Goal: Information Seeking & Learning: Find specific page/section

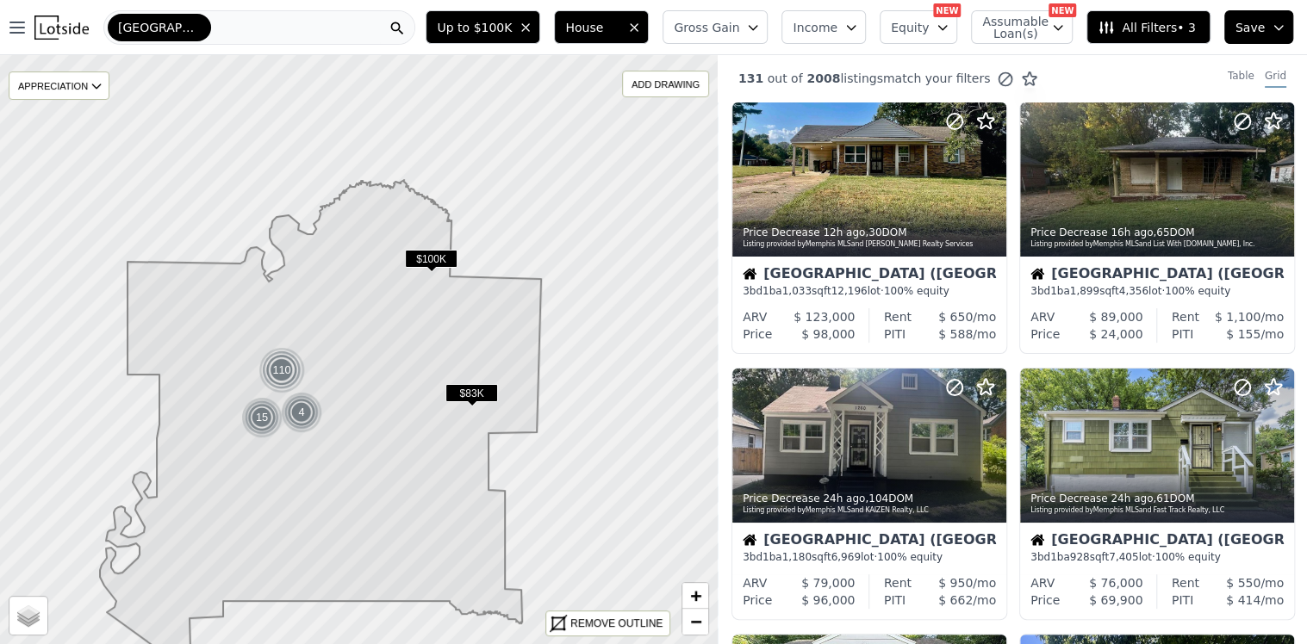
click at [182, 26] on div "Memphis" at bounding box center [259, 27] width 312 height 34
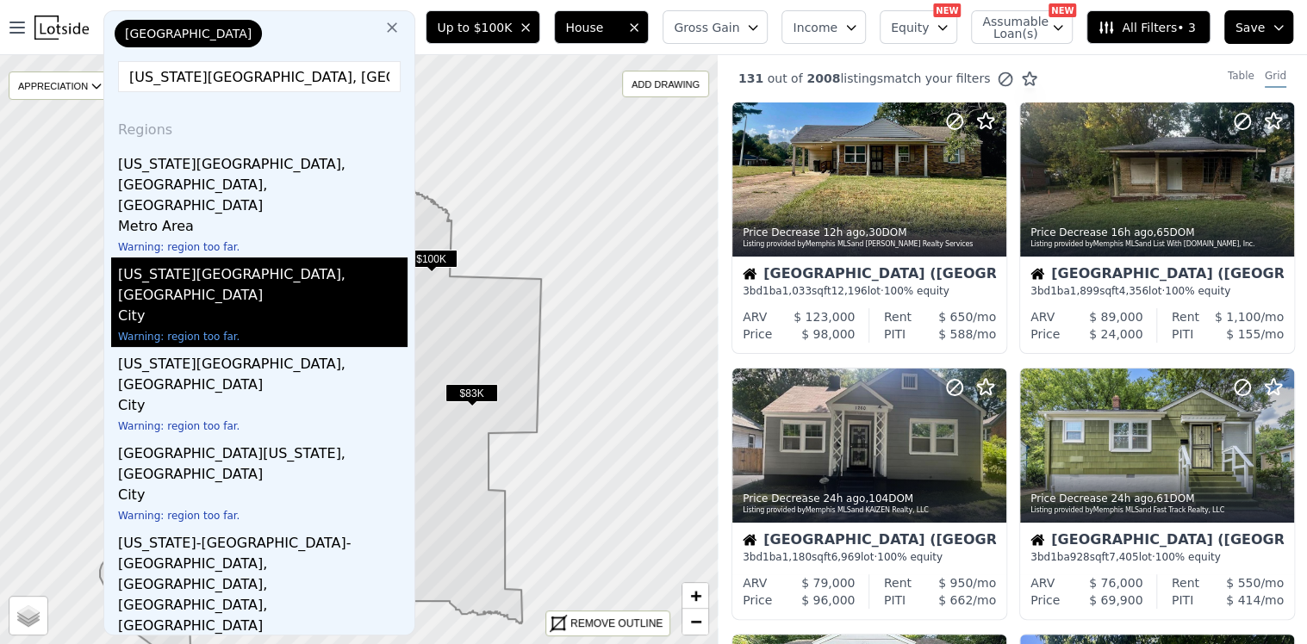
type input "kansas city, MO"
click at [165, 258] on div "Kansas City, MO" at bounding box center [262, 282] width 289 height 48
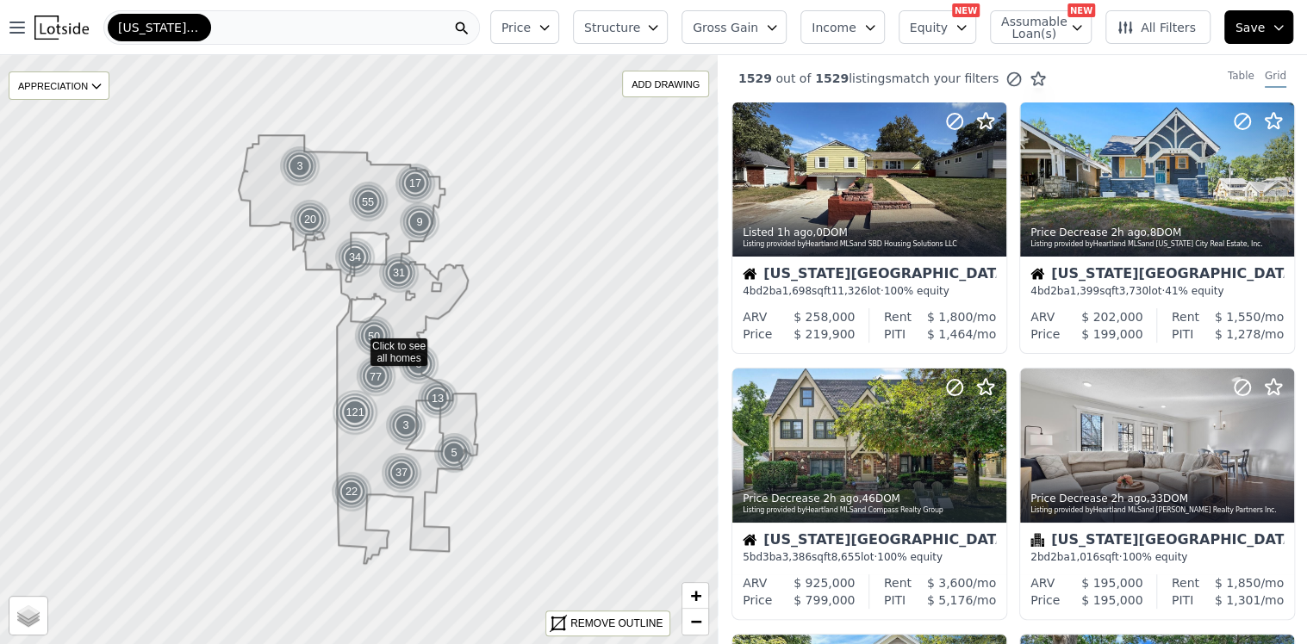
click at [656, 28] on icon "button" at bounding box center [653, 28] width 8 height 4
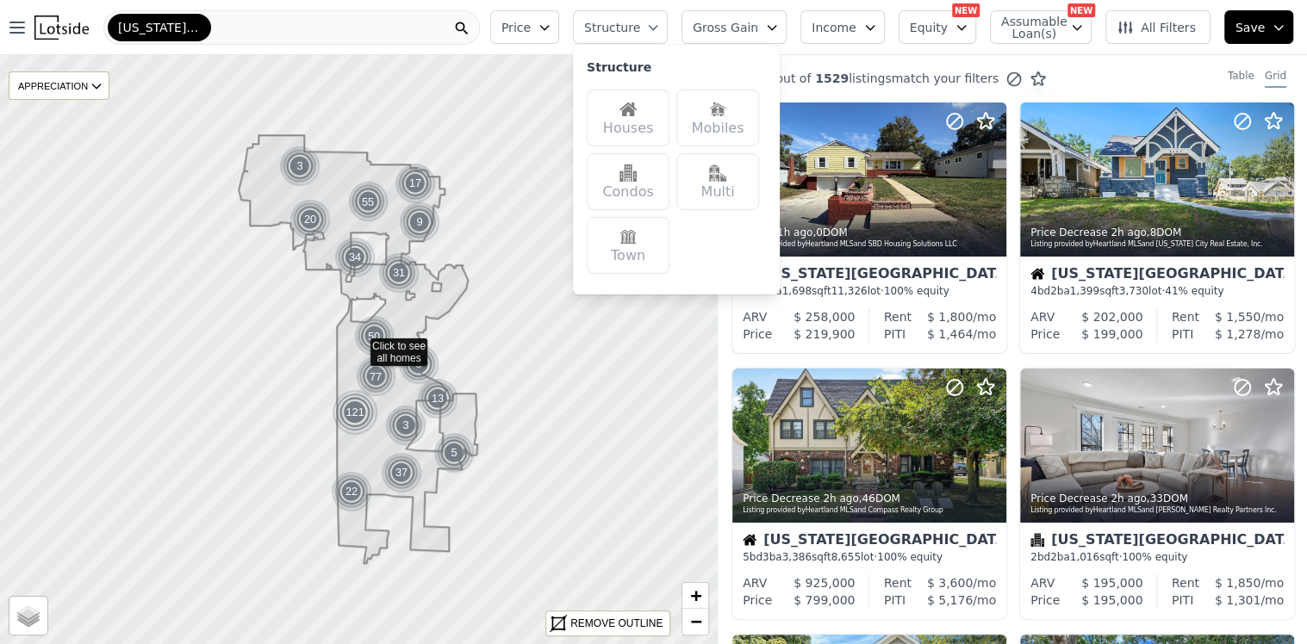
click at [637, 102] on img at bounding box center [627, 109] width 17 height 17
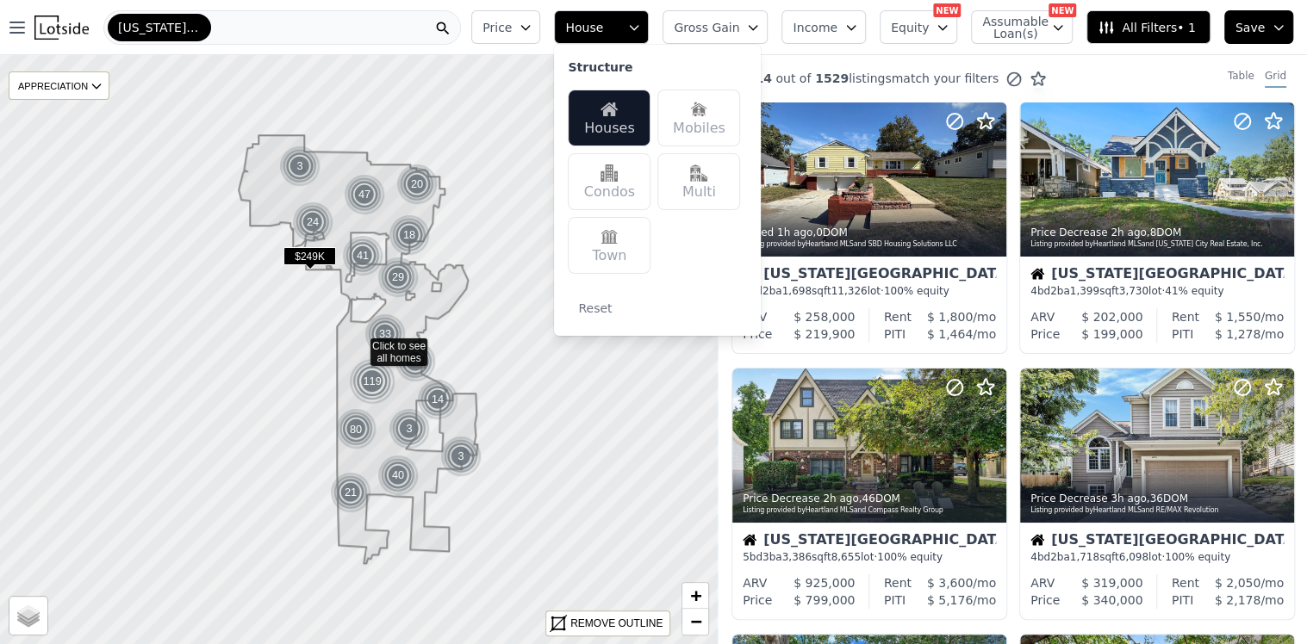
click at [760, 23] on icon "button" at bounding box center [753, 28] width 14 height 14
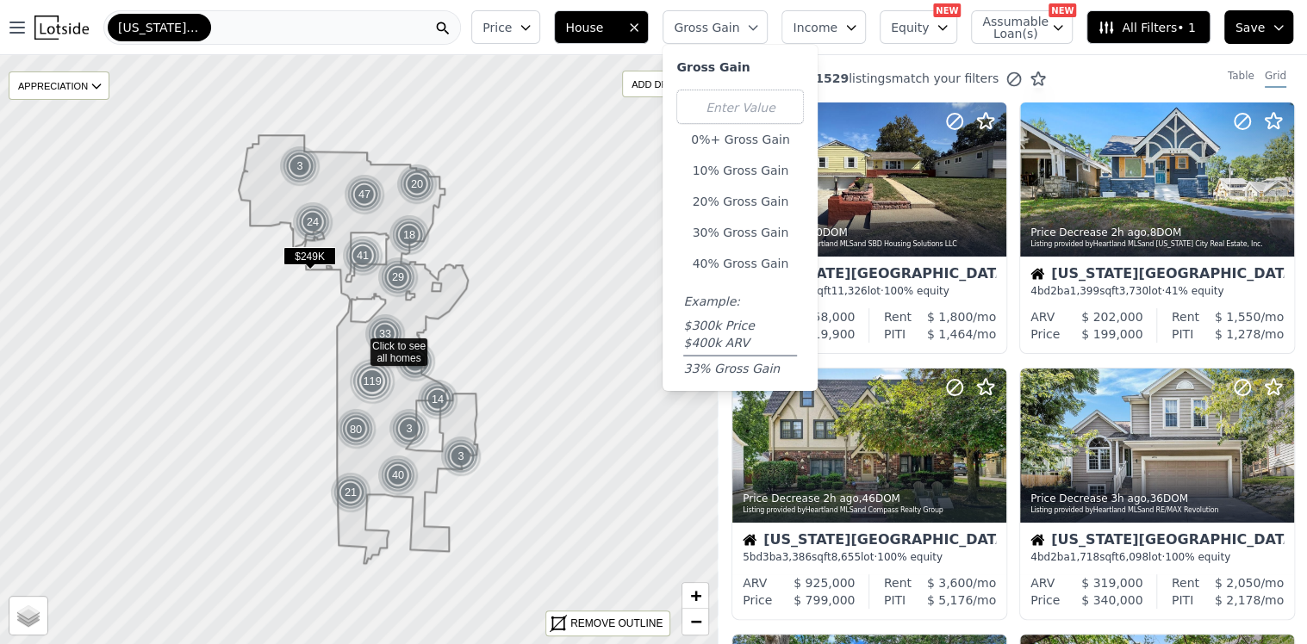
click at [855, 26] on icon "button" at bounding box center [851, 28] width 8 height 4
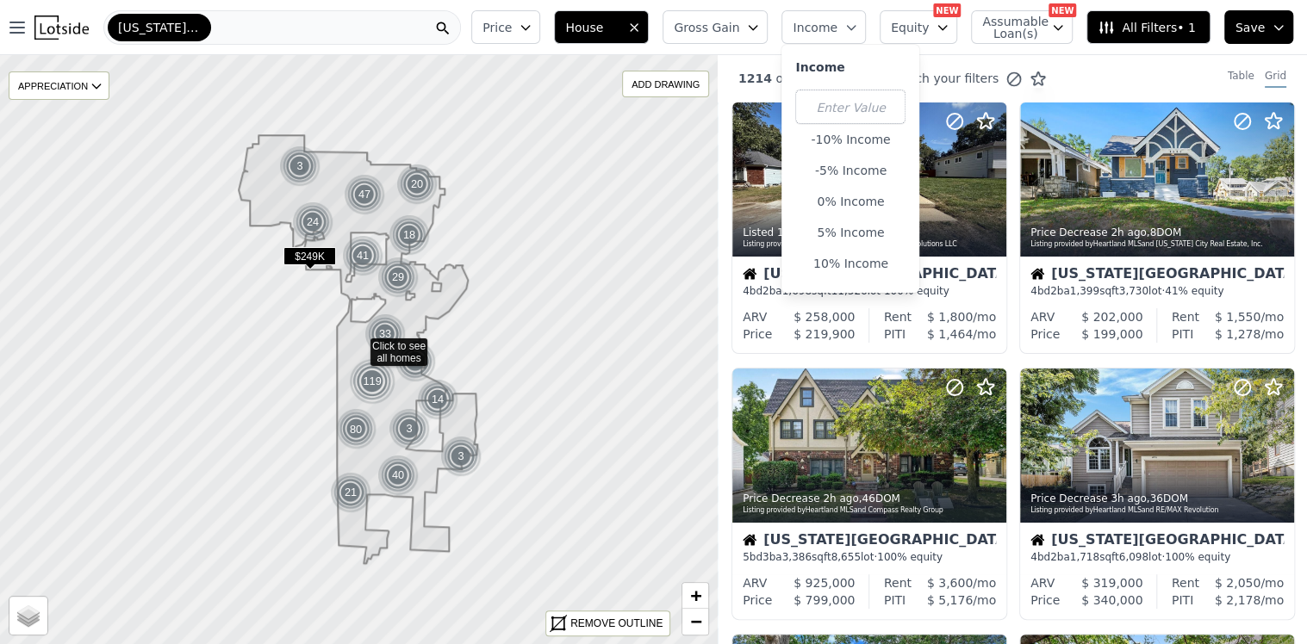
click at [1141, 22] on span "All Filters • 1" at bounding box center [1146, 27] width 97 height 17
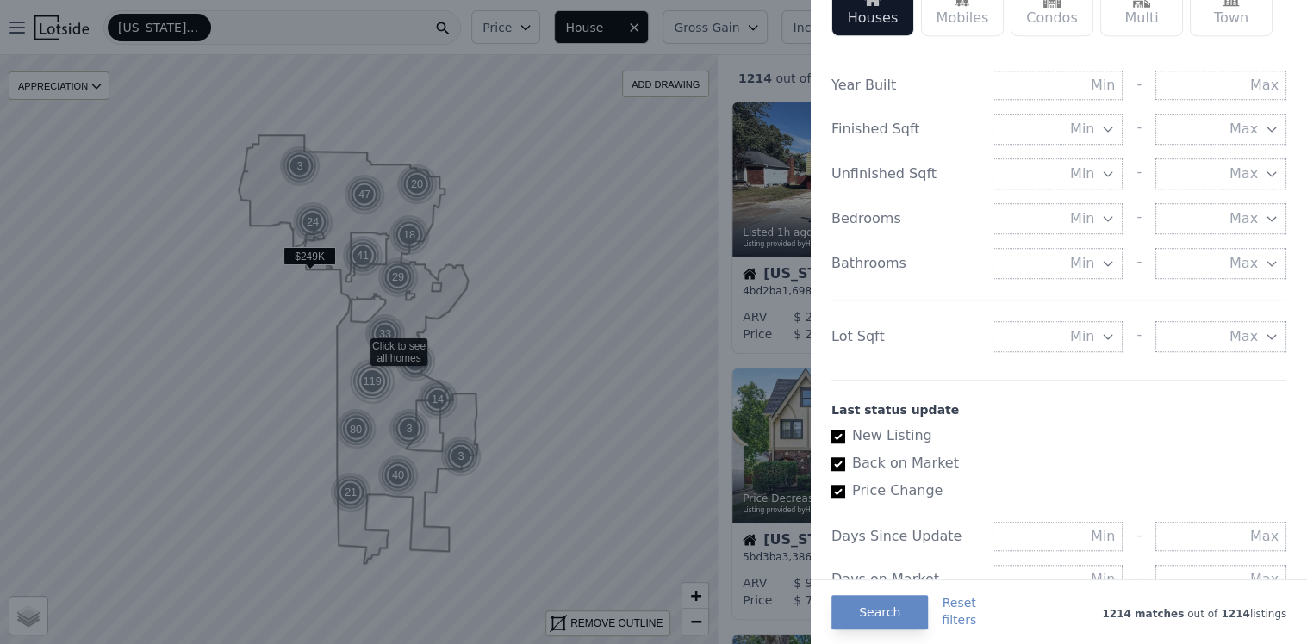
scroll to position [689, 0]
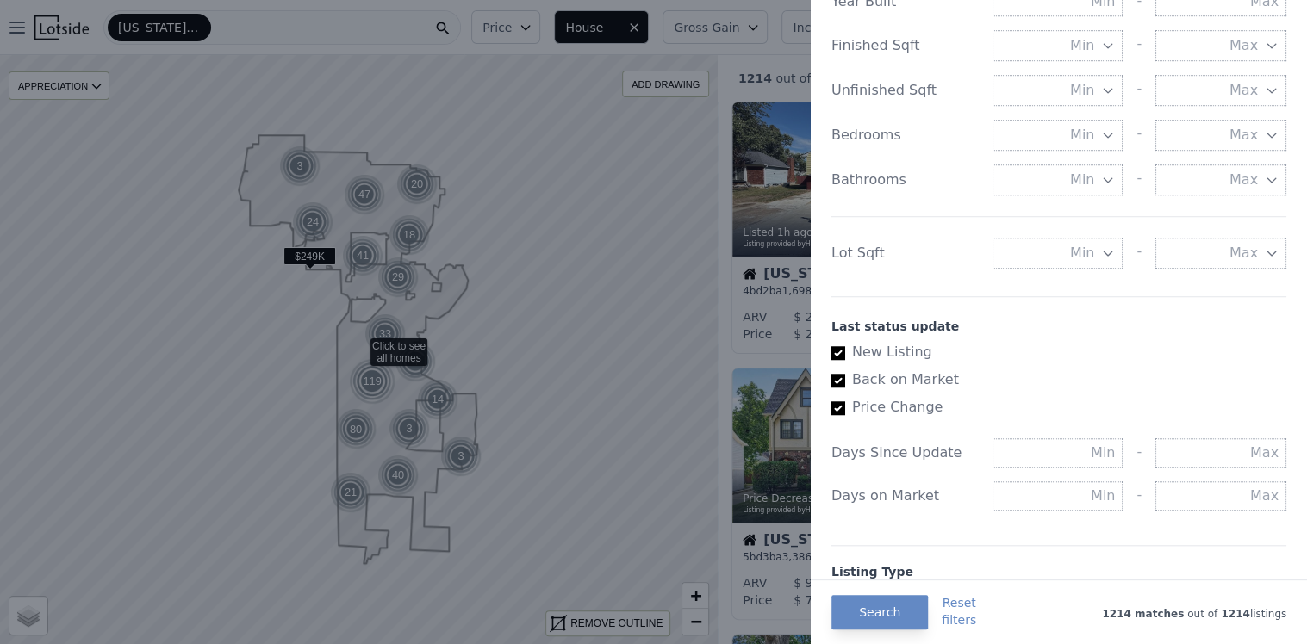
click at [831, 343] on label "New Listing" at bounding box center [1051, 352] width 441 height 21
click at [831, 346] on input "New Listing" at bounding box center [838, 353] width 14 height 14
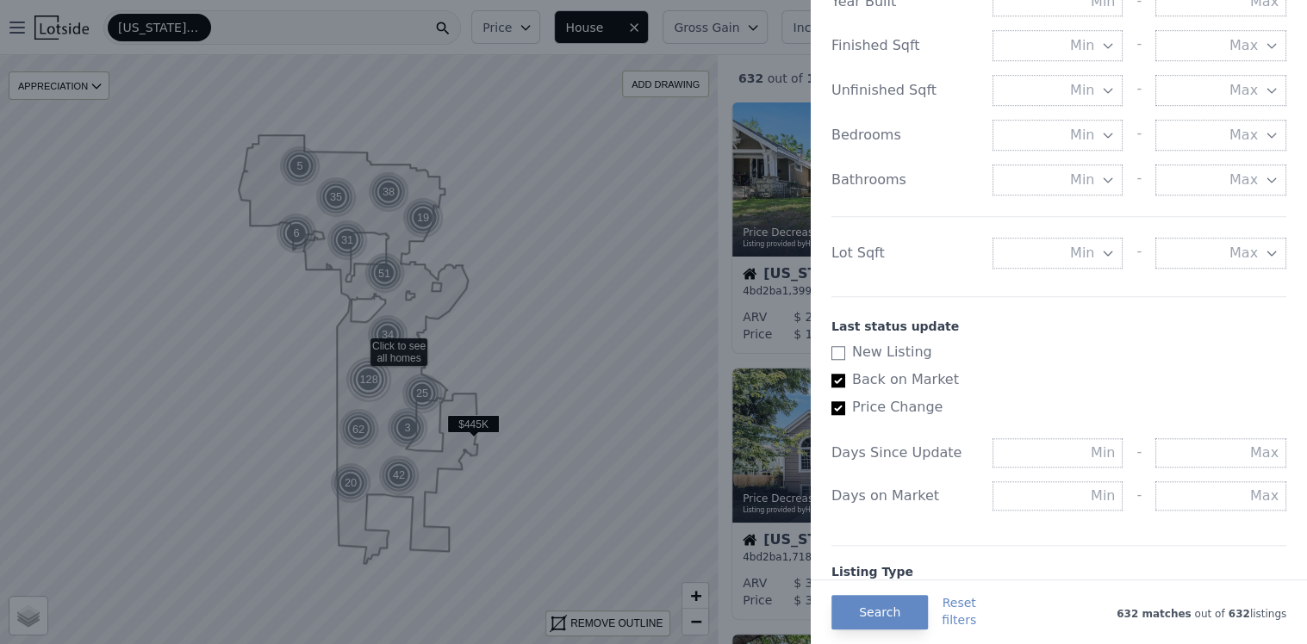
click at [831, 343] on label "New Listing" at bounding box center [1051, 352] width 441 height 21
click at [831, 346] on input "New Listing" at bounding box center [838, 353] width 14 height 14
checkbox input "true"
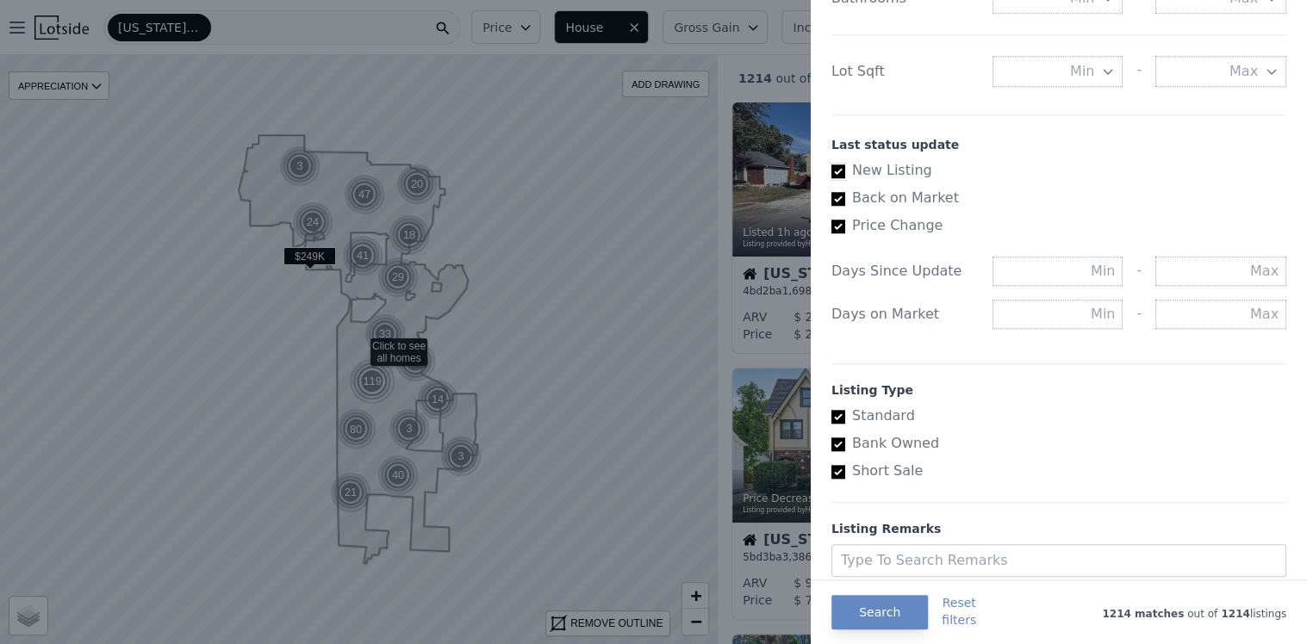
scroll to position [924, 0]
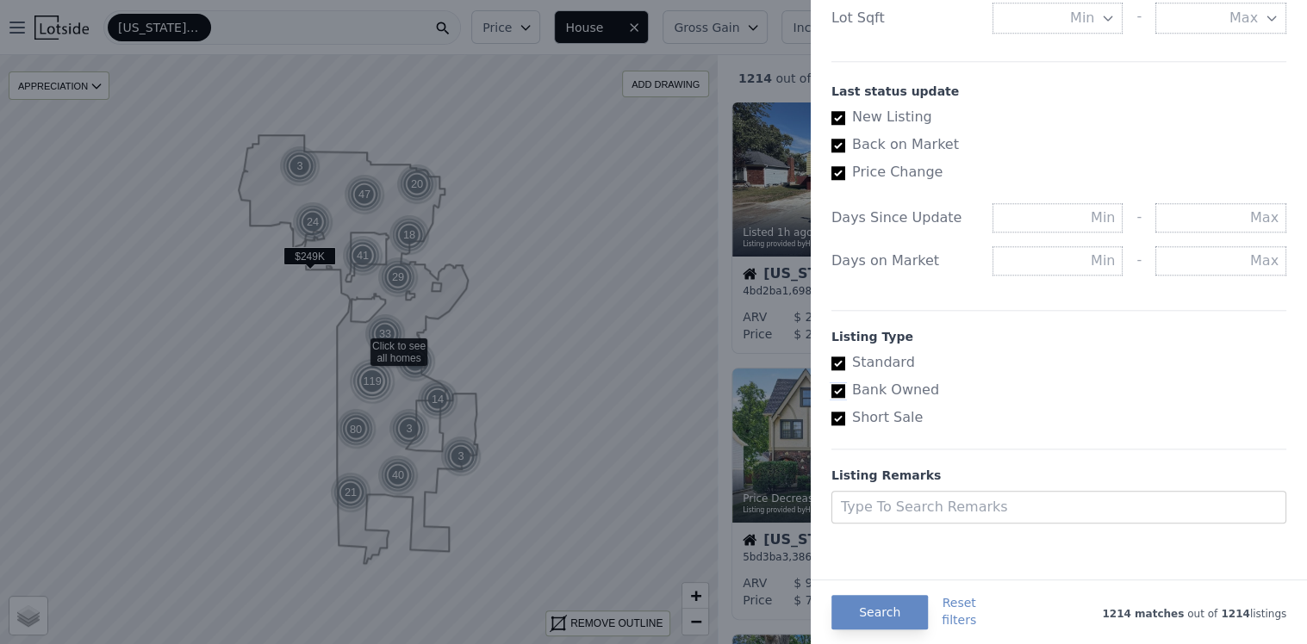
click at [835, 384] on input "Bank Owned" at bounding box center [838, 391] width 14 height 14
checkbox input "false"
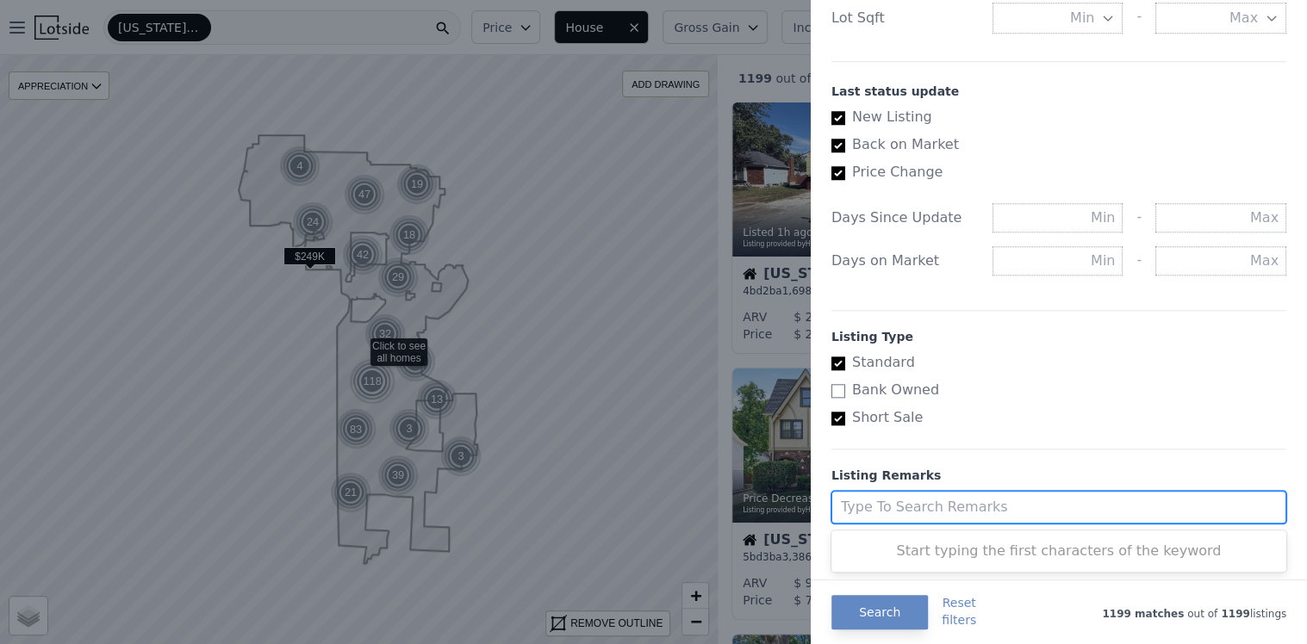
click at [959, 501] on div at bounding box center [1043, 507] width 404 height 24
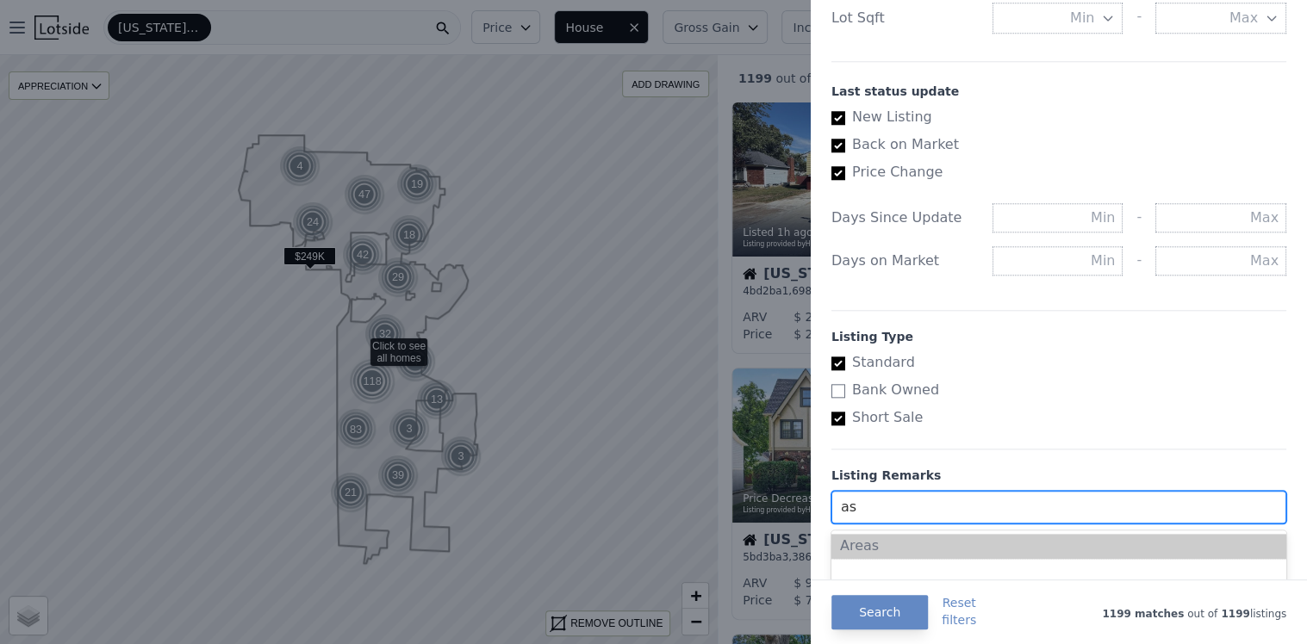
type input "a"
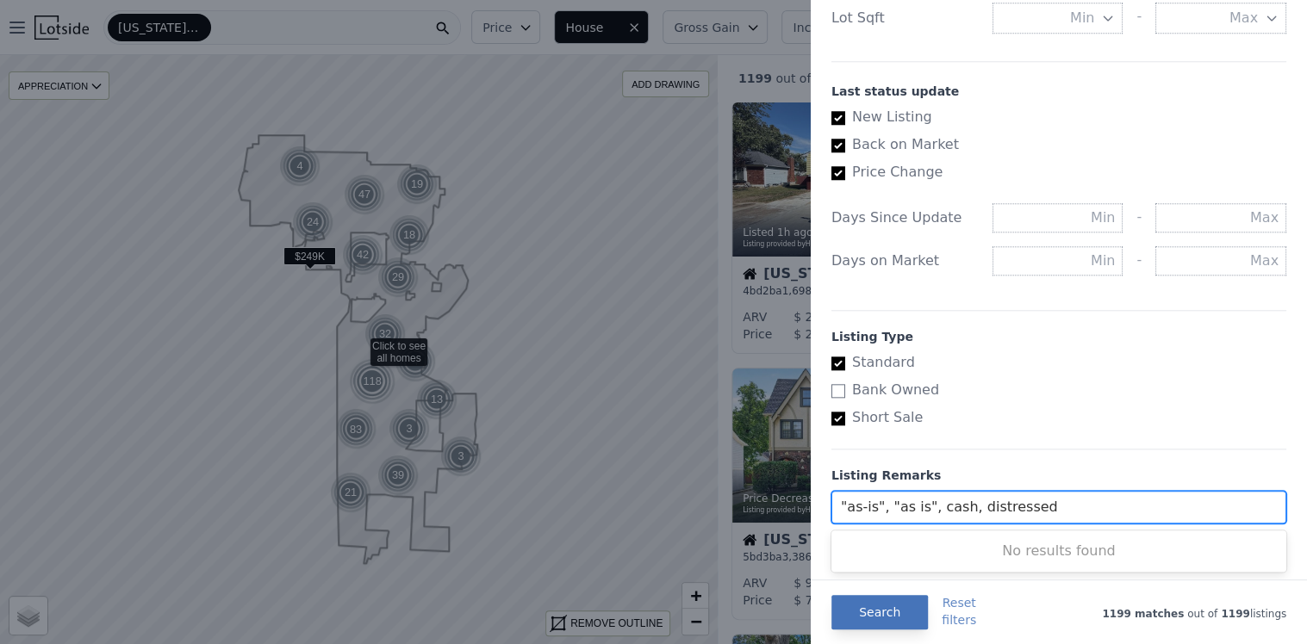
type input ""as-is", "as is", cash, distressed"
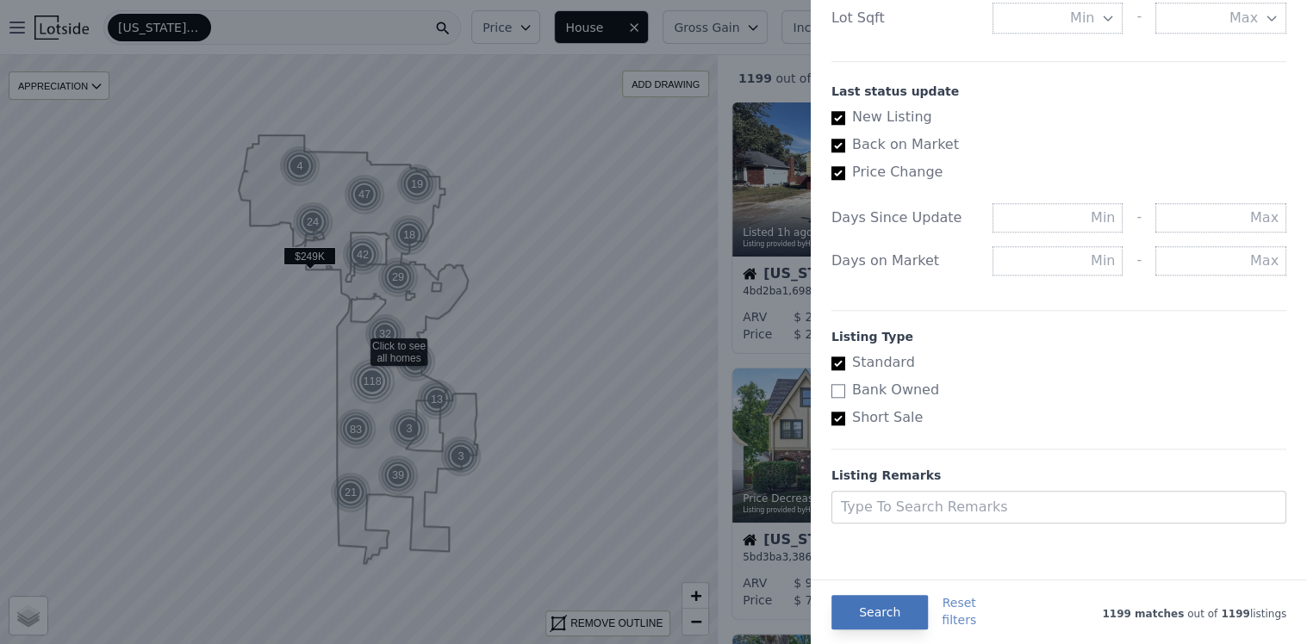
click at [858, 604] on button "Search" at bounding box center [879, 612] width 96 height 34
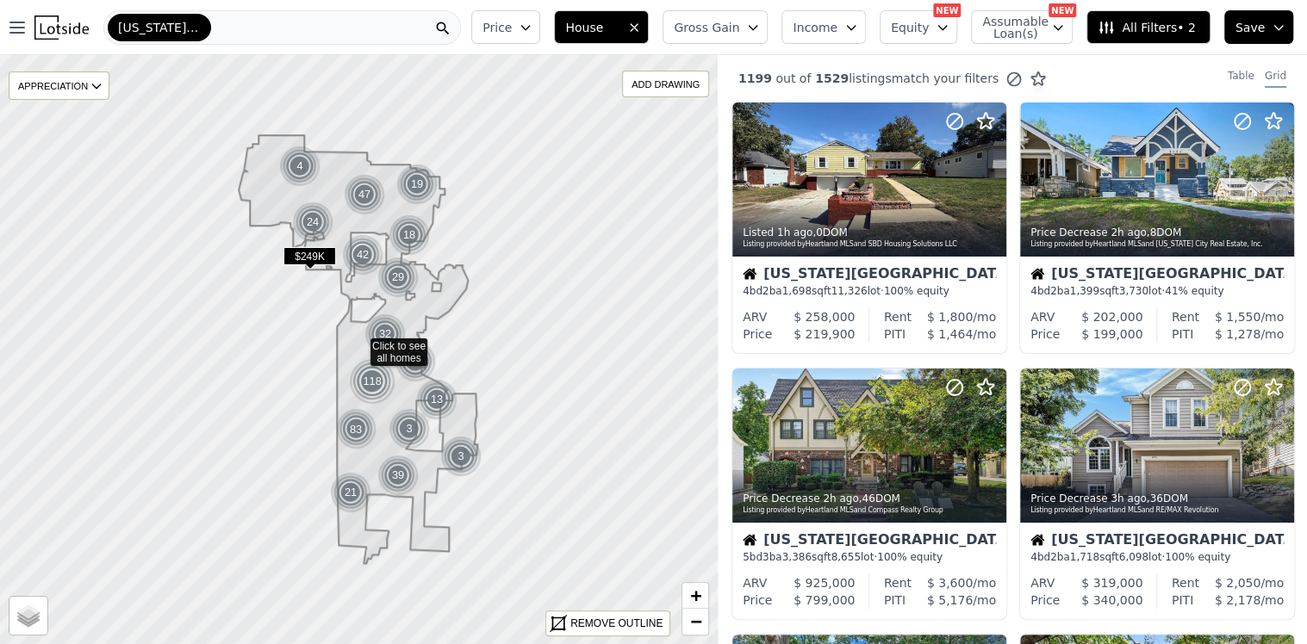
click at [1162, 28] on span "All Filters • 2" at bounding box center [1146, 27] width 97 height 17
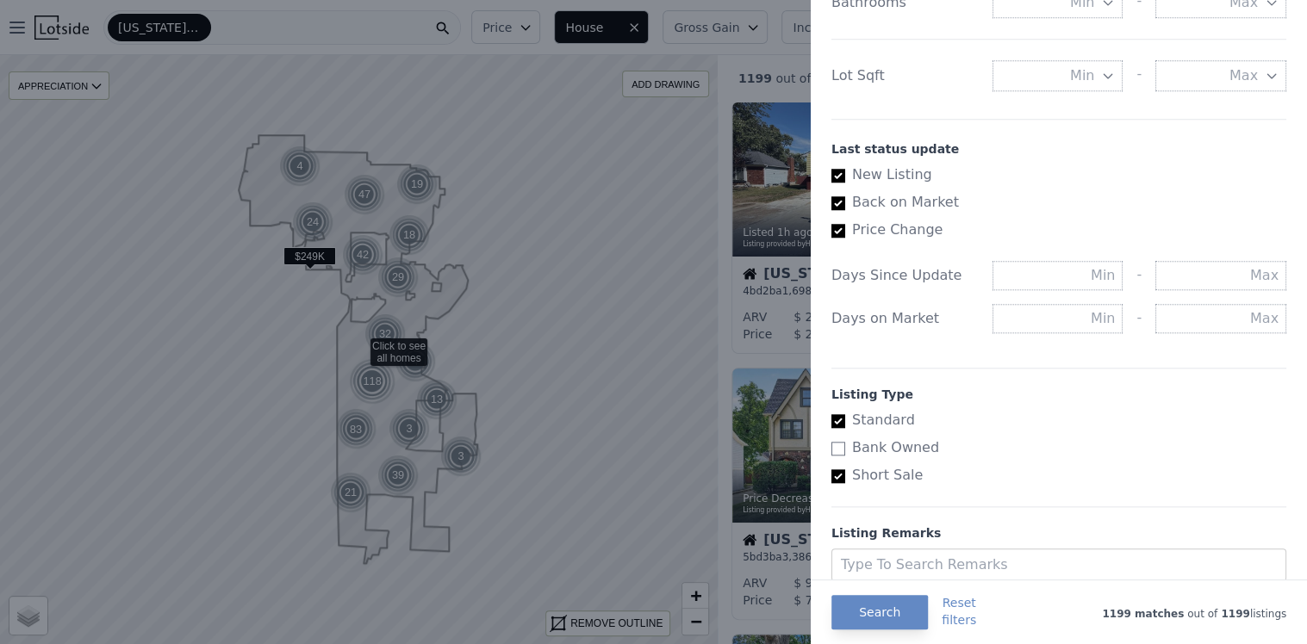
scroll to position [924, 0]
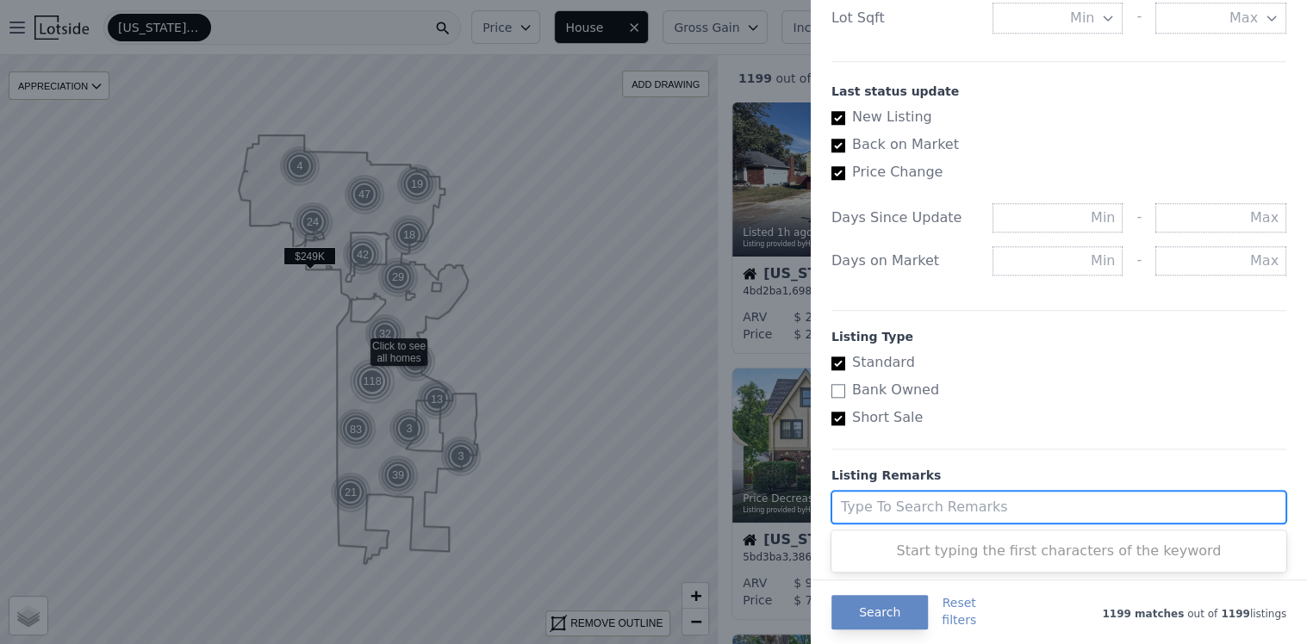
drag, startPoint x: 982, startPoint y: 496, endPoint x: 970, endPoint y: 491, distance: 13.1
click at [972, 492] on div "Type to Search remarks" at bounding box center [1042, 507] width 421 height 31
click at [874, 501] on div at bounding box center [1043, 507] width 404 height 24
type input ""as-is", "as is", cash, distressed"
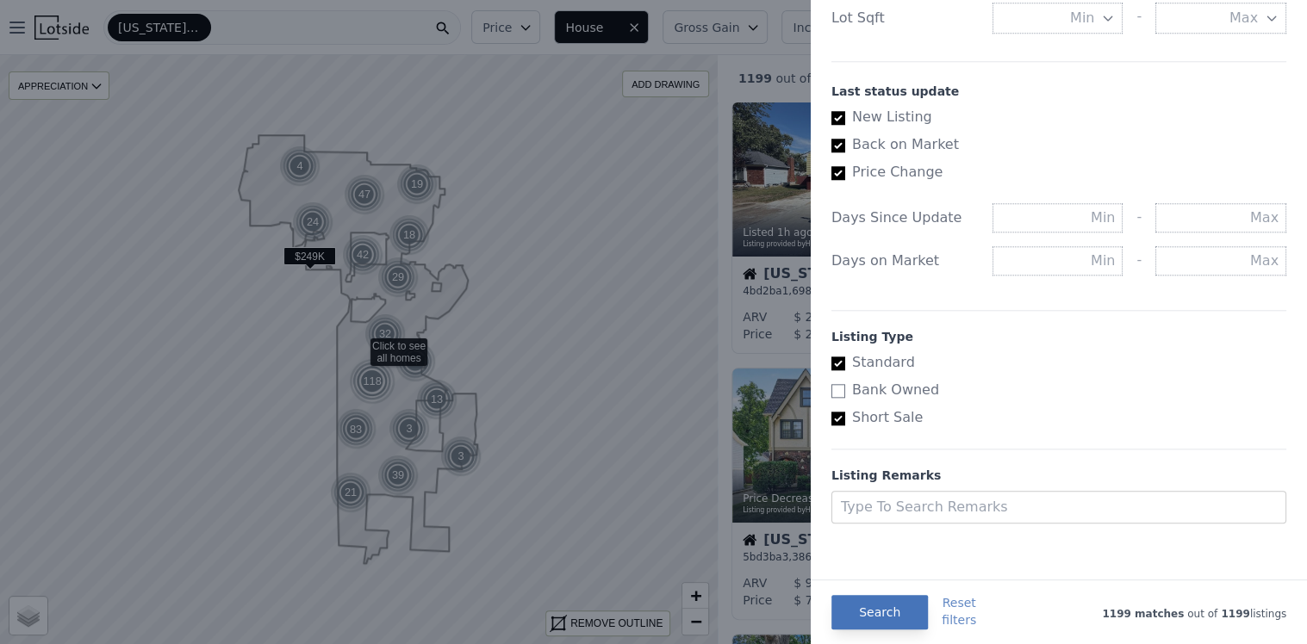
click at [855, 606] on button "Search" at bounding box center [879, 612] width 96 height 34
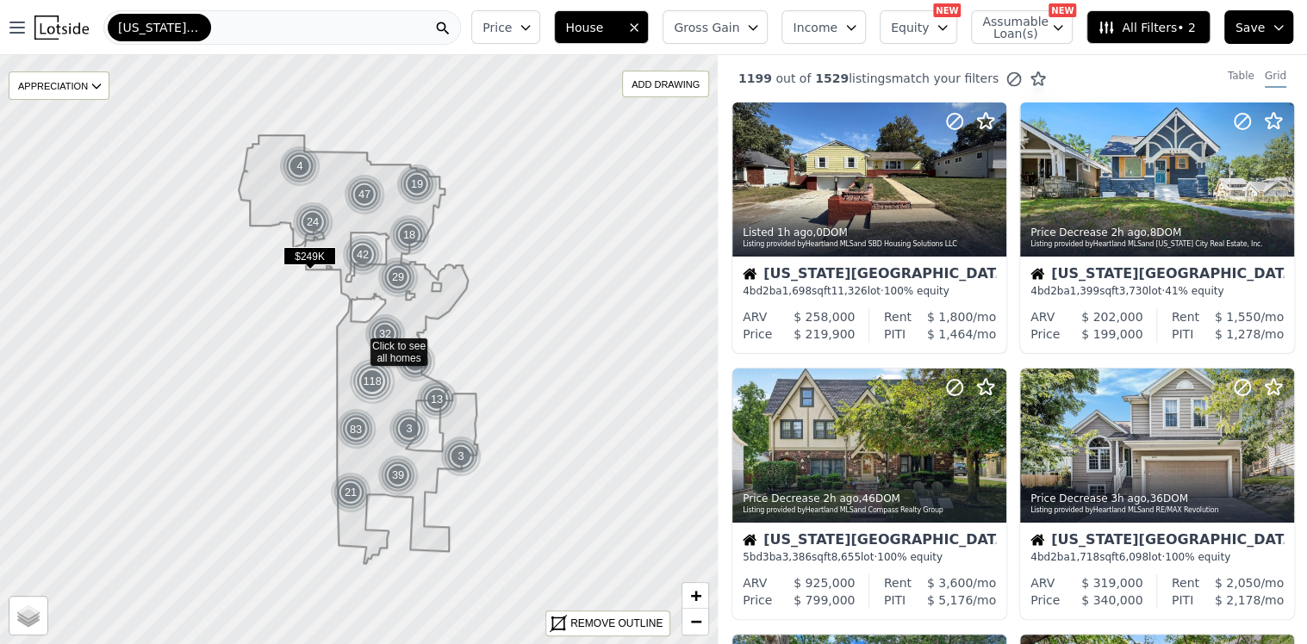
click at [1257, 23] on span "Save" at bounding box center [1249, 27] width 29 height 17
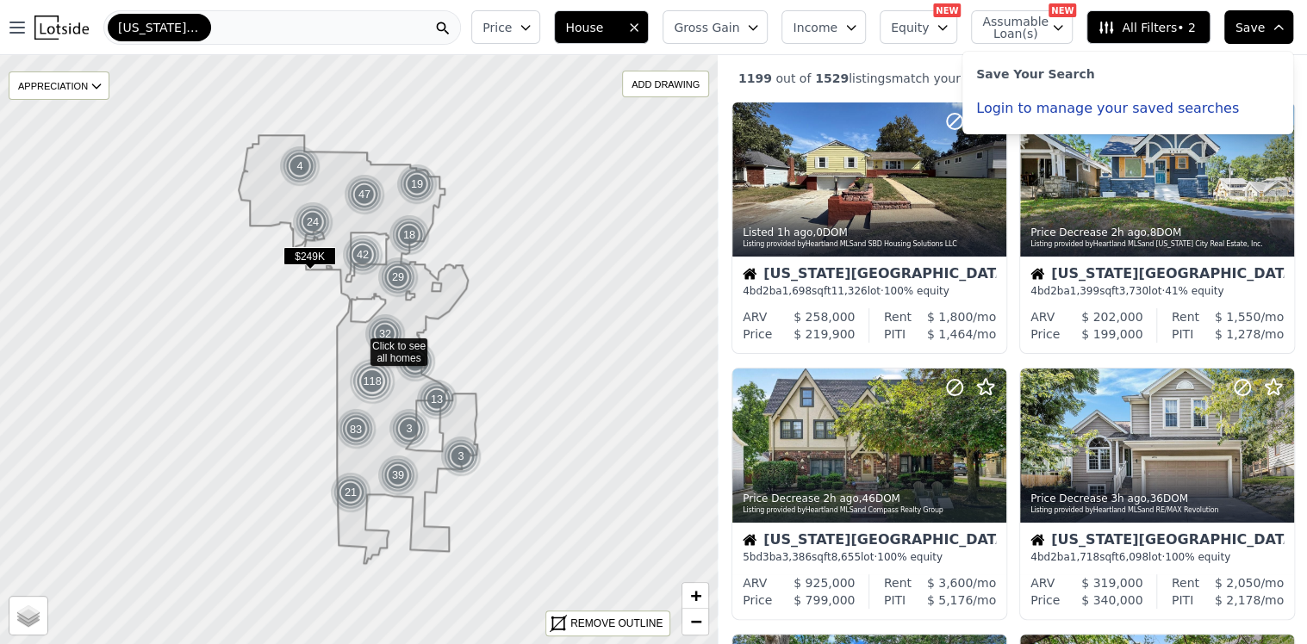
click at [1020, 112] on button "Login to manage your saved searches" at bounding box center [1107, 109] width 263 height 14
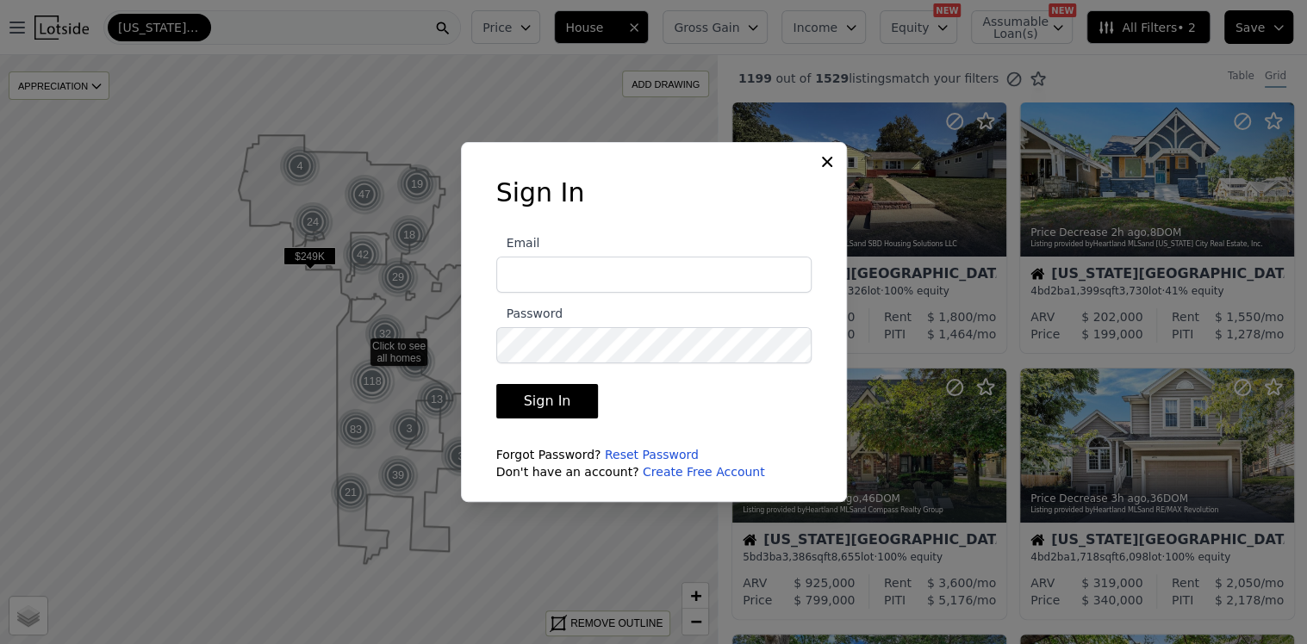
type input "territlt@yahoo.com"
click at [562, 403] on button "Sign In" at bounding box center [547, 401] width 103 height 34
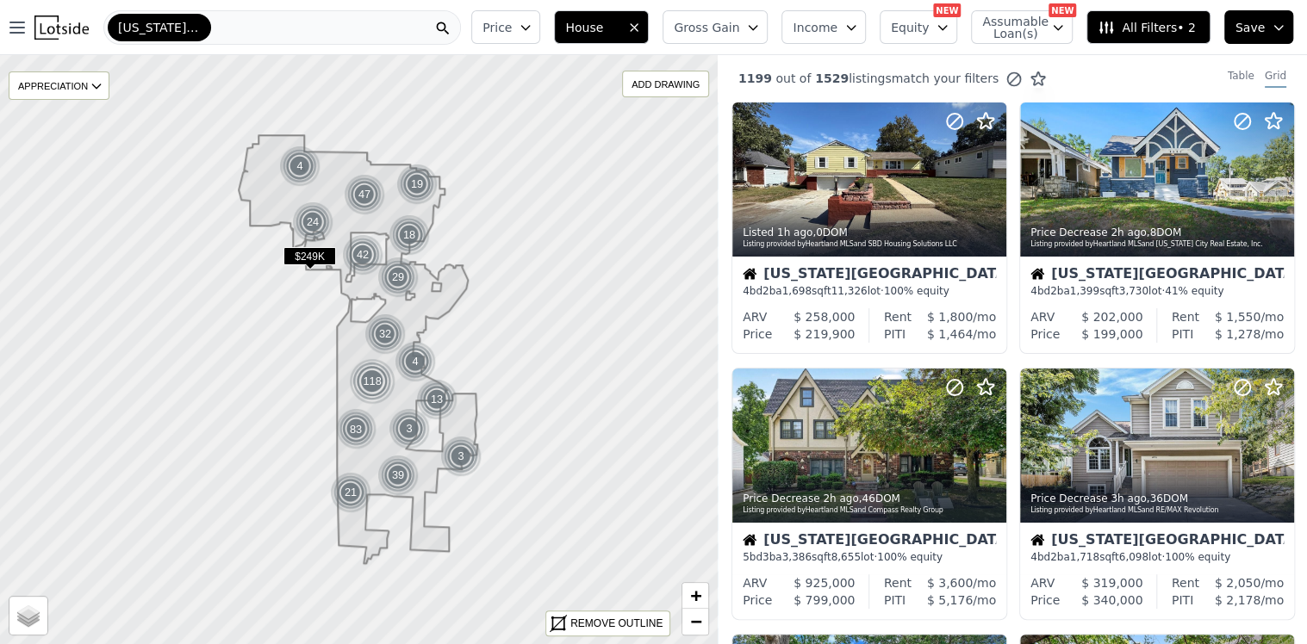
click at [1285, 20] on button "Save" at bounding box center [1258, 27] width 69 height 34
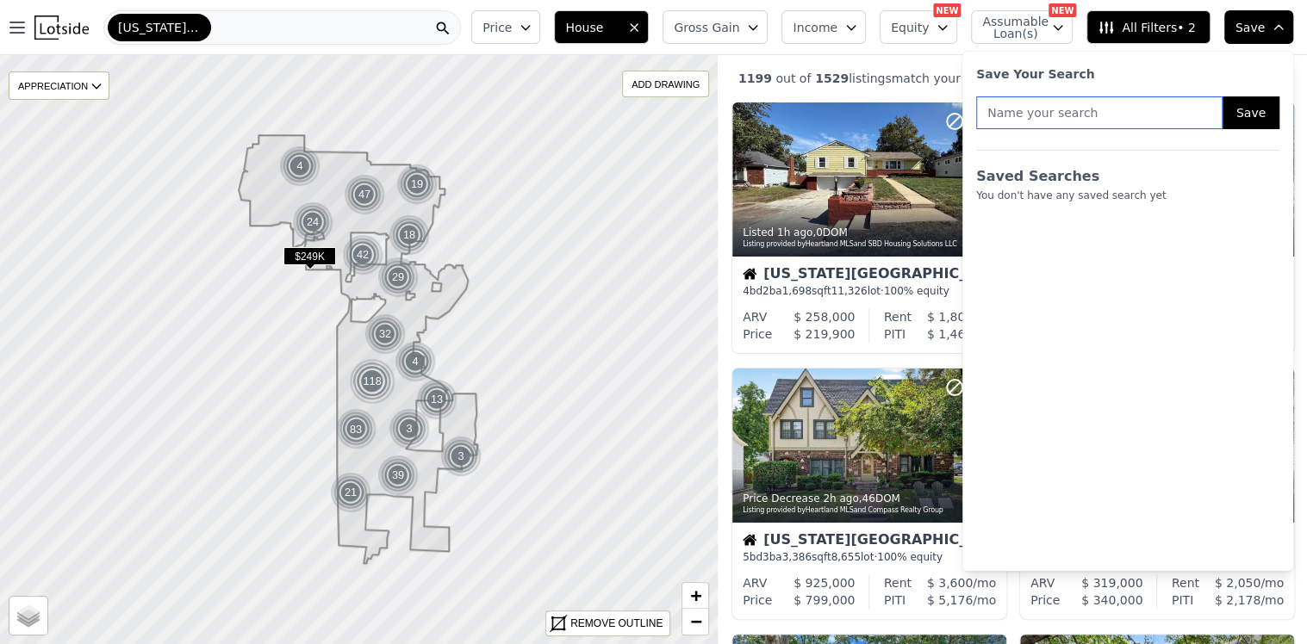
click at [1198, 118] on input "text" at bounding box center [1099, 112] width 246 height 33
type input "Kansas city MO"
click at [1247, 121] on button "Save" at bounding box center [1250, 112] width 57 height 33
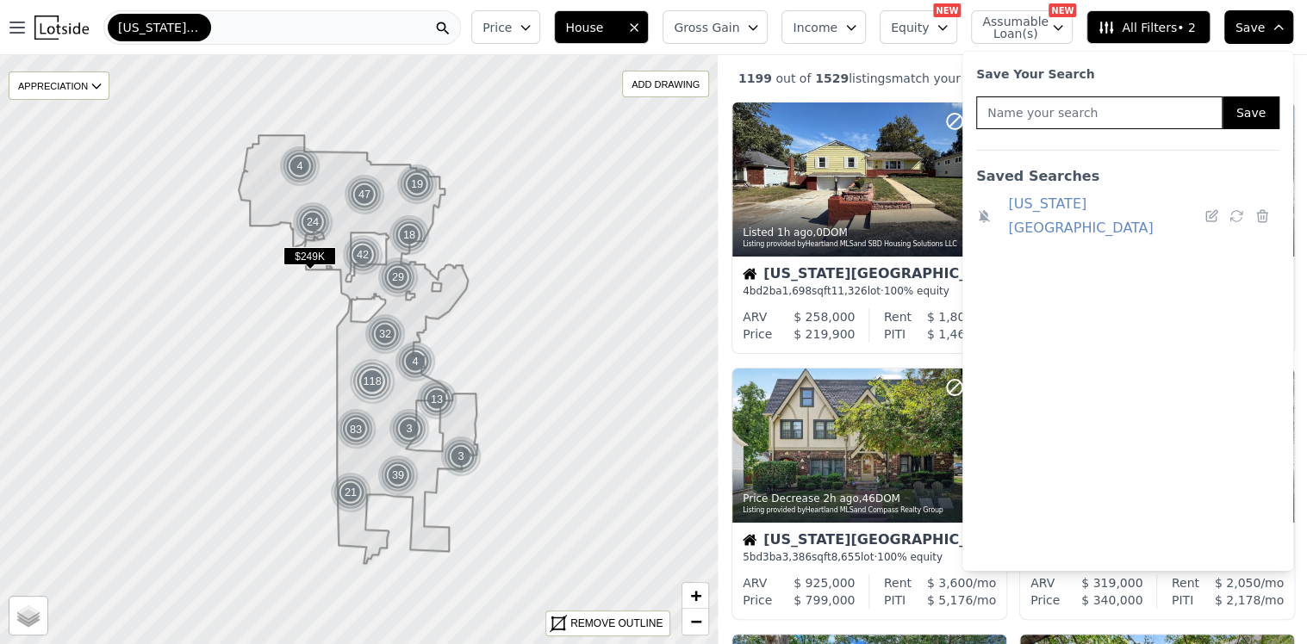
click at [1278, 28] on icon "button" at bounding box center [1279, 28] width 14 height 14
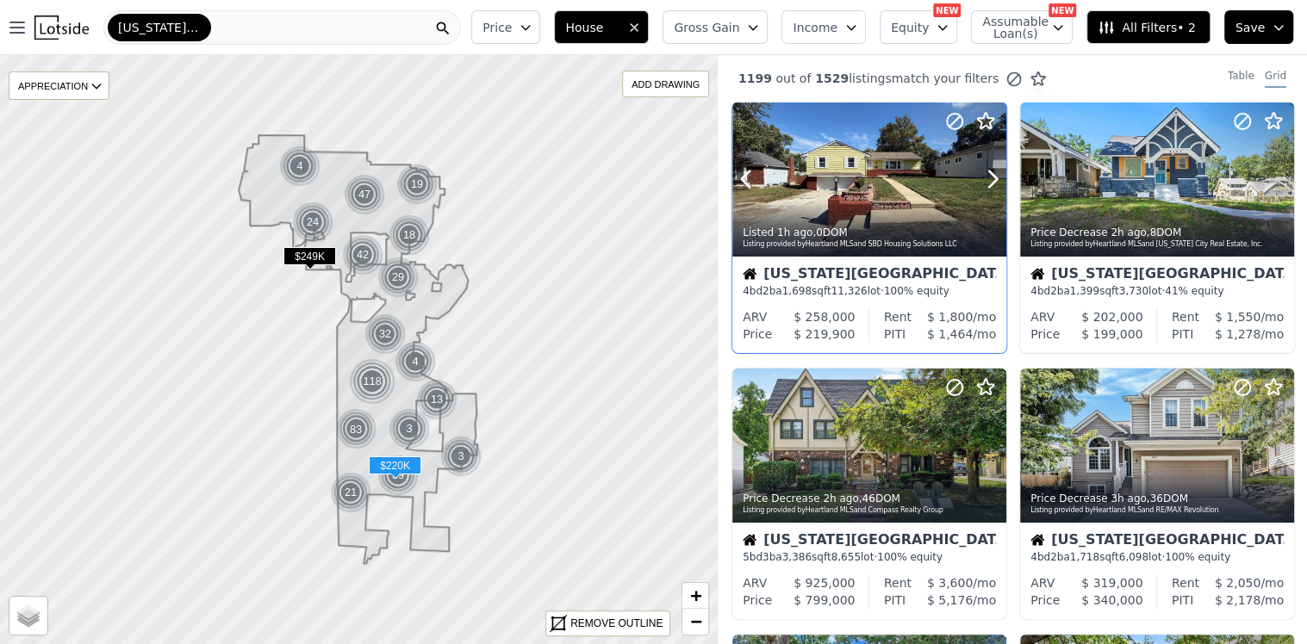
click at [855, 185] on div at bounding box center [869, 180] width 274 height 154
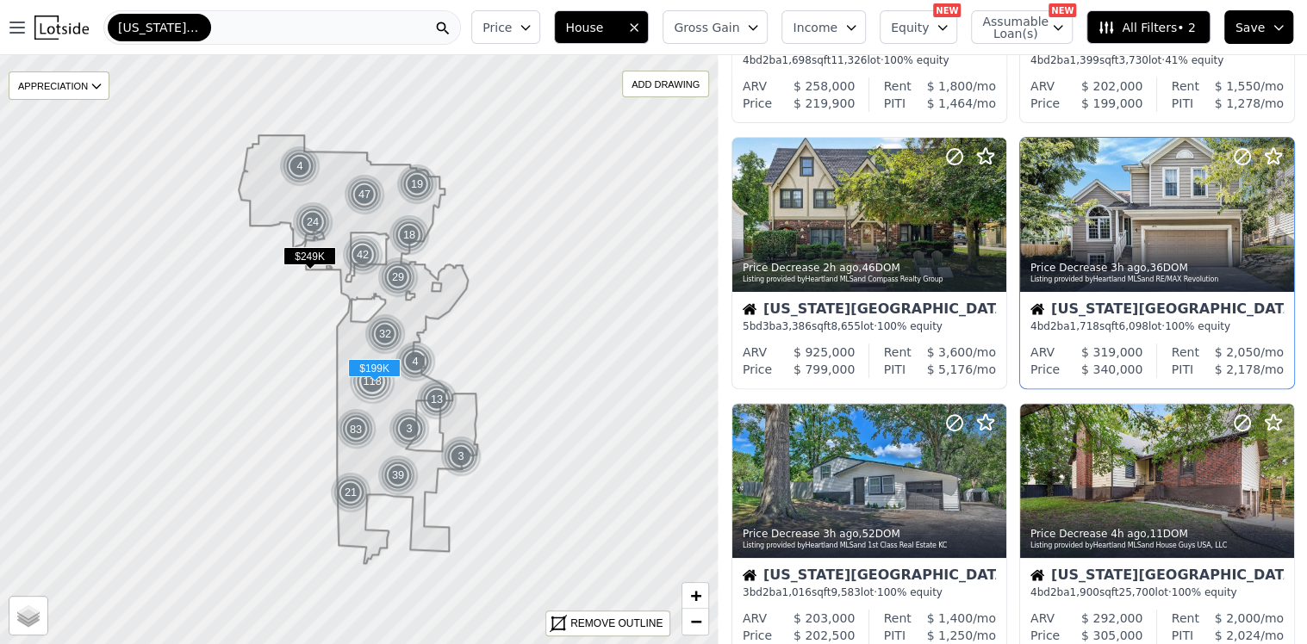
scroll to position [258, 0]
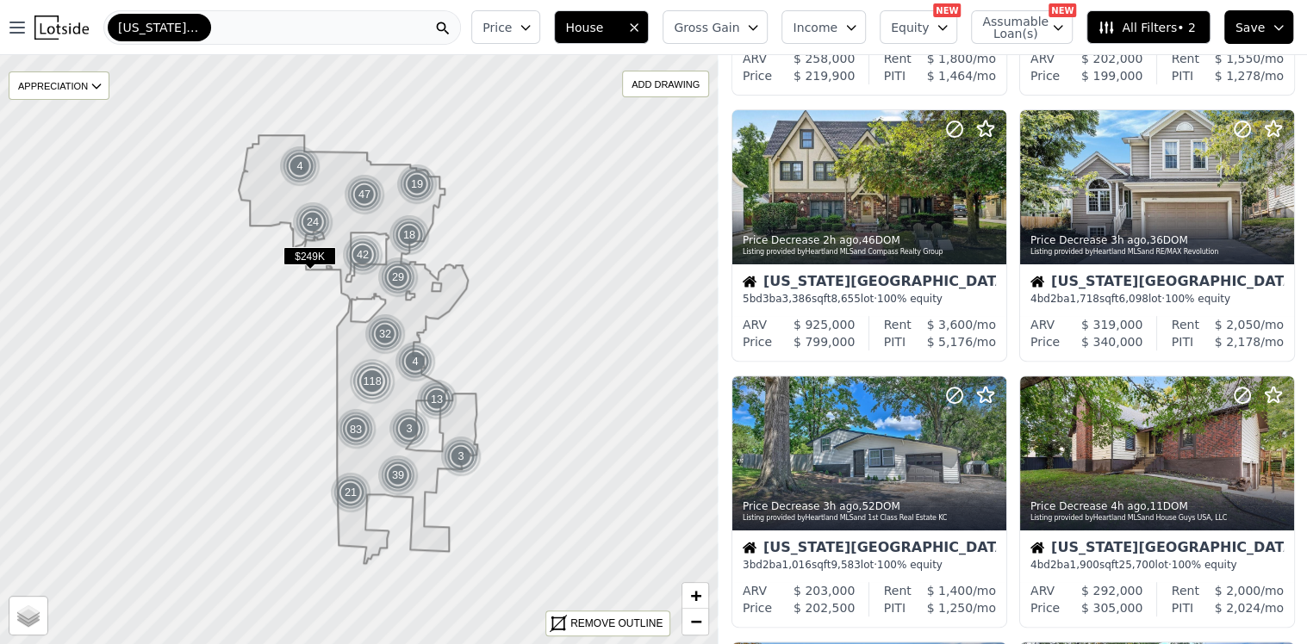
click at [1139, 24] on span "All Filters • 2" at bounding box center [1146, 27] width 97 height 17
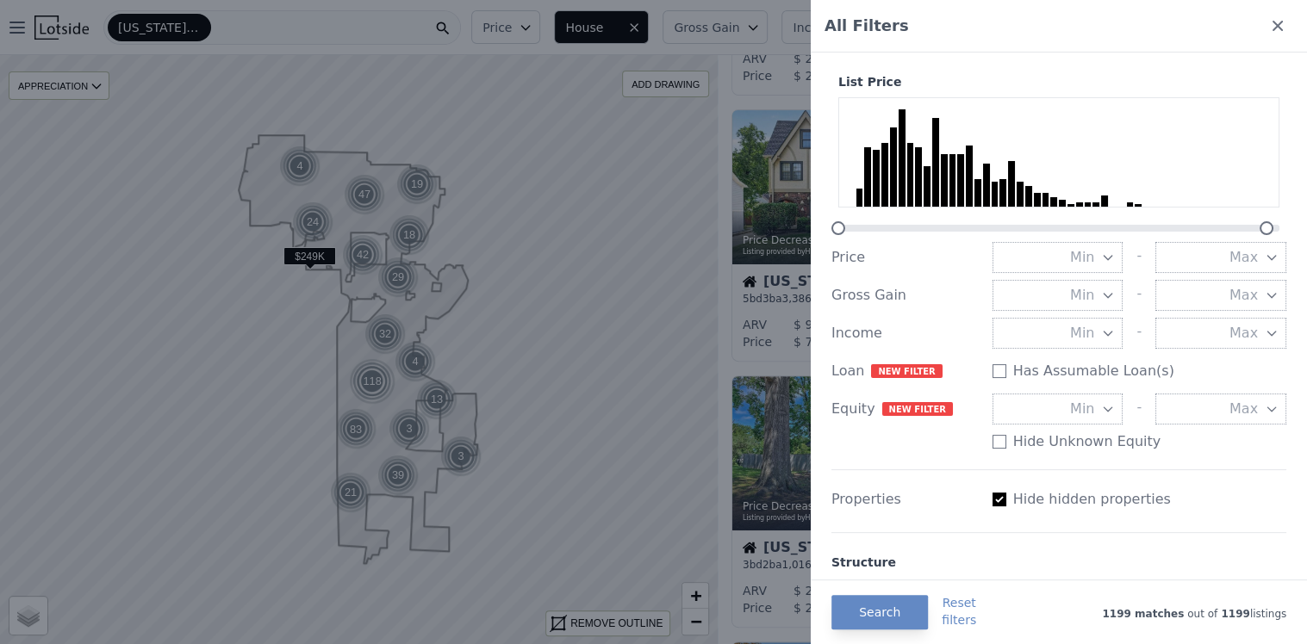
click at [1265, 252] on icon "button" at bounding box center [1272, 258] width 14 height 14
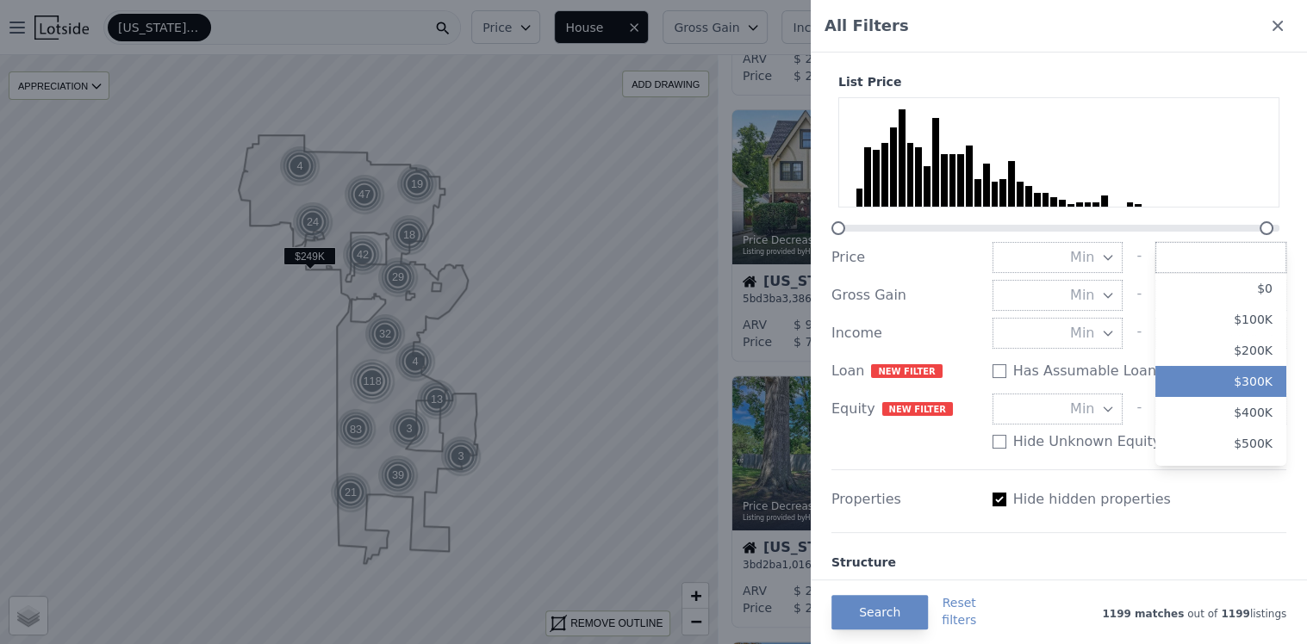
click at [1230, 370] on button "$300K" at bounding box center [1220, 381] width 131 height 31
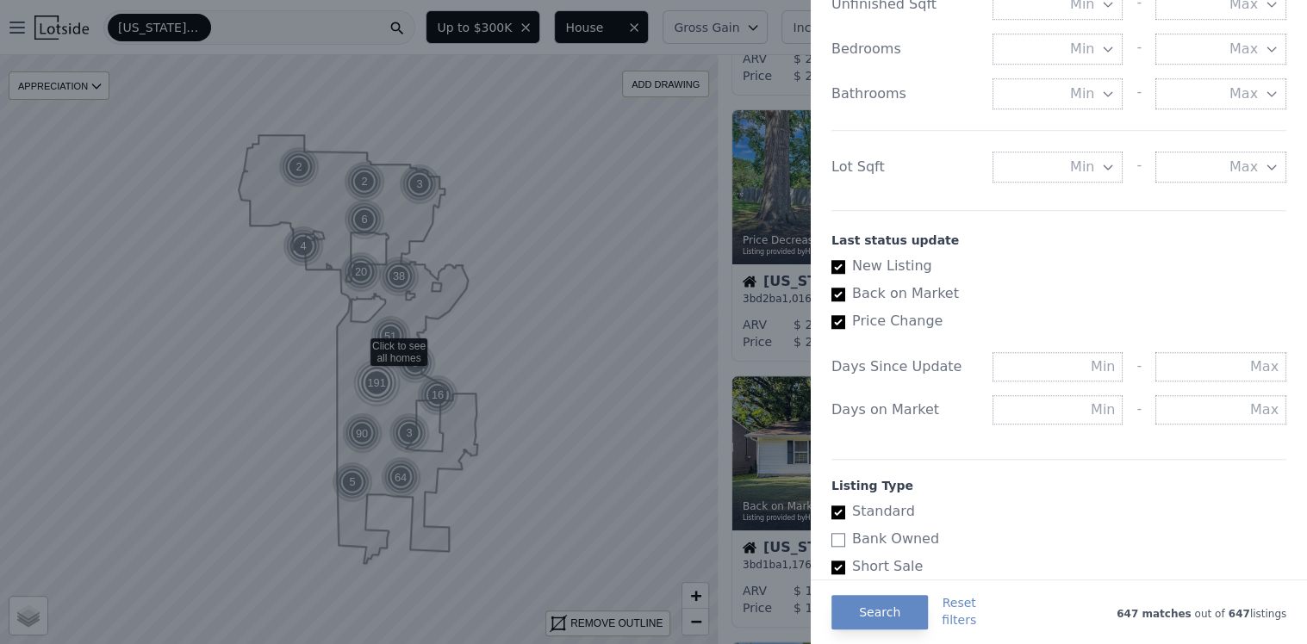
scroll to position [924, 0]
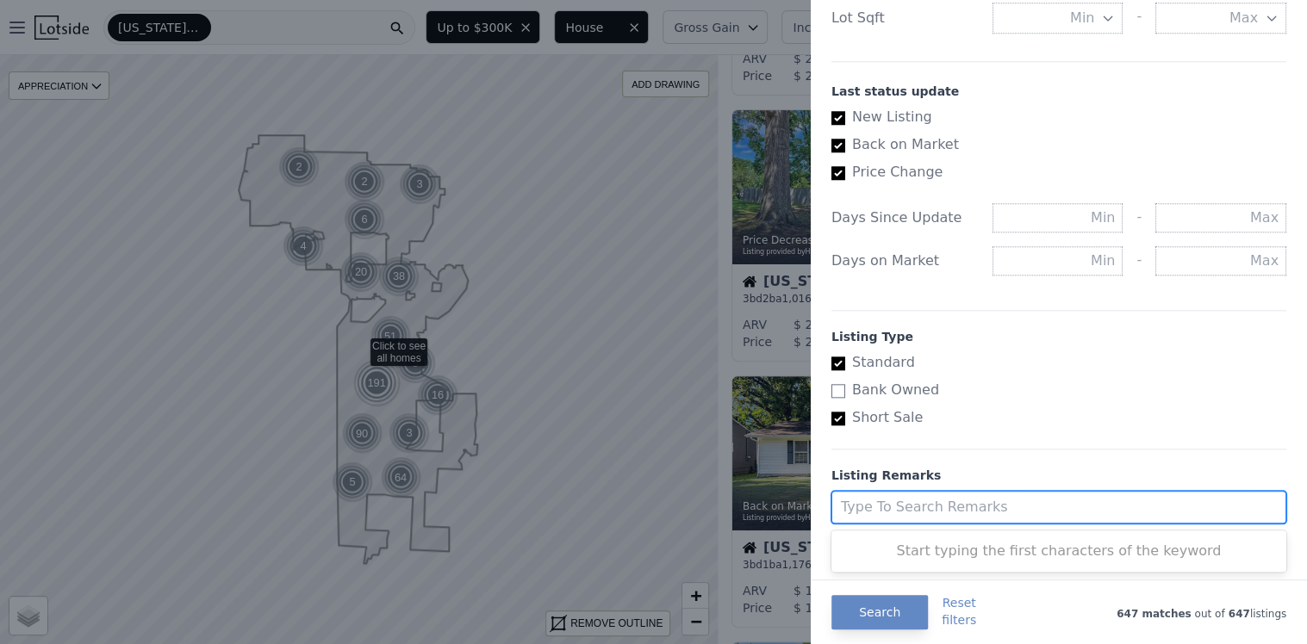
click at [927, 499] on div at bounding box center [1043, 507] width 404 height 24
click at [923, 506] on input ""as-is", "as is" cash, distressed" at bounding box center [952, 507] width 223 height 21
type input ""as-is", "as is", cash, distressed"
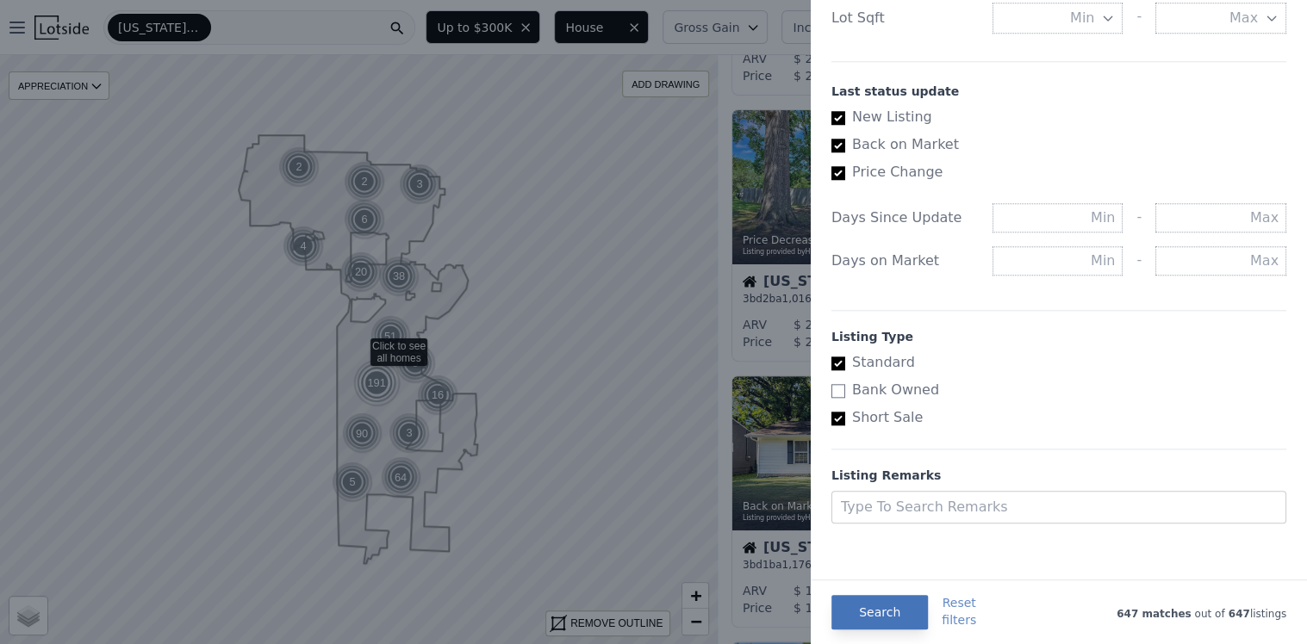
click at [866, 605] on button "Search" at bounding box center [879, 612] width 96 height 34
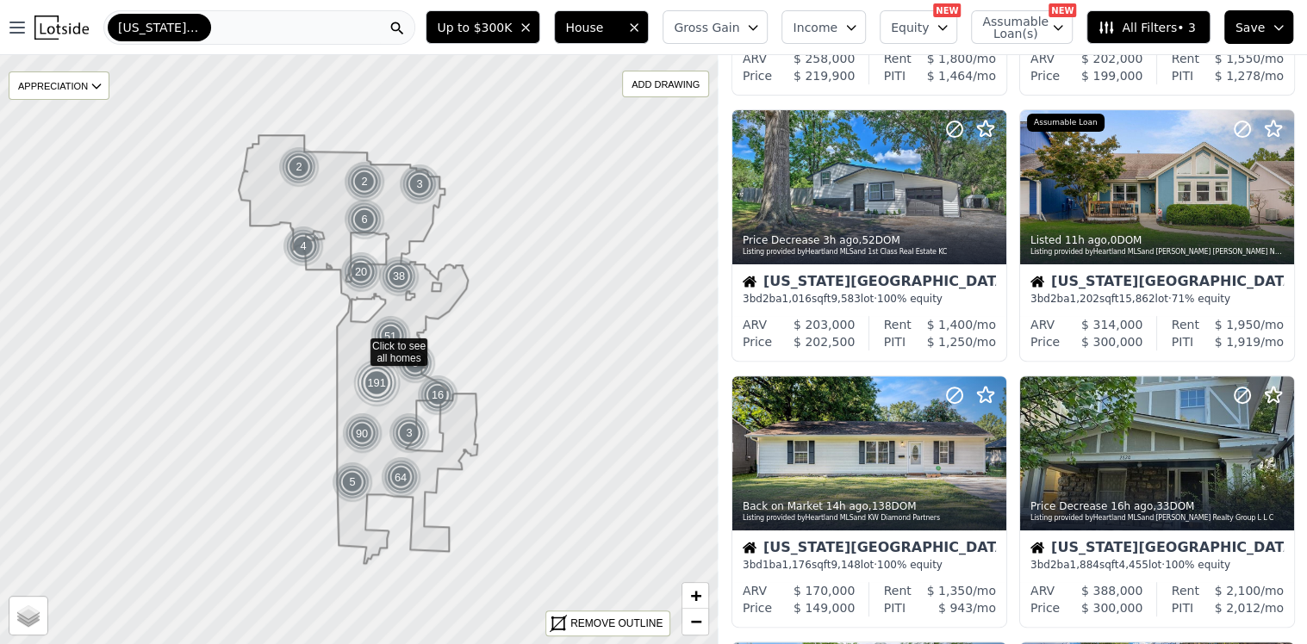
click at [1278, 23] on icon "button" at bounding box center [1279, 28] width 14 height 14
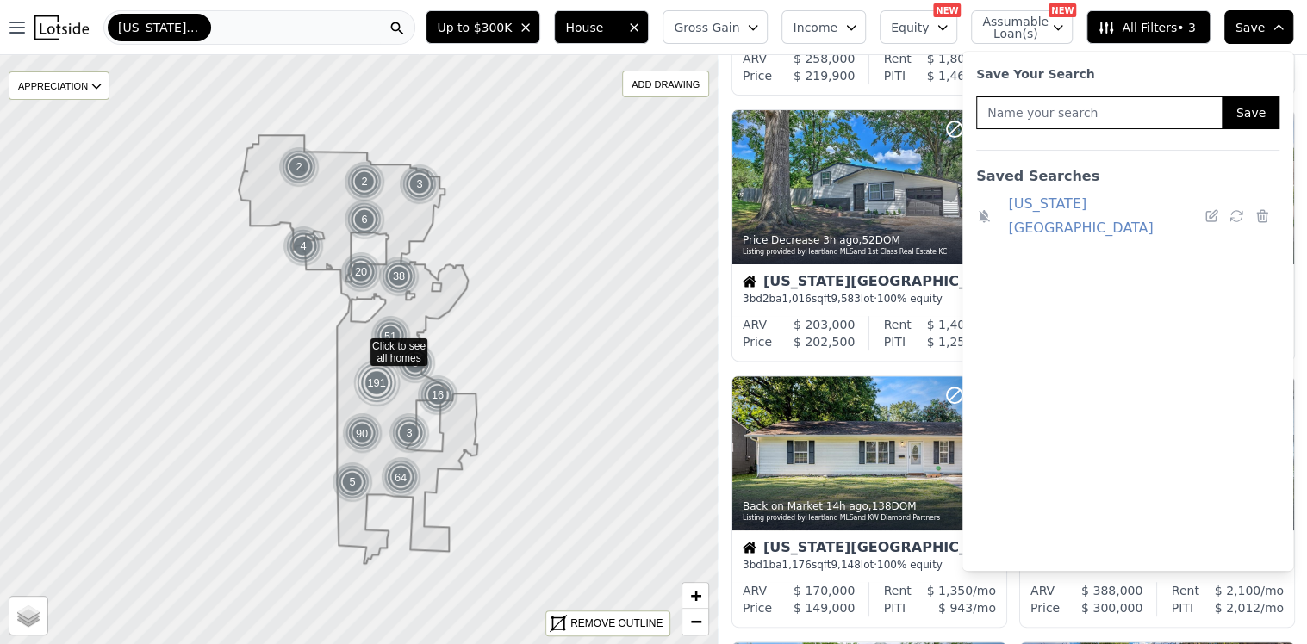
click at [1086, 205] on link "Kansas city MO" at bounding box center [1102, 216] width 189 height 48
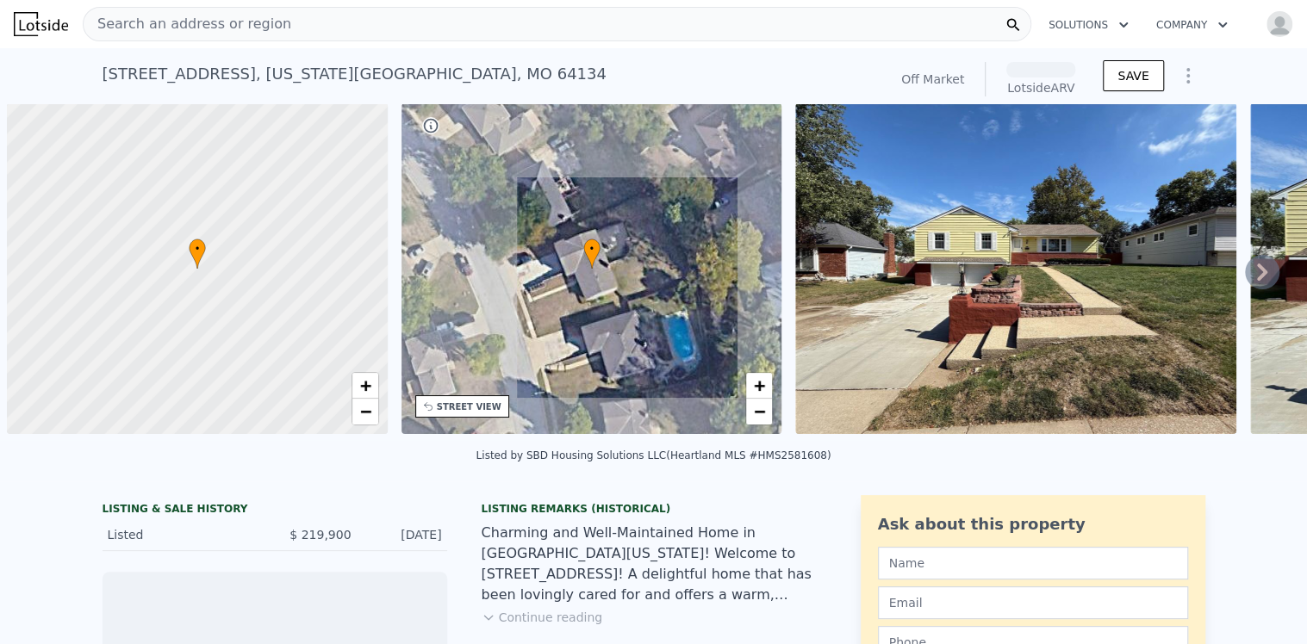
scroll to position [0, 6]
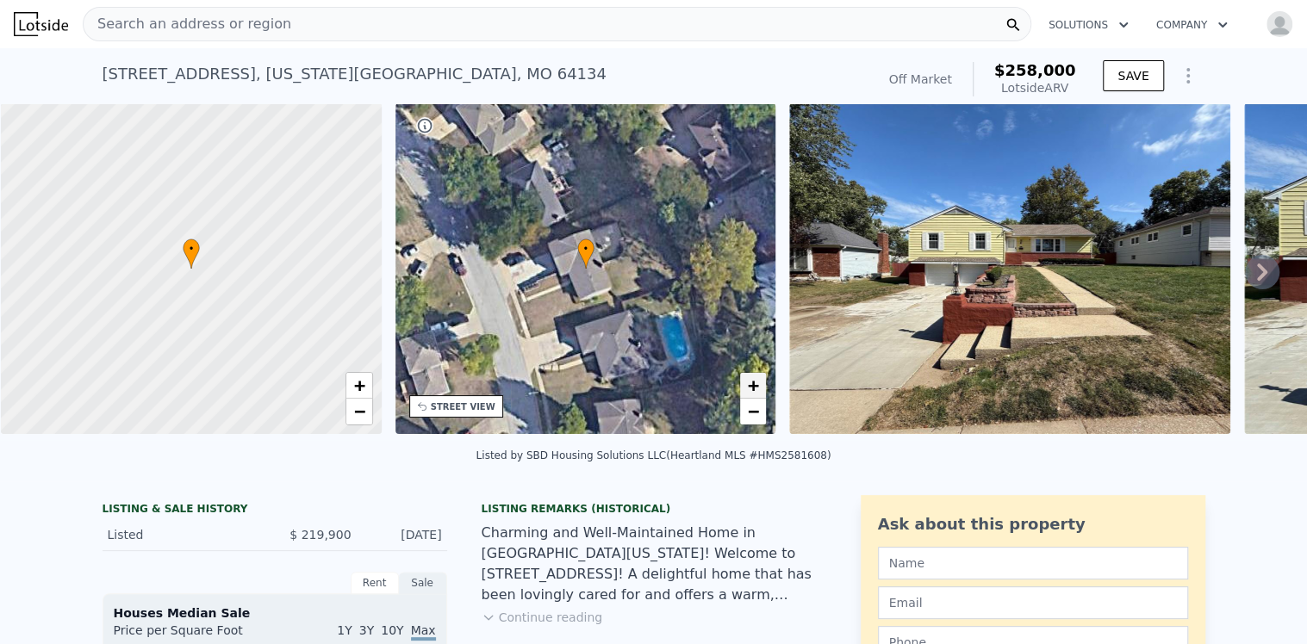
click at [756, 384] on span "+" at bounding box center [753, 386] width 11 height 22
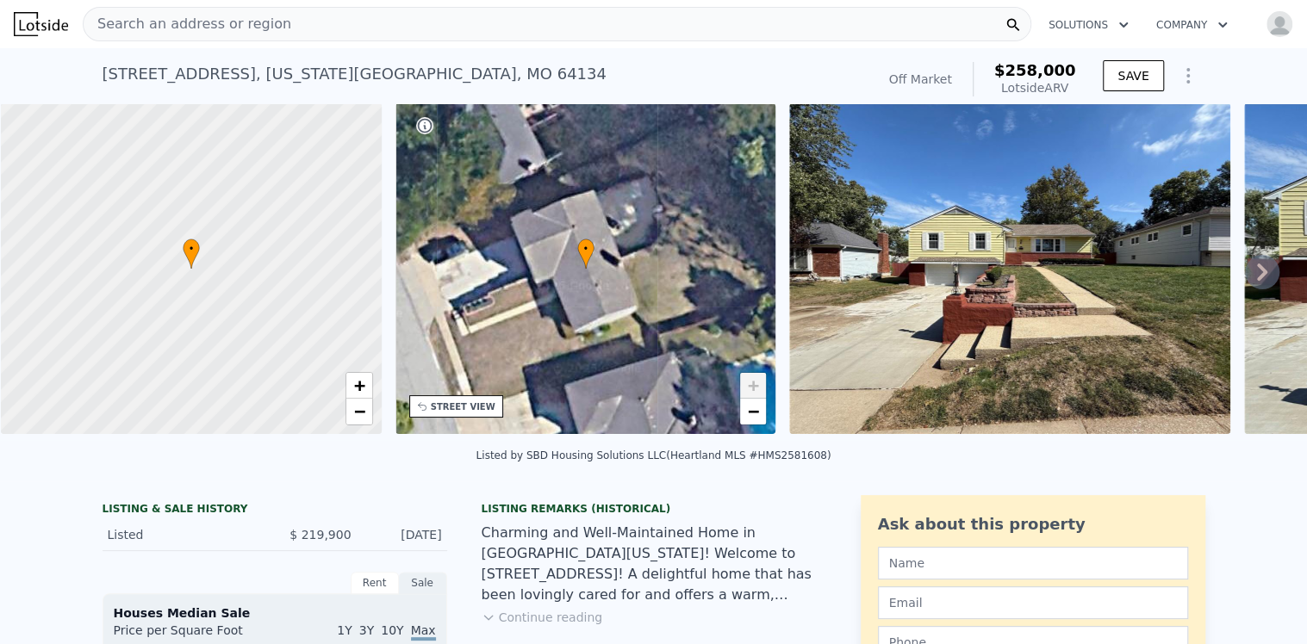
click at [756, 384] on span "+" at bounding box center [753, 386] width 11 height 22
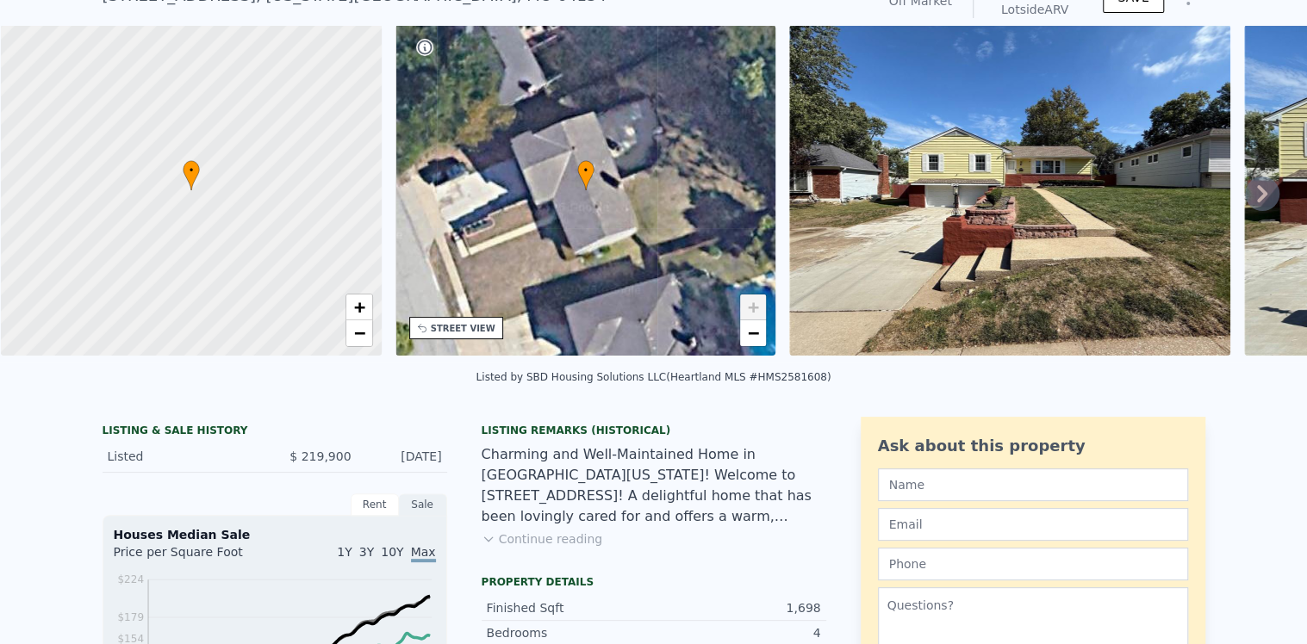
scroll to position [6, 0]
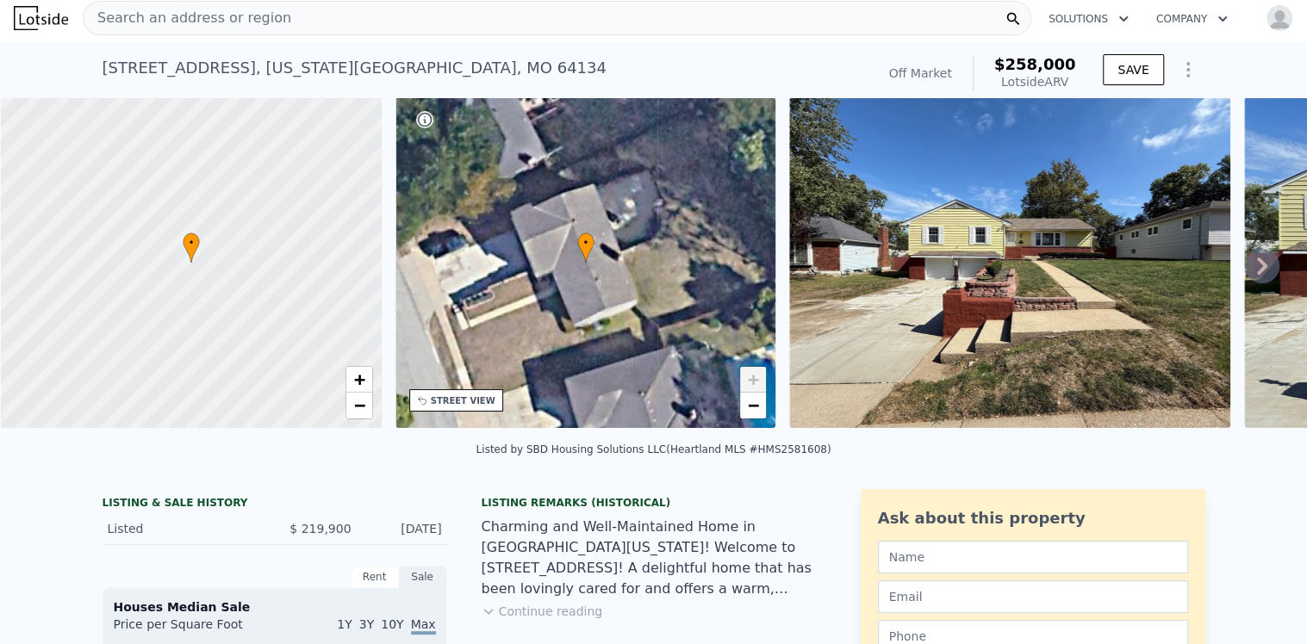
click at [537, 254] on div "• + −" at bounding box center [585, 262] width 381 height 331
drag, startPoint x: 535, startPoint y: 252, endPoint x: 522, endPoint y: 245, distance: 14.6
drag, startPoint x: 522, startPoint y: 245, endPoint x: 497, endPoint y: 205, distance: 46.8
click at [497, 205] on div "• + −" at bounding box center [585, 262] width 381 height 331
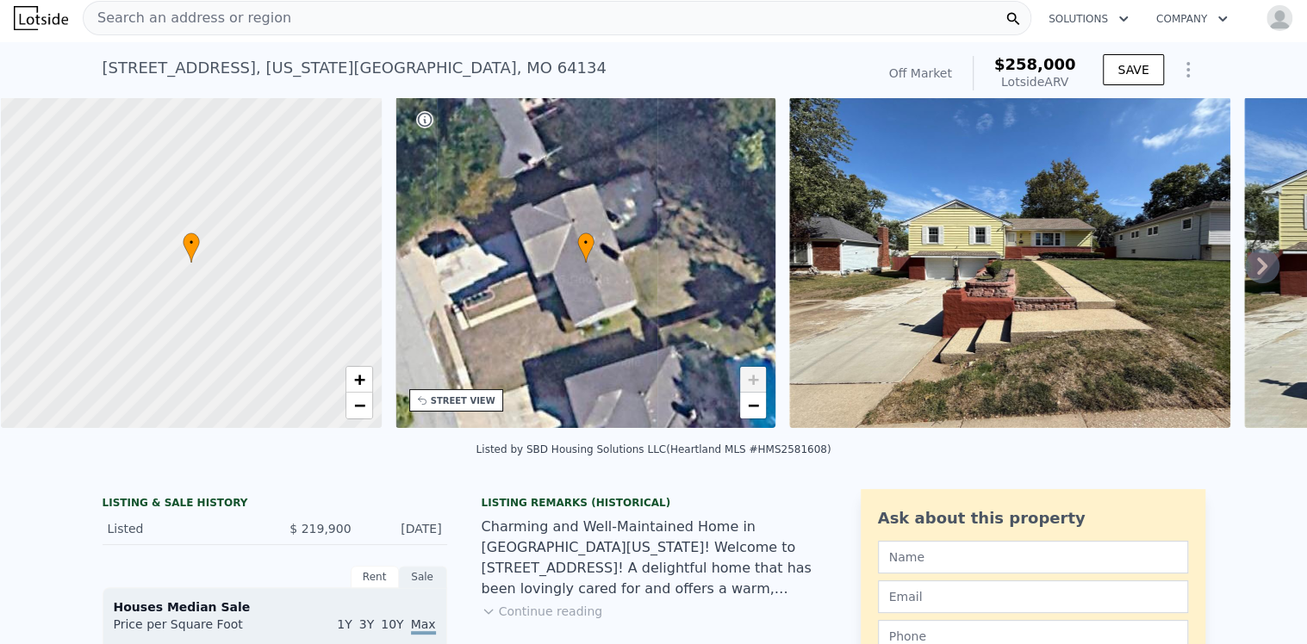
scroll to position [0, 0]
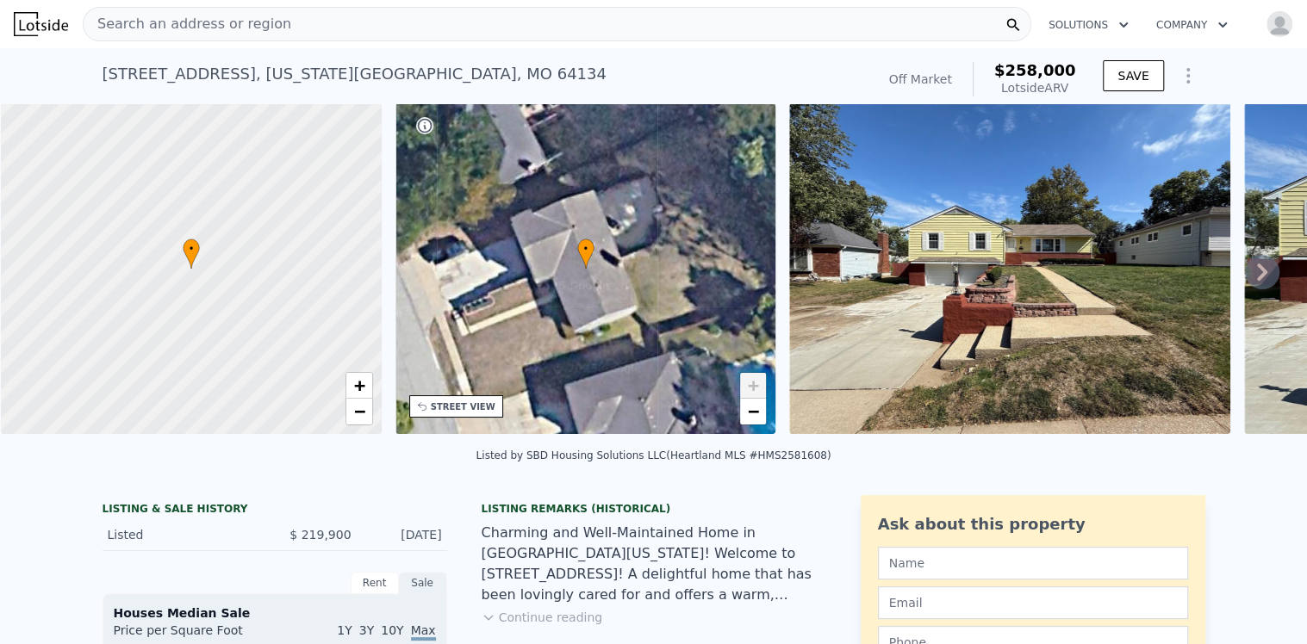
click at [1257, 277] on icon at bounding box center [1262, 272] width 10 height 17
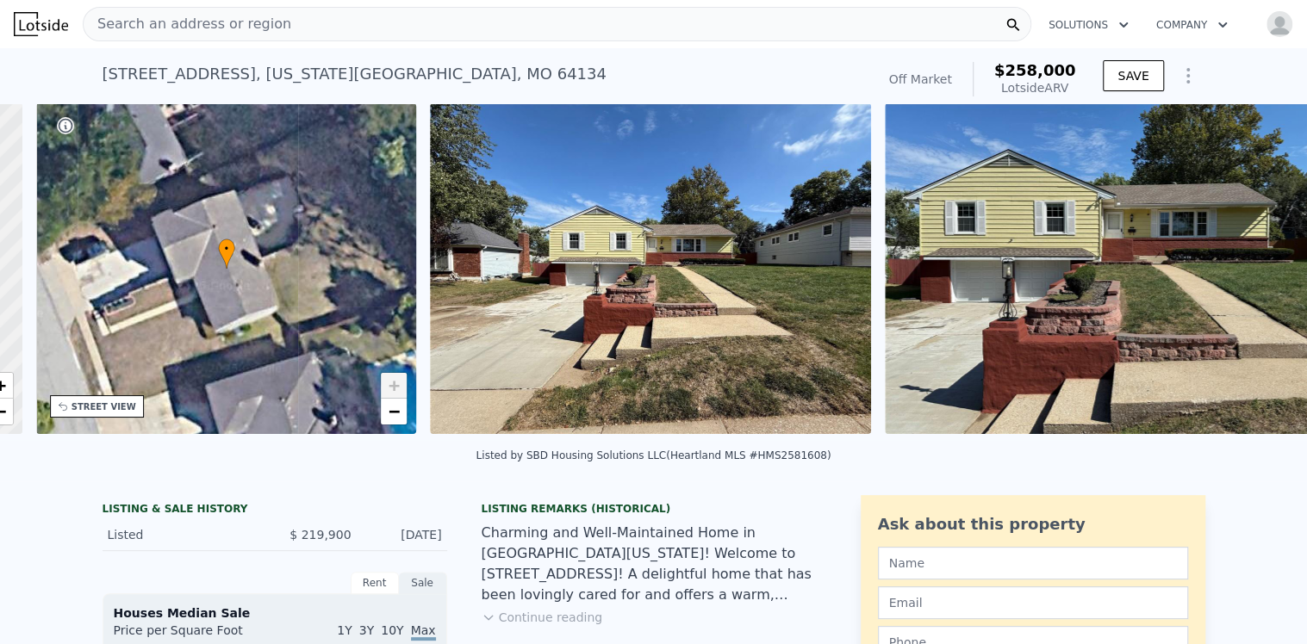
scroll to position [0, 401]
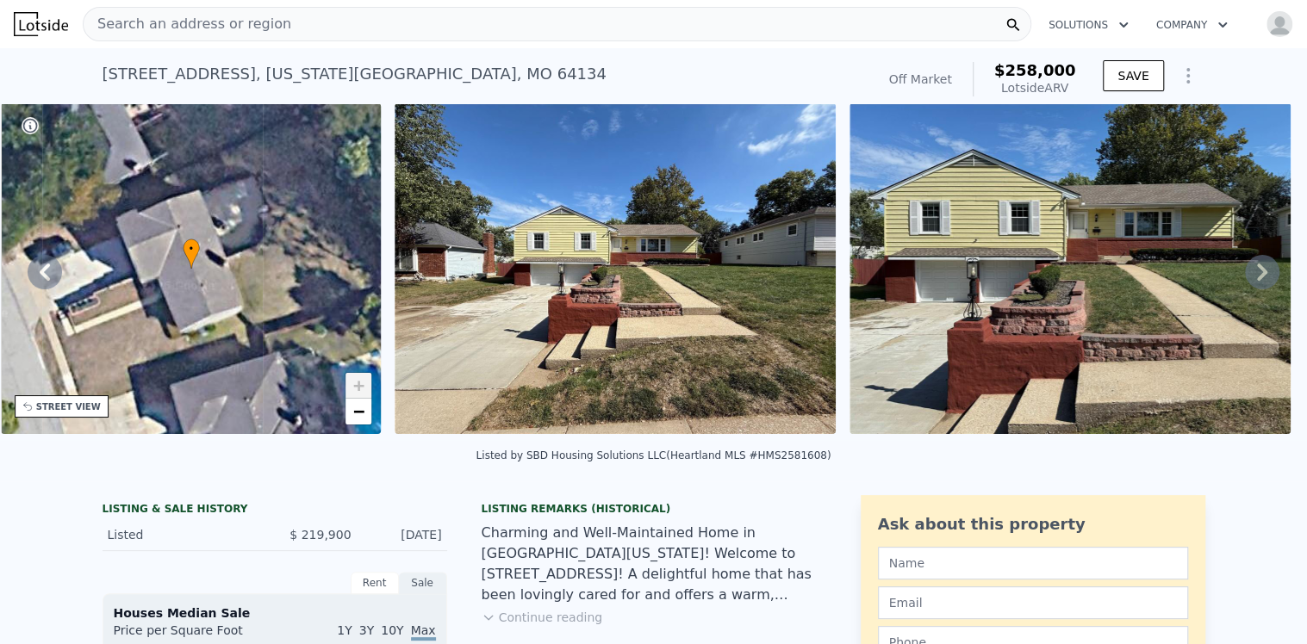
click at [1245, 277] on icon at bounding box center [1262, 272] width 34 height 34
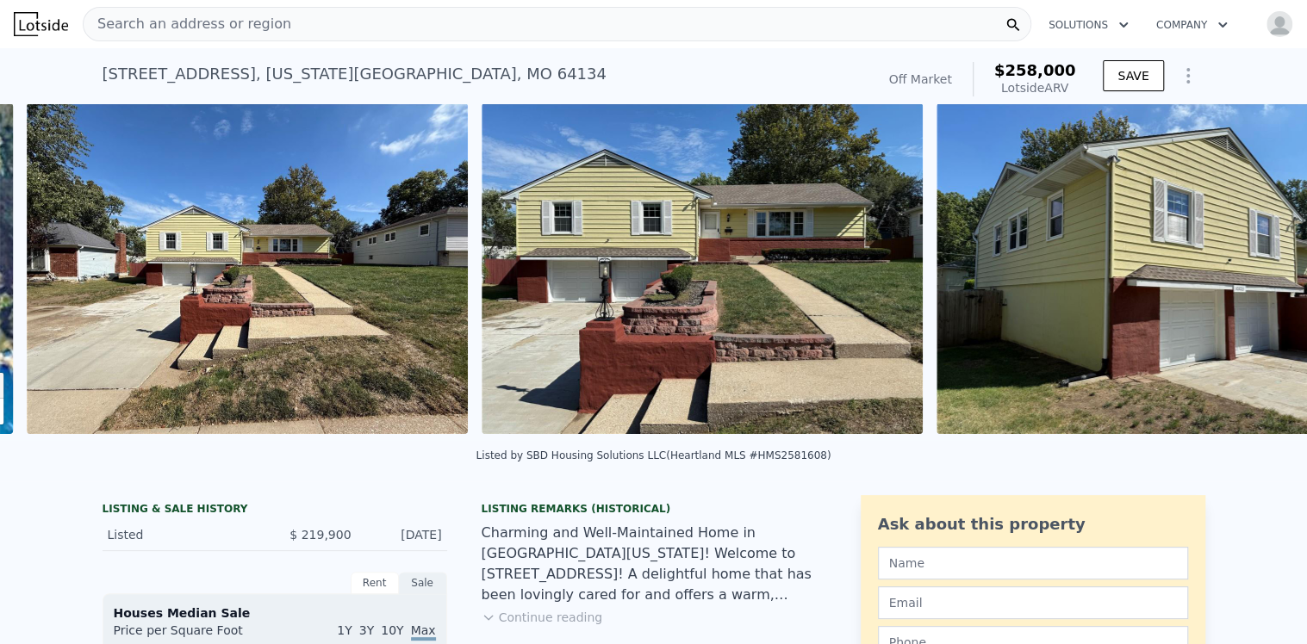
scroll to position [0, 788]
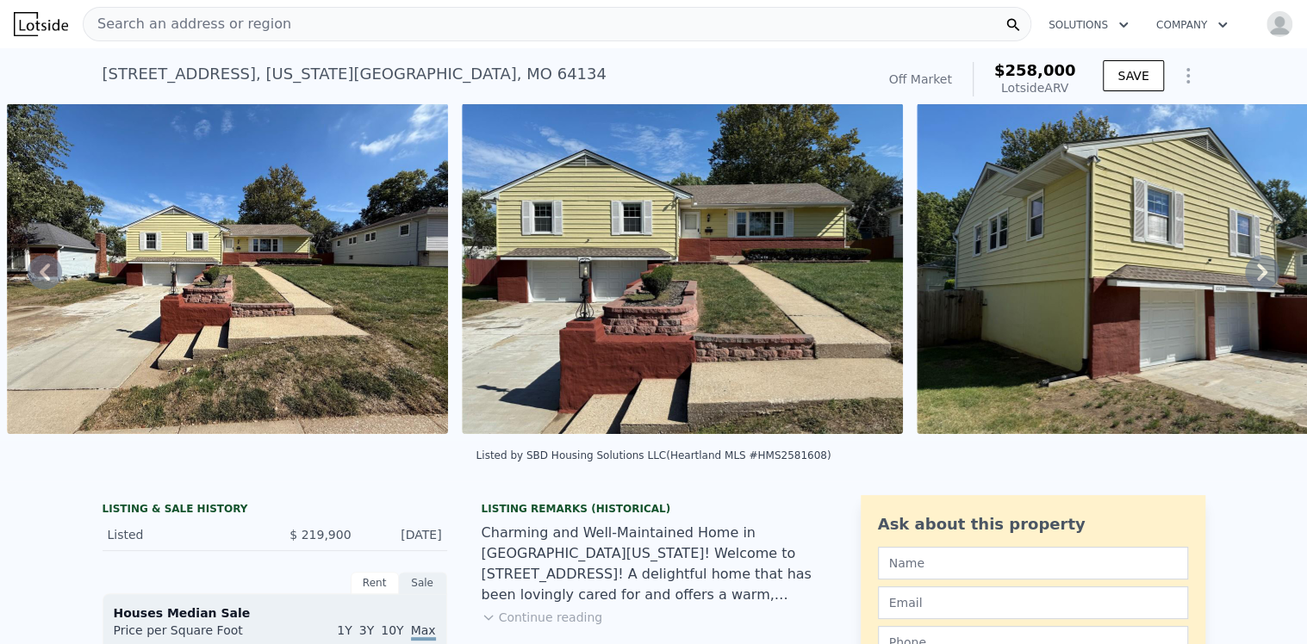
click at [1253, 274] on icon at bounding box center [1262, 272] width 34 height 34
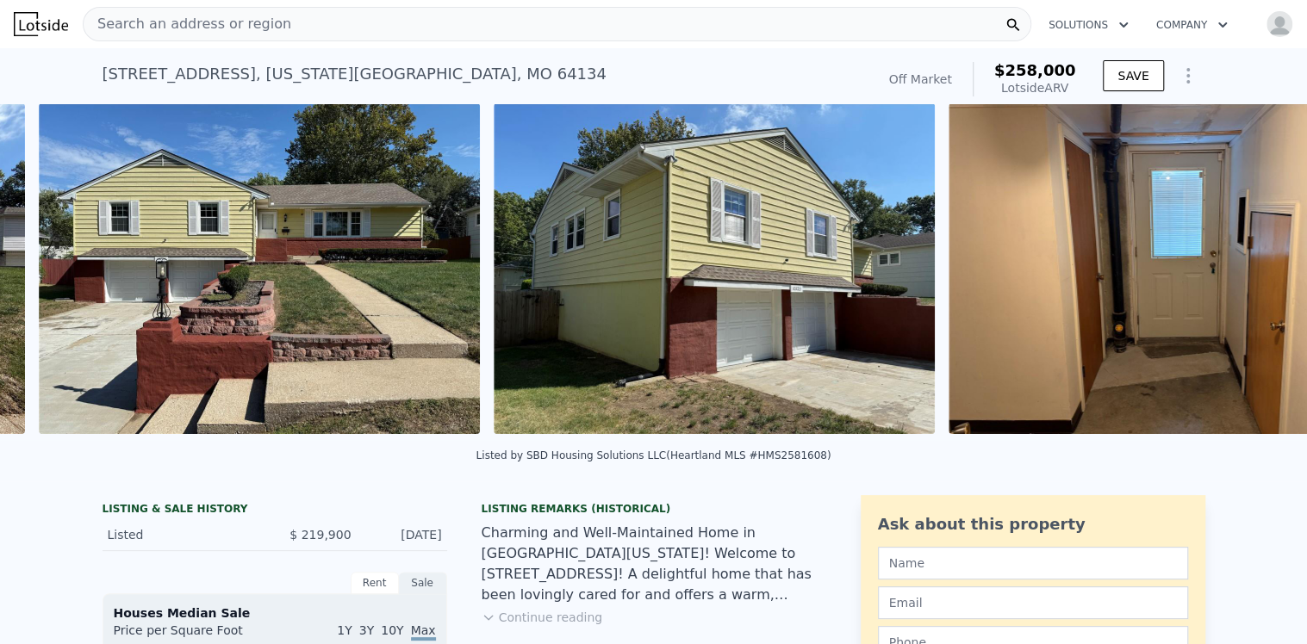
scroll to position [0, 1242]
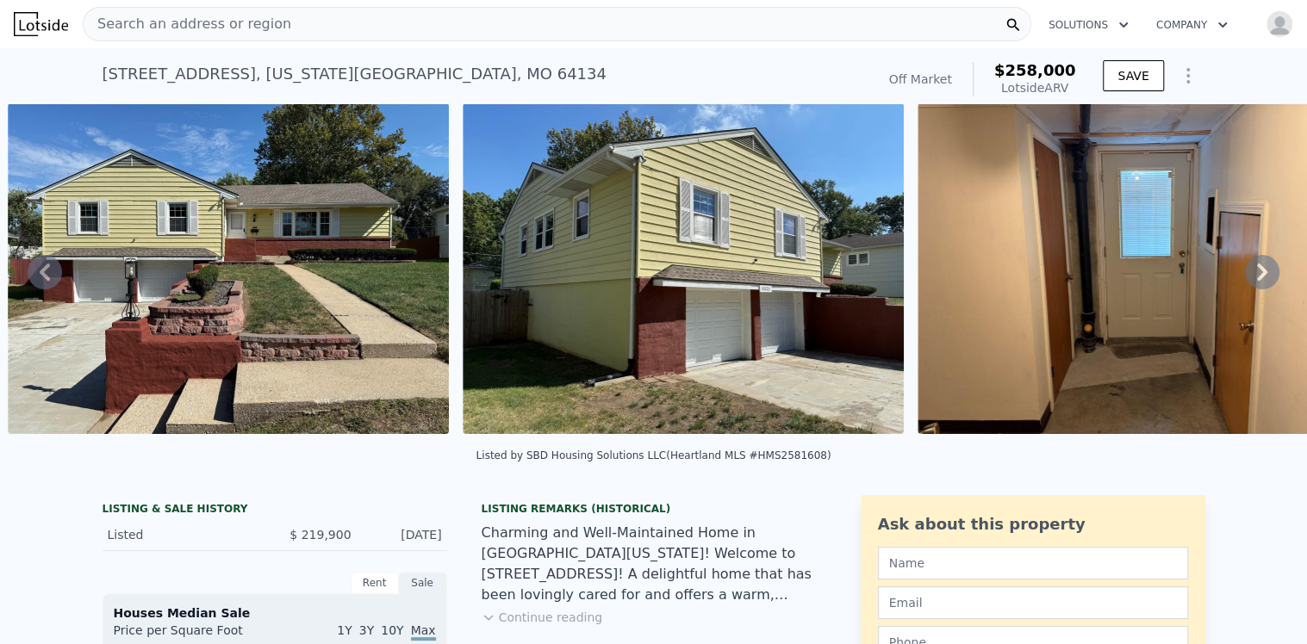
click at [1257, 273] on icon at bounding box center [1262, 272] width 10 height 17
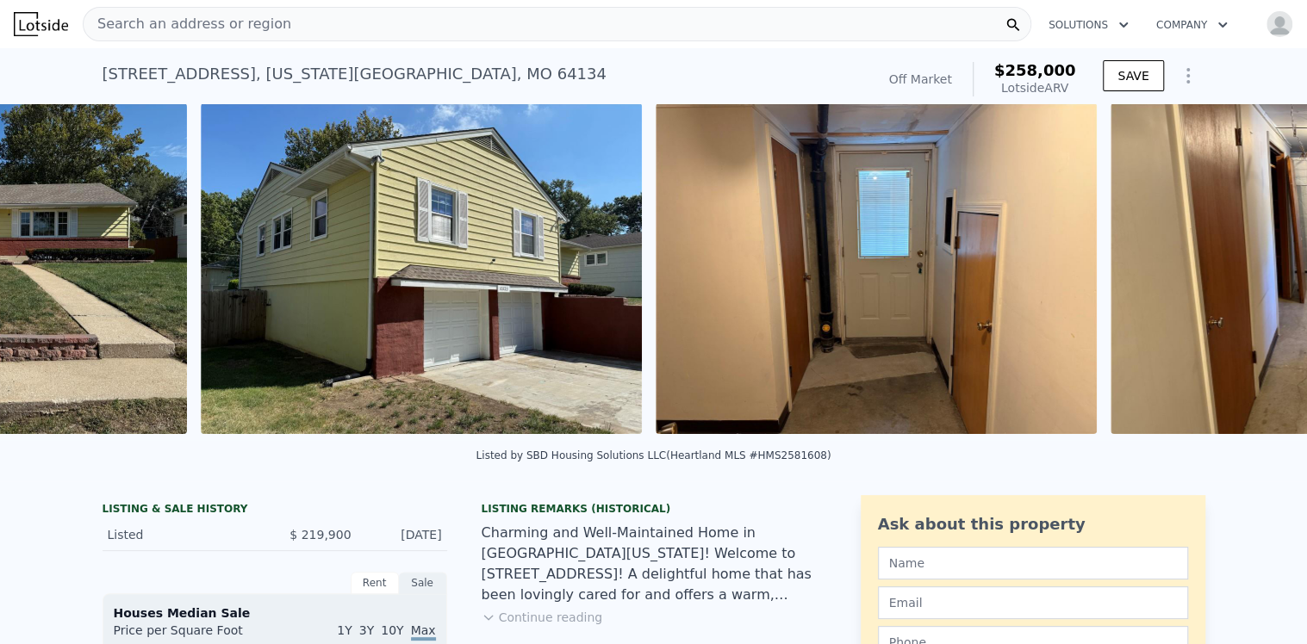
scroll to position [0, 1698]
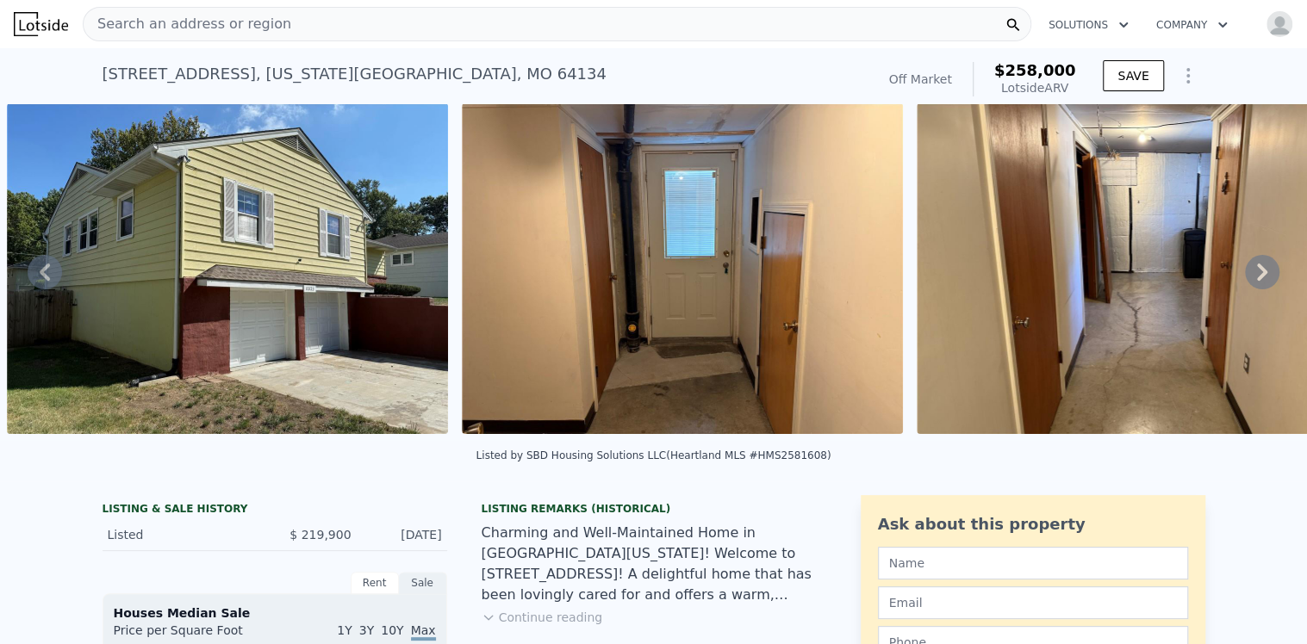
click at [1245, 273] on icon at bounding box center [1262, 272] width 34 height 34
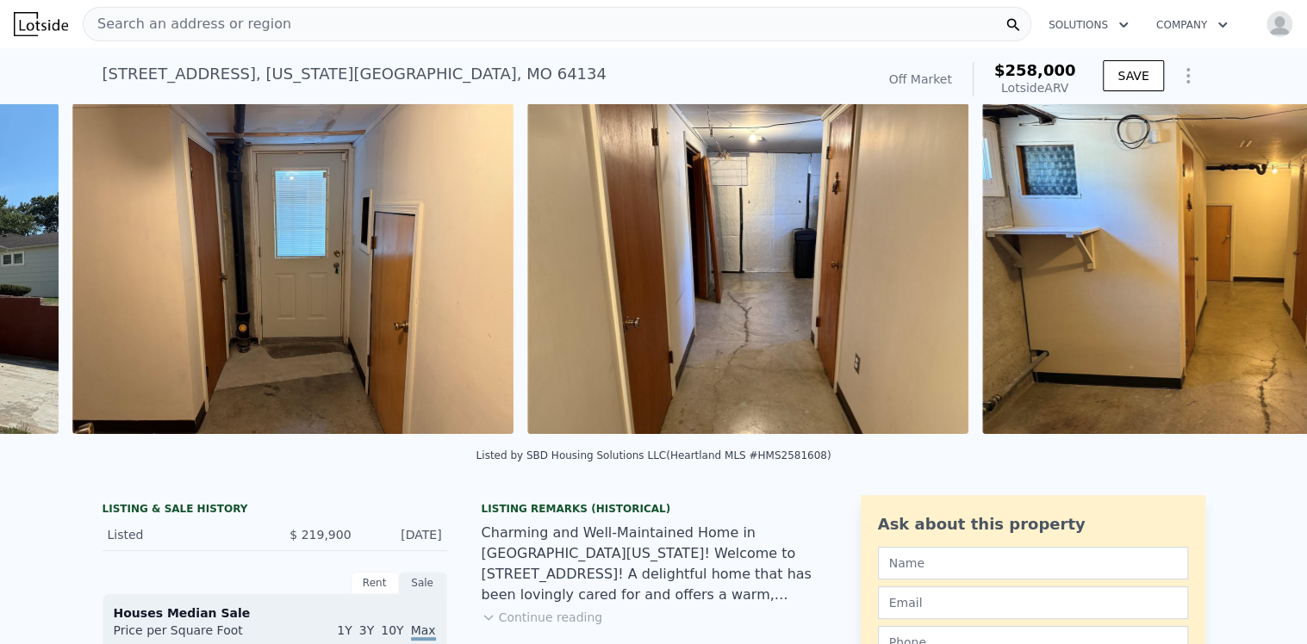
scroll to position [0, 2153]
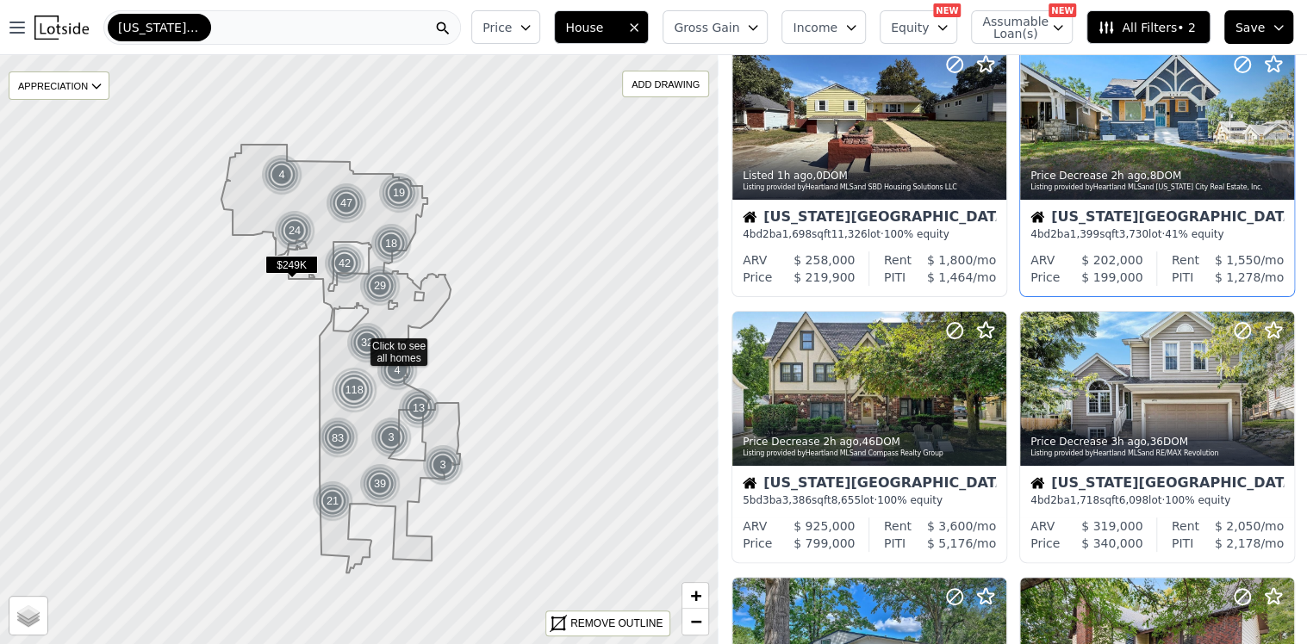
scroll to position [172, 0]
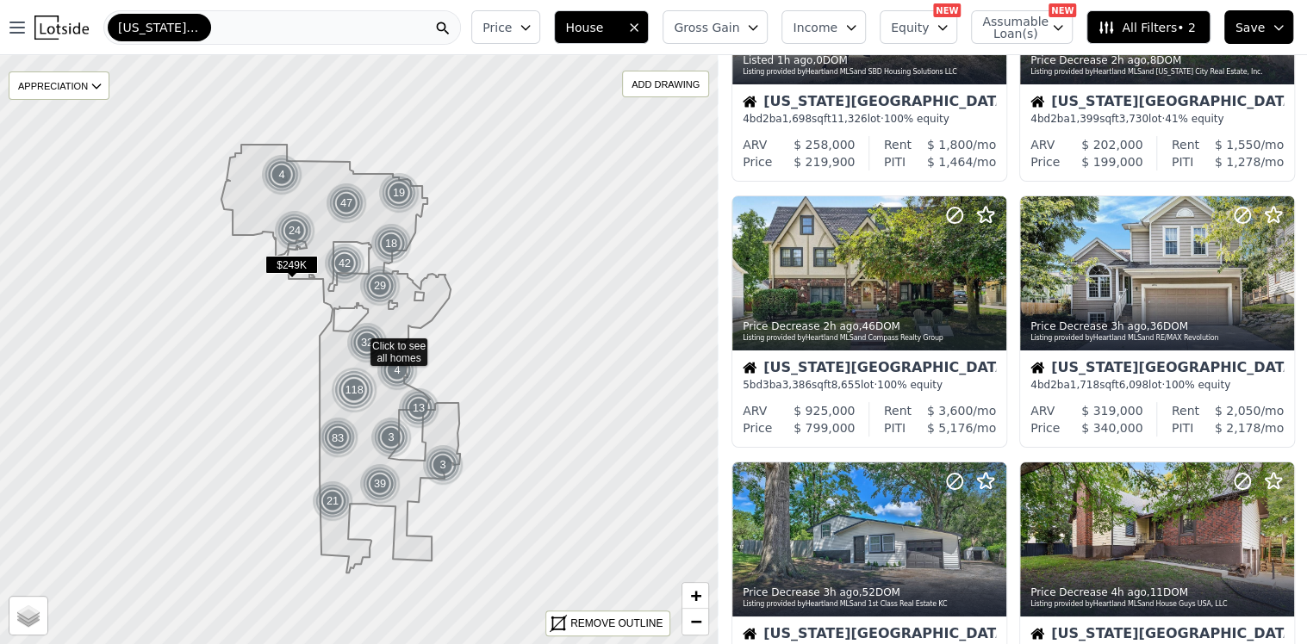
click at [1273, 24] on icon "button" at bounding box center [1279, 28] width 14 height 14
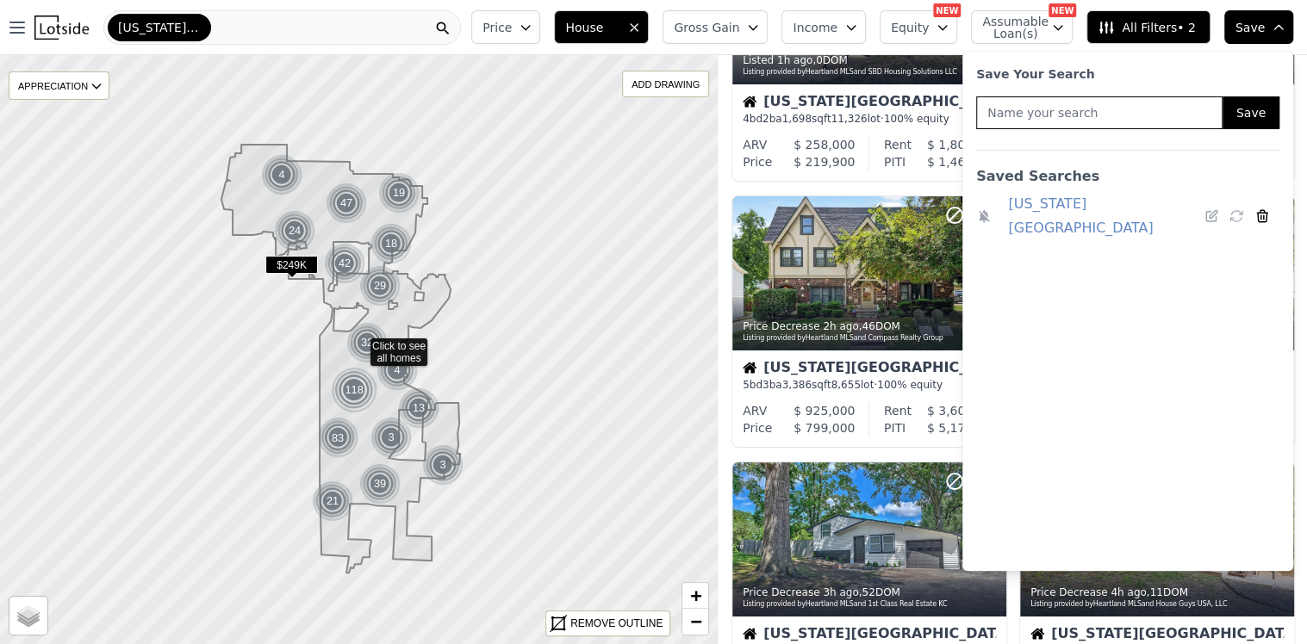
click at [1259, 210] on icon at bounding box center [1262, 216] width 16 height 16
click at [1156, 30] on span "All Filters • 2" at bounding box center [1146, 27] width 97 height 17
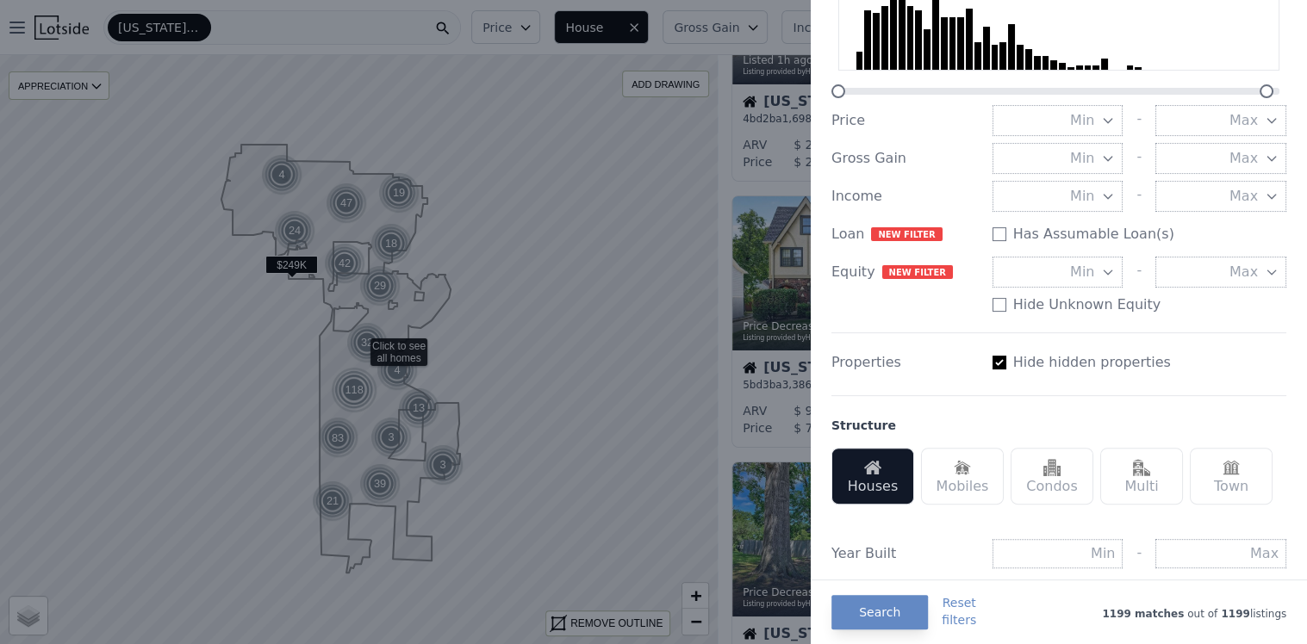
scroll to position [0, 0]
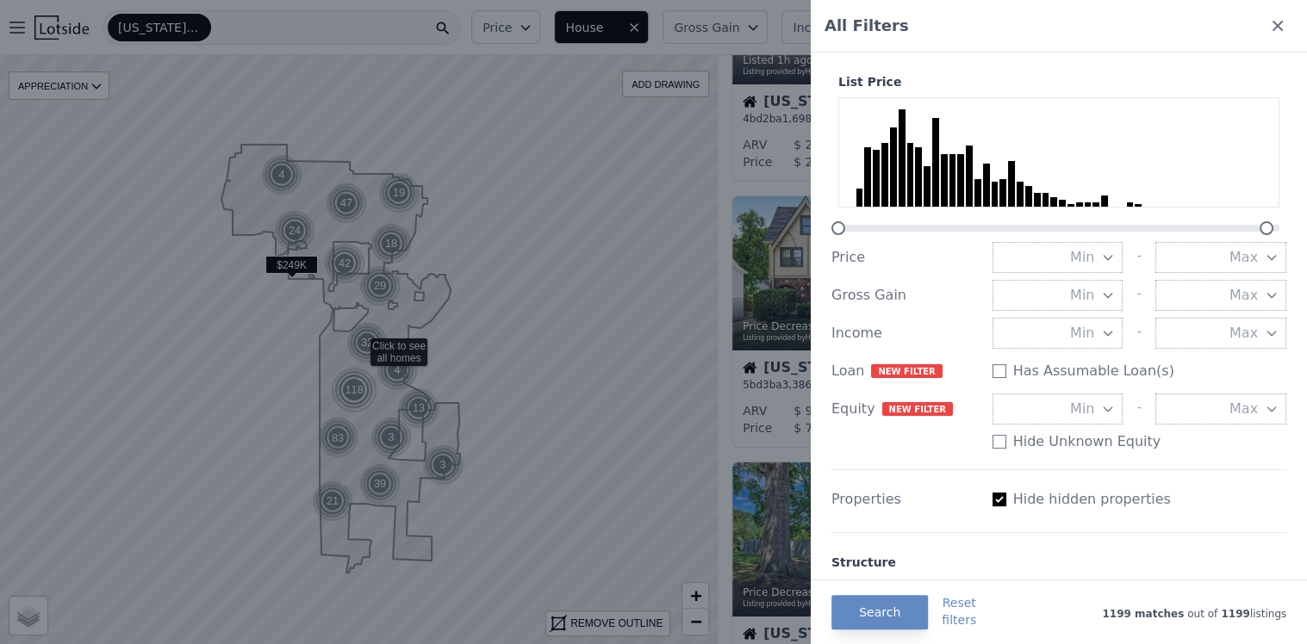
click at [1265, 254] on icon "button" at bounding box center [1272, 258] width 14 height 14
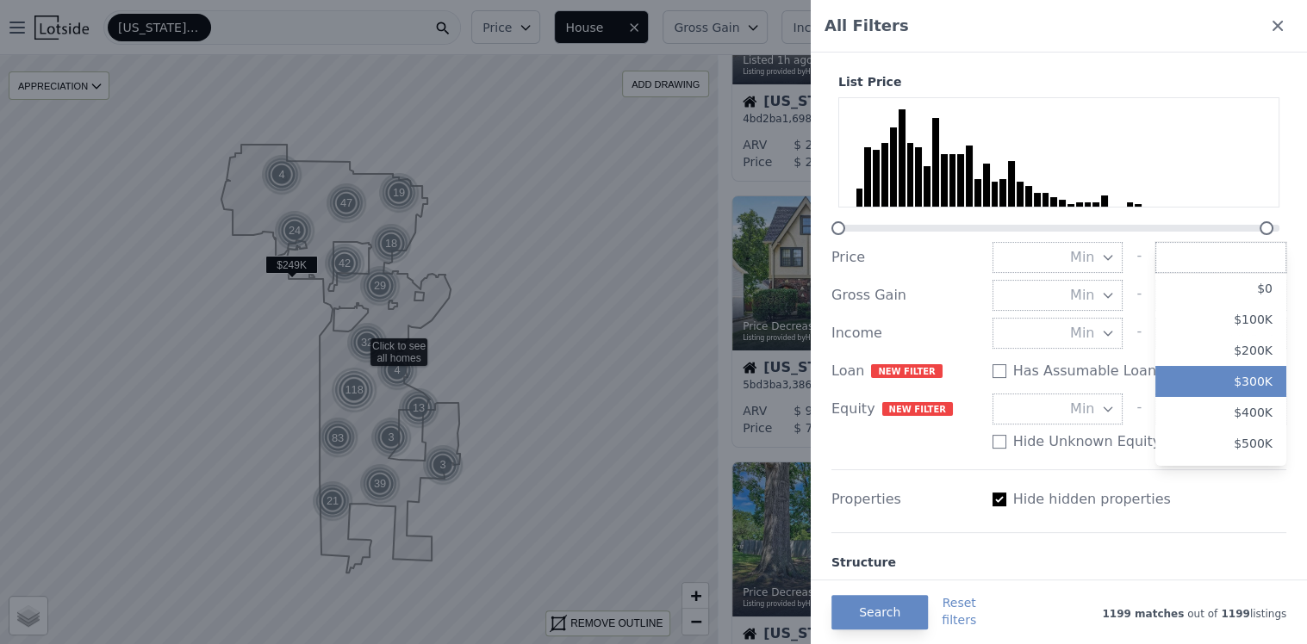
click at [1235, 387] on button "$300K" at bounding box center [1220, 381] width 131 height 31
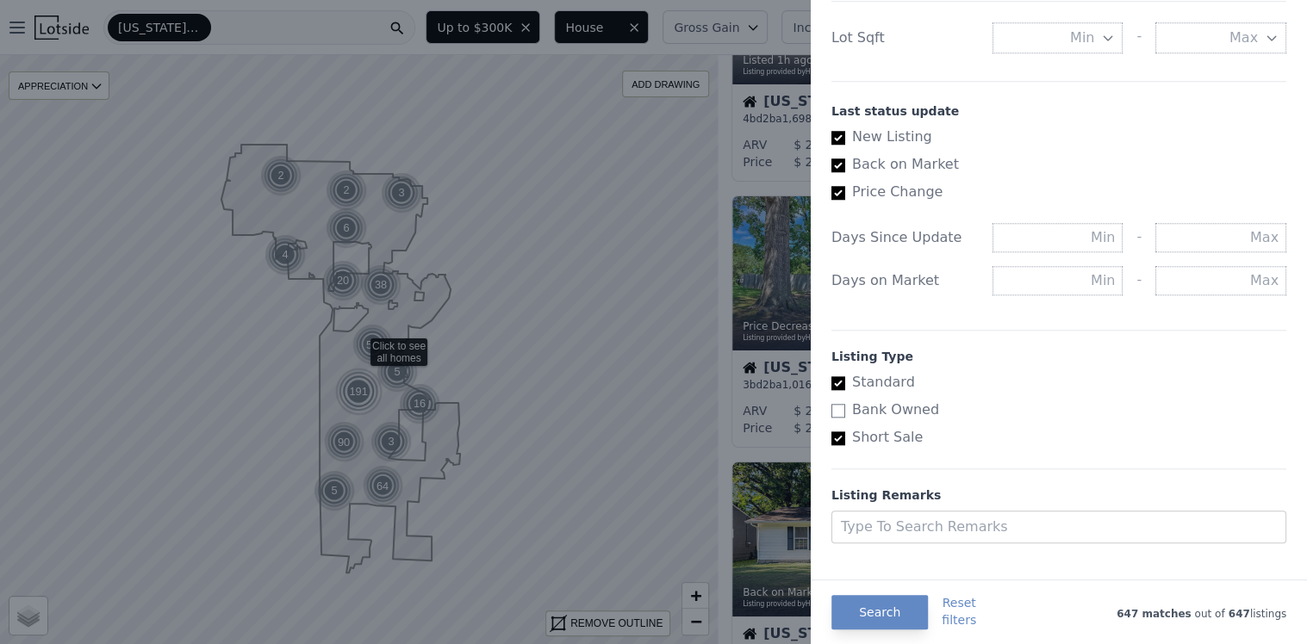
scroll to position [924, 0]
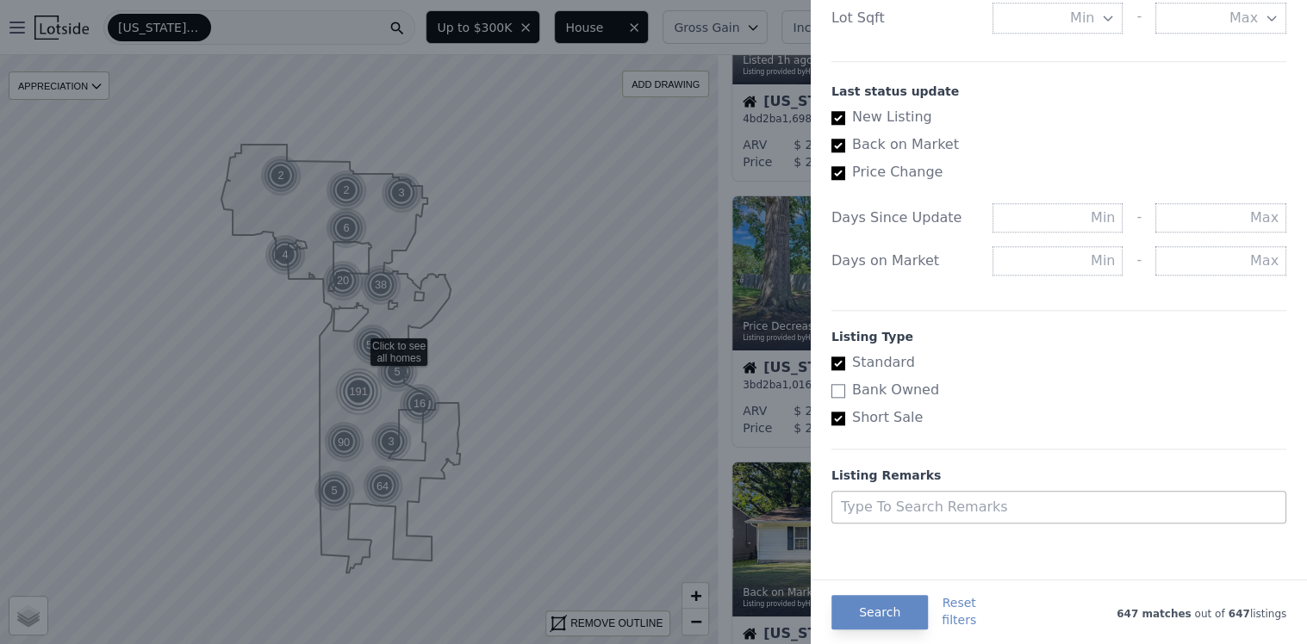
click at [960, 492] on div "Type to Search remarks" at bounding box center [1042, 507] width 421 height 31
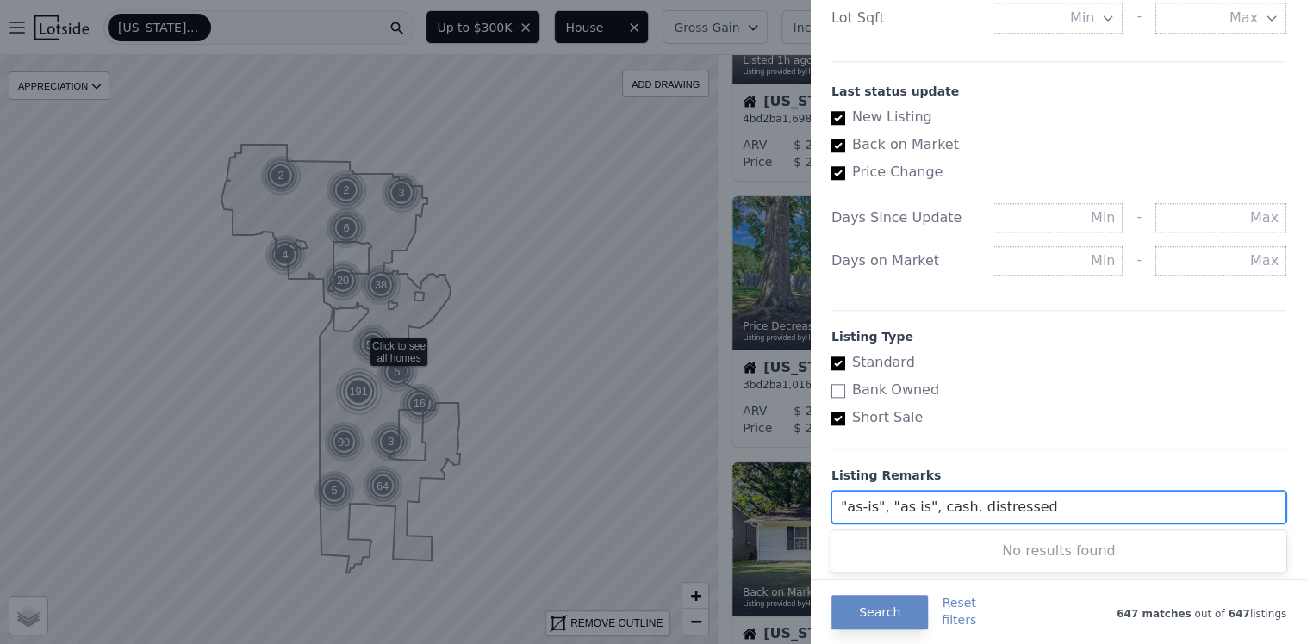
type input ""as-is", "as is", cash. distressed"
click at [851, 608] on button "Search" at bounding box center [879, 612] width 96 height 34
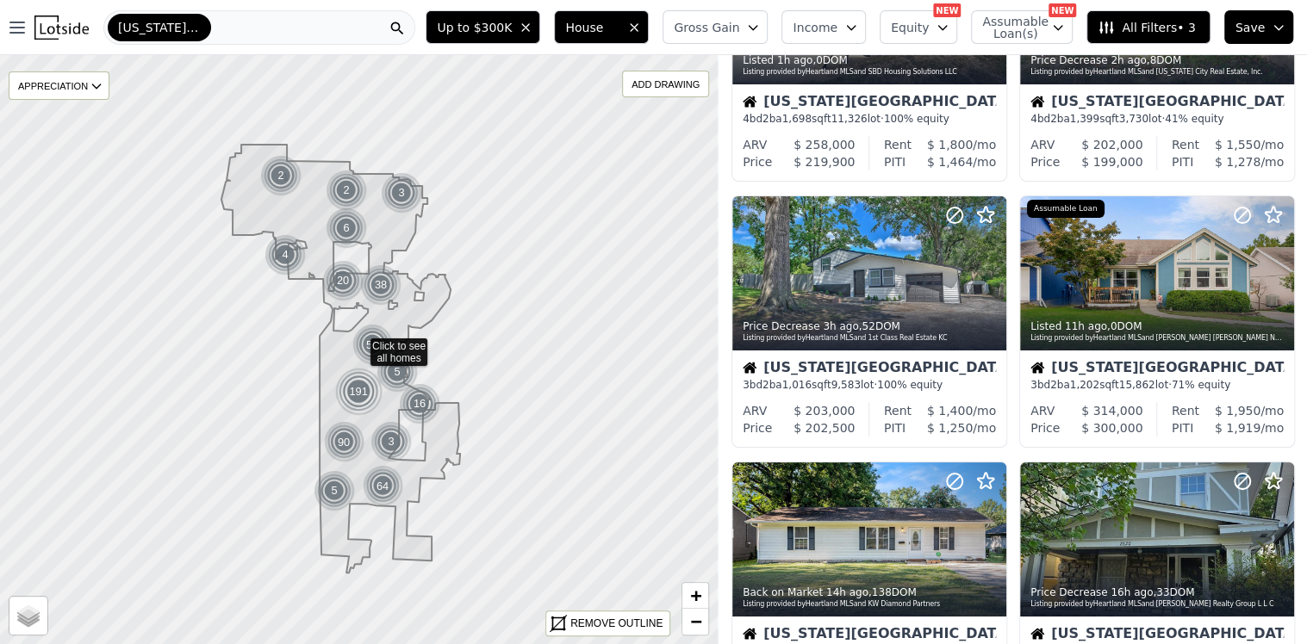
click at [1266, 21] on button "Save" at bounding box center [1258, 27] width 69 height 34
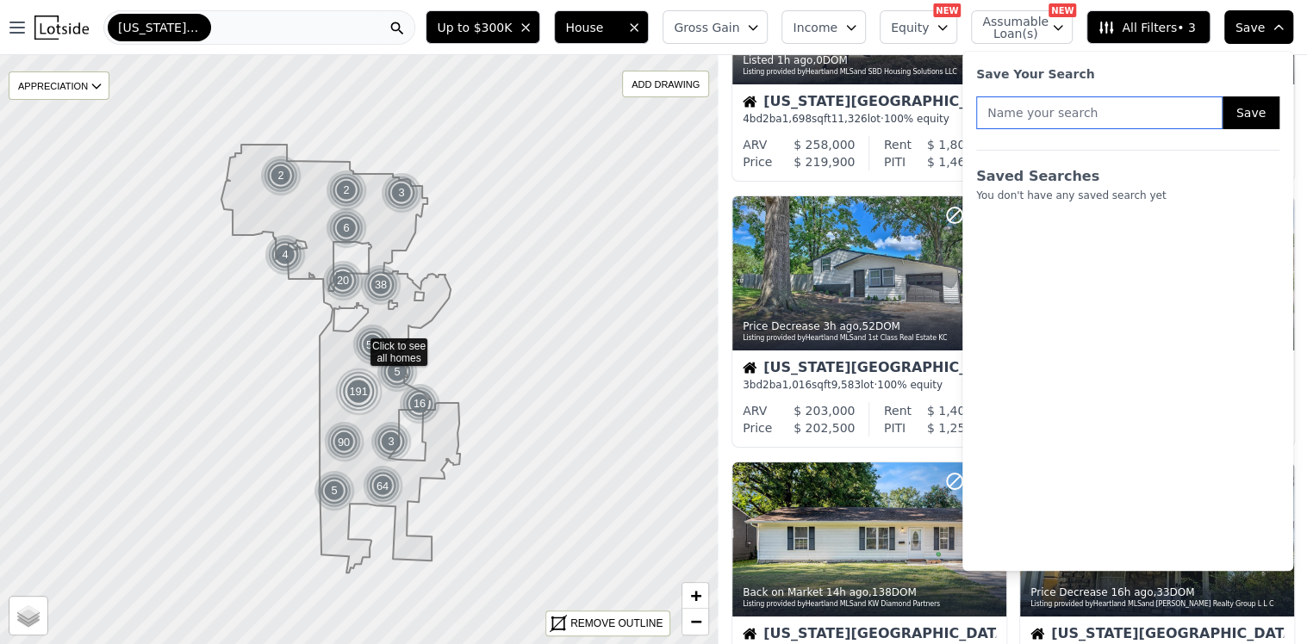
click at [1142, 109] on input "text" at bounding box center [1099, 112] width 246 height 33
type input "kansas city MO"
click at [1256, 112] on button "Save" at bounding box center [1250, 112] width 57 height 33
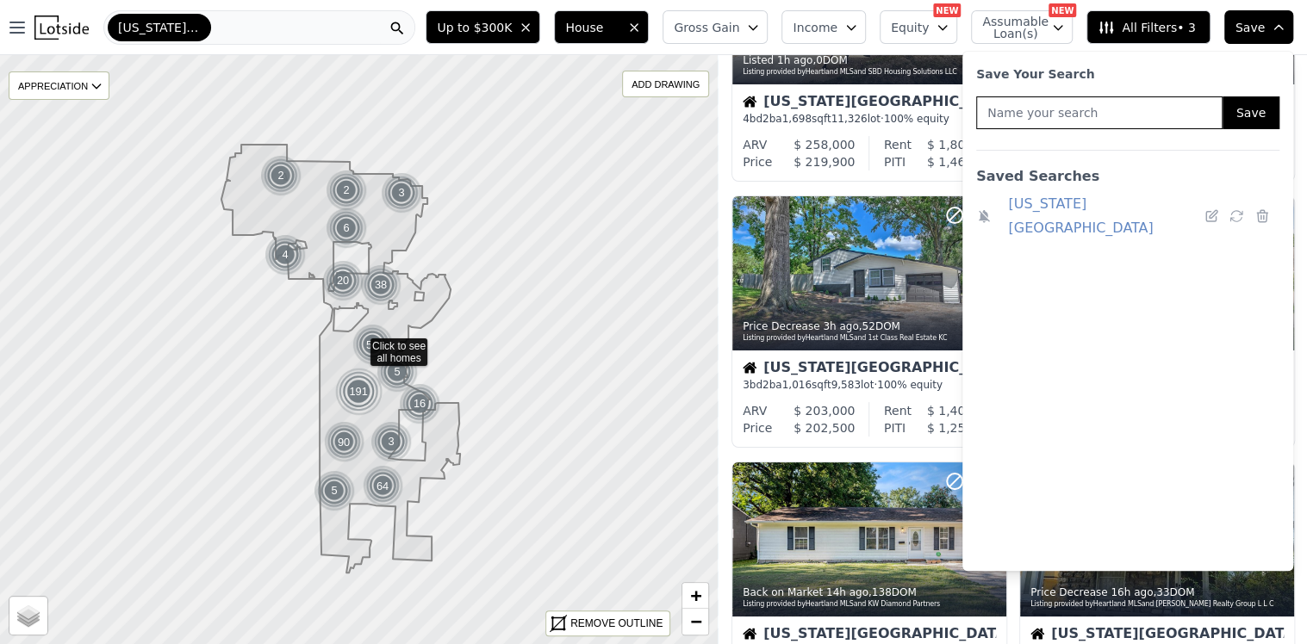
click at [1282, 16] on button "Save" at bounding box center [1258, 27] width 69 height 34
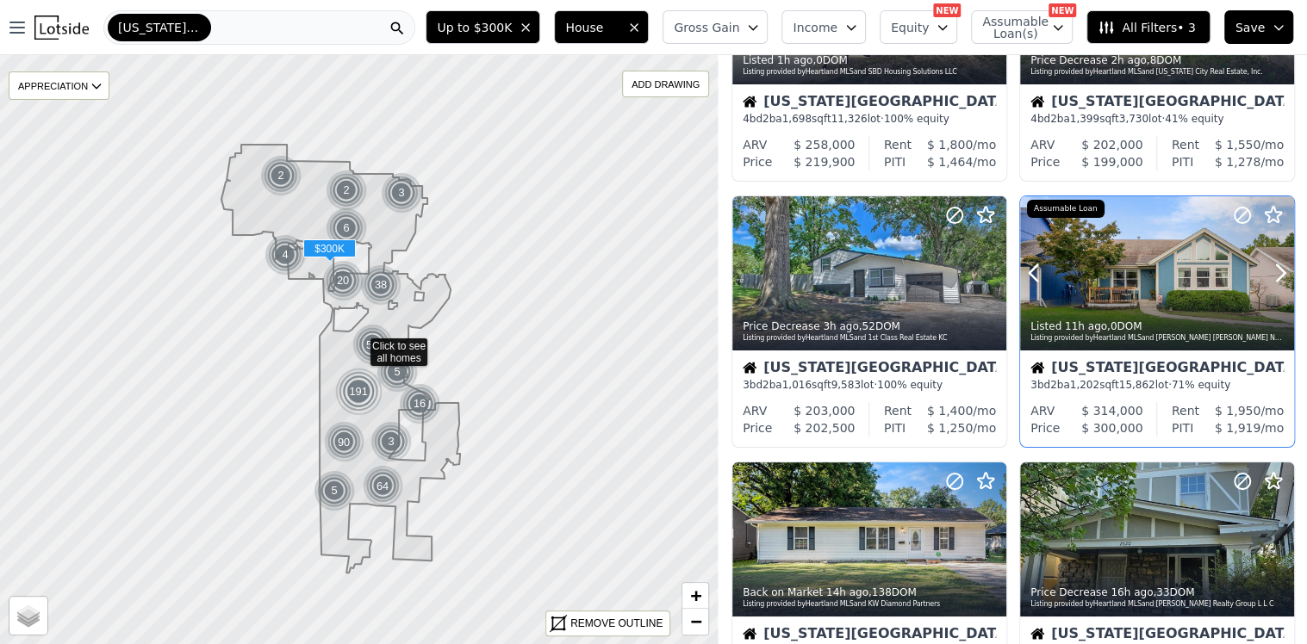
click at [1135, 295] on div at bounding box center [1157, 310] width 274 height 31
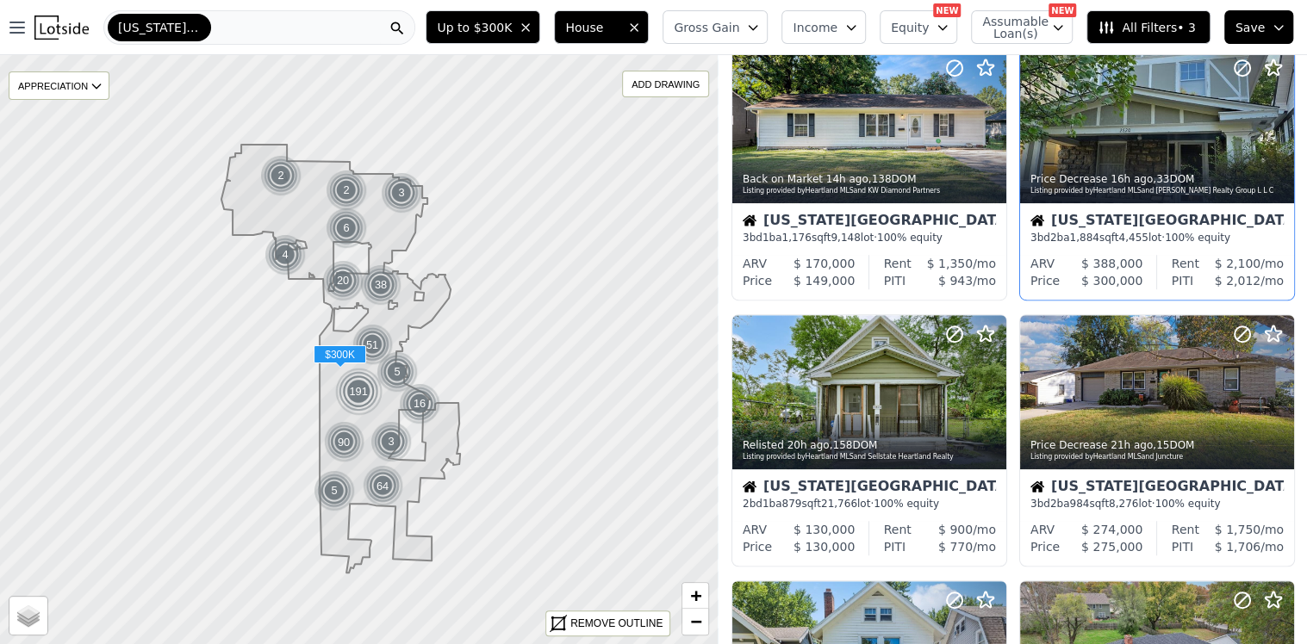
scroll to position [603, 0]
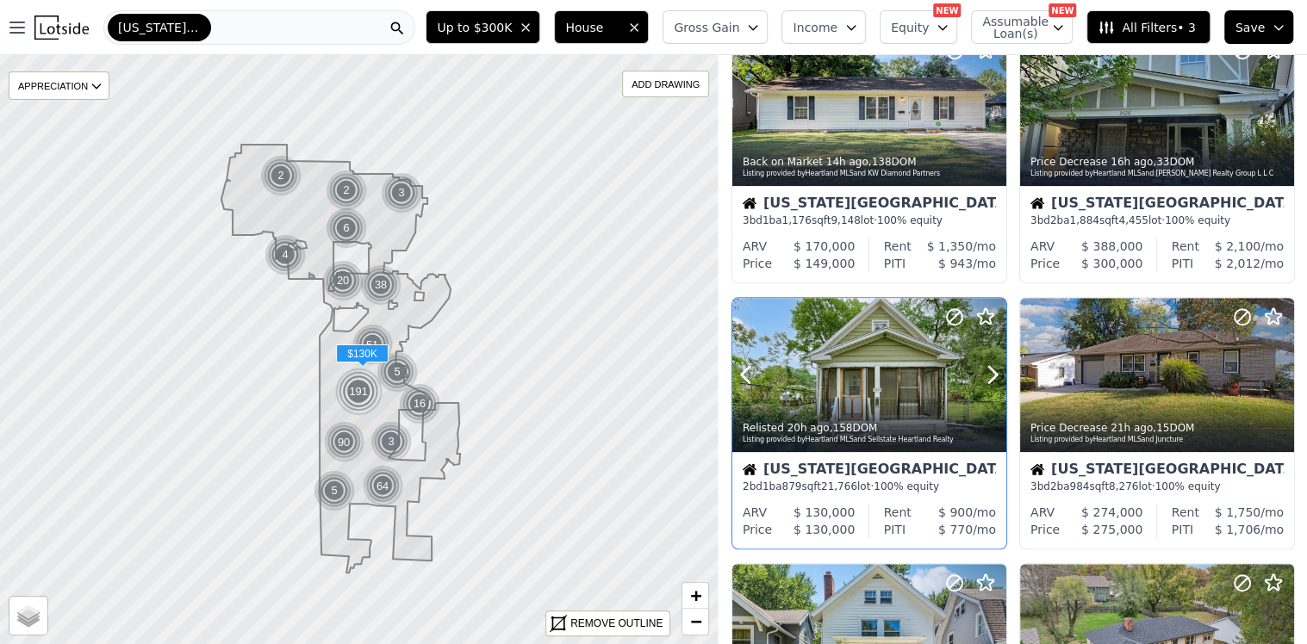
click at [917, 362] on div at bounding box center [951, 353] width 110 height 110
click at [361, 389] on div "191" at bounding box center [358, 391] width 49 height 49
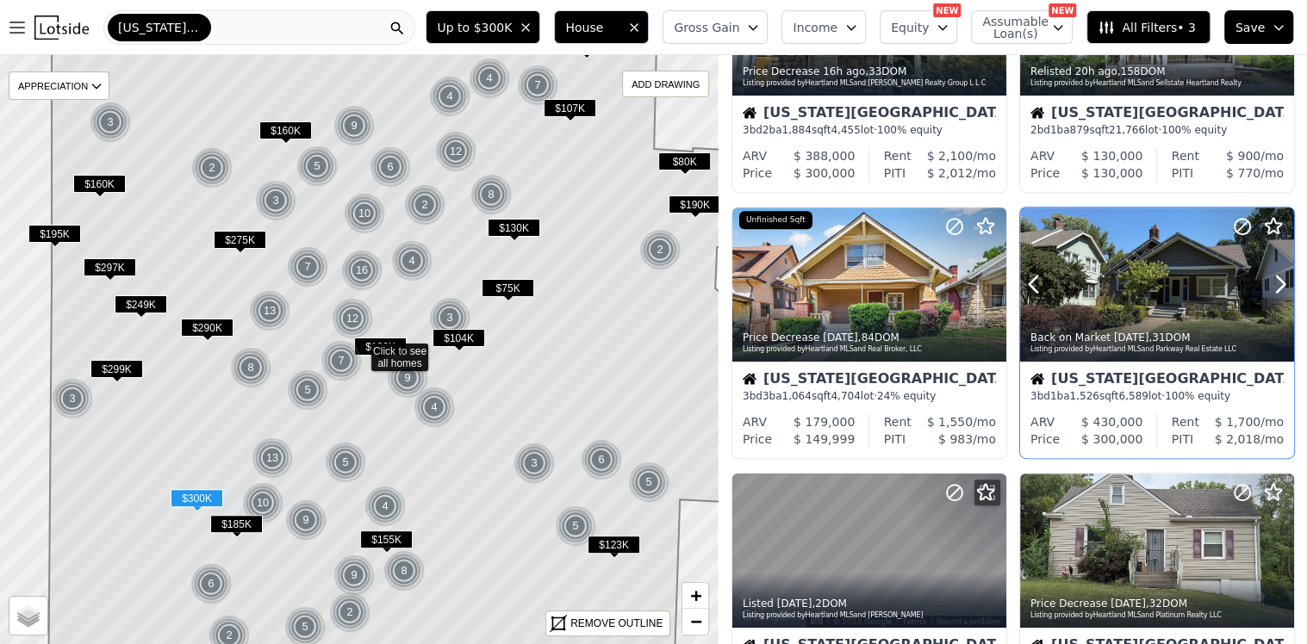
scroll to position [681, 0]
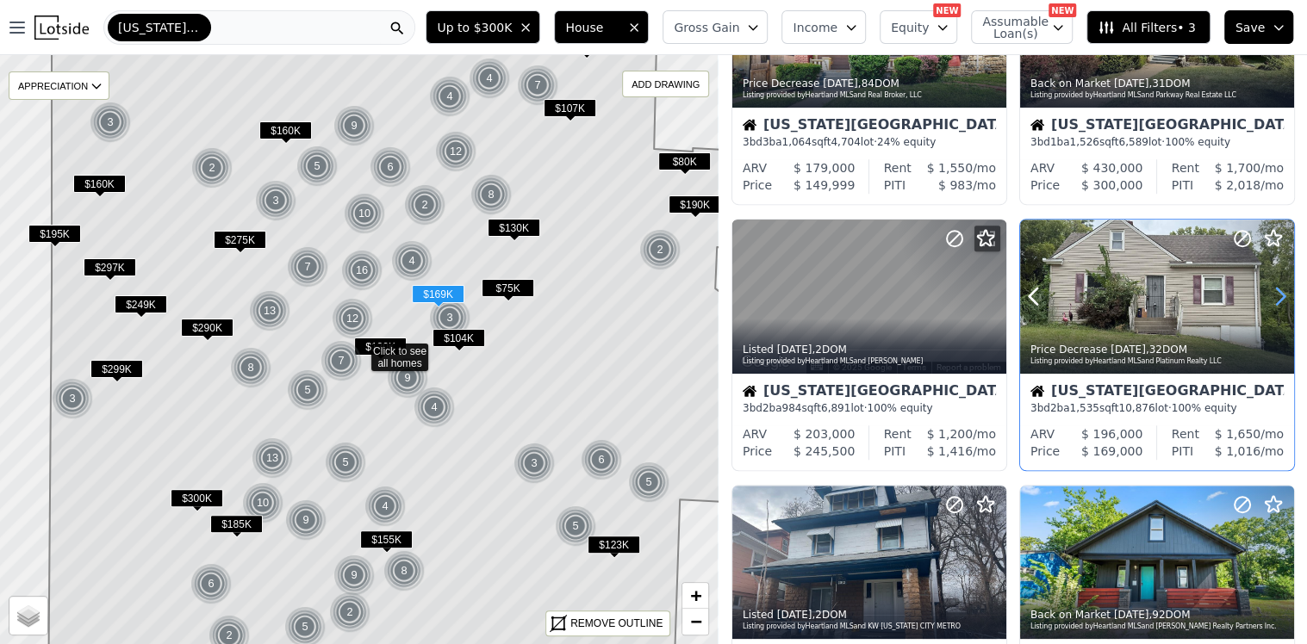
click at [1278, 287] on icon at bounding box center [1280, 297] width 28 height 28
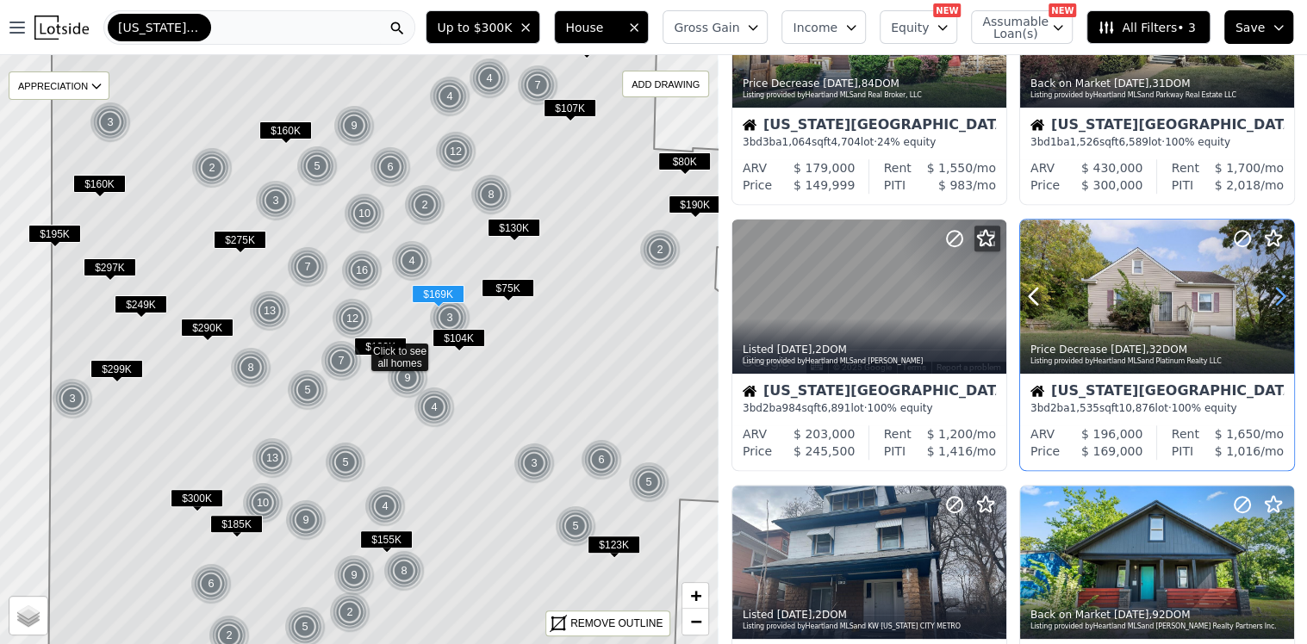
click at [1272, 295] on icon at bounding box center [1280, 297] width 28 height 28
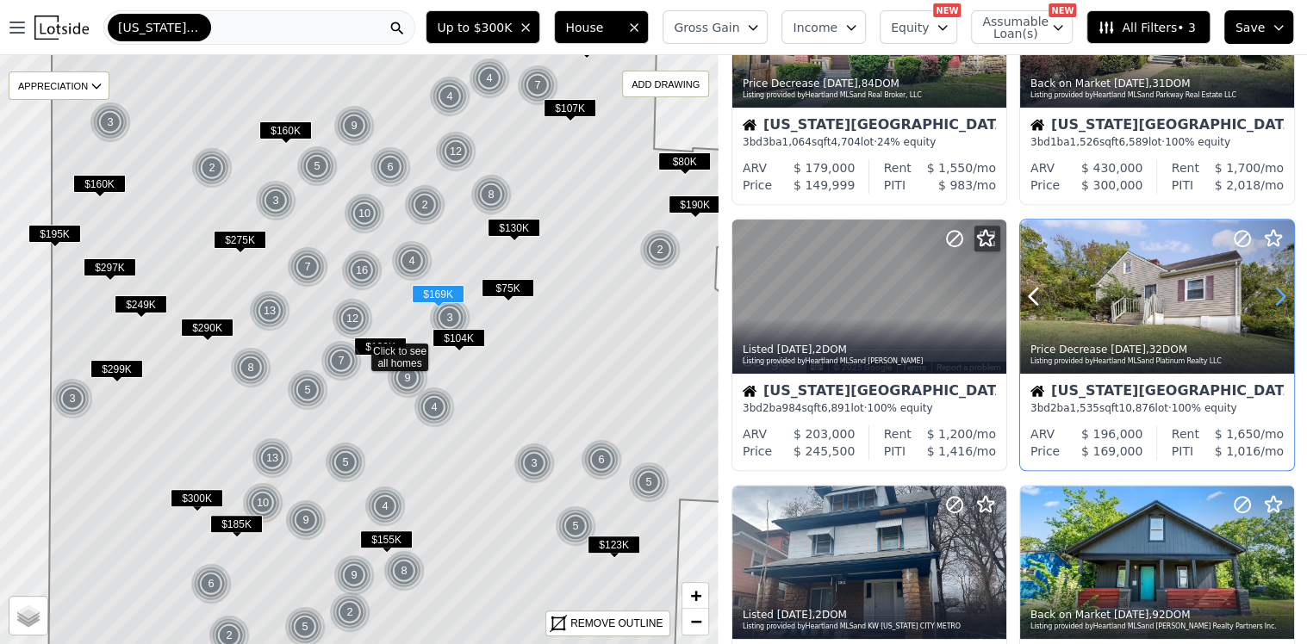
click at [1272, 295] on icon at bounding box center [1280, 297] width 28 height 28
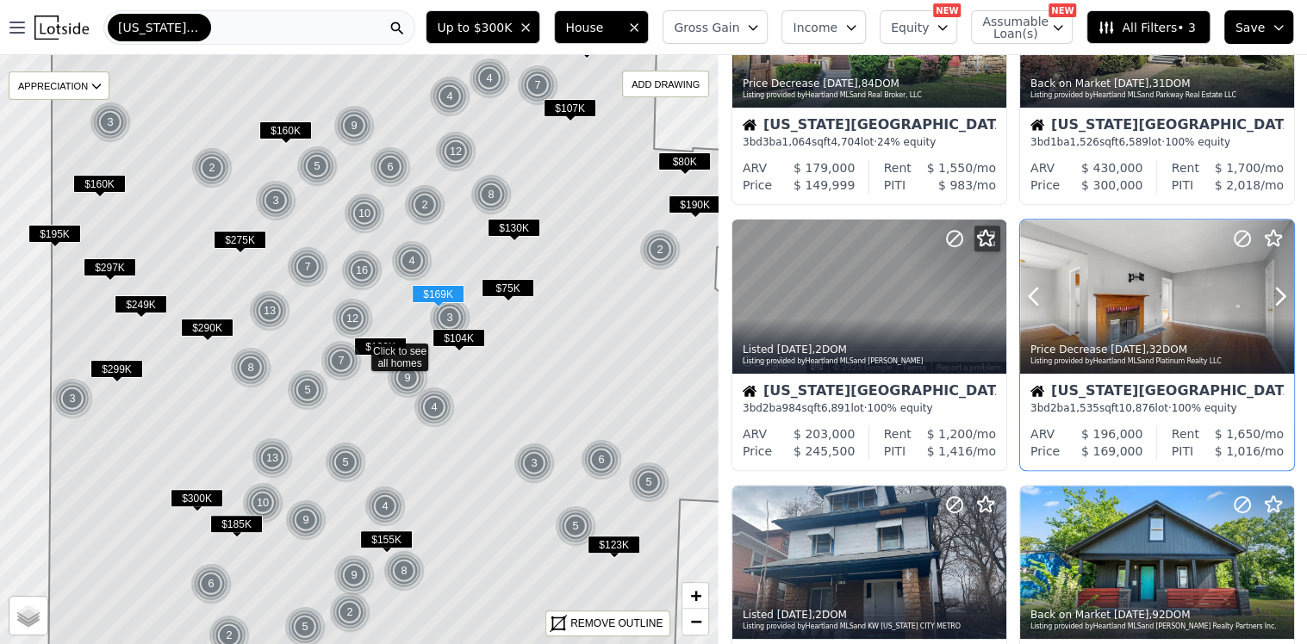
click at [1184, 278] on div at bounding box center [1239, 275] width 110 height 110
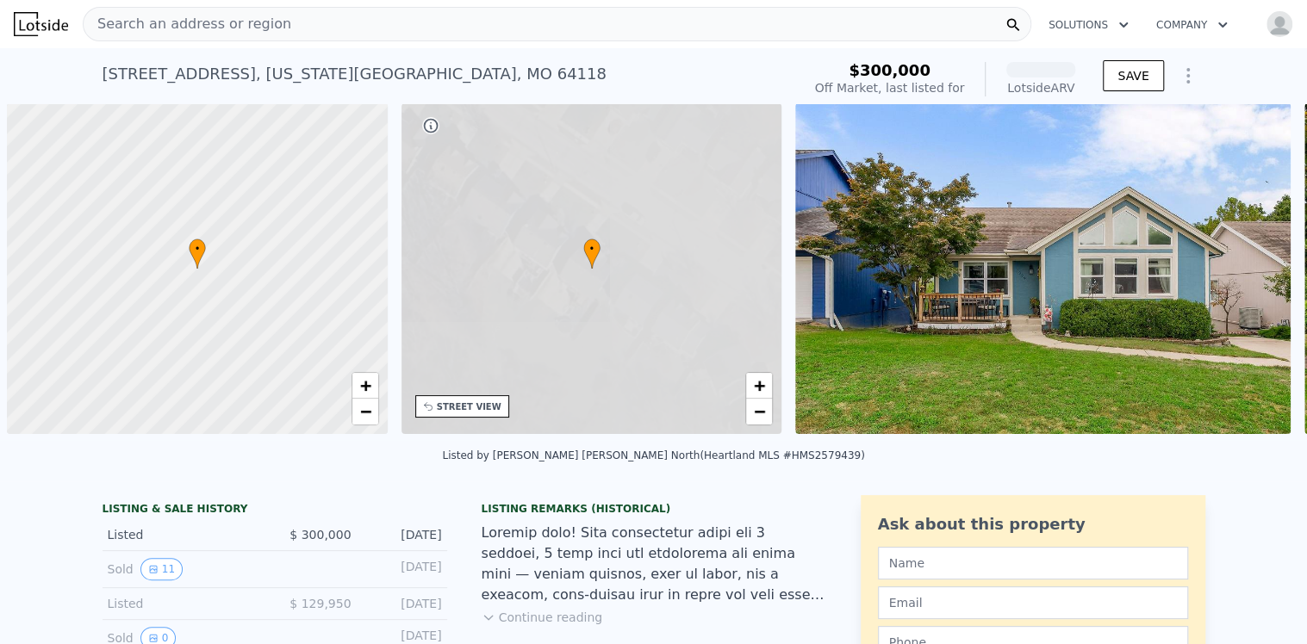
scroll to position [0, 6]
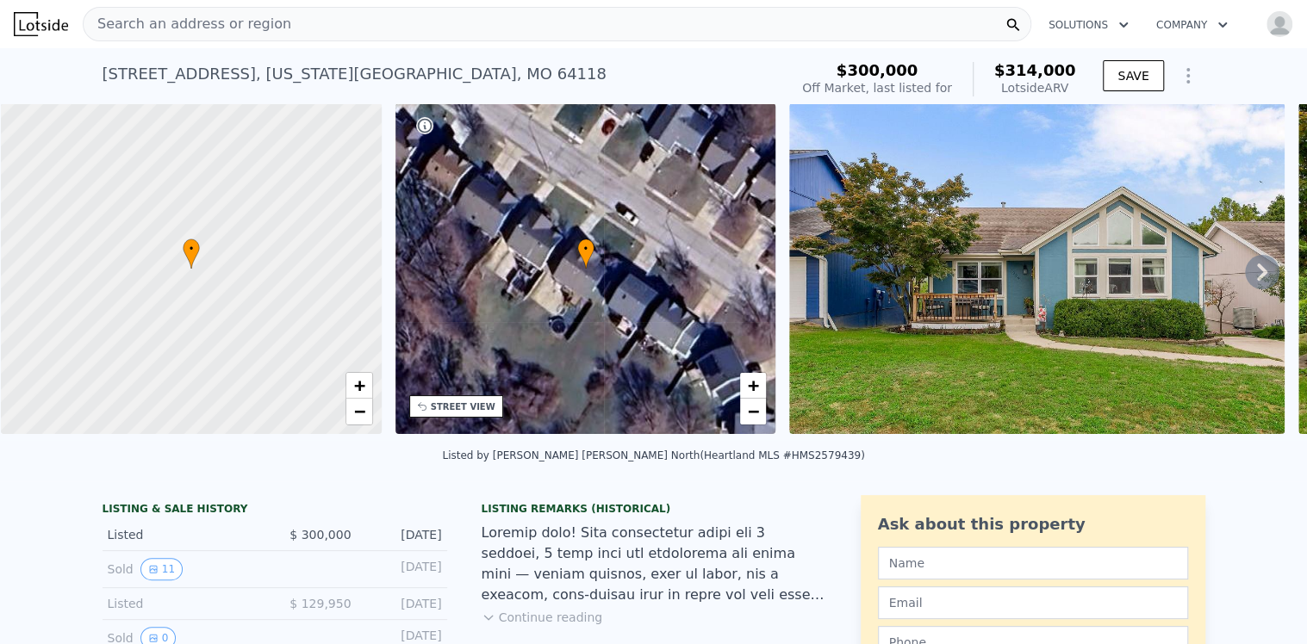
click at [1257, 281] on icon at bounding box center [1262, 272] width 10 height 17
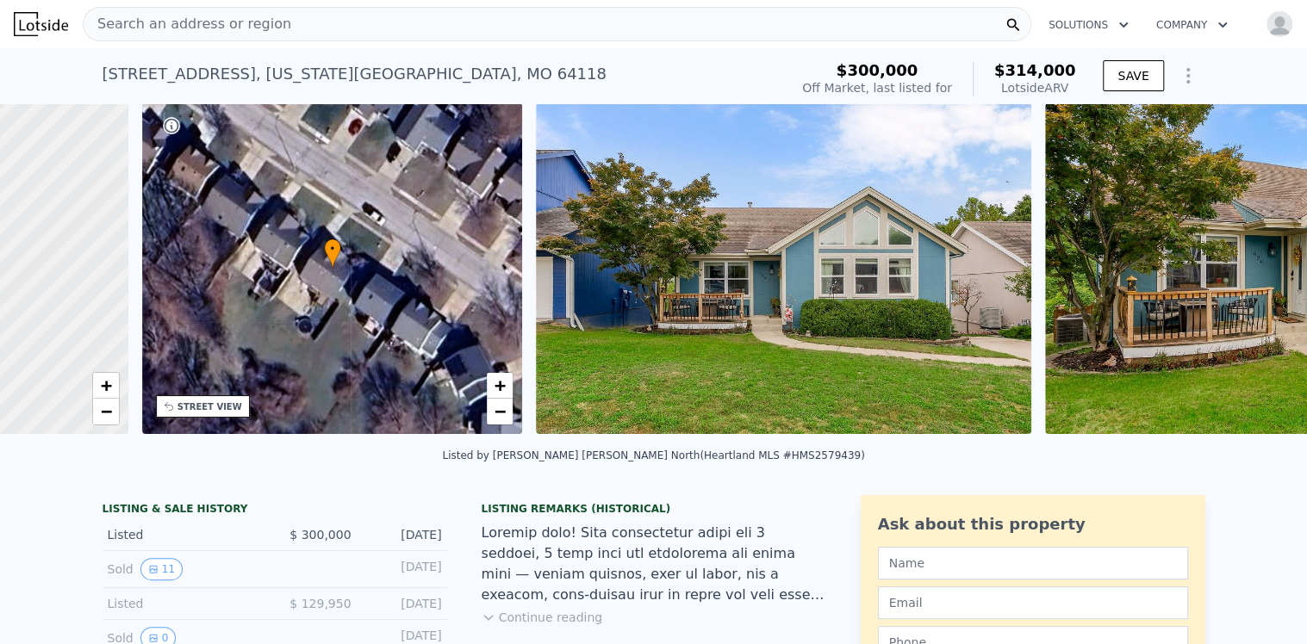
scroll to position [0, 401]
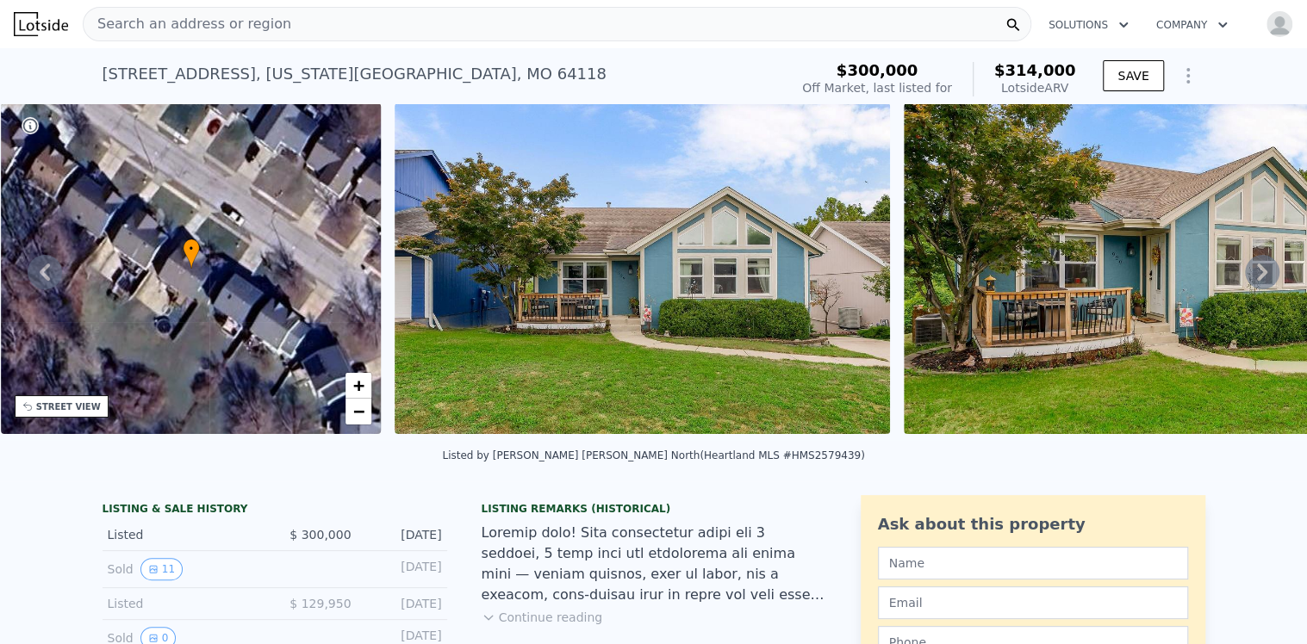
click at [1257, 281] on icon at bounding box center [1262, 272] width 10 height 17
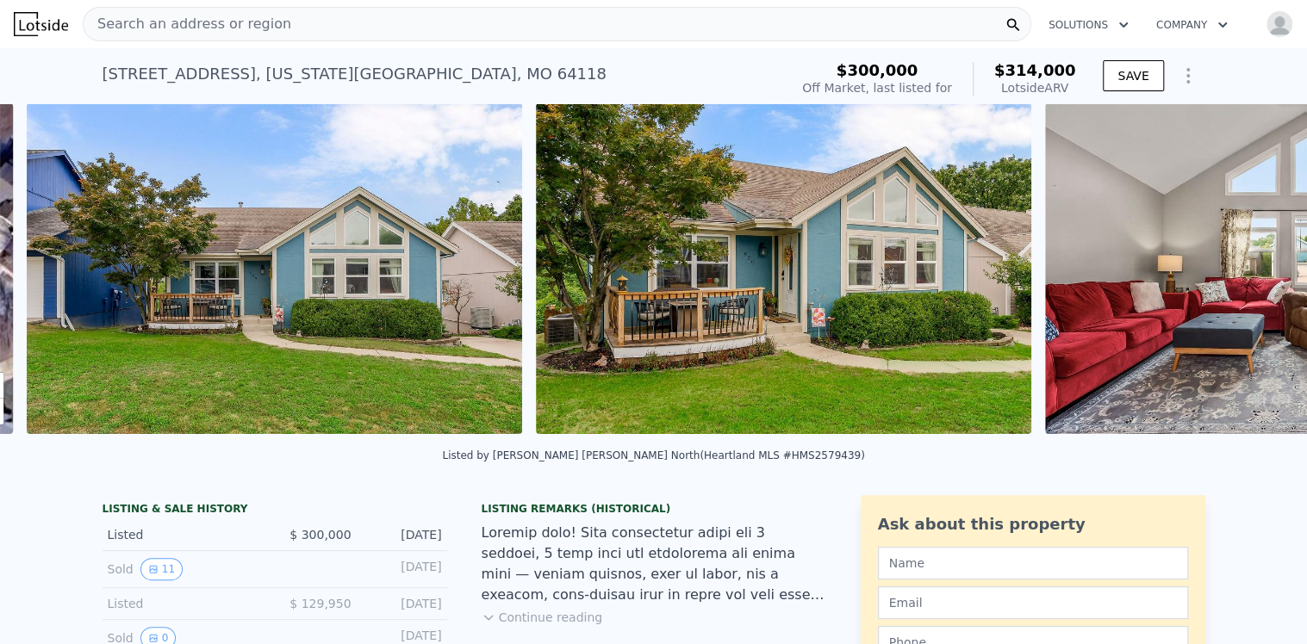
scroll to position [0, 788]
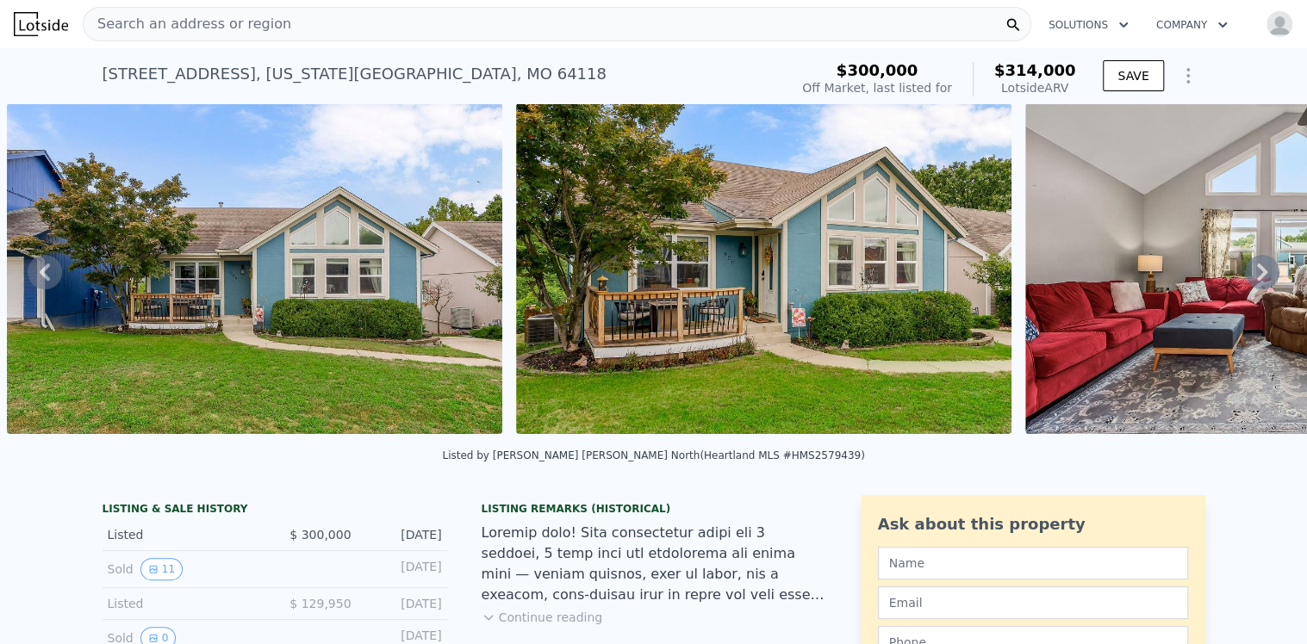
click at [1245, 279] on icon at bounding box center [1262, 272] width 34 height 34
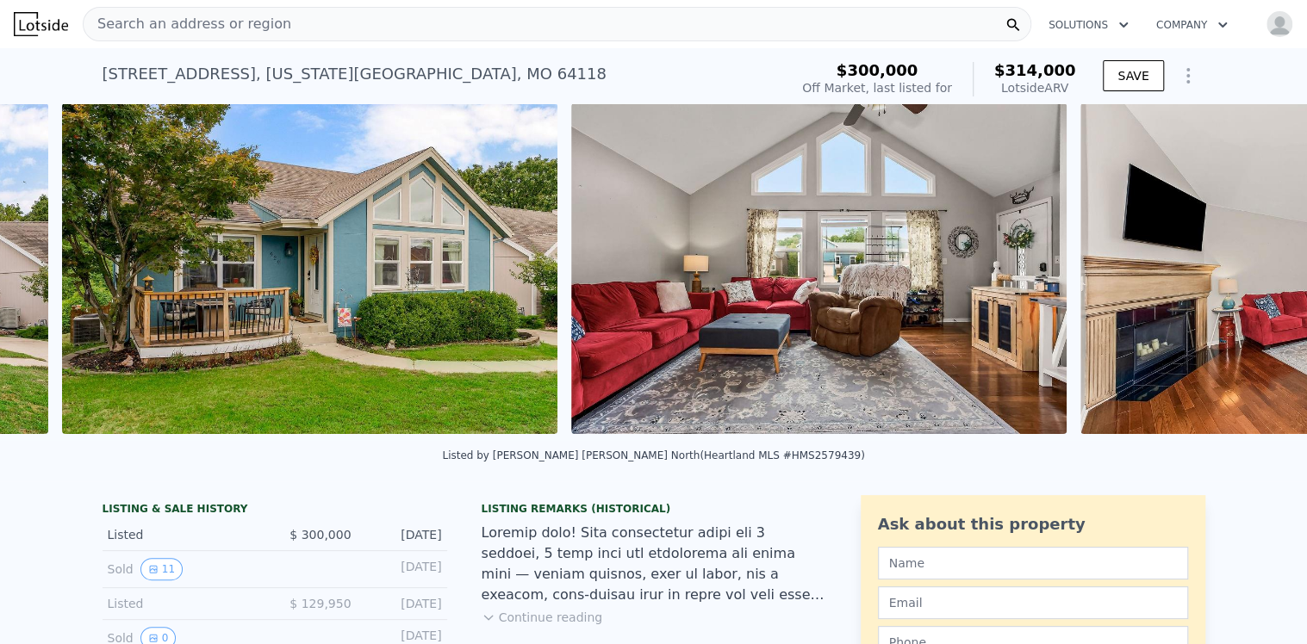
scroll to position [0, 1297]
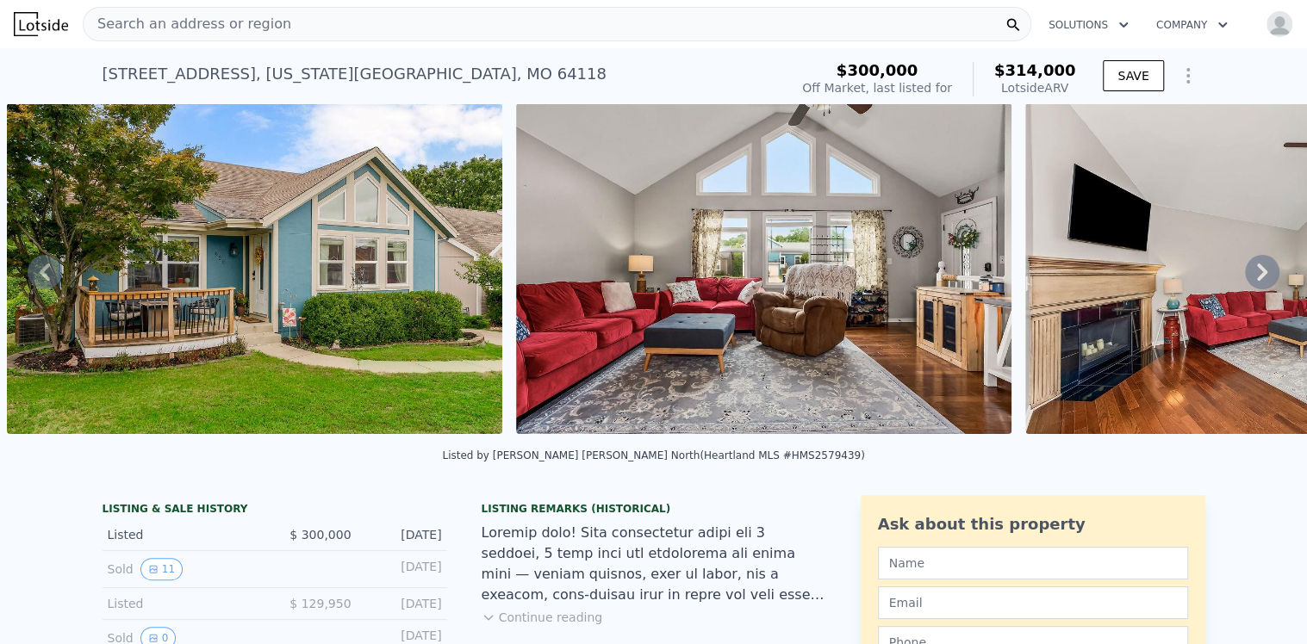
click at [1245, 278] on icon at bounding box center [1262, 272] width 34 height 34
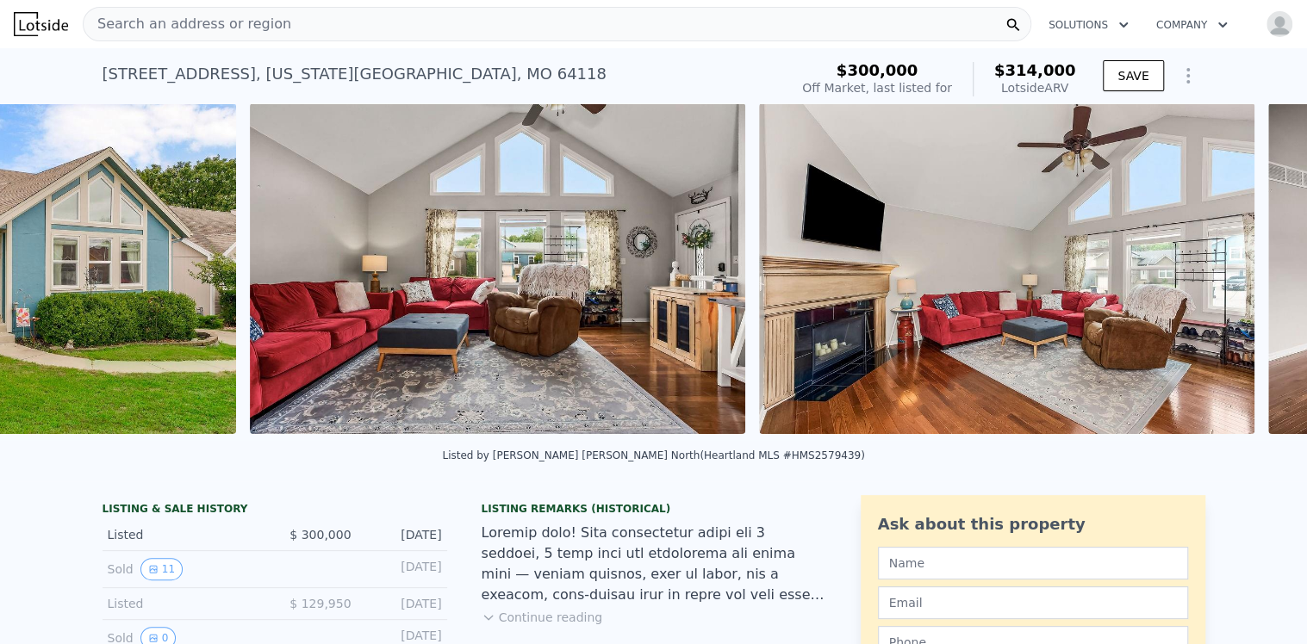
scroll to position [0, 1806]
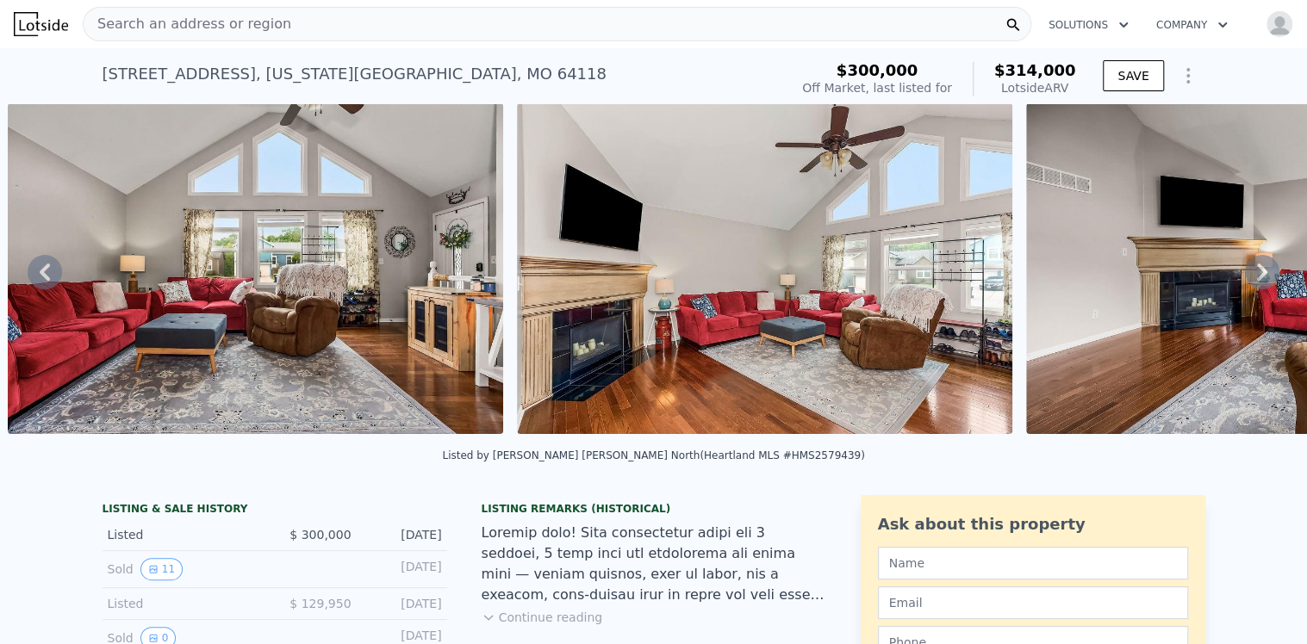
click at [1245, 277] on icon at bounding box center [1262, 272] width 34 height 34
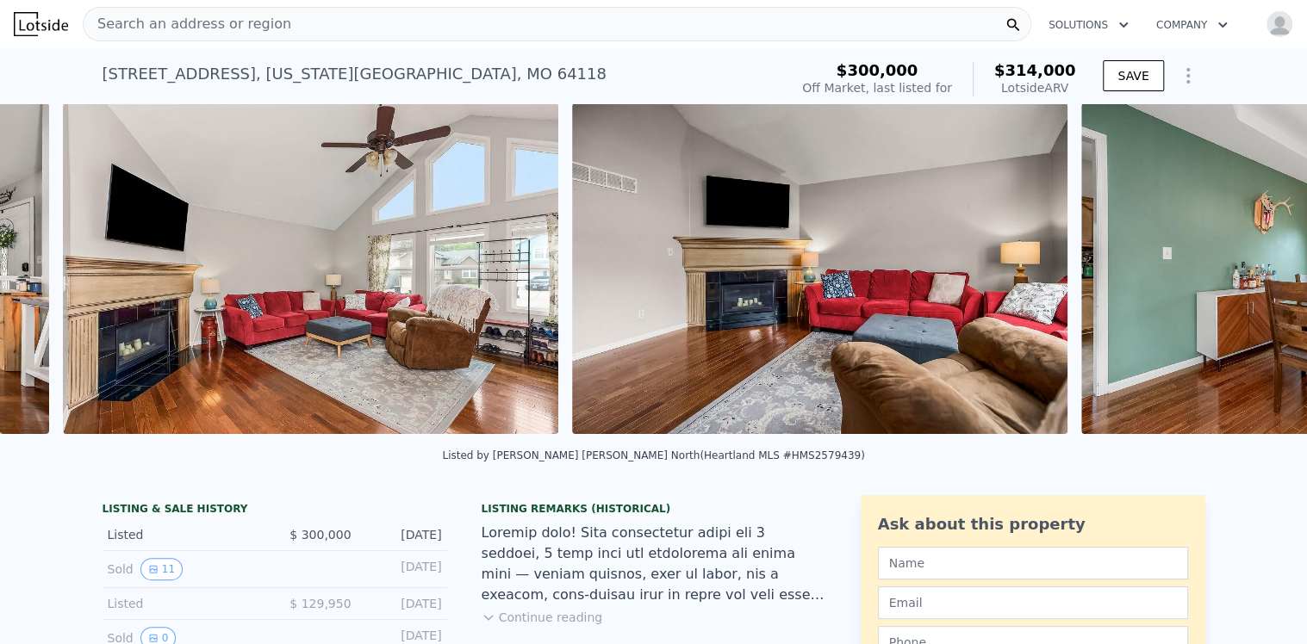
scroll to position [0, 2316]
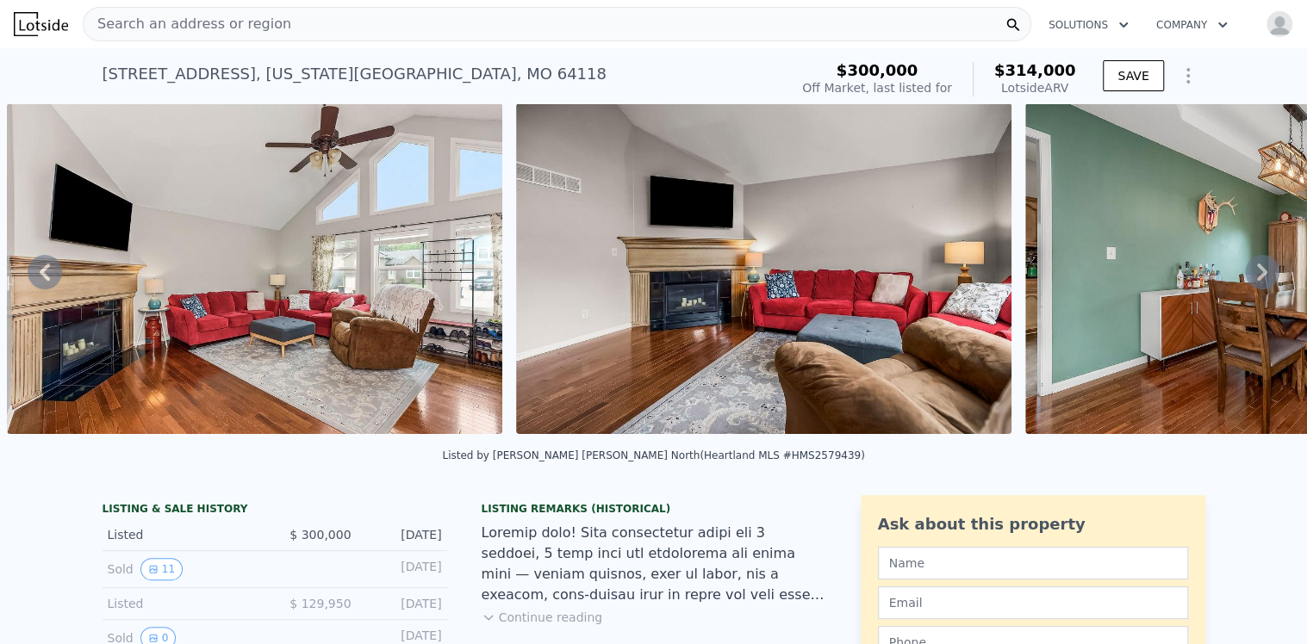
click at [1245, 277] on icon at bounding box center [1262, 272] width 34 height 34
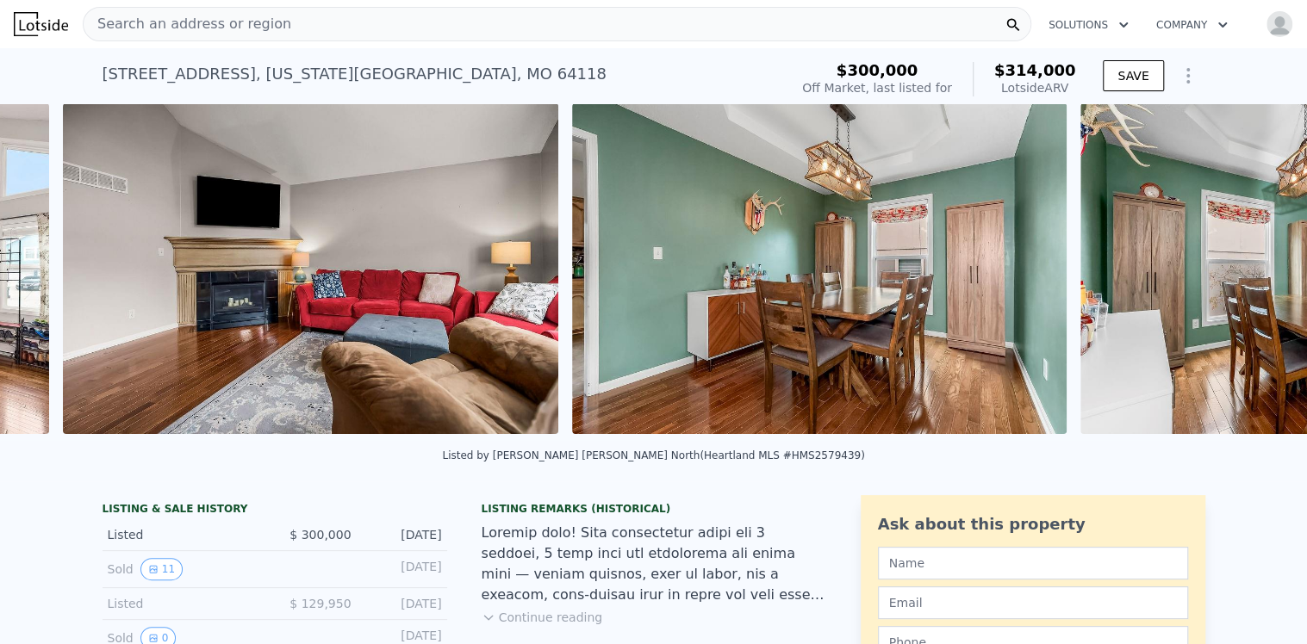
scroll to position [0, 2824]
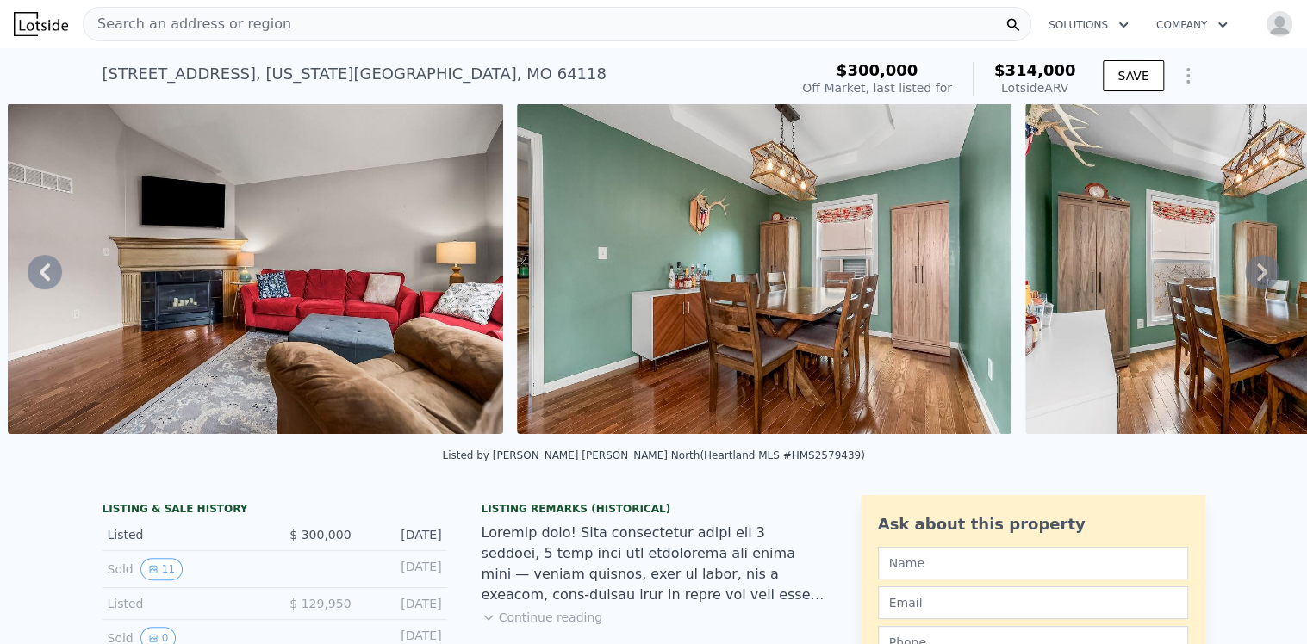
click at [1245, 273] on icon at bounding box center [1262, 272] width 34 height 34
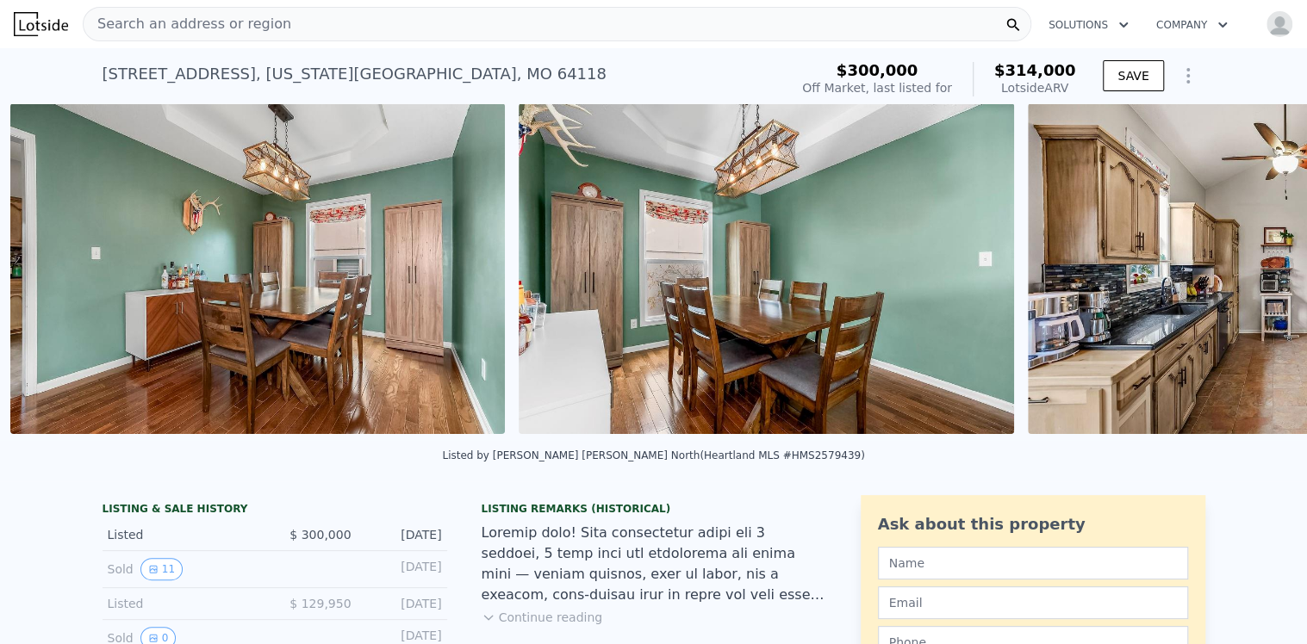
scroll to position [0, 3333]
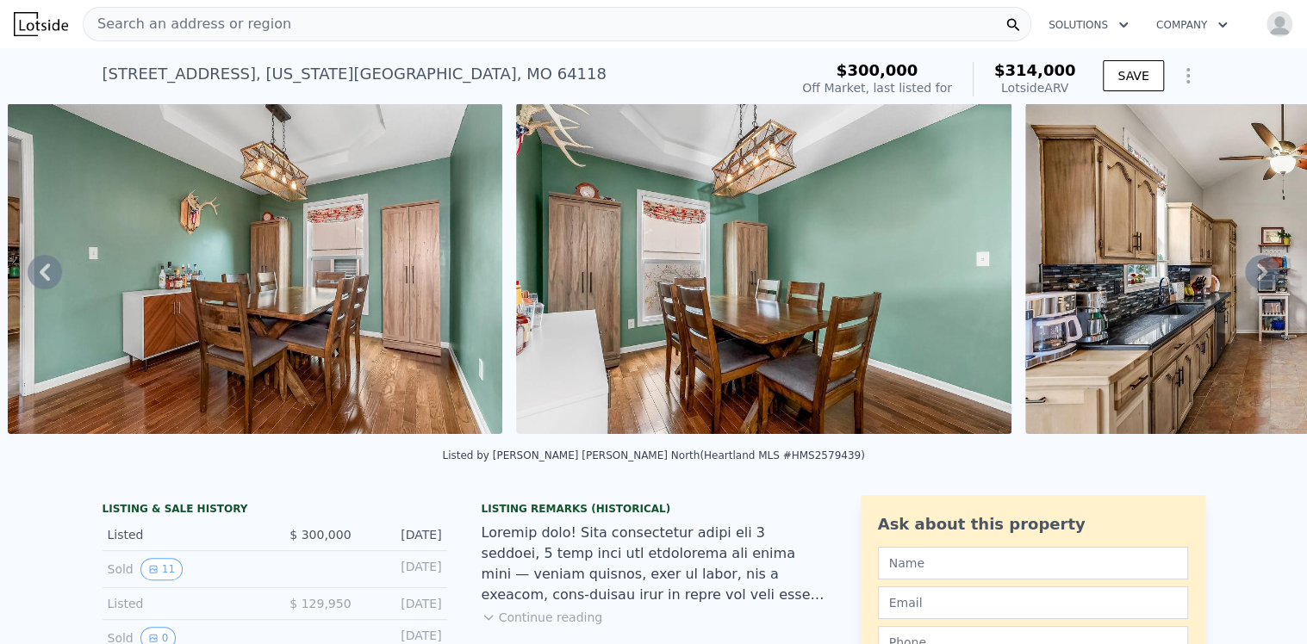
click at [1245, 273] on icon at bounding box center [1262, 272] width 34 height 34
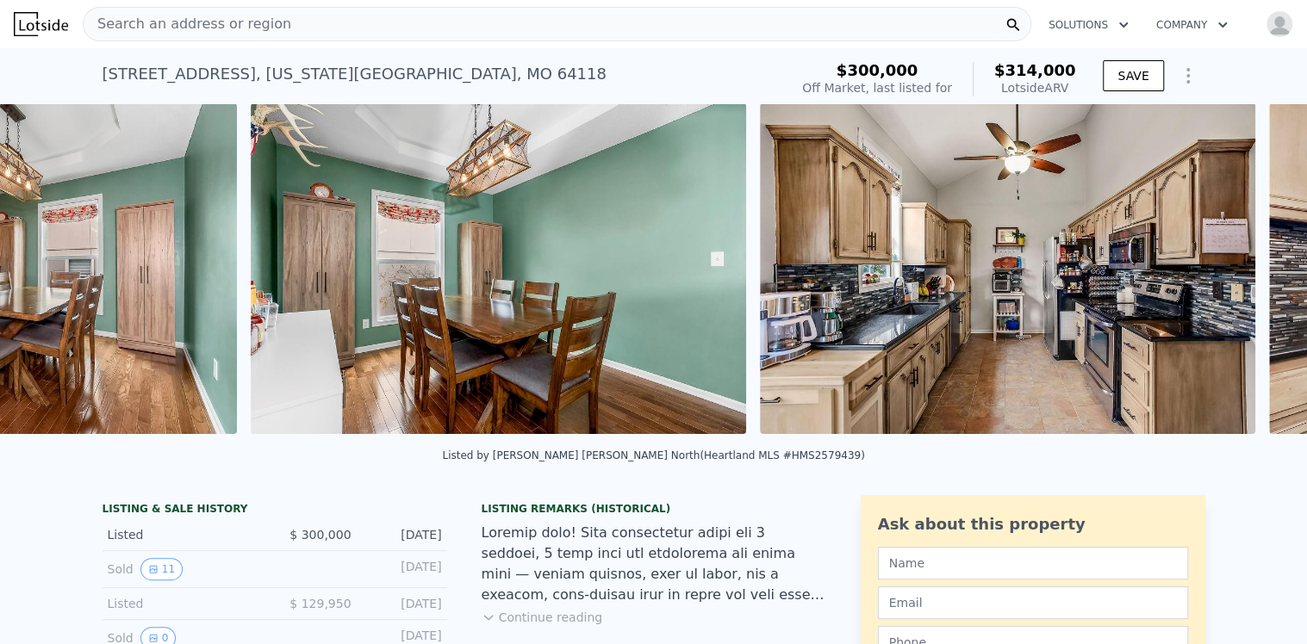
scroll to position [0, 3842]
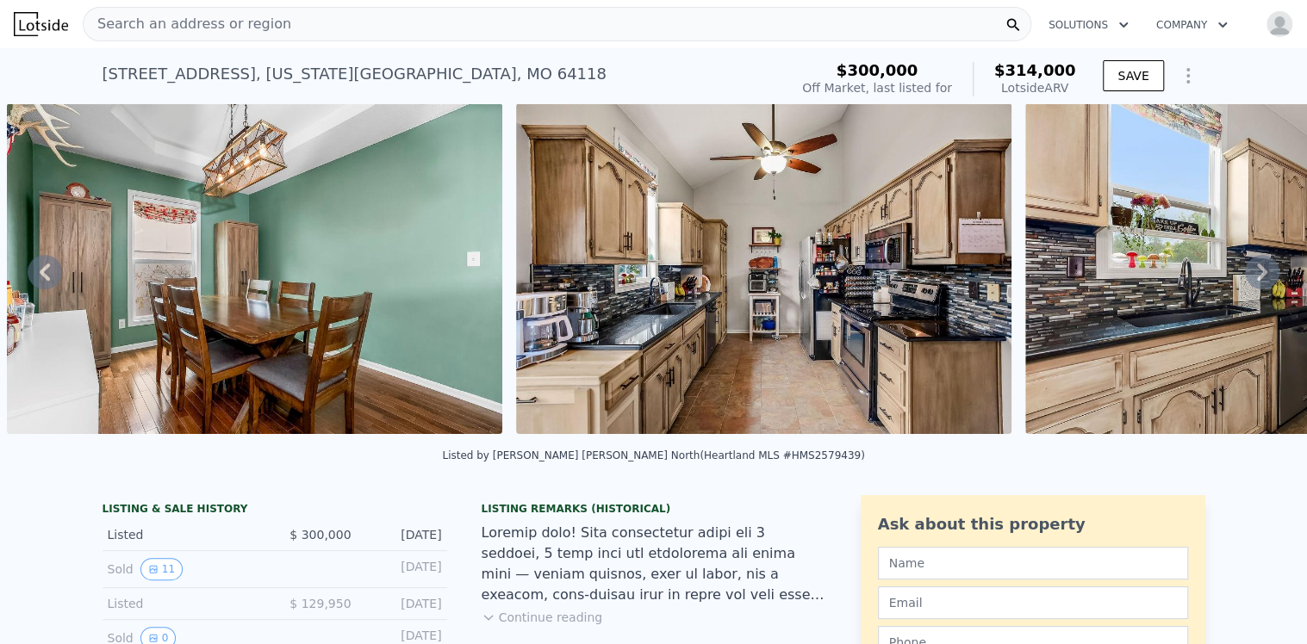
click at [1245, 273] on icon at bounding box center [1262, 272] width 34 height 34
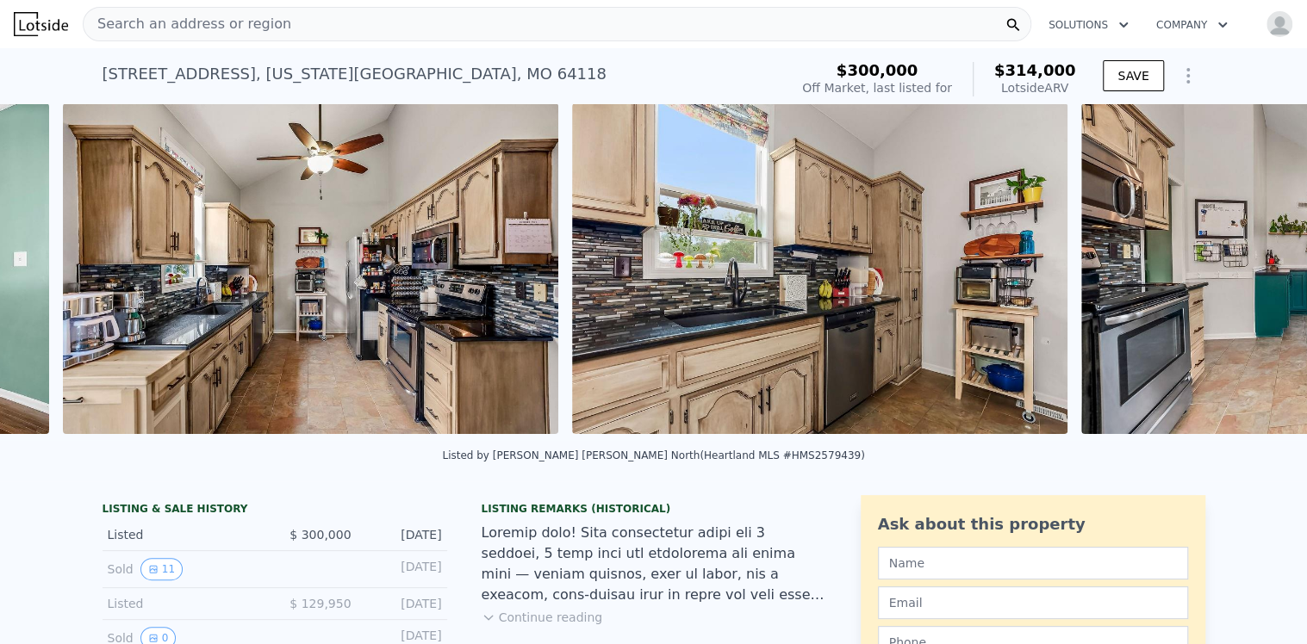
scroll to position [0, 4351]
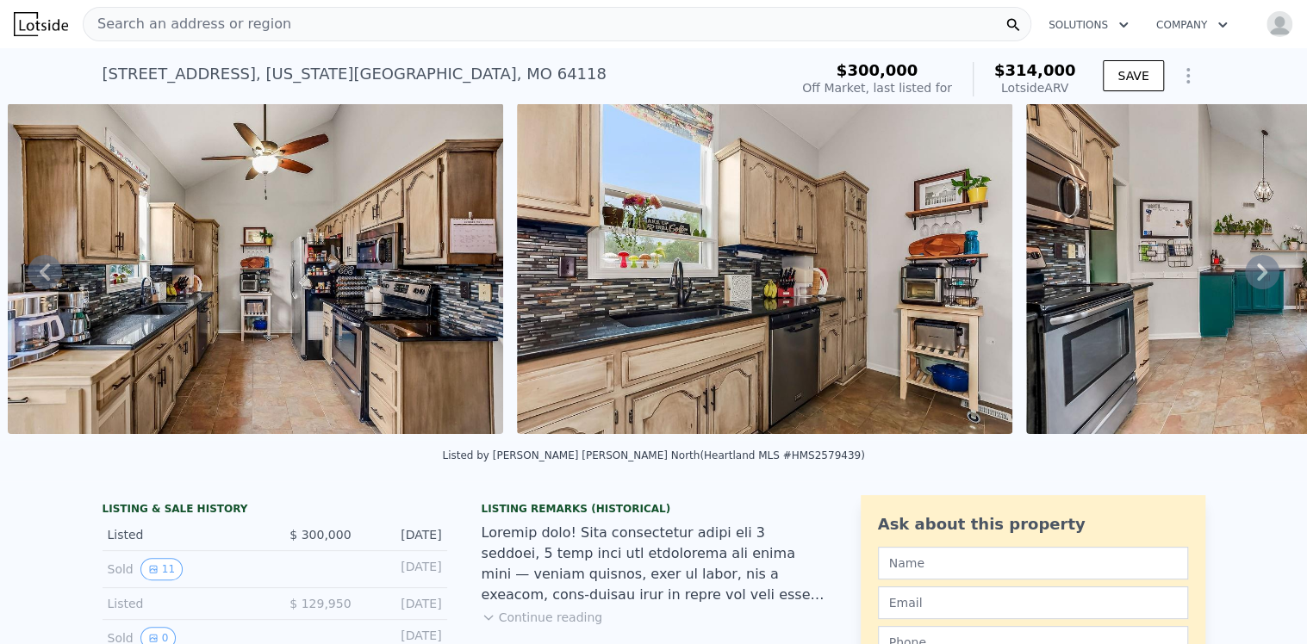
click at [1248, 277] on icon at bounding box center [1262, 272] width 34 height 34
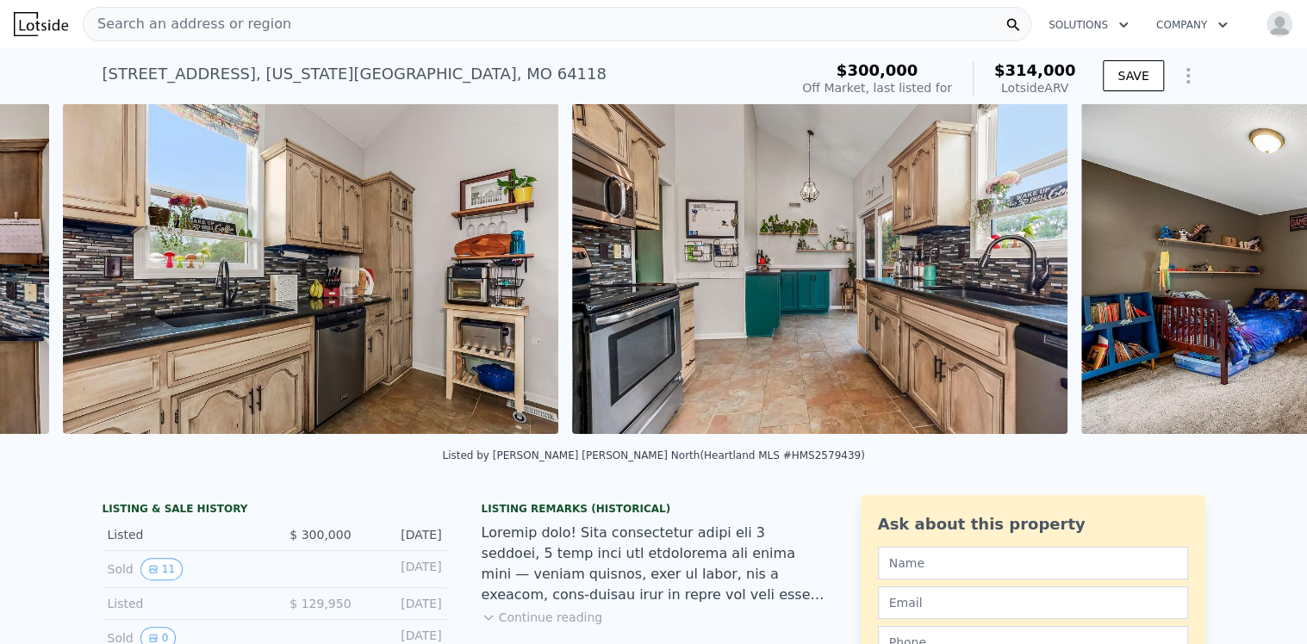
scroll to position [0, 4861]
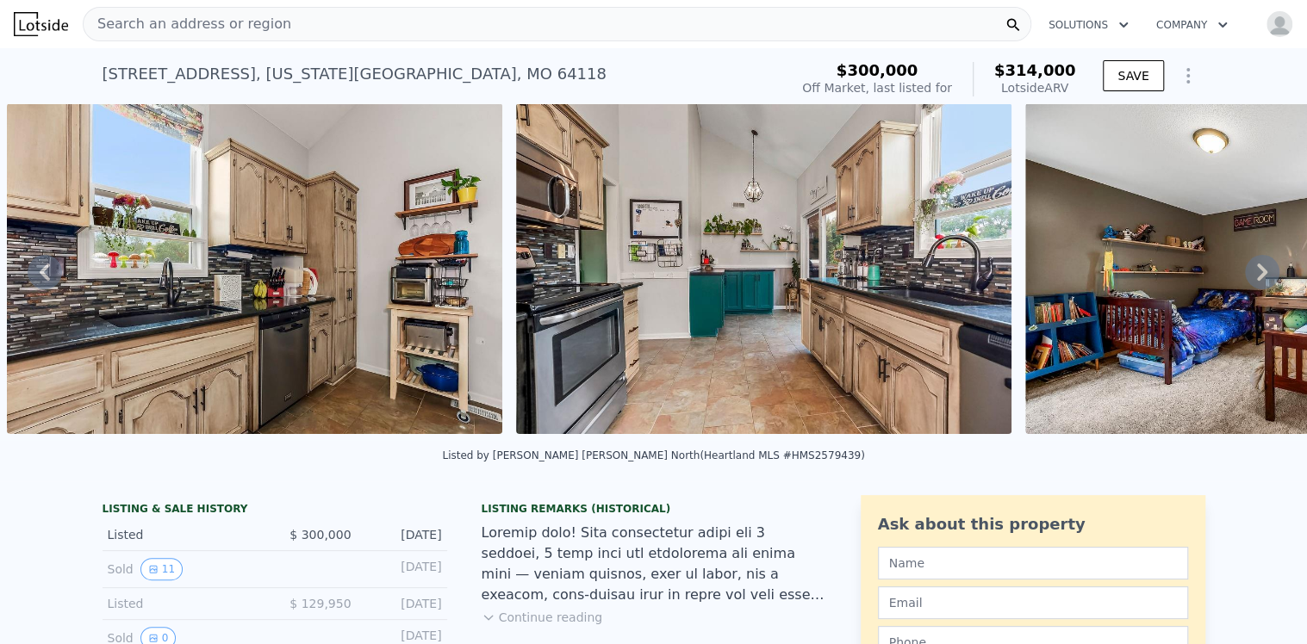
click at [1248, 277] on icon at bounding box center [1262, 272] width 34 height 34
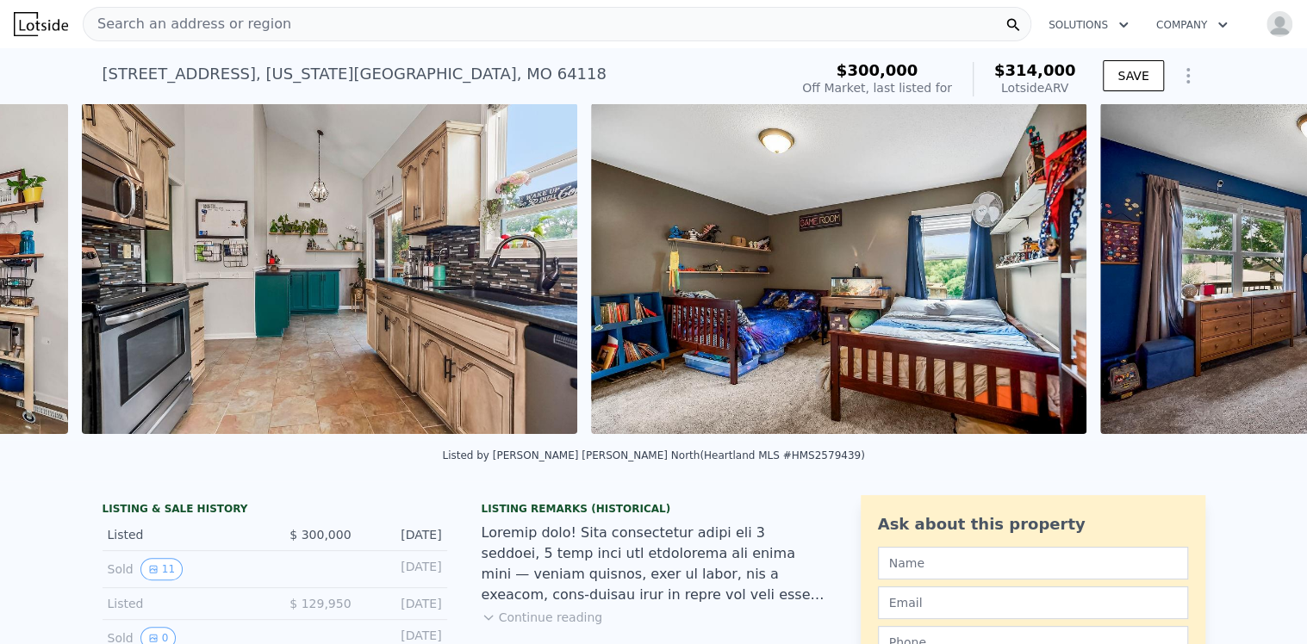
scroll to position [0, 5369]
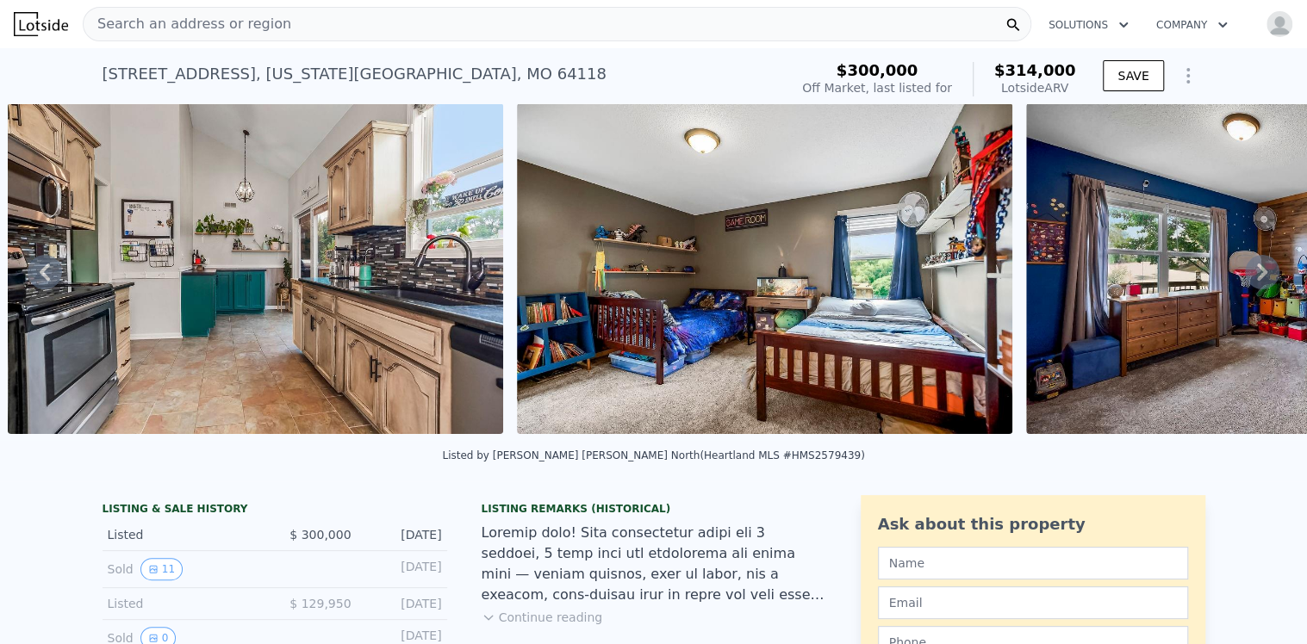
click at [1248, 277] on icon at bounding box center [1262, 272] width 34 height 34
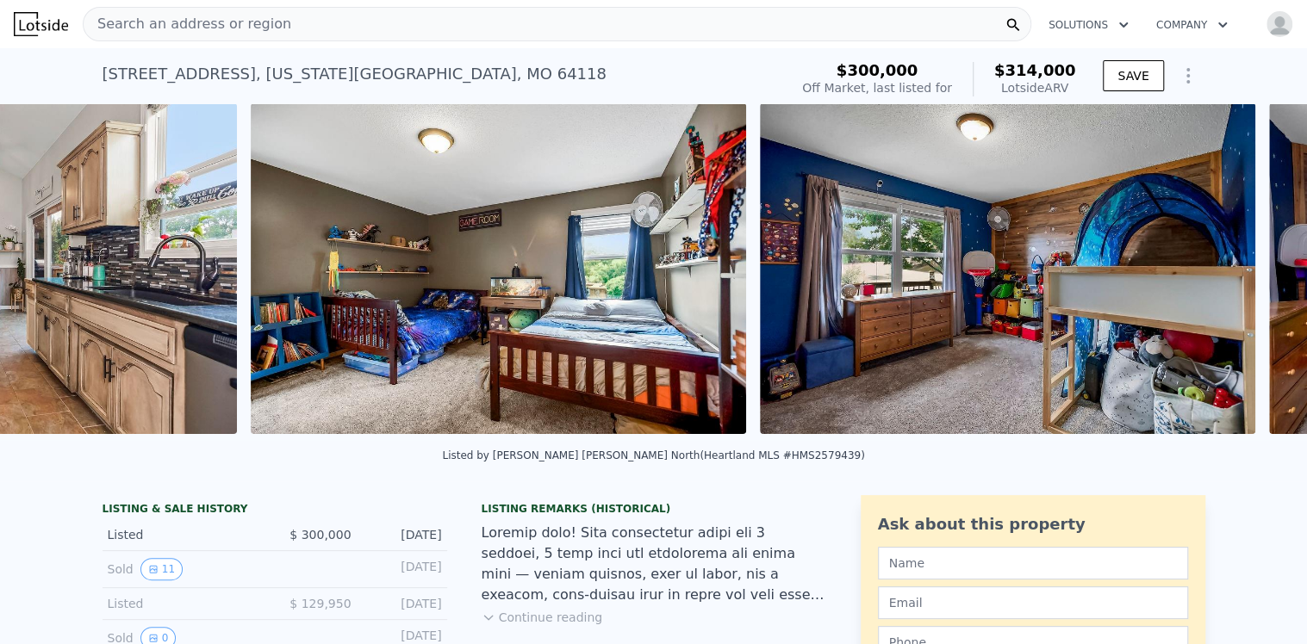
scroll to position [0, 5878]
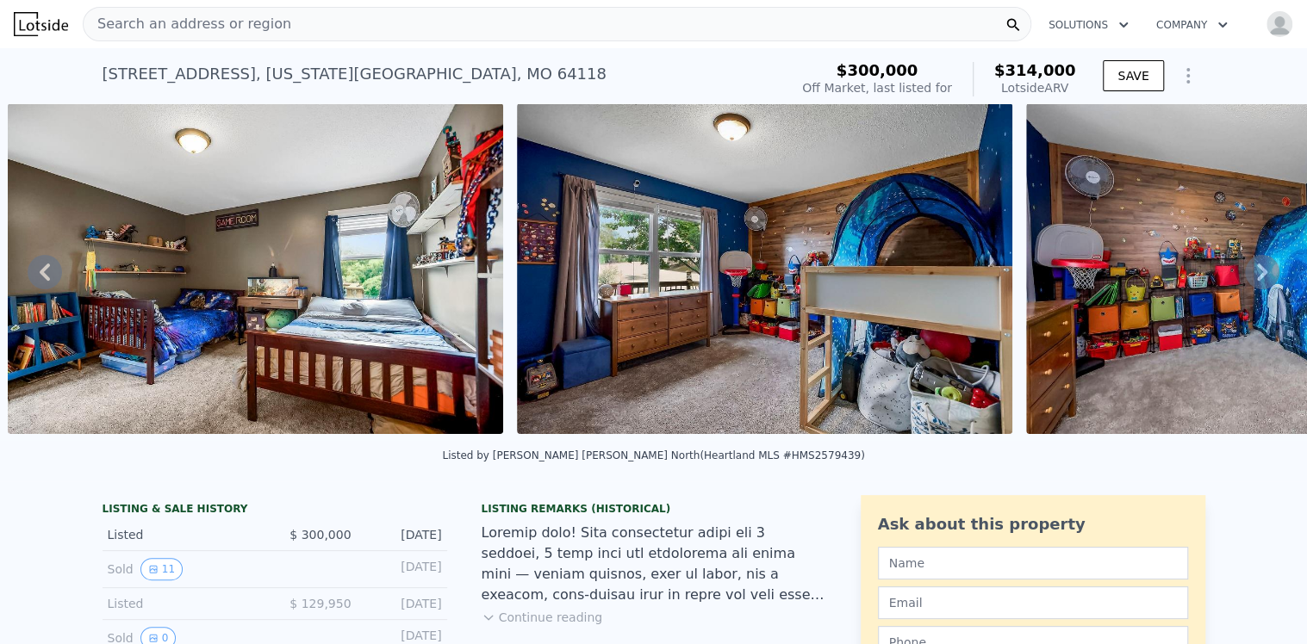
click at [1245, 279] on icon at bounding box center [1262, 272] width 34 height 34
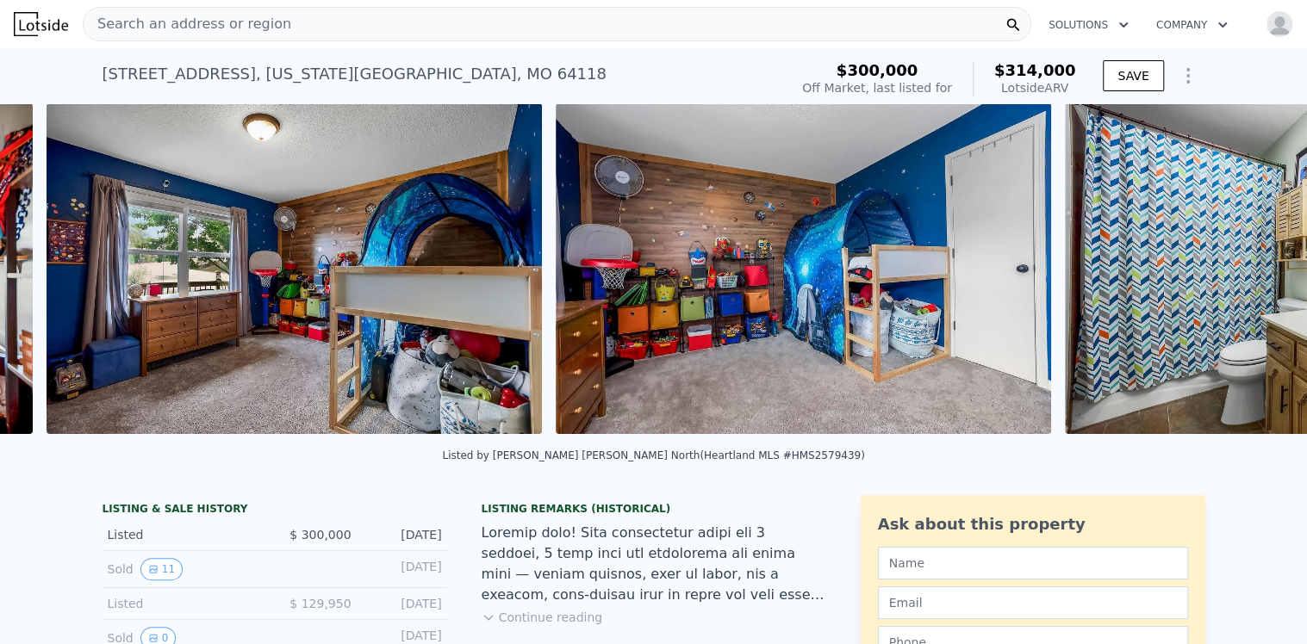
scroll to position [0, 6387]
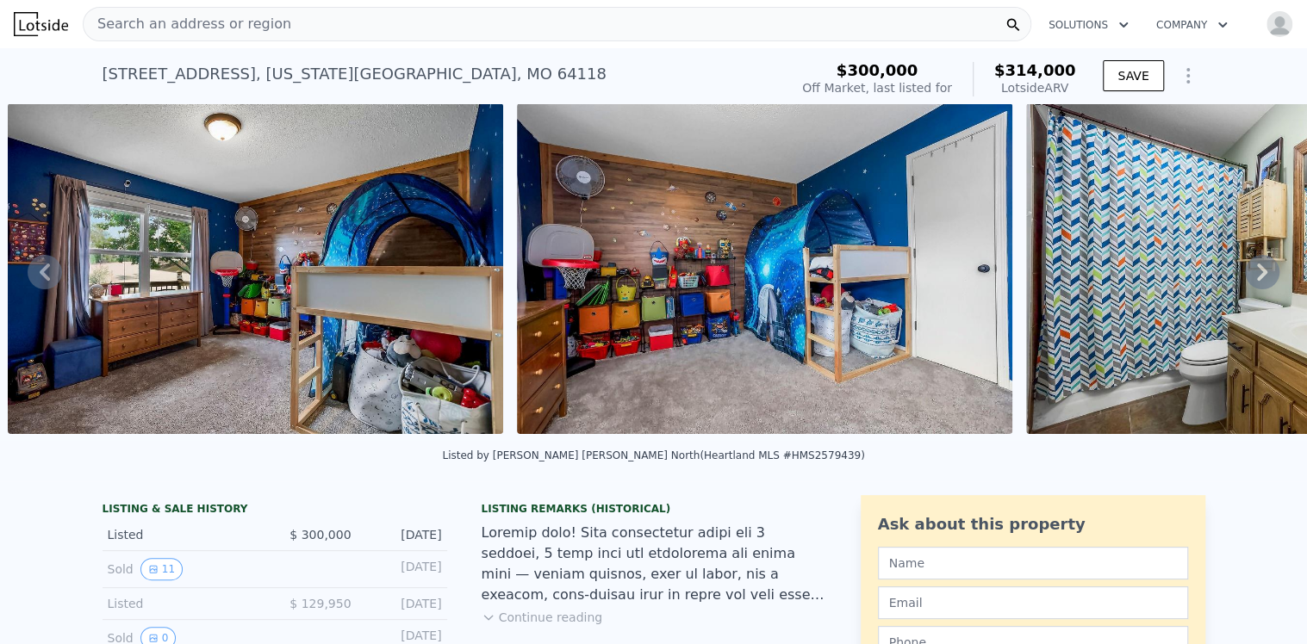
click at [1245, 277] on icon at bounding box center [1262, 272] width 34 height 34
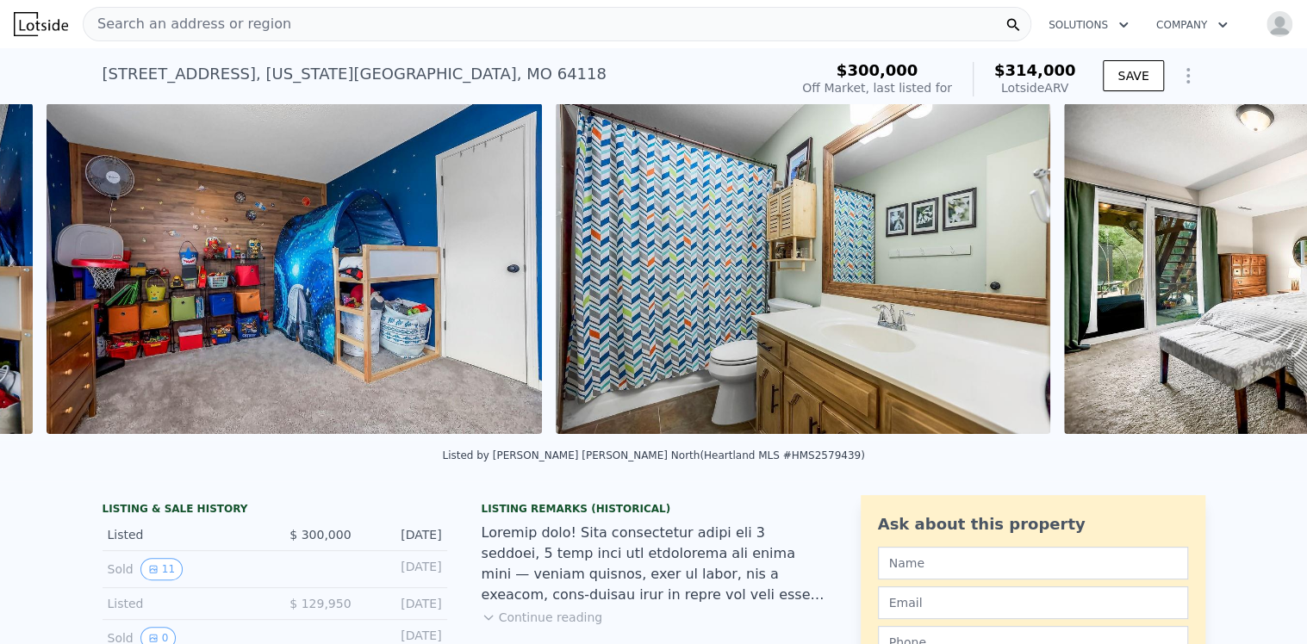
scroll to position [0, 6896]
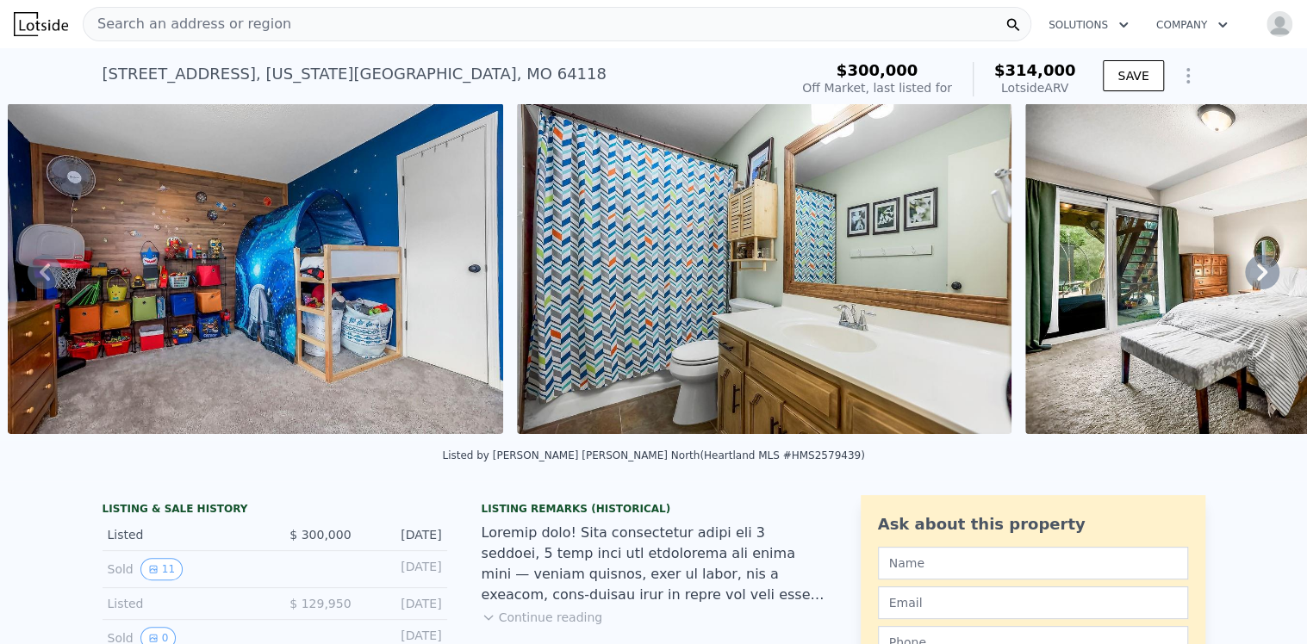
click at [1245, 277] on icon at bounding box center [1262, 272] width 34 height 34
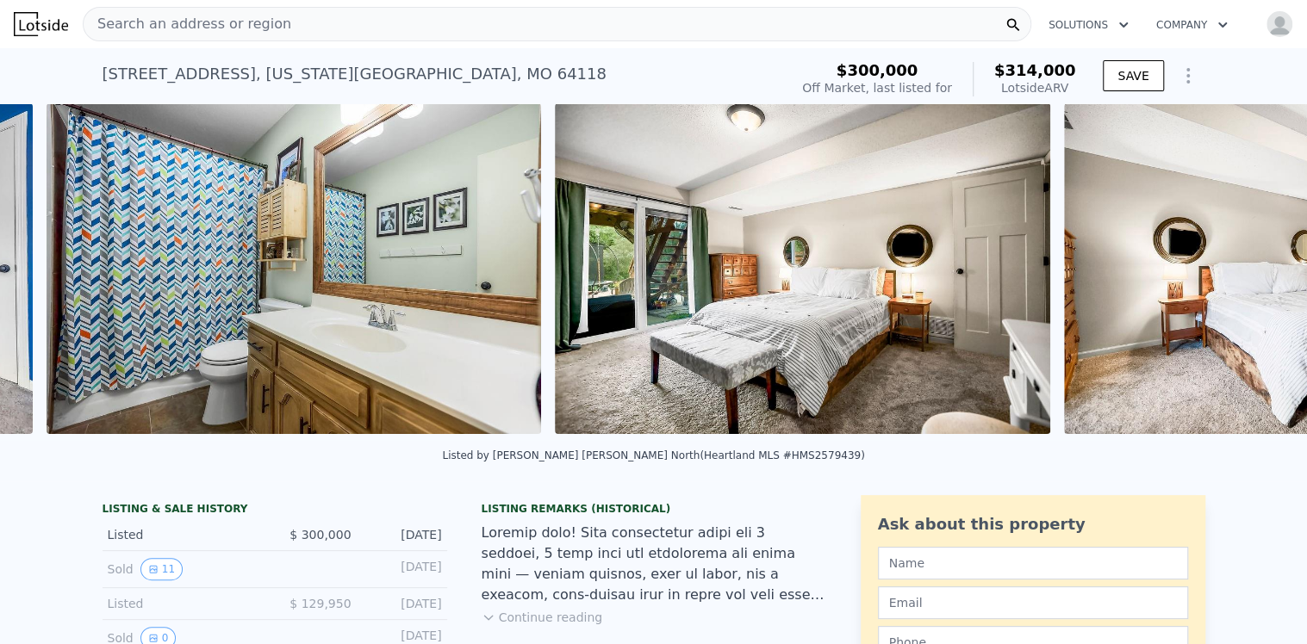
scroll to position [0, 7405]
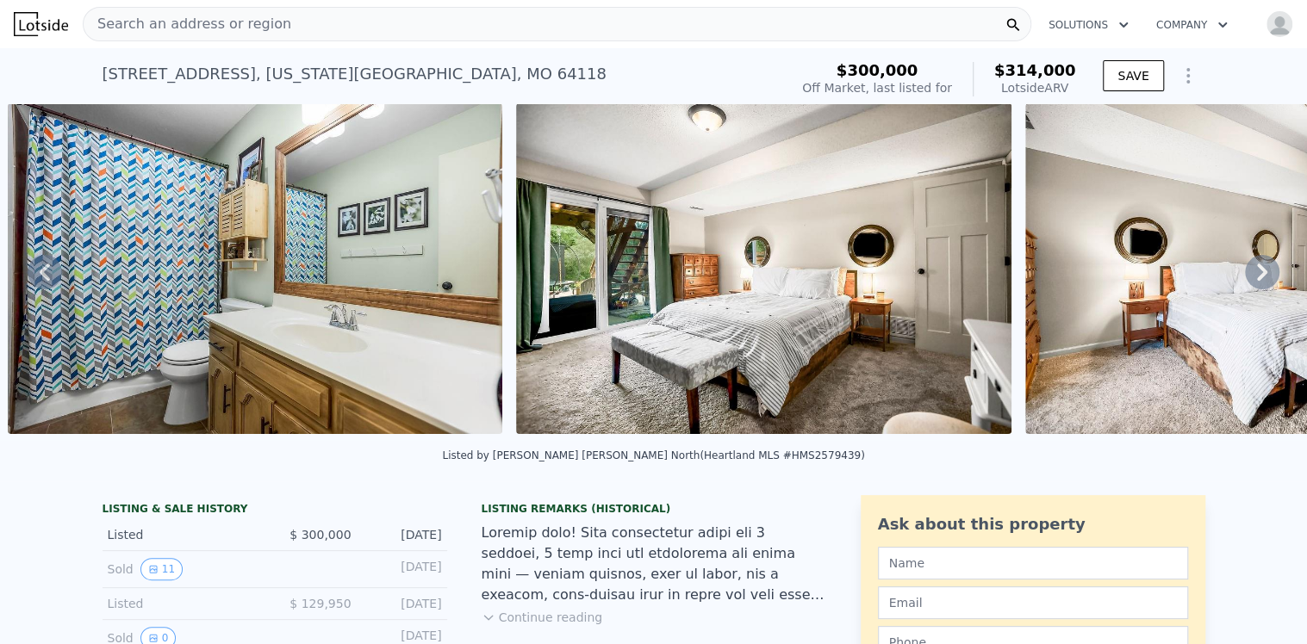
click at [1257, 273] on icon at bounding box center [1262, 272] width 10 height 17
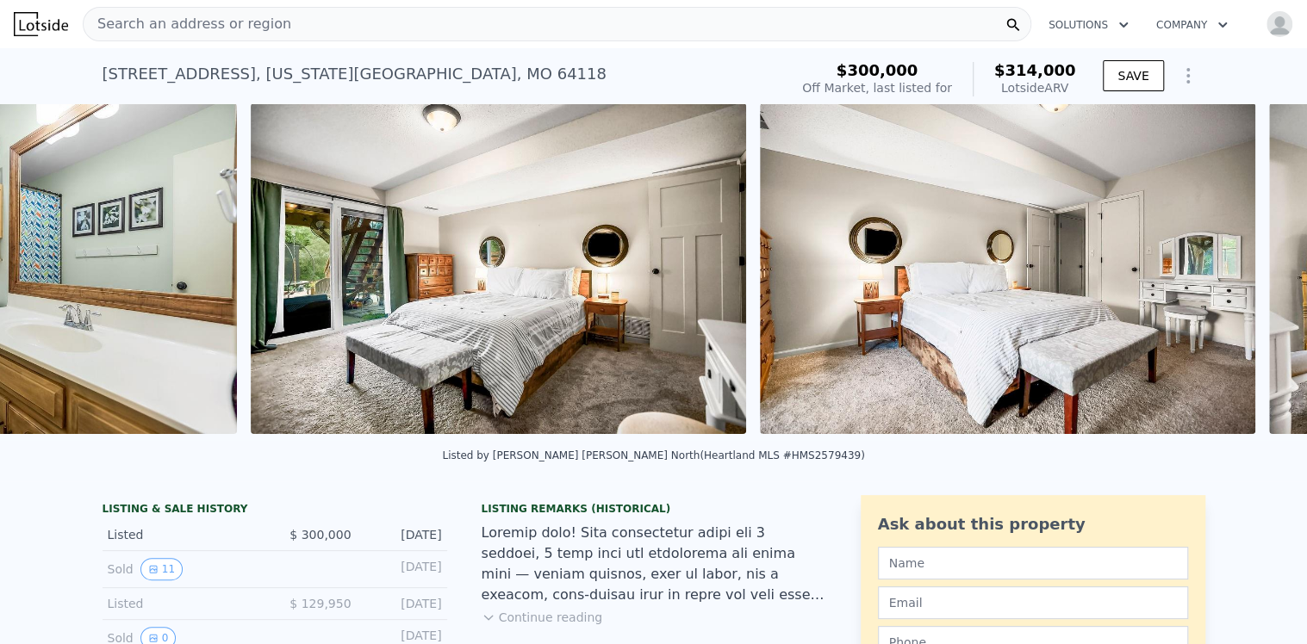
scroll to position [0, 7915]
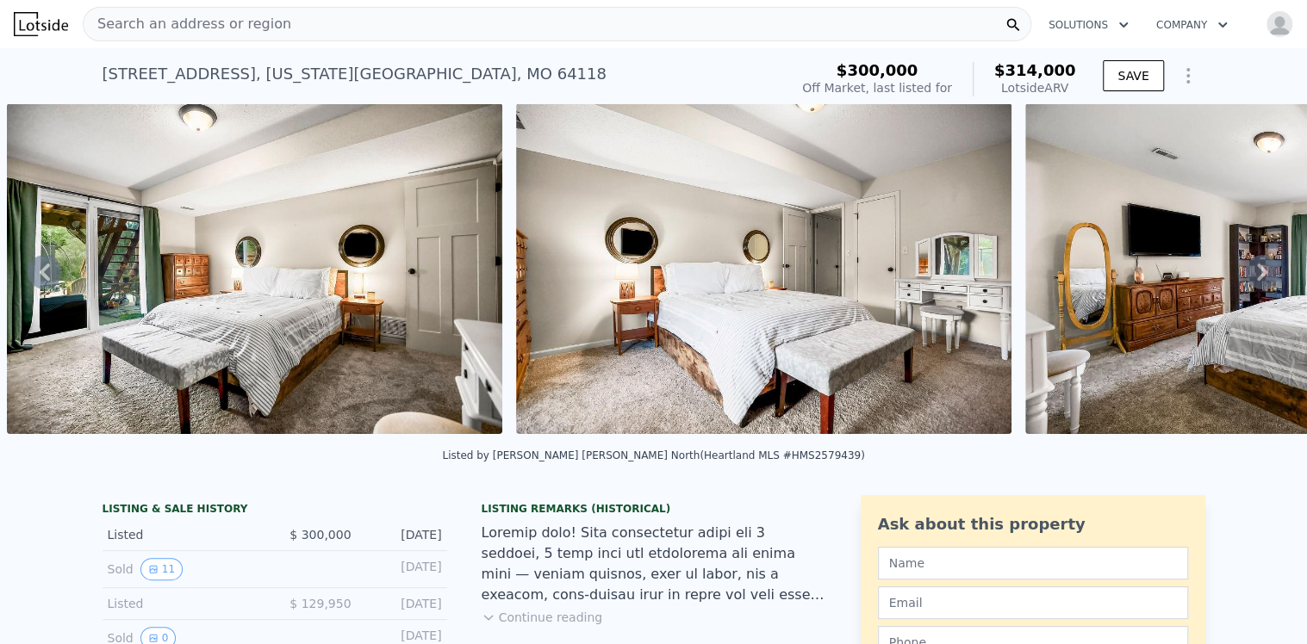
click at [1246, 273] on icon at bounding box center [1262, 272] width 34 height 34
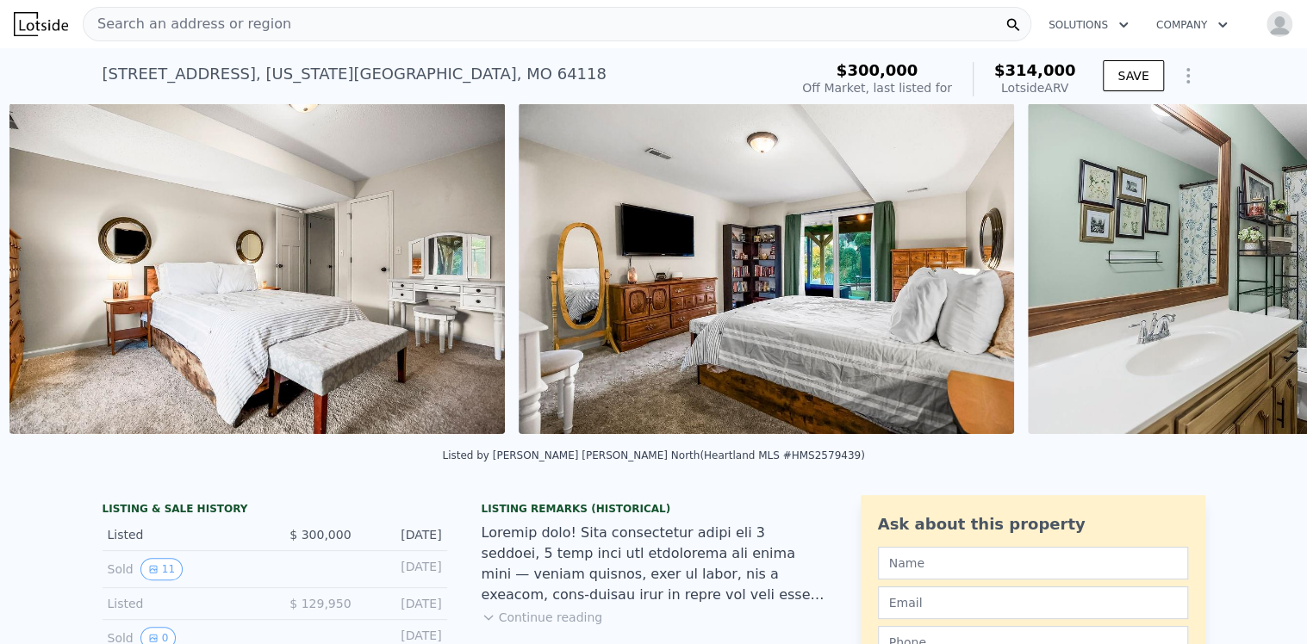
scroll to position [0, 8423]
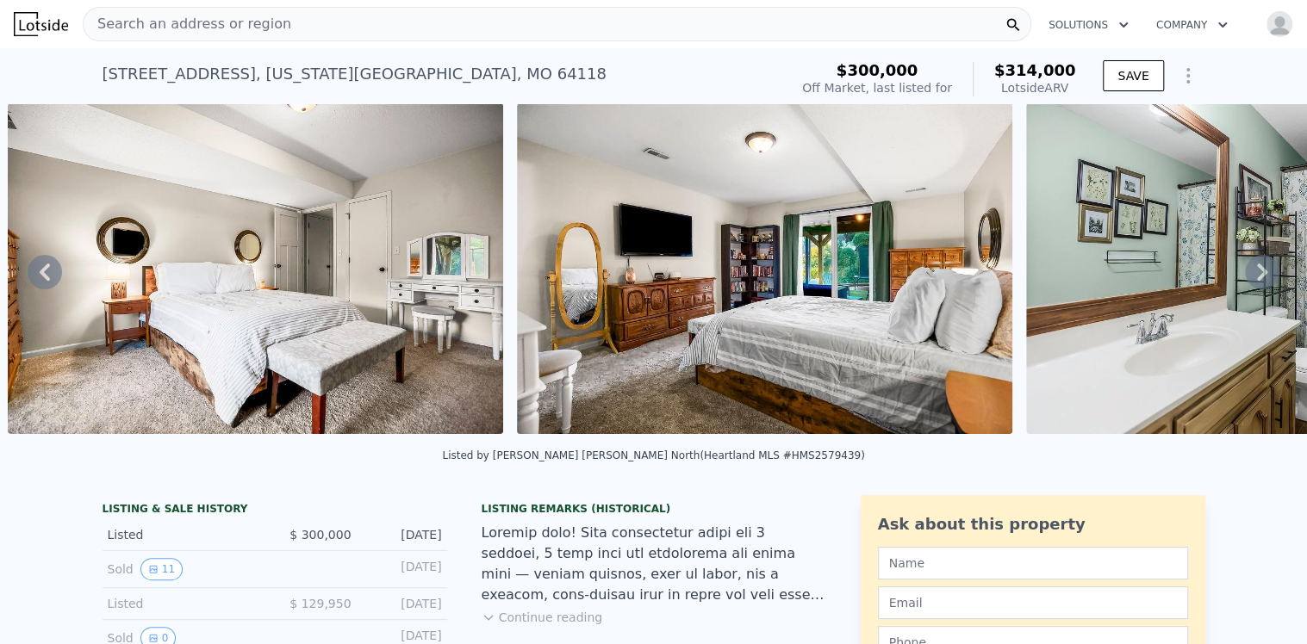
click at [1257, 270] on icon at bounding box center [1262, 272] width 10 height 17
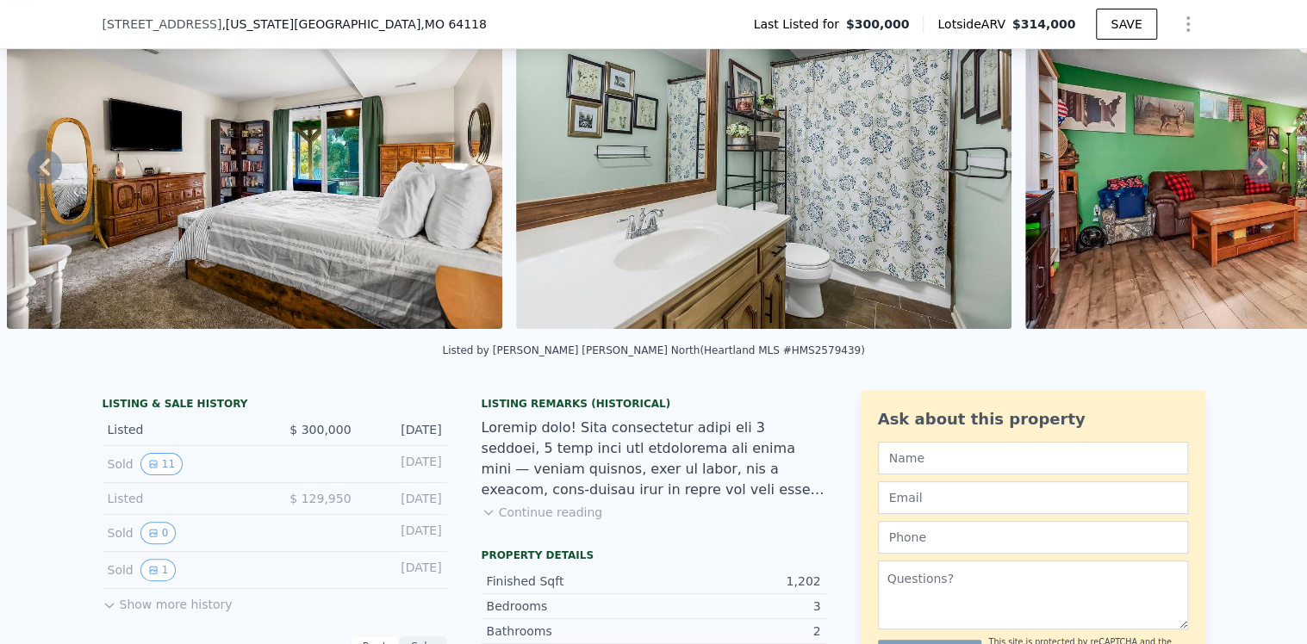
scroll to position [165, 0]
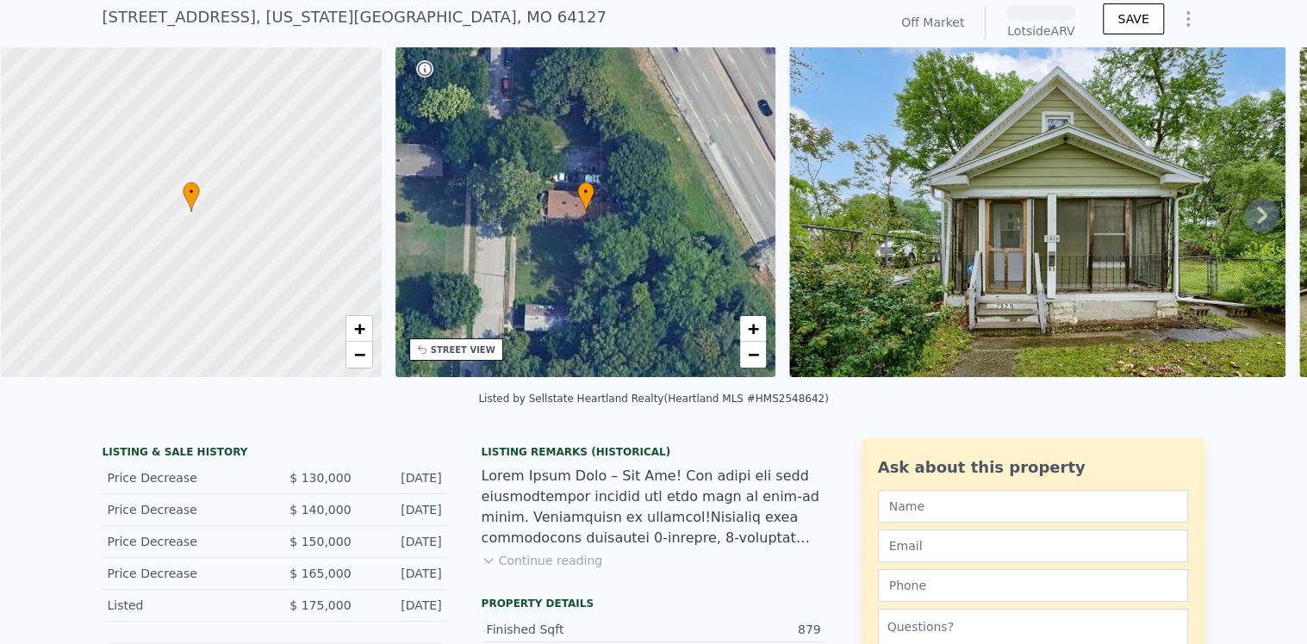
scroll to position [79, 0]
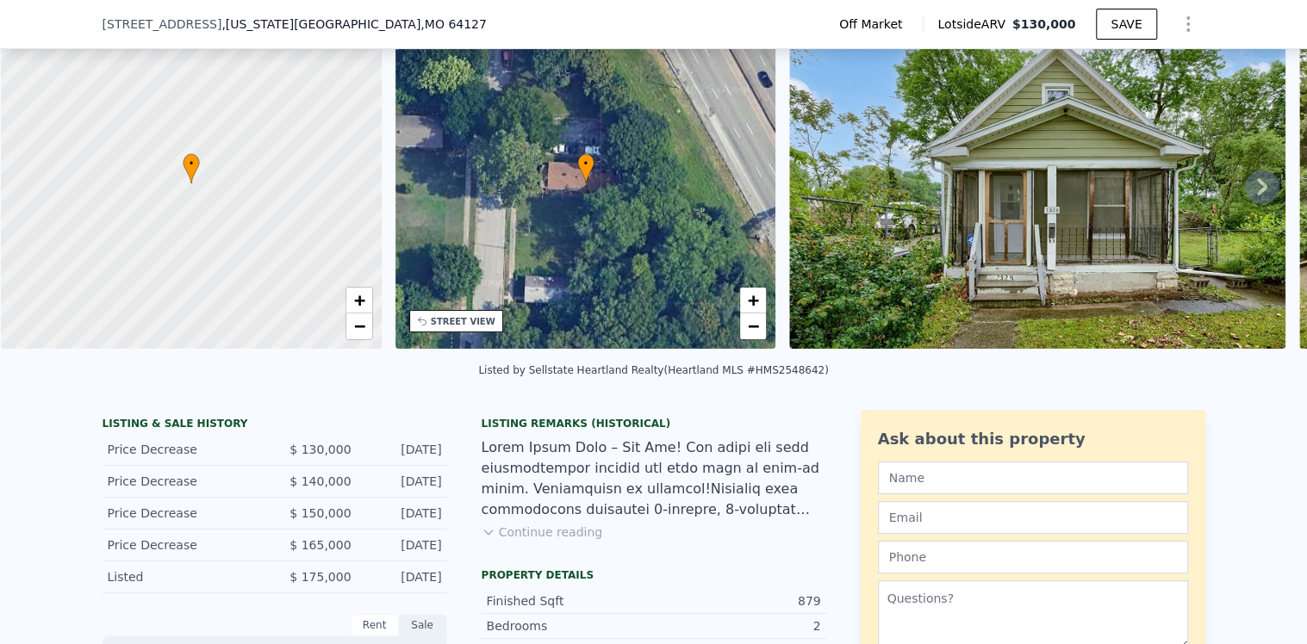
click at [556, 541] on button "Continue reading" at bounding box center [542, 532] width 121 height 17
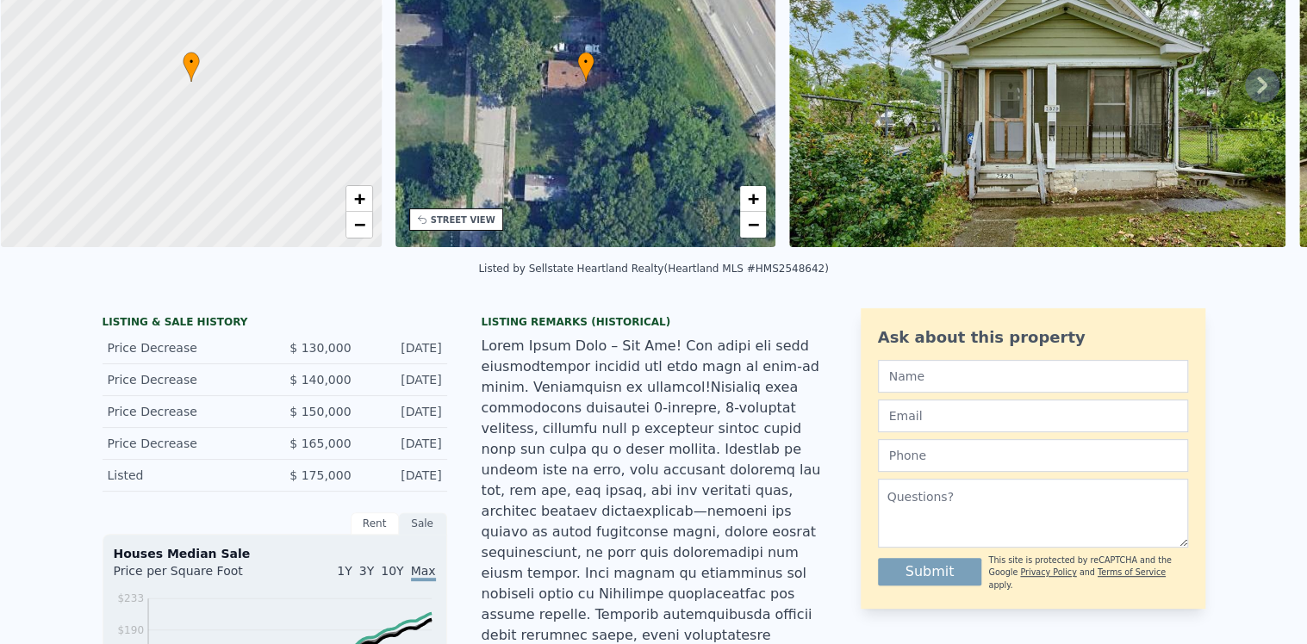
scroll to position [6, 0]
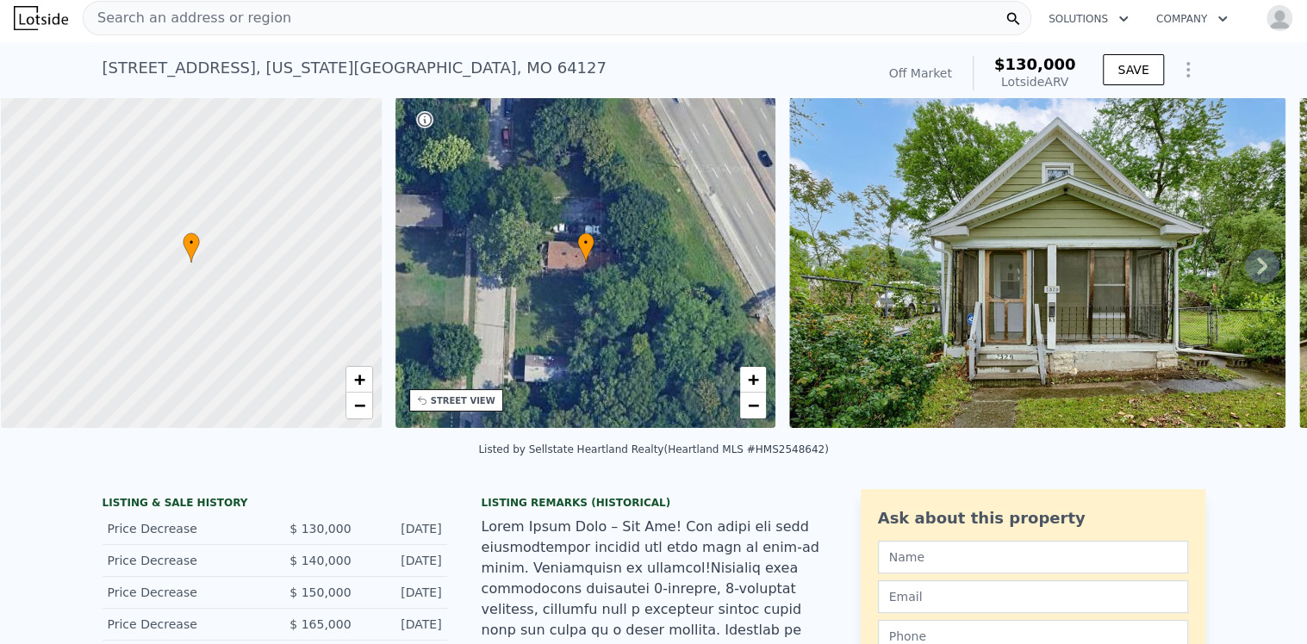
click at [1248, 271] on icon at bounding box center [1262, 266] width 34 height 34
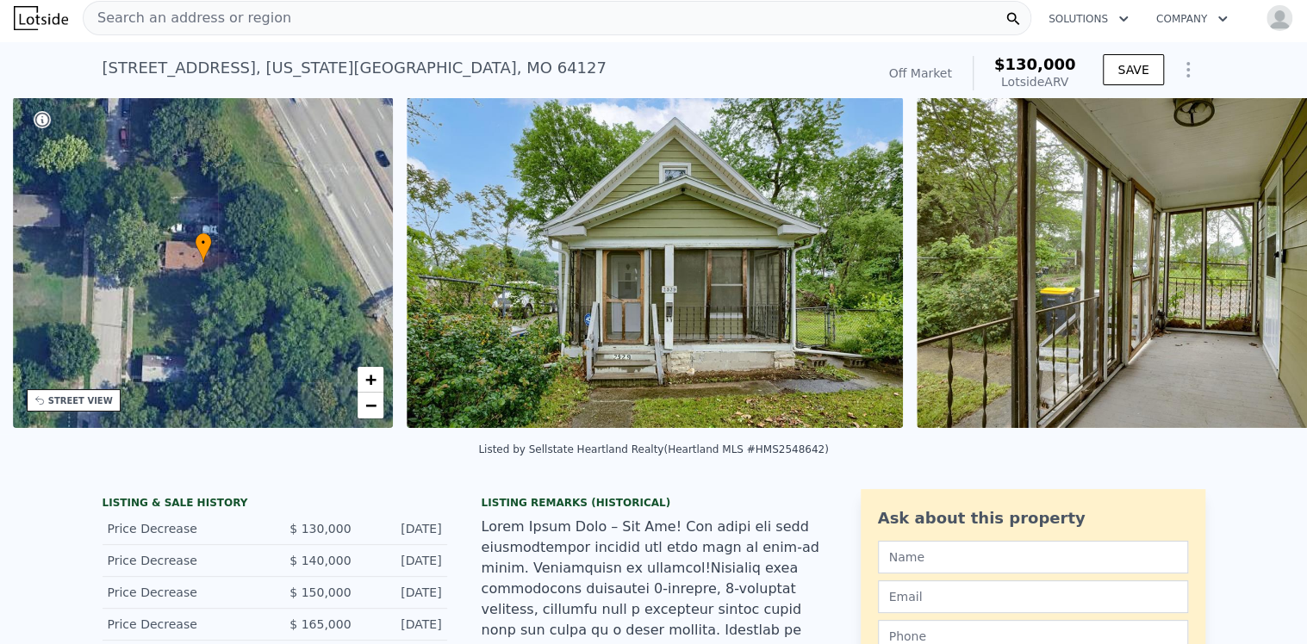
scroll to position [0, 401]
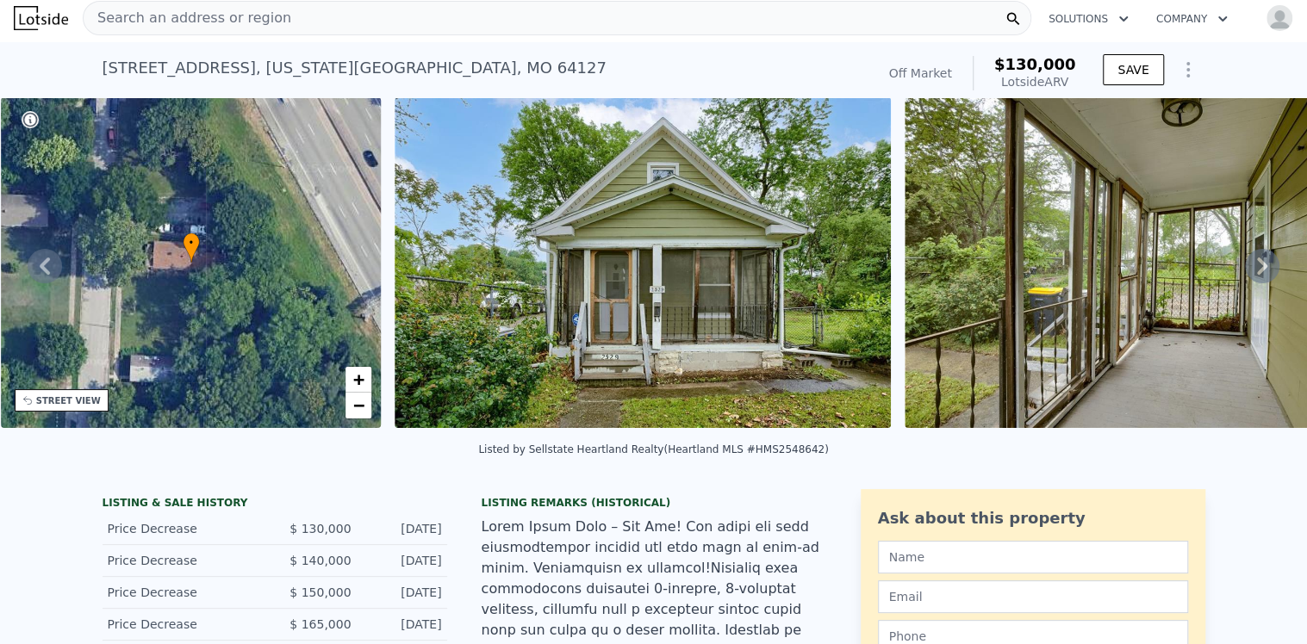
click at [1257, 274] on icon at bounding box center [1262, 266] width 10 height 17
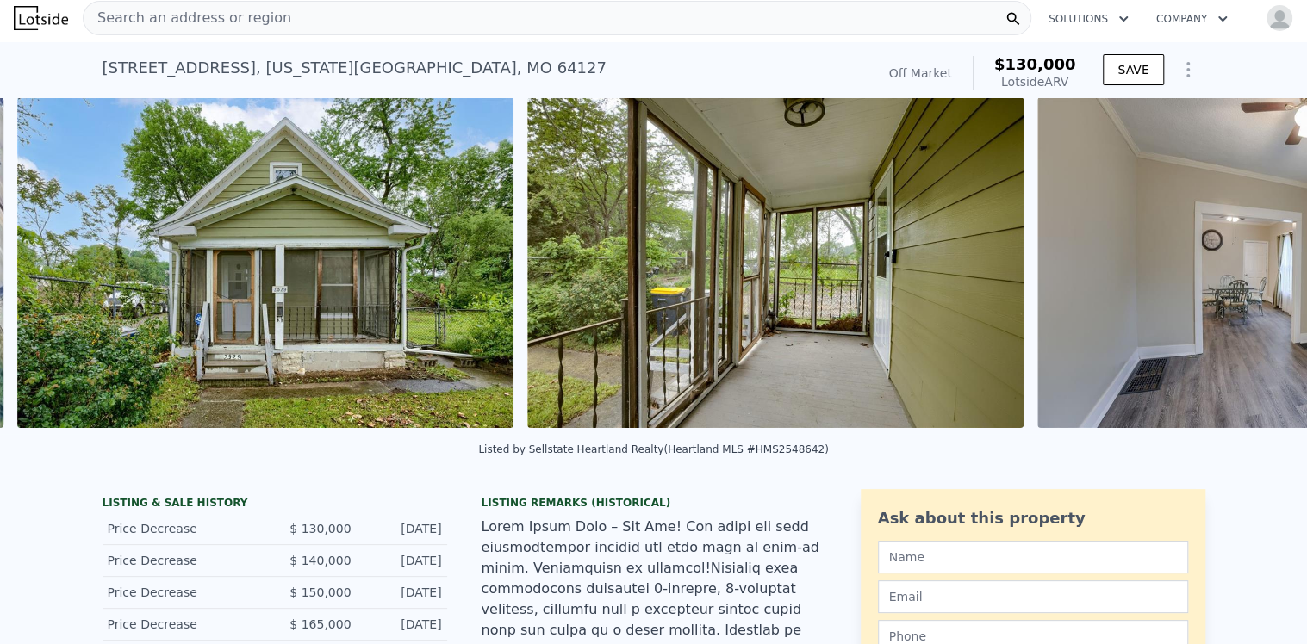
scroll to position [0, 788]
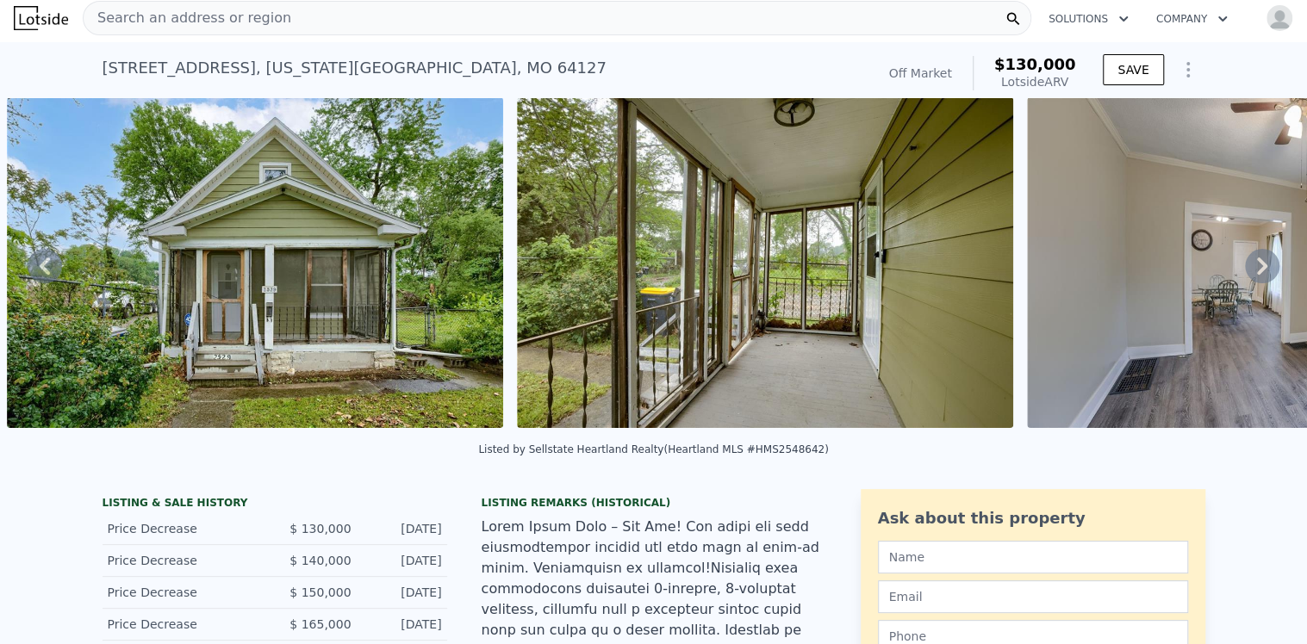
click at [1257, 274] on icon at bounding box center [1262, 266] width 10 height 17
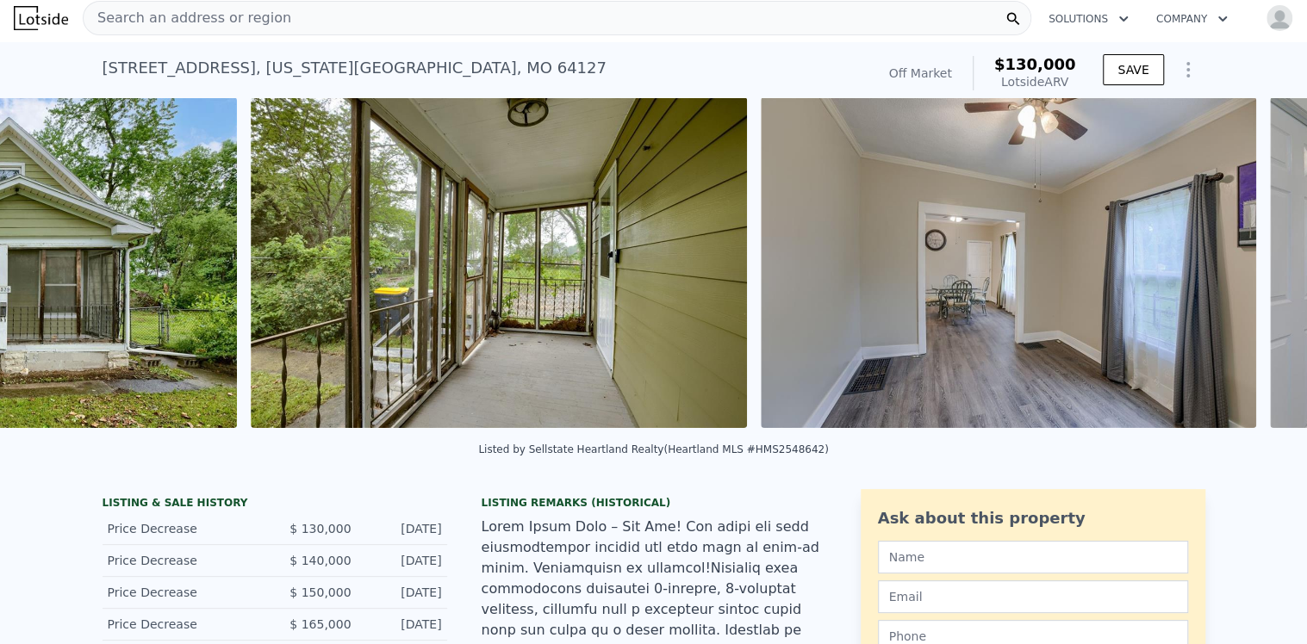
scroll to position [0, 1298]
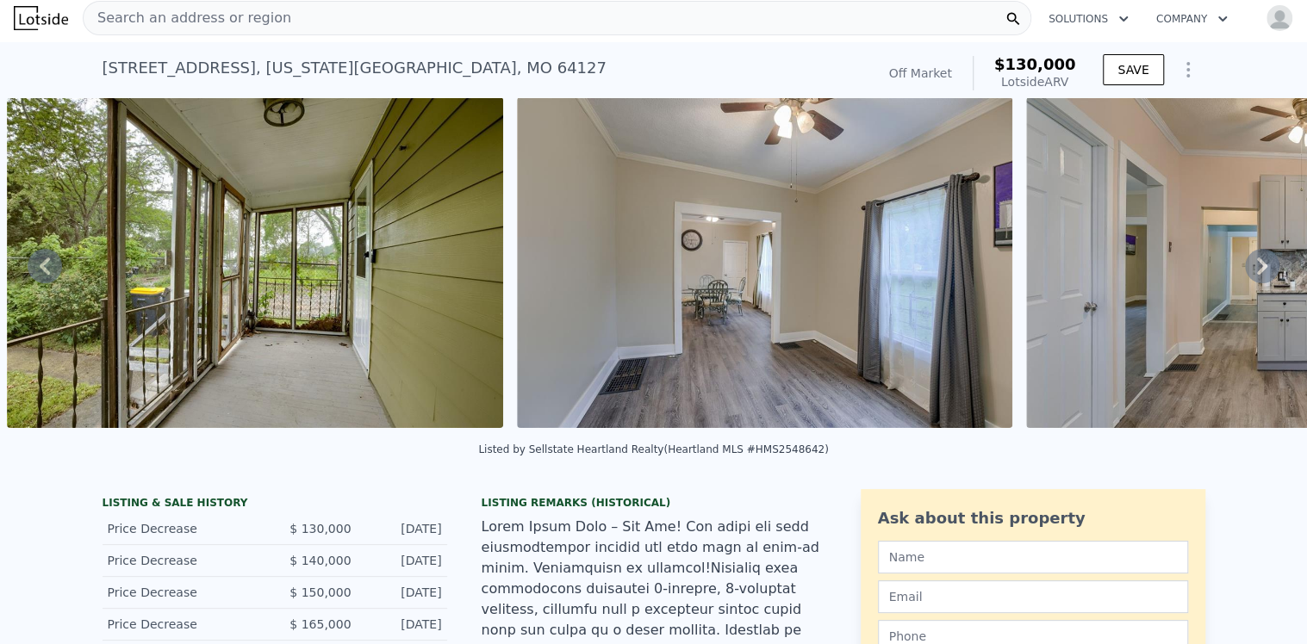
click at [1257, 274] on icon at bounding box center [1262, 266] width 10 height 17
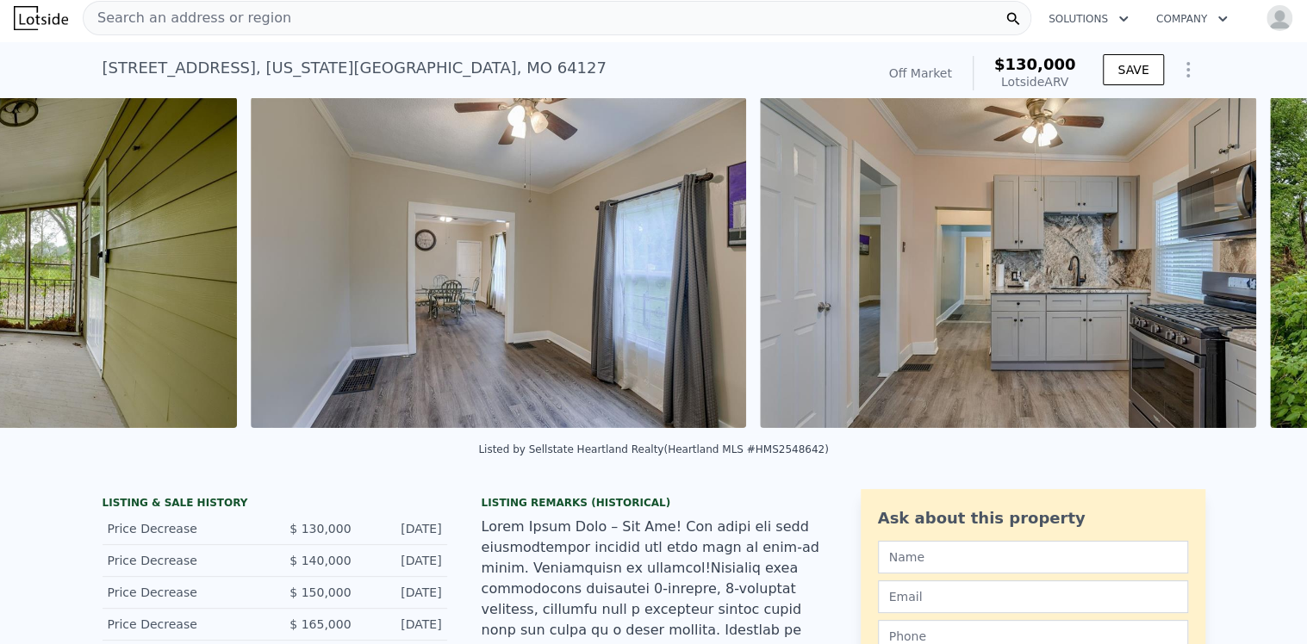
scroll to position [0, 1807]
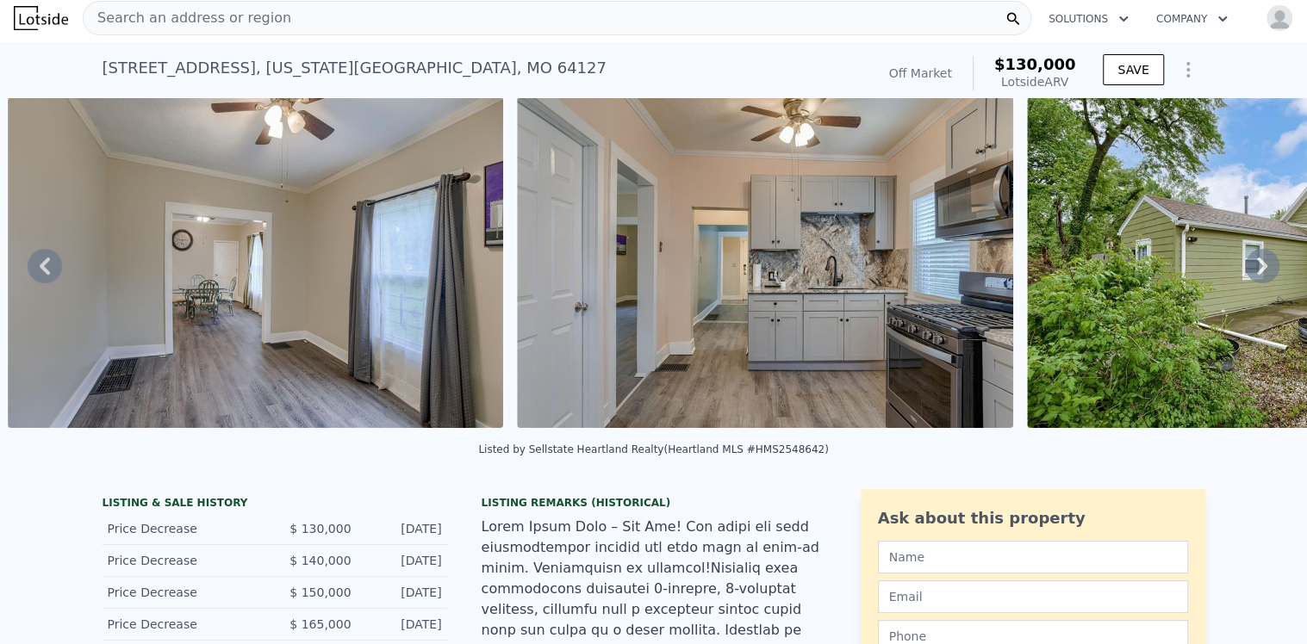
click at [1257, 274] on icon at bounding box center [1262, 266] width 10 height 17
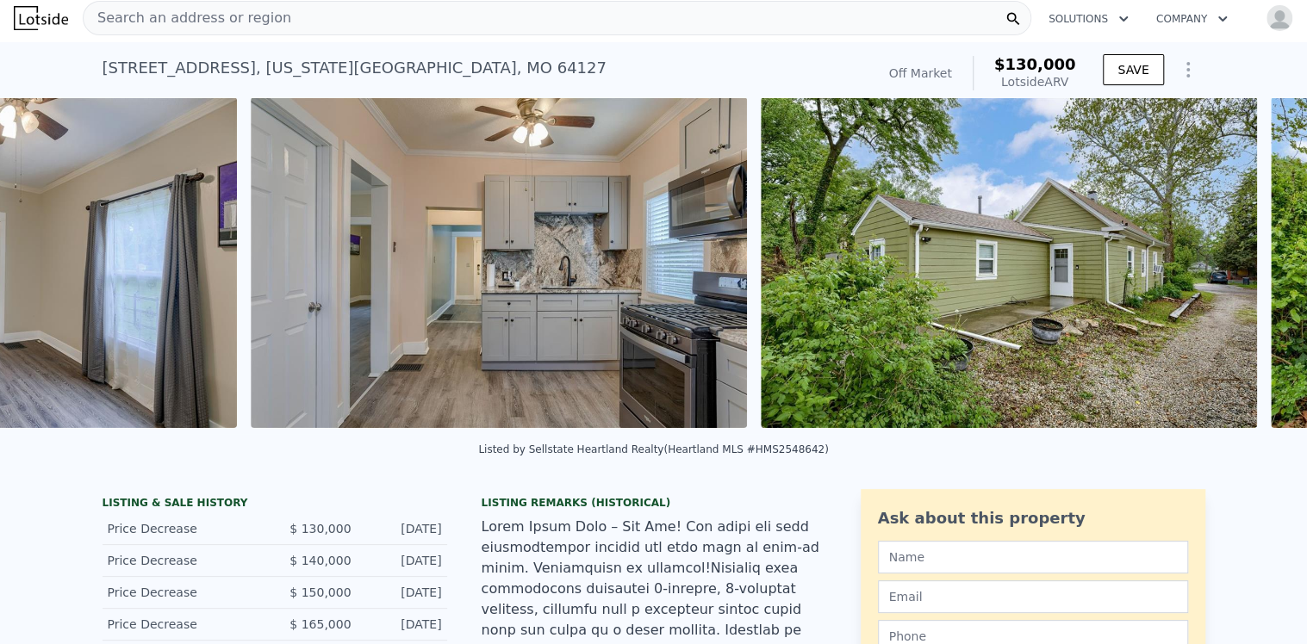
scroll to position [0, 2317]
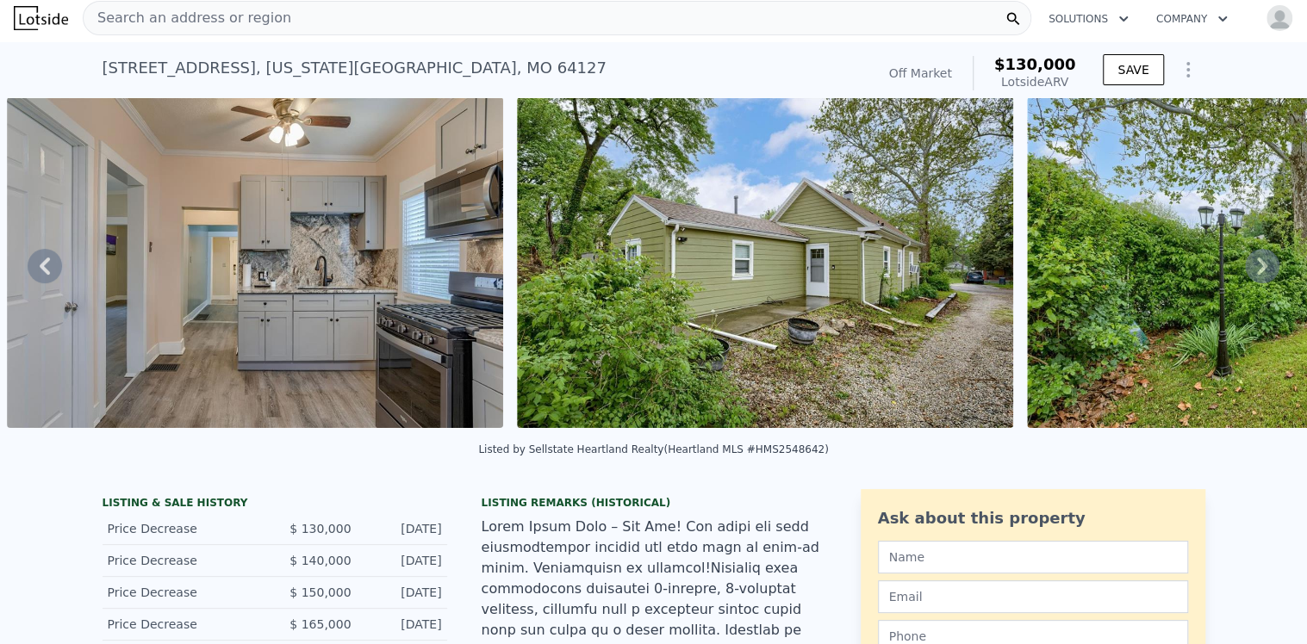
click at [1257, 274] on icon at bounding box center [1262, 266] width 10 height 17
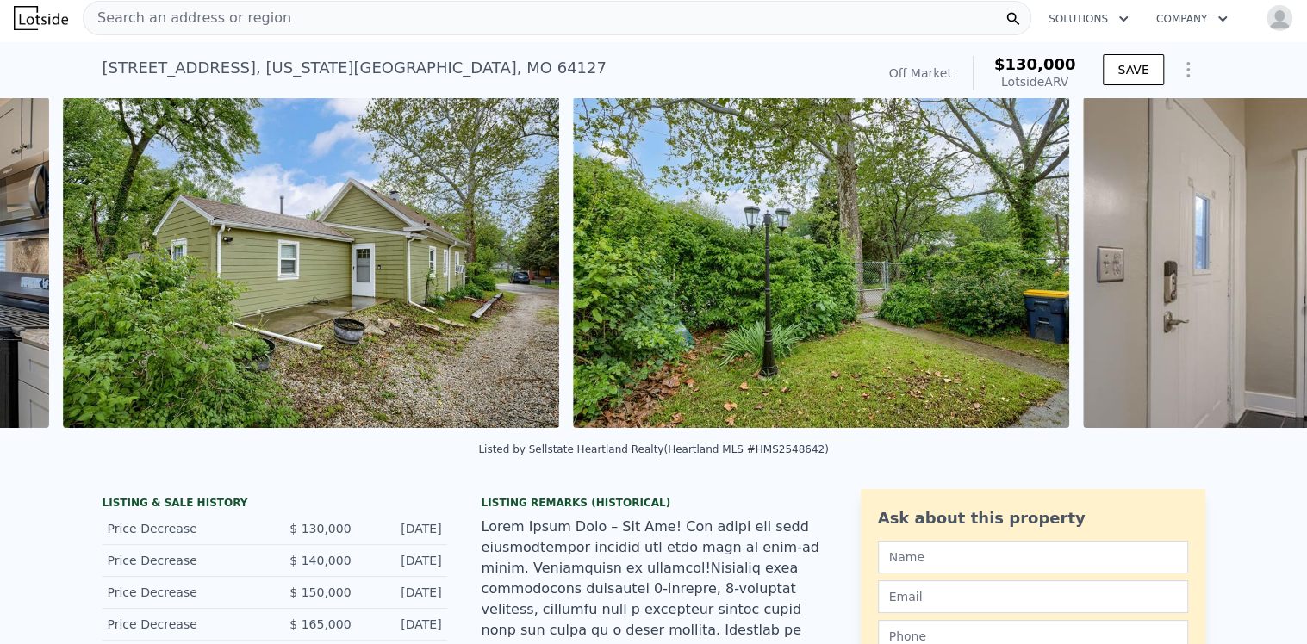
scroll to position [0, 2827]
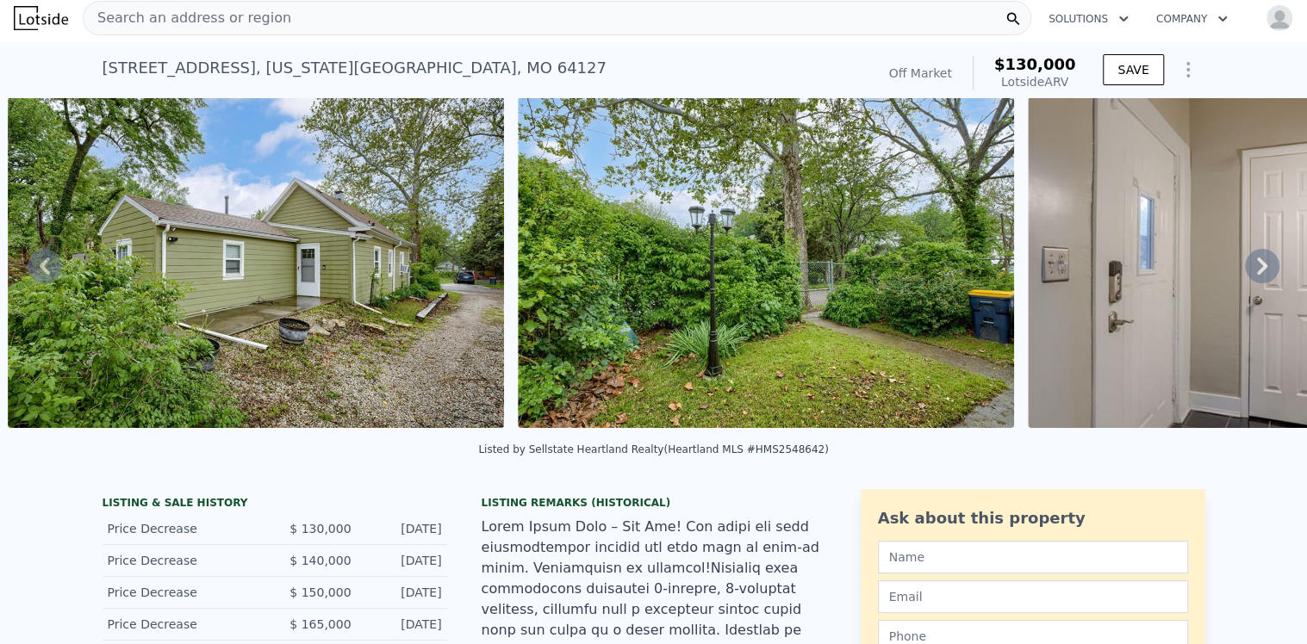
click at [1257, 274] on icon at bounding box center [1262, 266] width 10 height 17
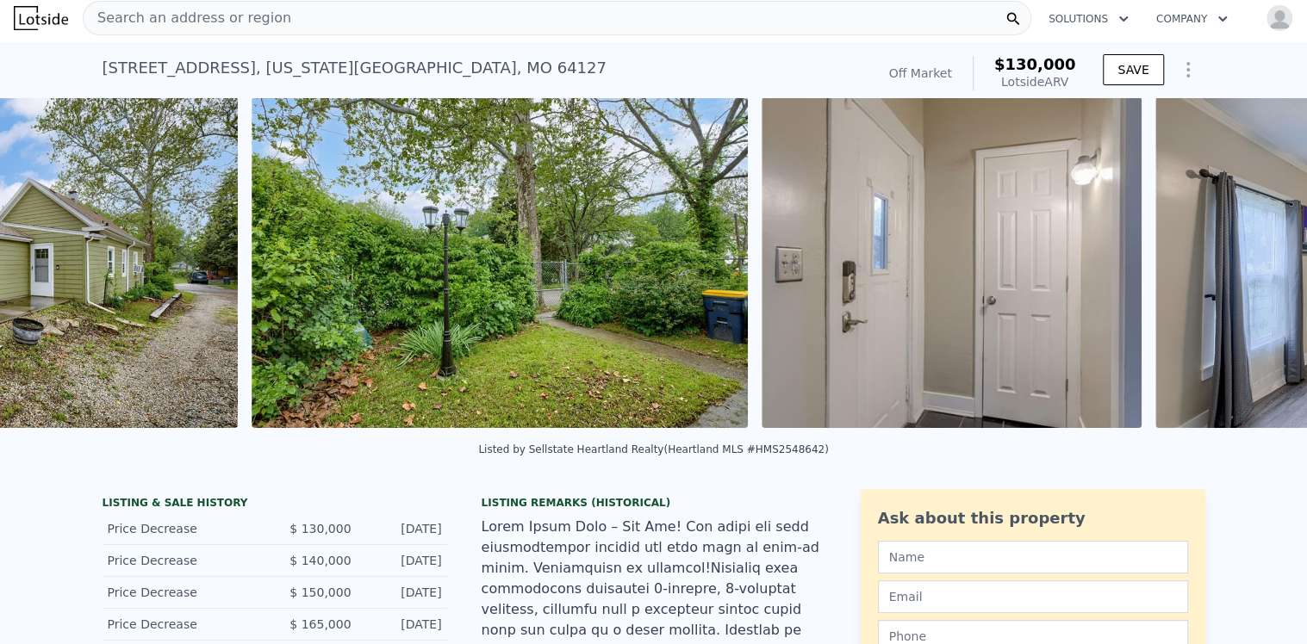
scroll to position [0, 3337]
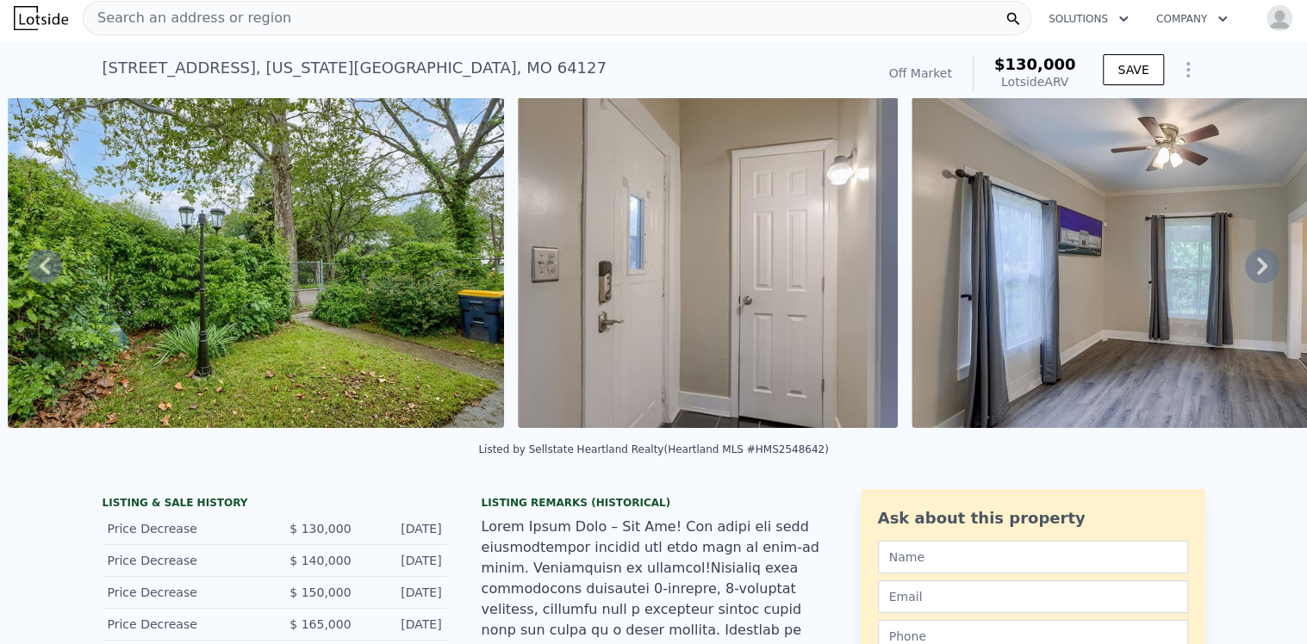
click at [1257, 273] on icon at bounding box center [1262, 266] width 10 height 17
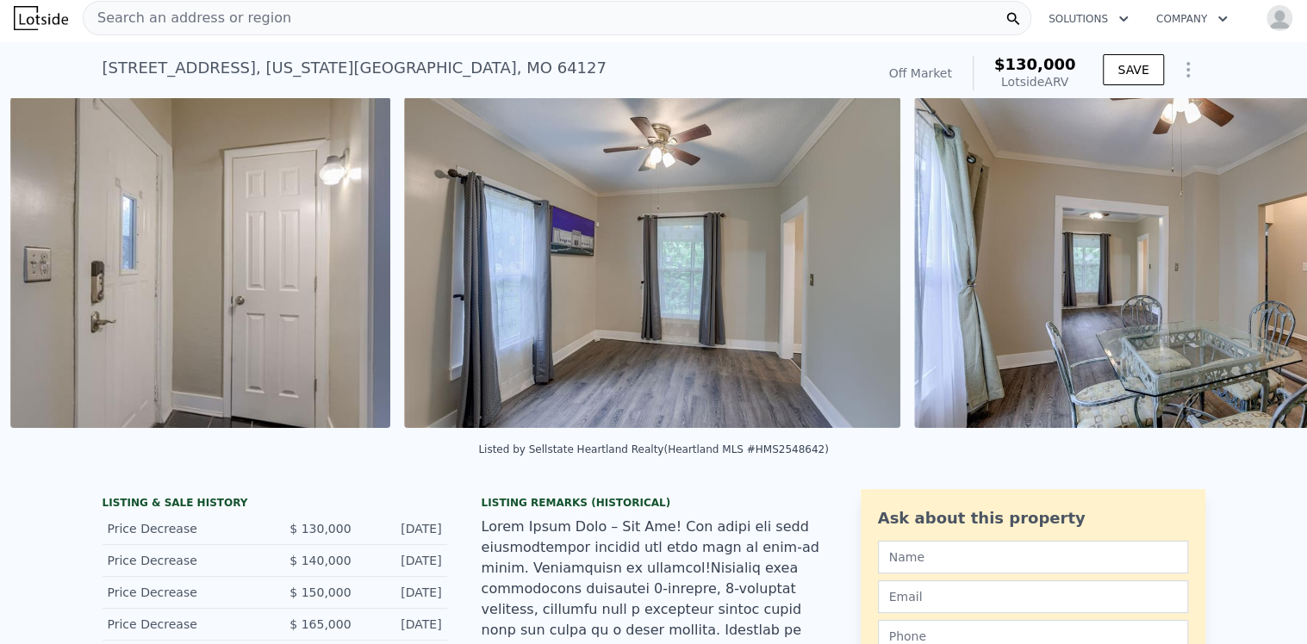
scroll to position [0, 3847]
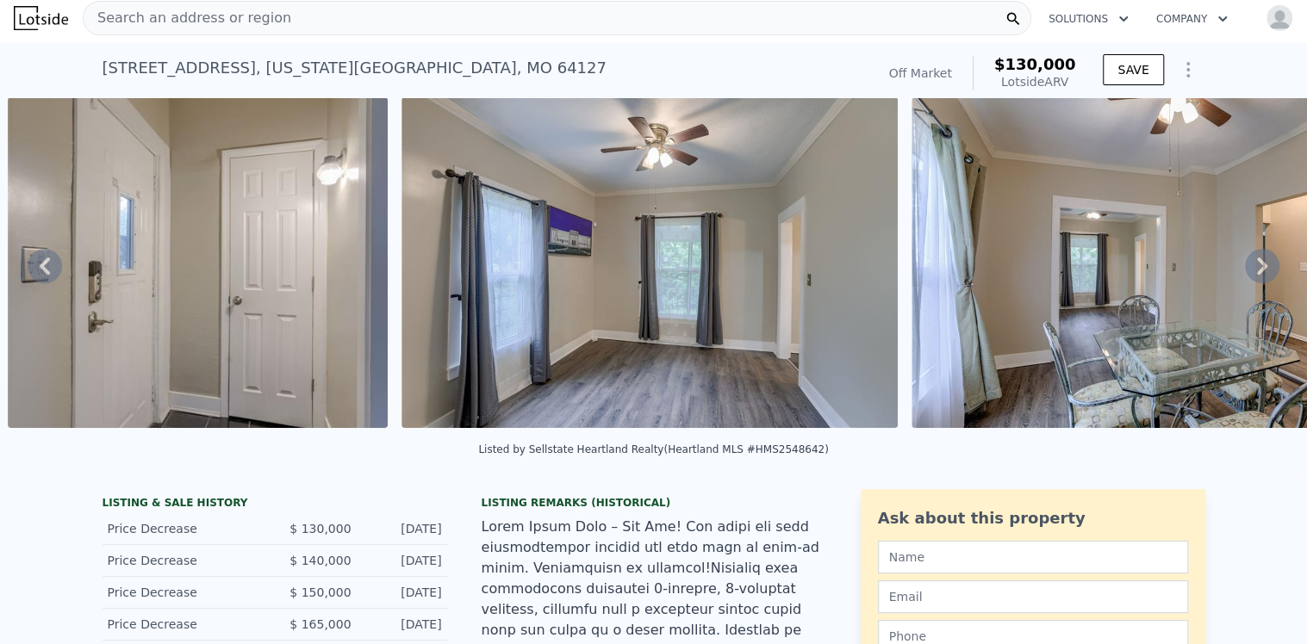
click at [1255, 272] on icon at bounding box center [1262, 266] width 34 height 34
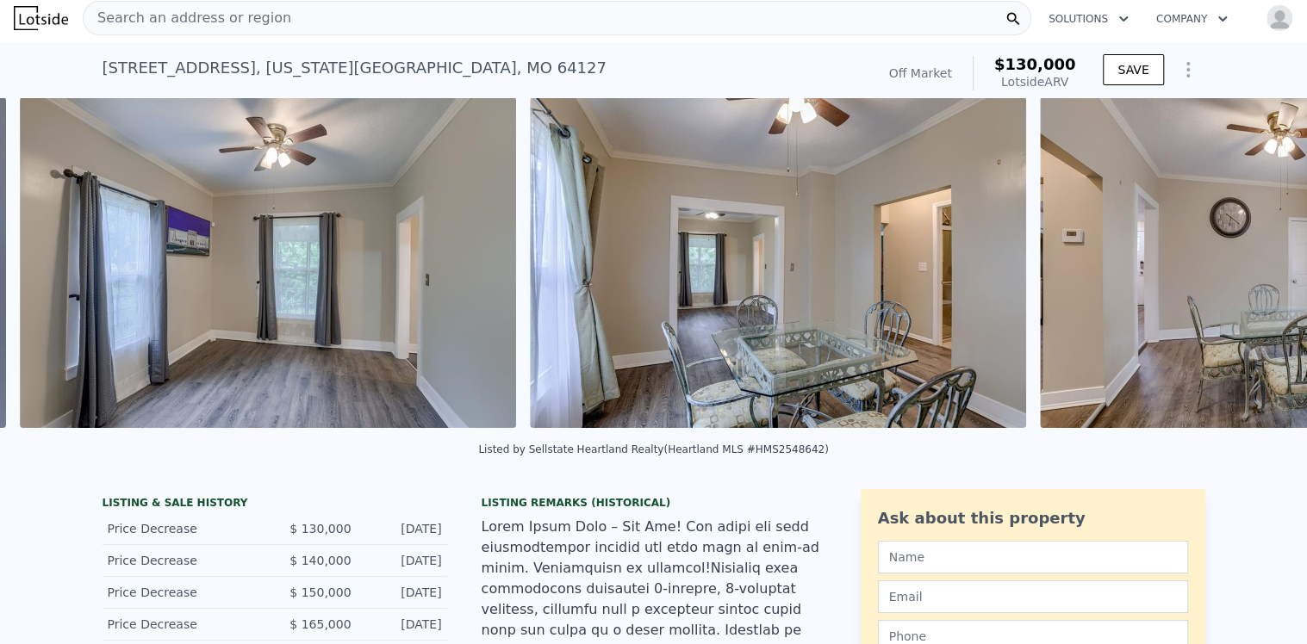
scroll to position [0, 4241]
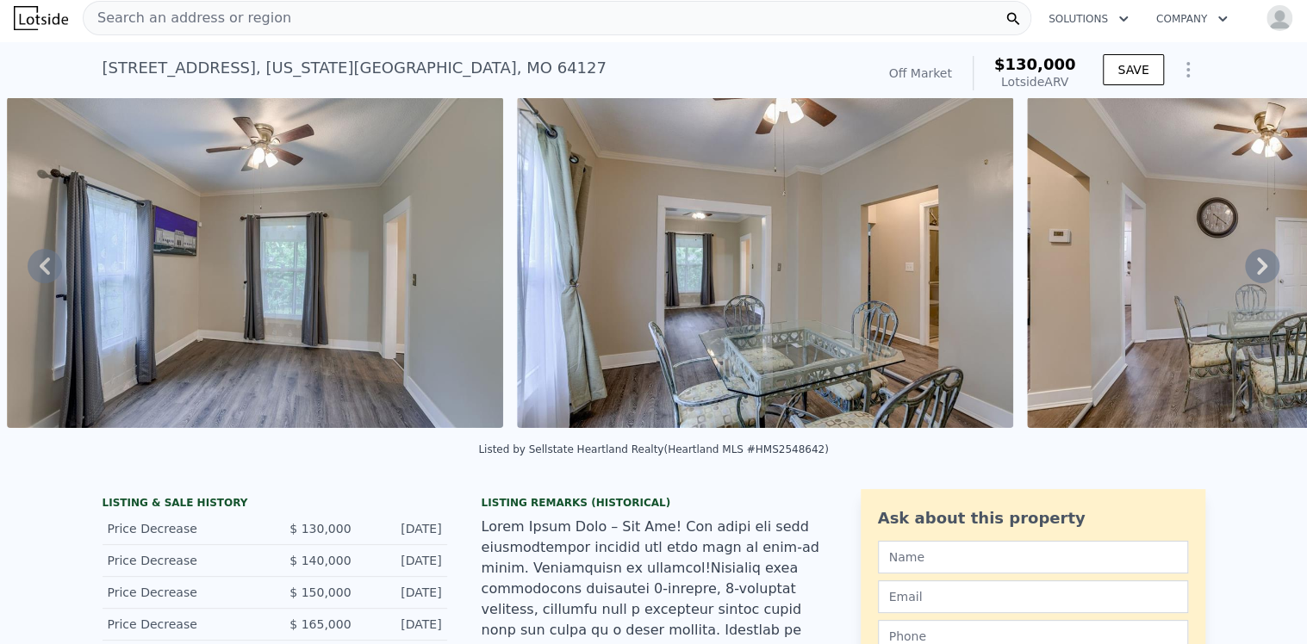
click at [1257, 270] on icon at bounding box center [1262, 266] width 10 height 17
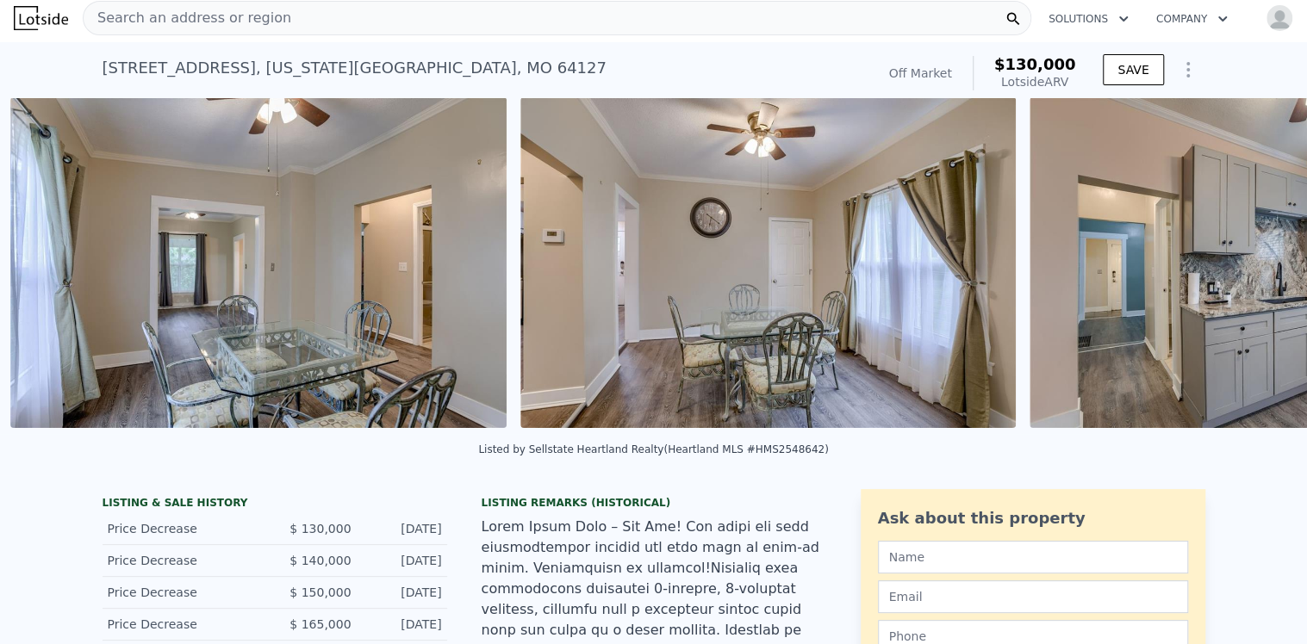
scroll to position [0, 4750]
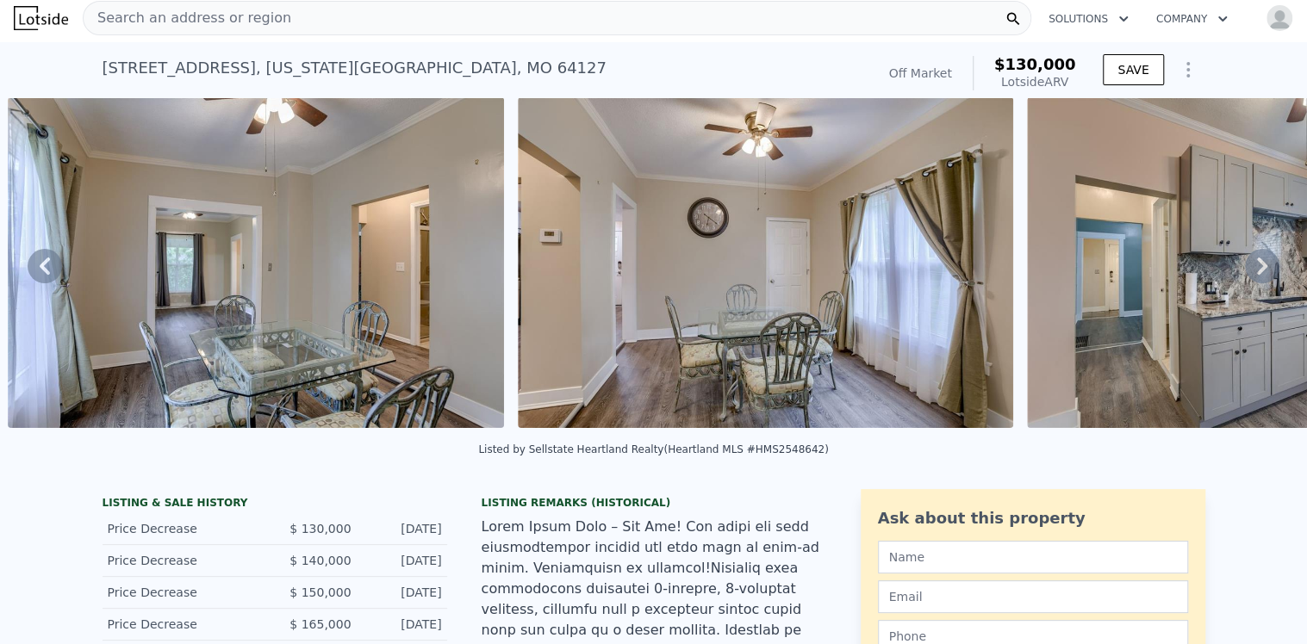
click at [1246, 269] on icon at bounding box center [1262, 266] width 34 height 34
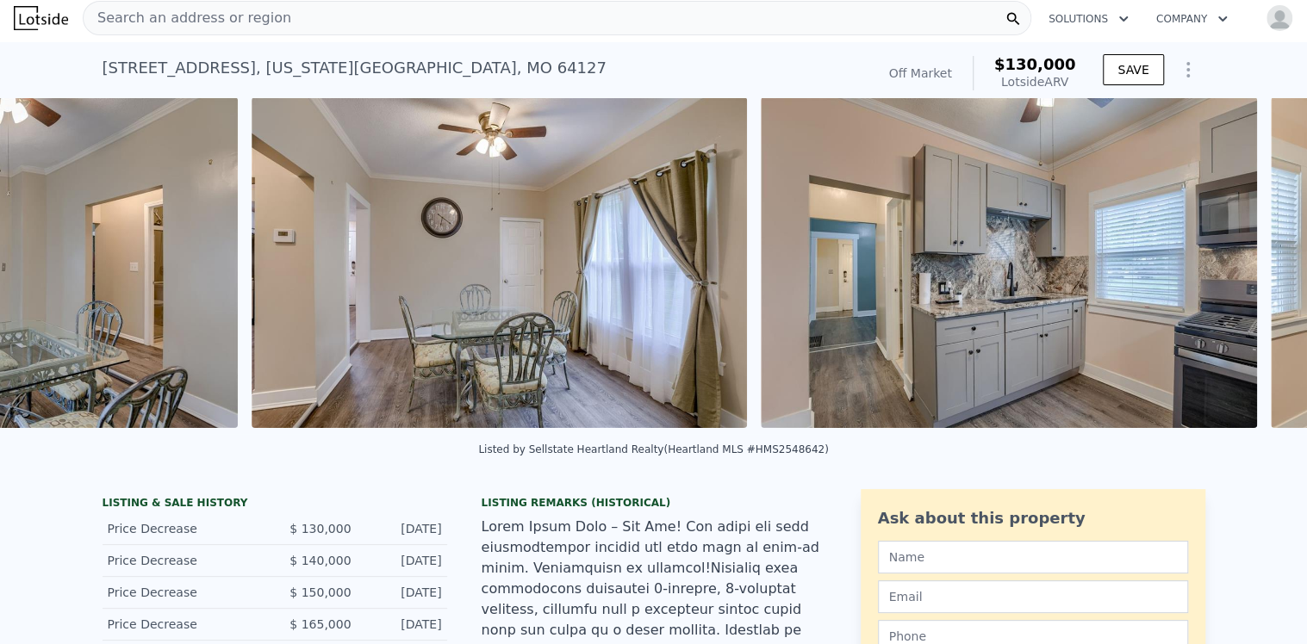
scroll to position [0, 5260]
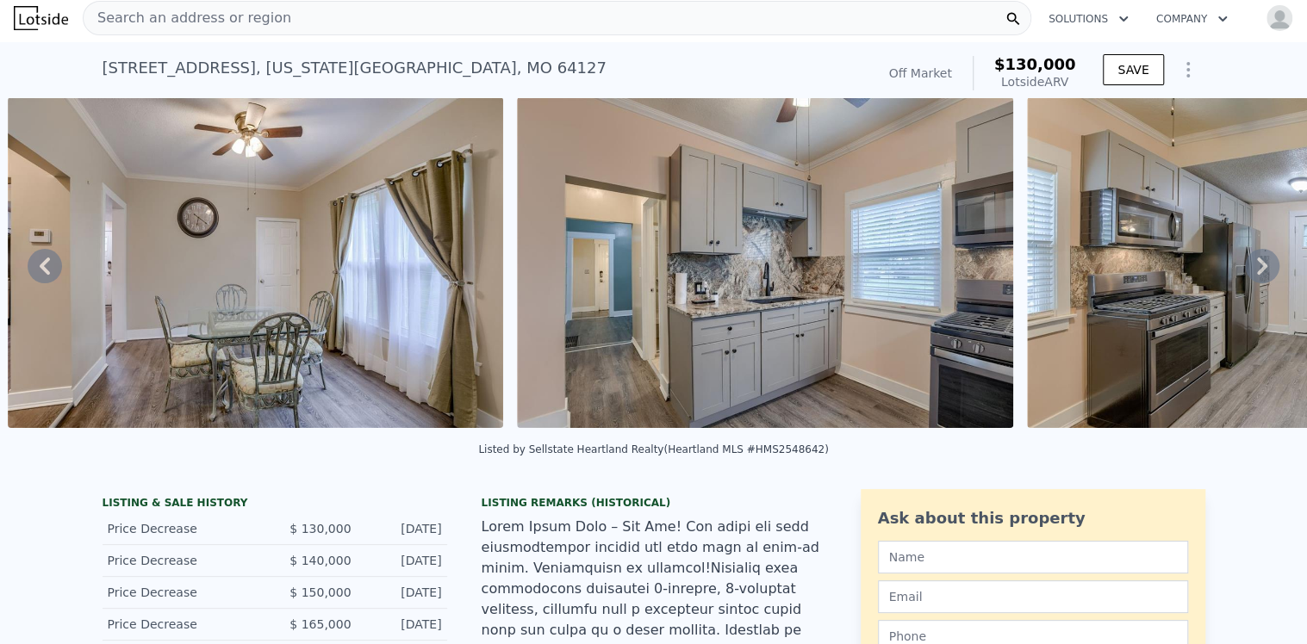
click at [1257, 269] on icon at bounding box center [1262, 266] width 10 height 17
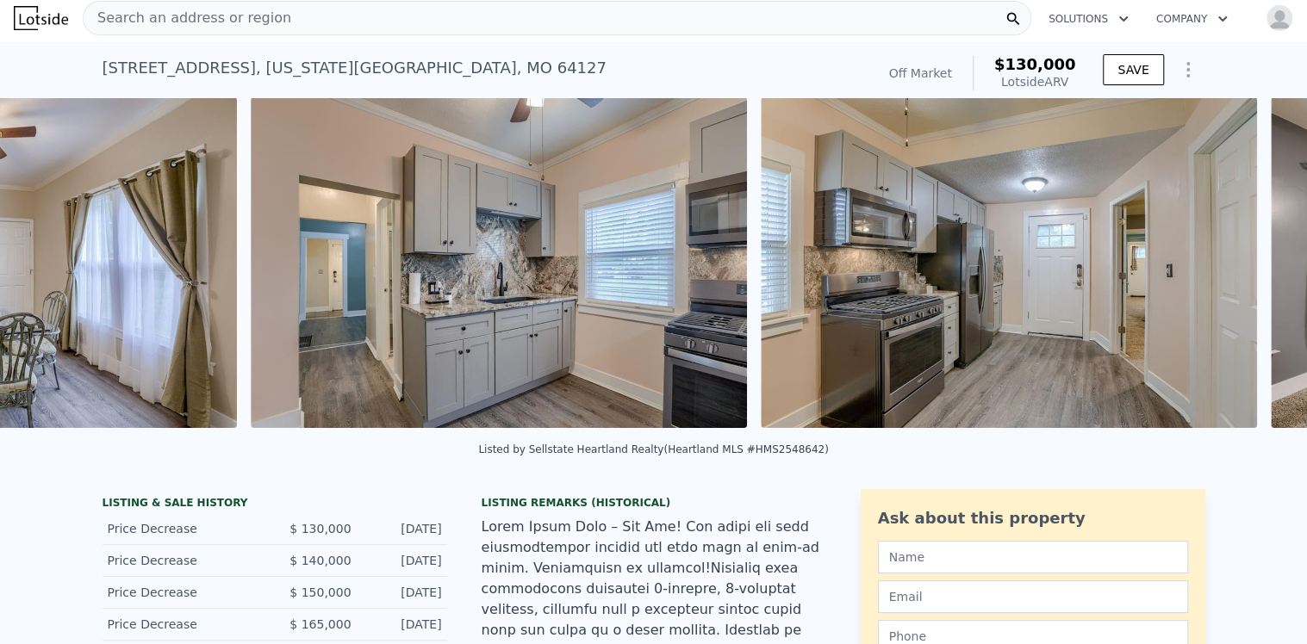
scroll to position [0, 5769]
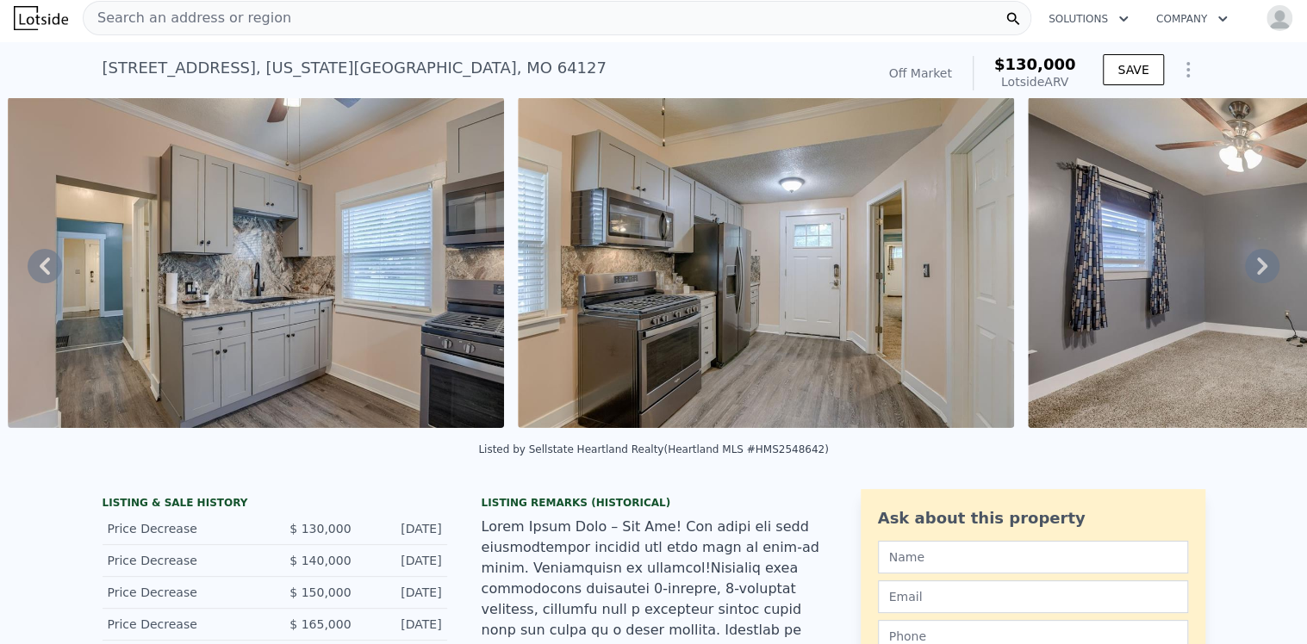
click at [1257, 269] on icon at bounding box center [1262, 266] width 10 height 17
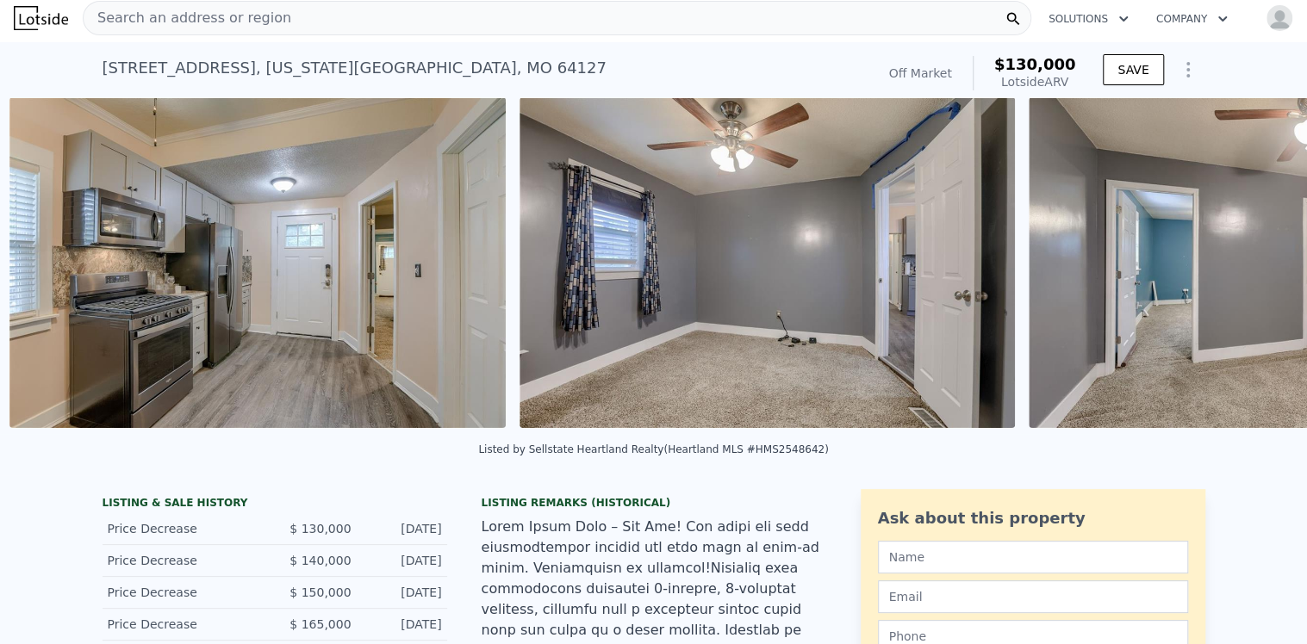
scroll to position [0, 6280]
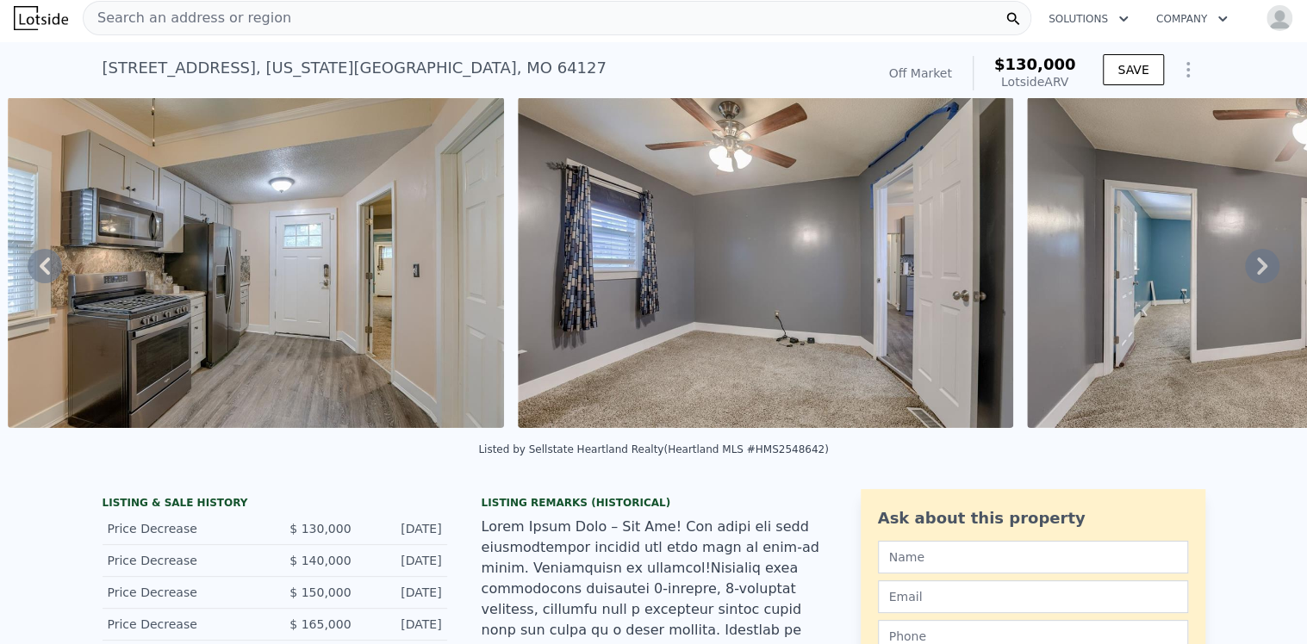
click at [1257, 267] on icon at bounding box center [1262, 266] width 10 height 17
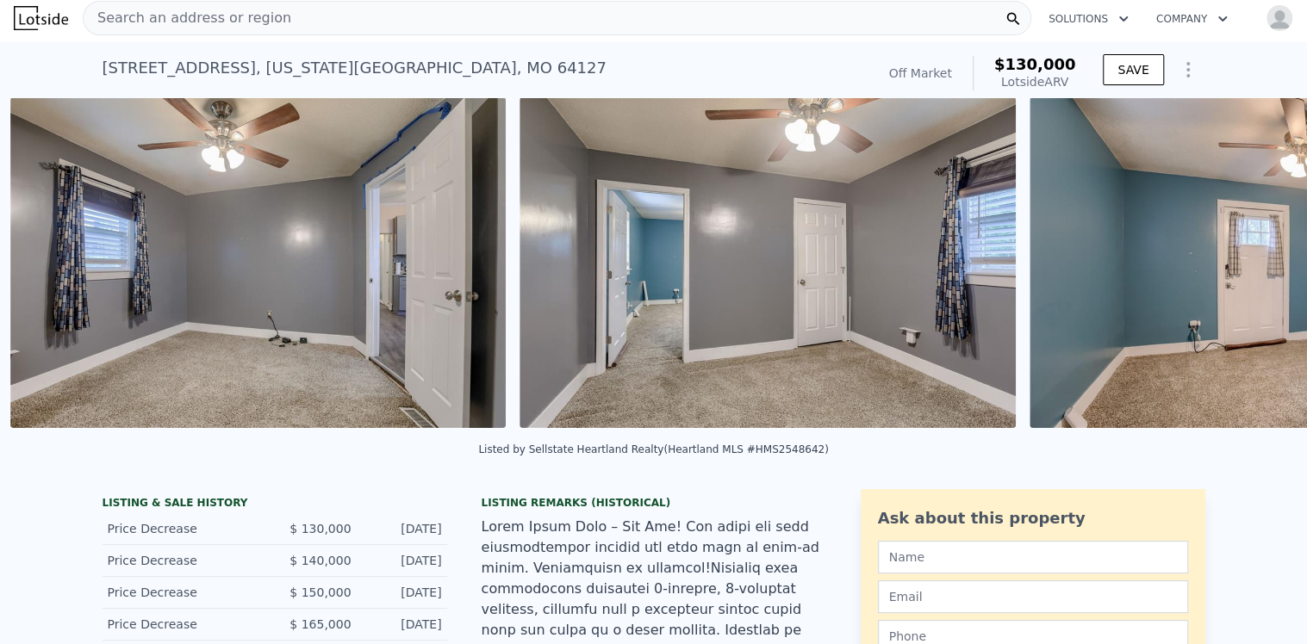
scroll to position [0, 6790]
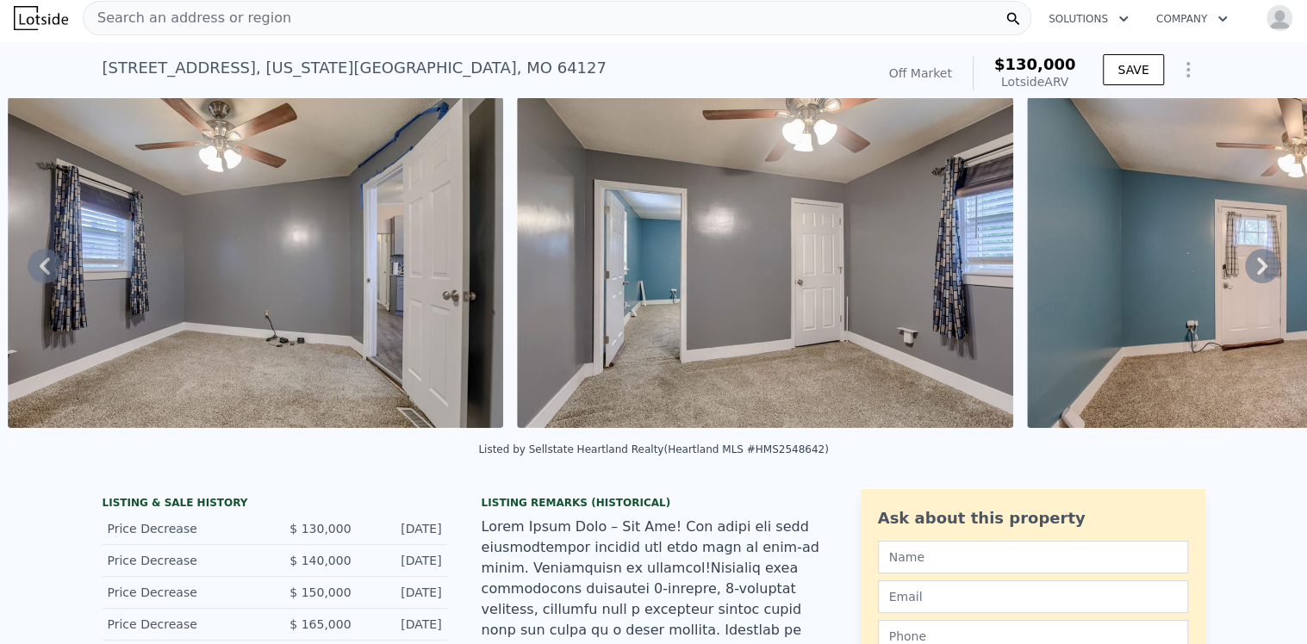
click at [1248, 264] on icon at bounding box center [1262, 266] width 34 height 34
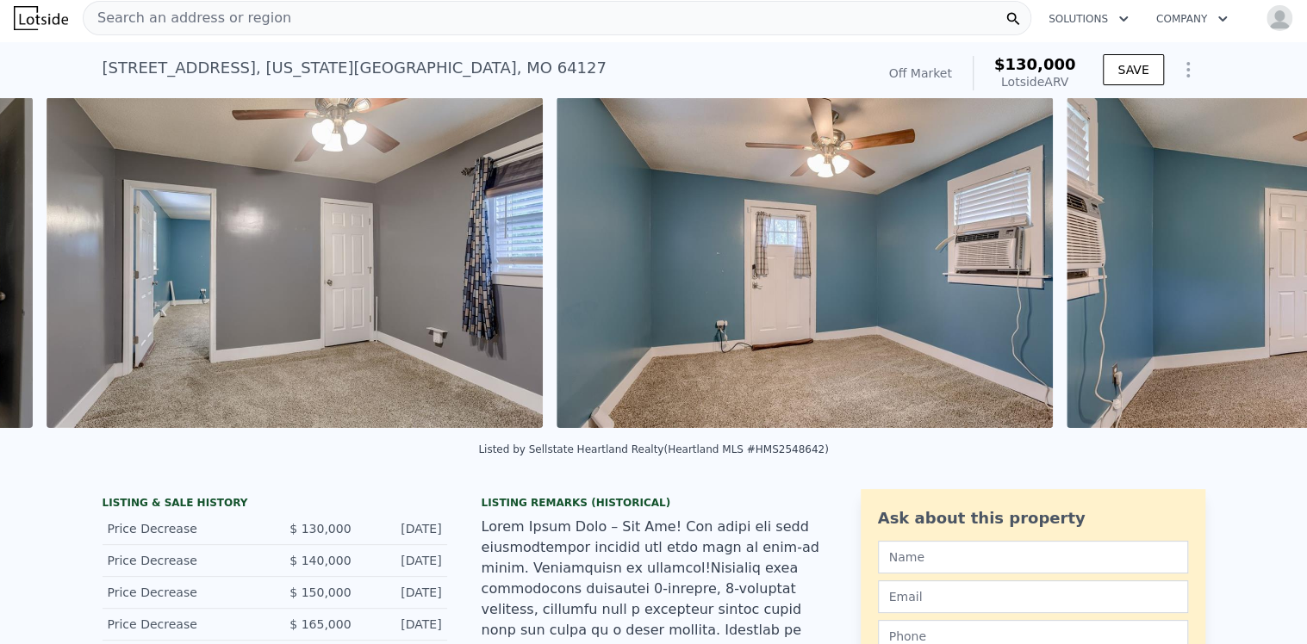
scroll to position [0, 7300]
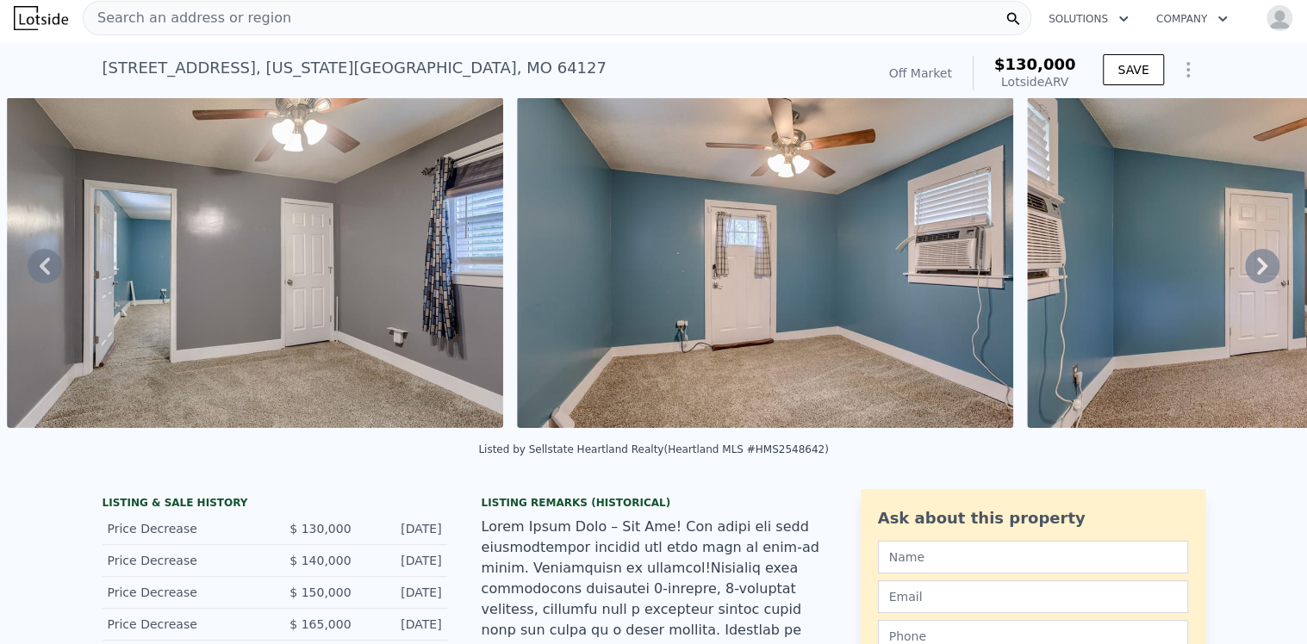
click at [1248, 264] on icon at bounding box center [1262, 266] width 34 height 34
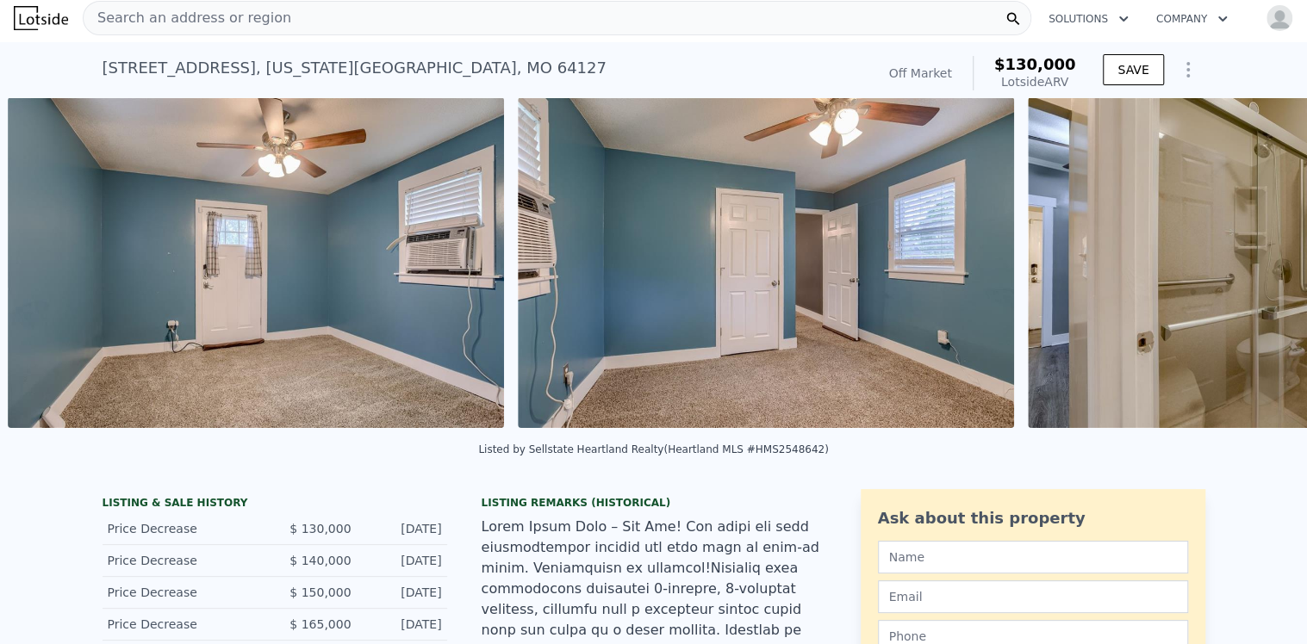
scroll to position [0, 7810]
click at [1256, 271] on icon at bounding box center [1262, 266] width 34 height 34
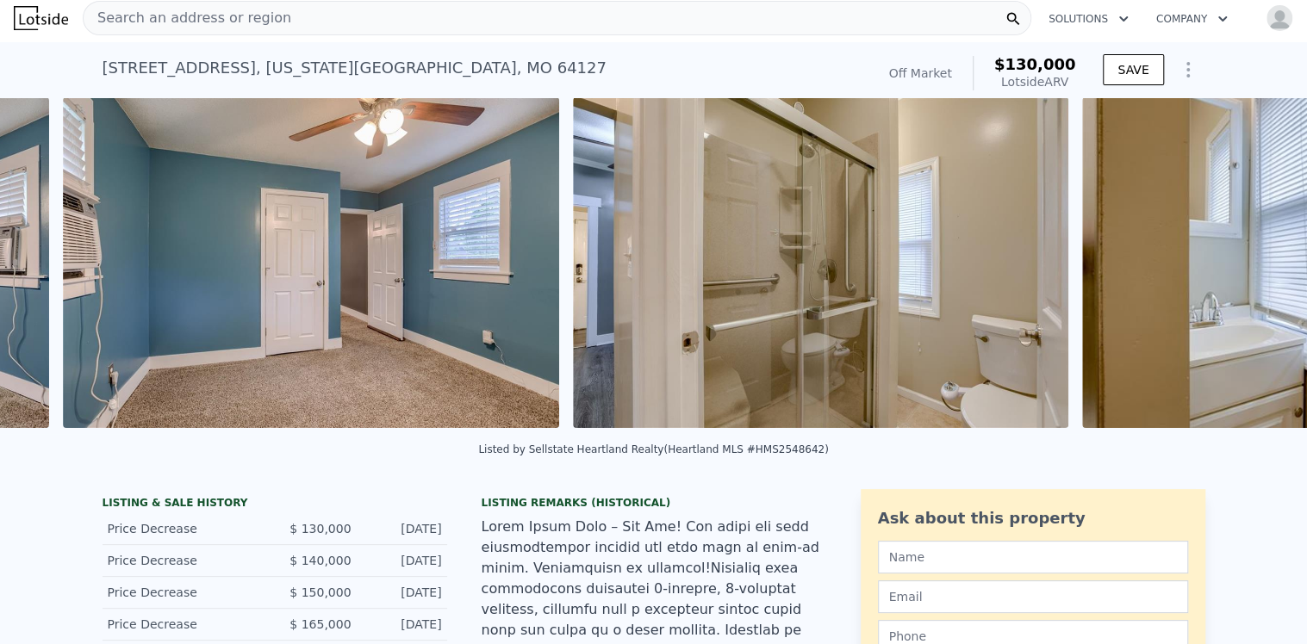
scroll to position [0, 8319]
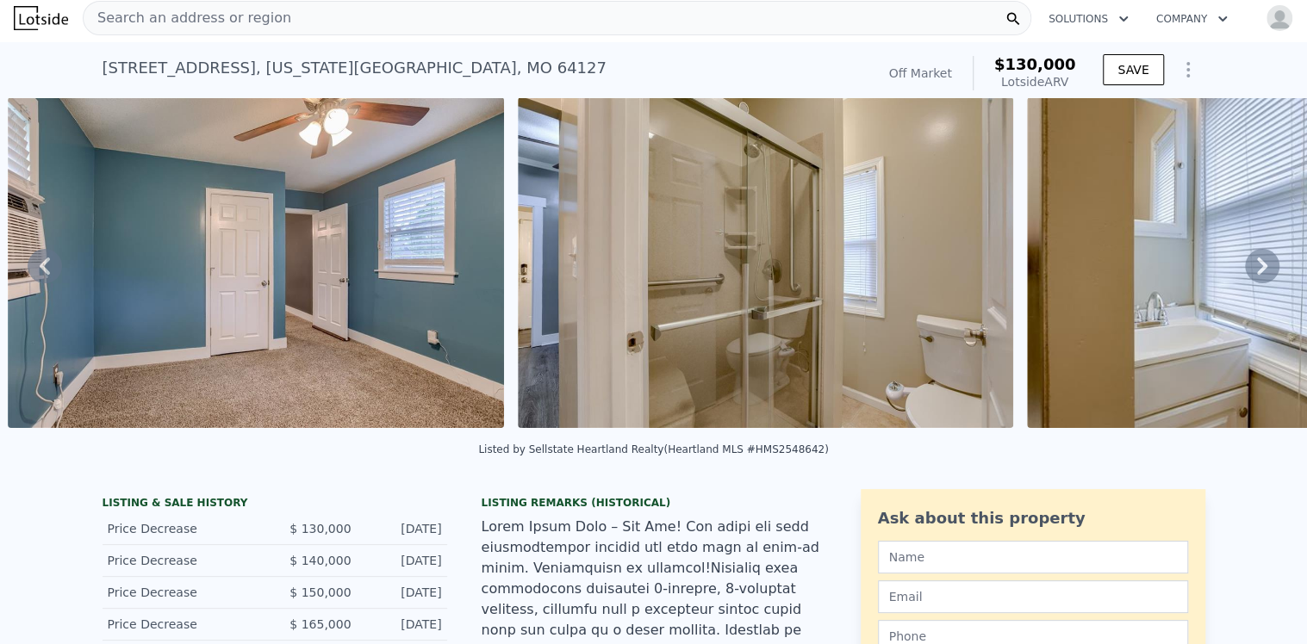
click at [1255, 268] on icon at bounding box center [1262, 266] width 34 height 34
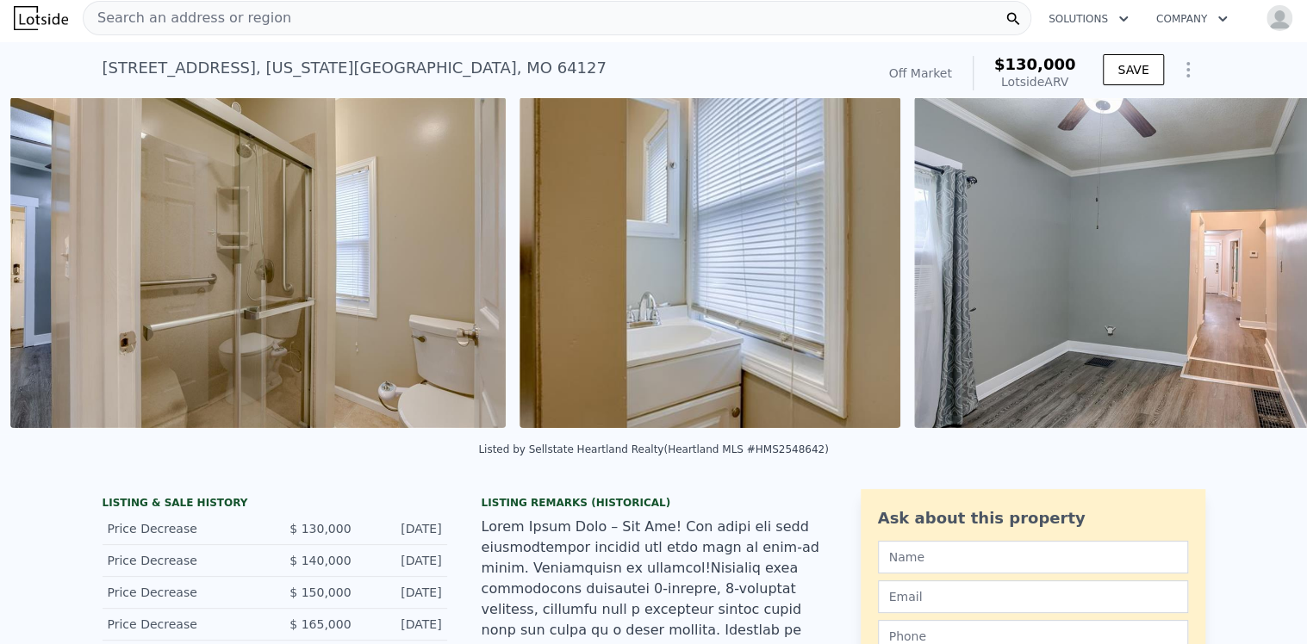
scroll to position [0, 8829]
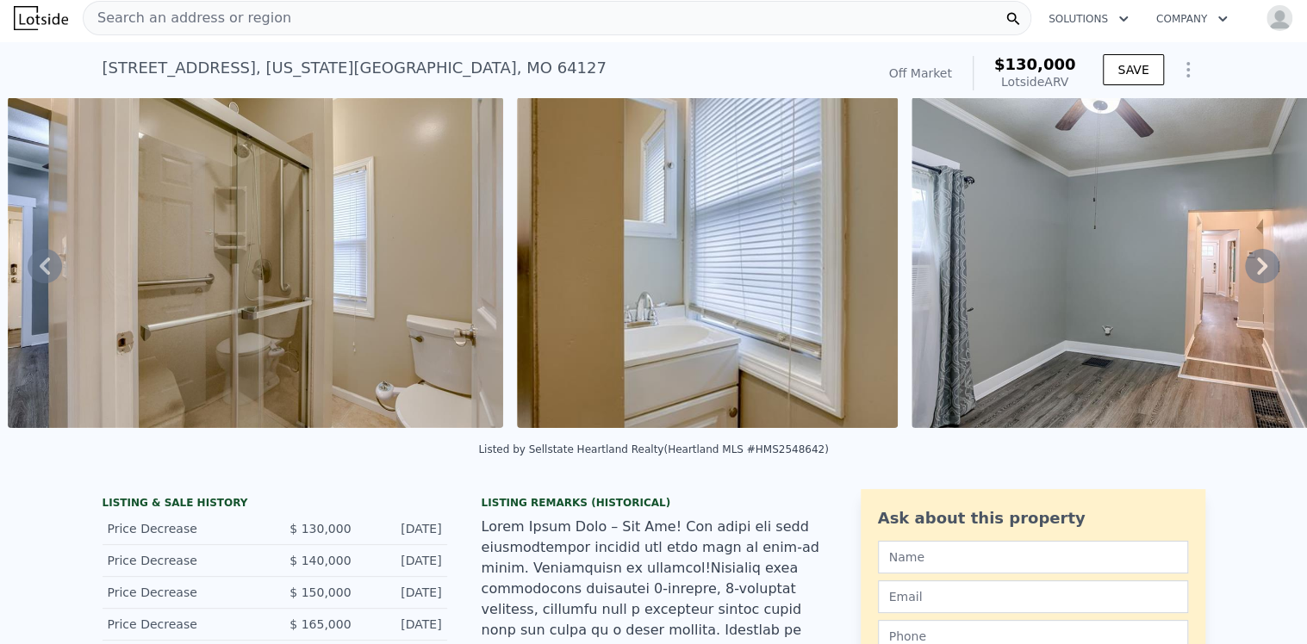
click at [1256, 265] on icon at bounding box center [1262, 266] width 34 height 34
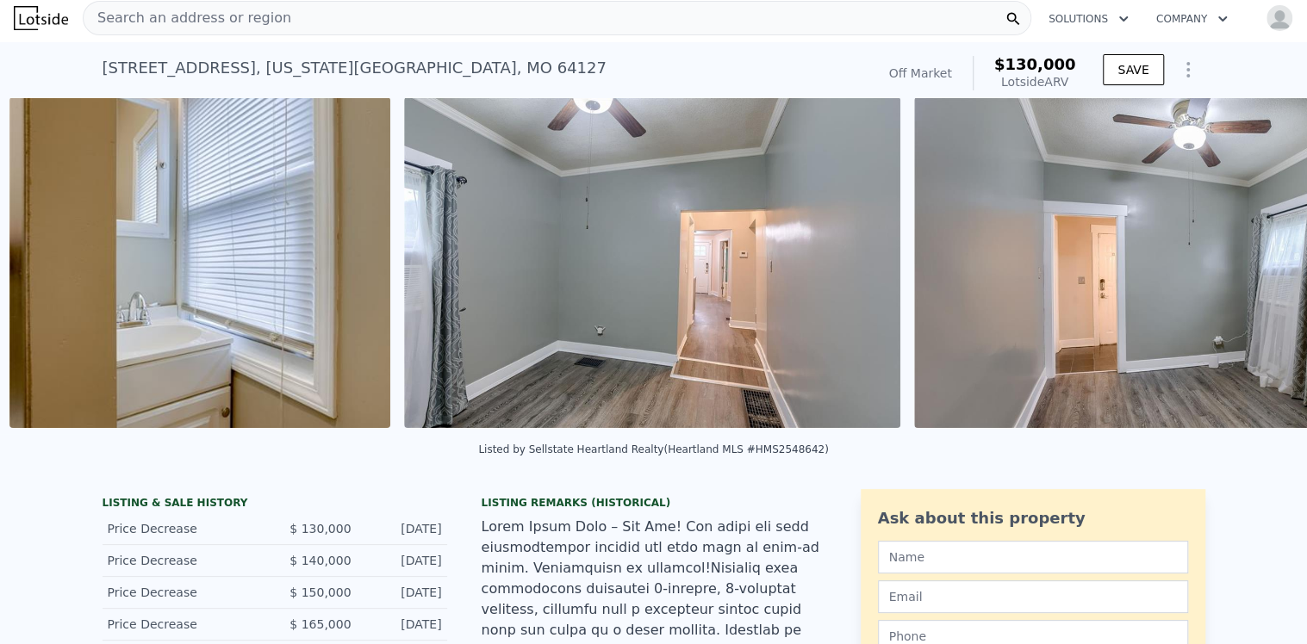
scroll to position [0, 9338]
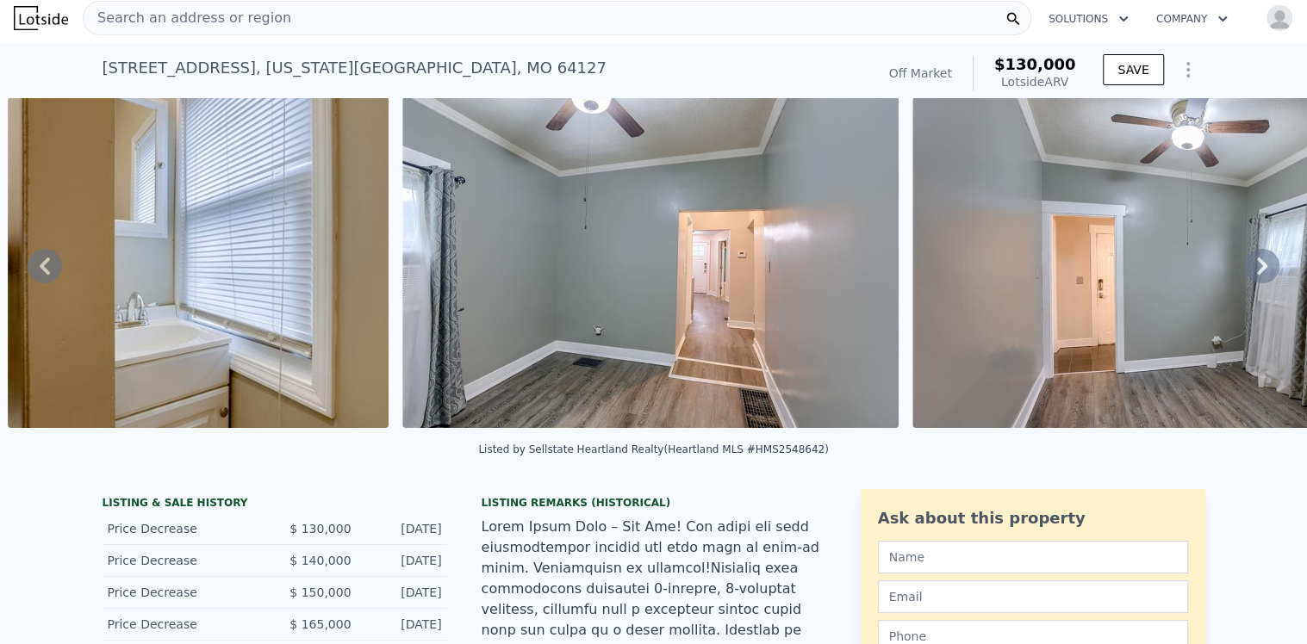
click at [1257, 267] on icon at bounding box center [1262, 266] width 10 height 17
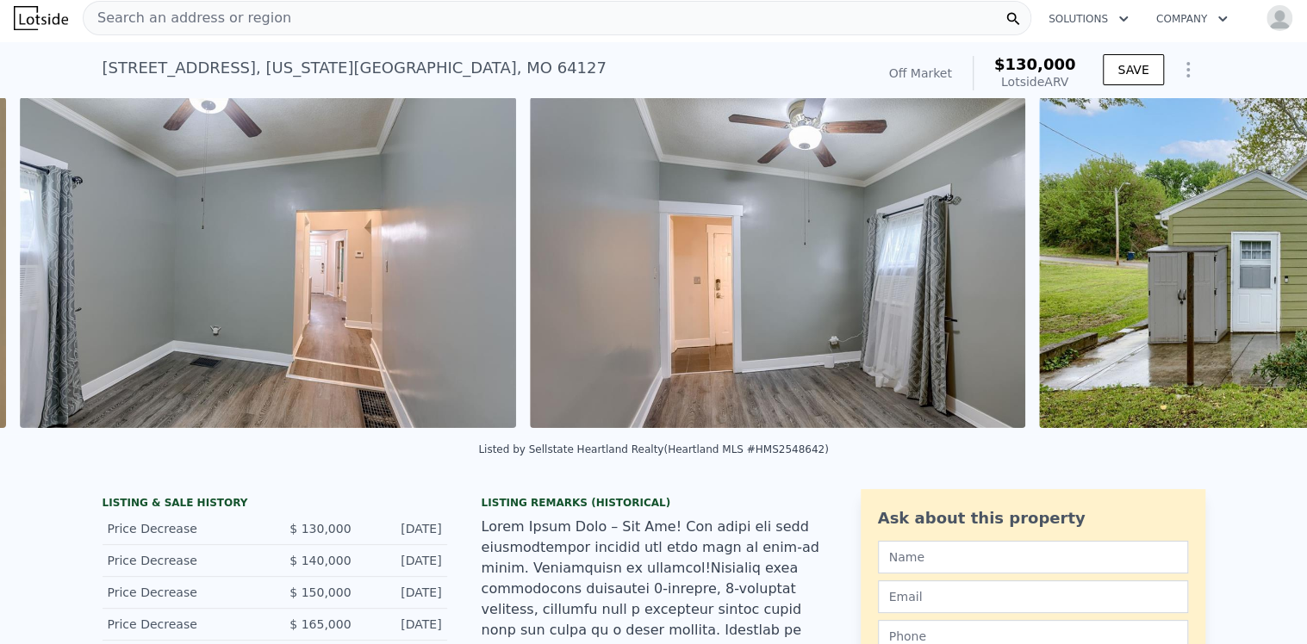
scroll to position [0, 9732]
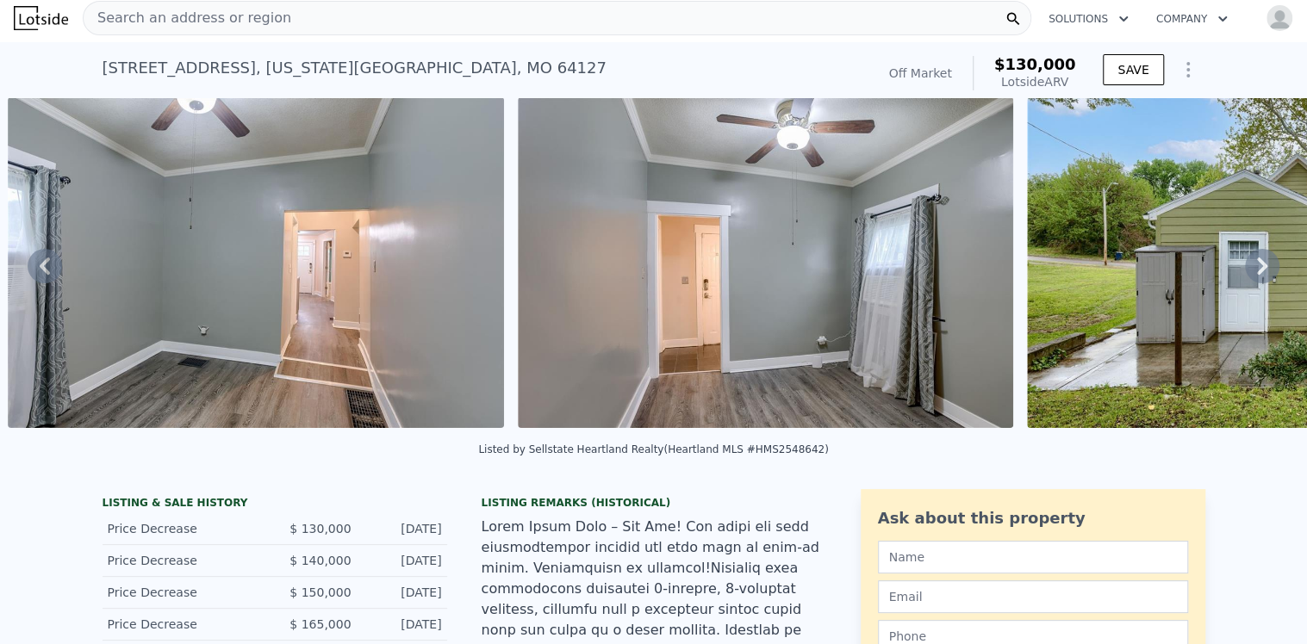
click at [1251, 264] on icon at bounding box center [1262, 266] width 34 height 34
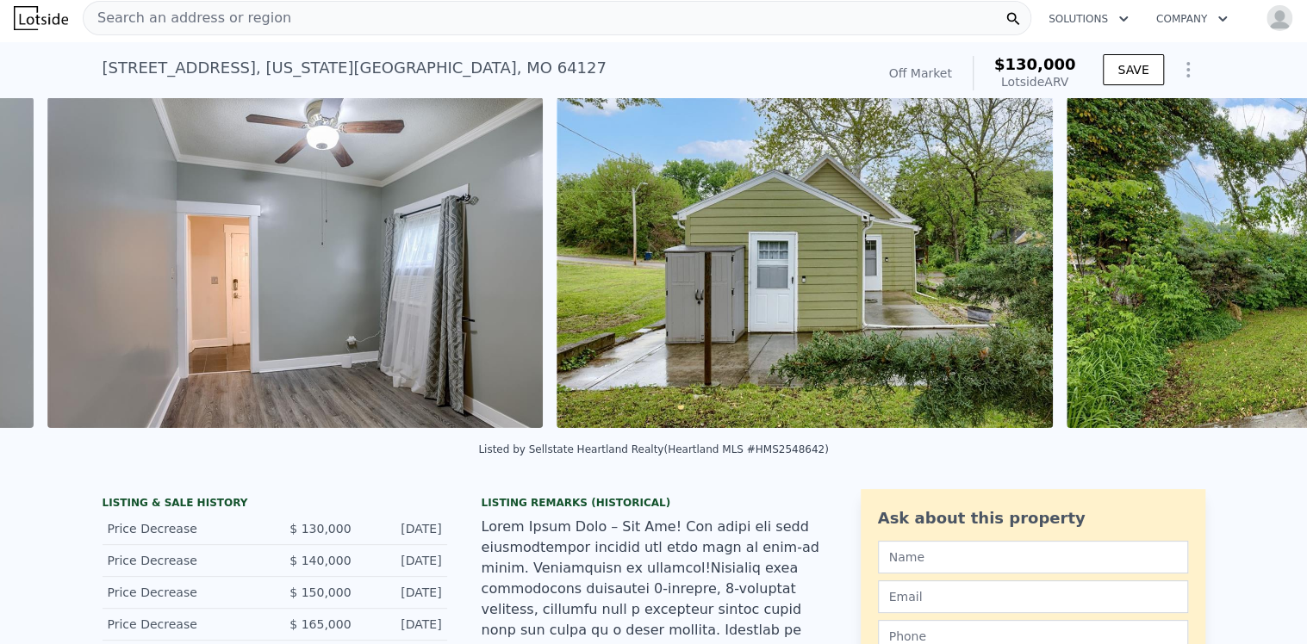
scroll to position [0, 10242]
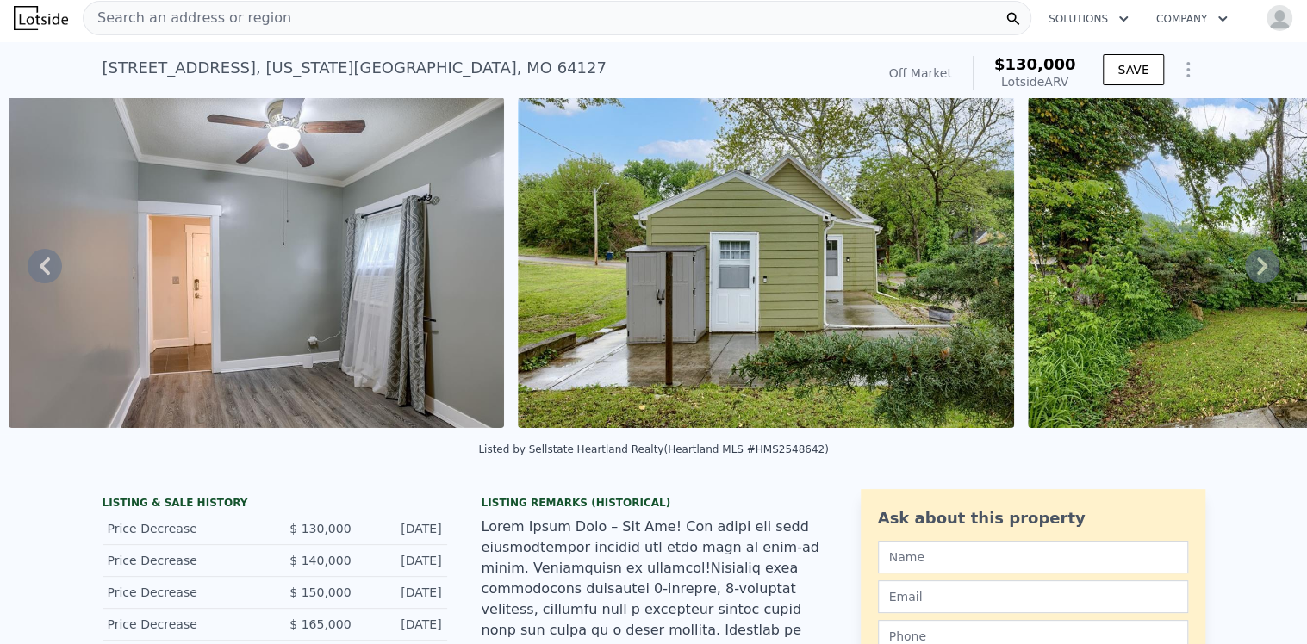
click at [1251, 266] on icon at bounding box center [1262, 266] width 34 height 34
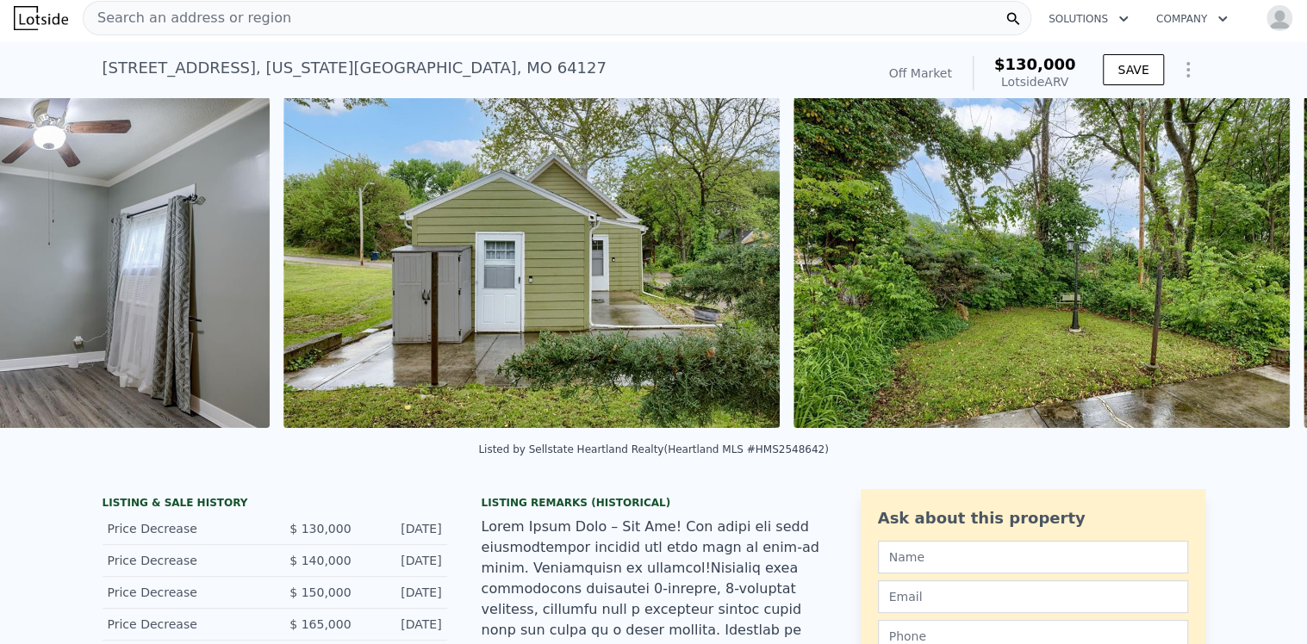
scroll to position [0, 10752]
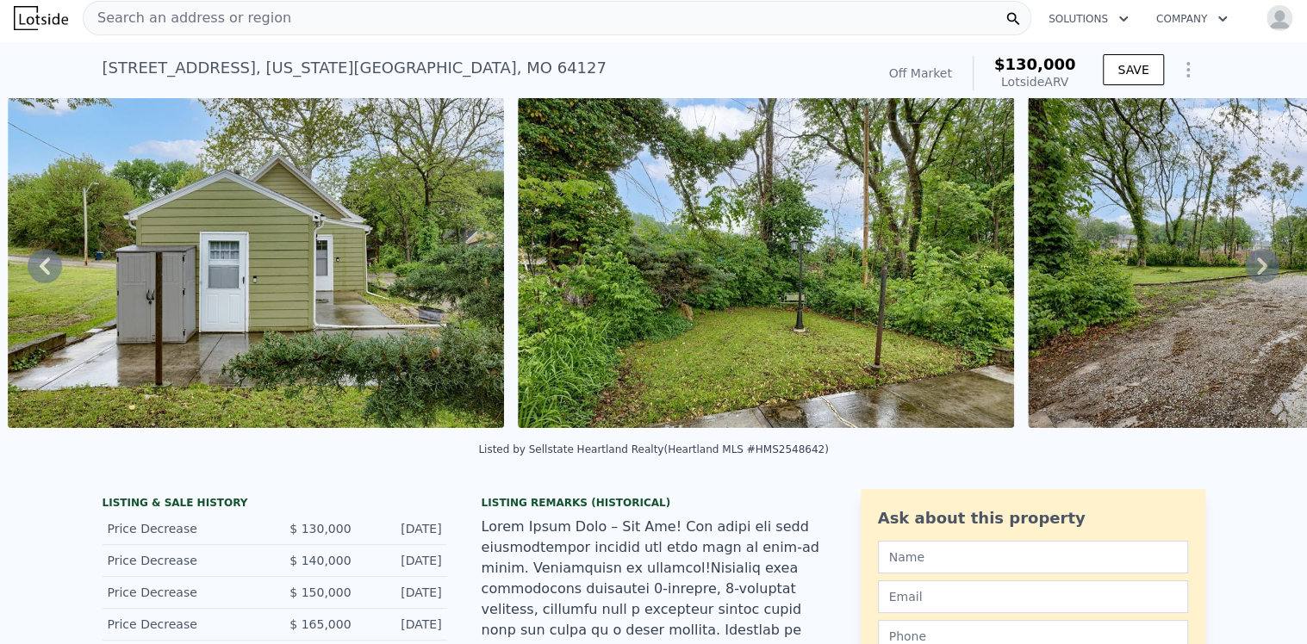
click at [1251, 266] on icon at bounding box center [1262, 266] width 34 height 34
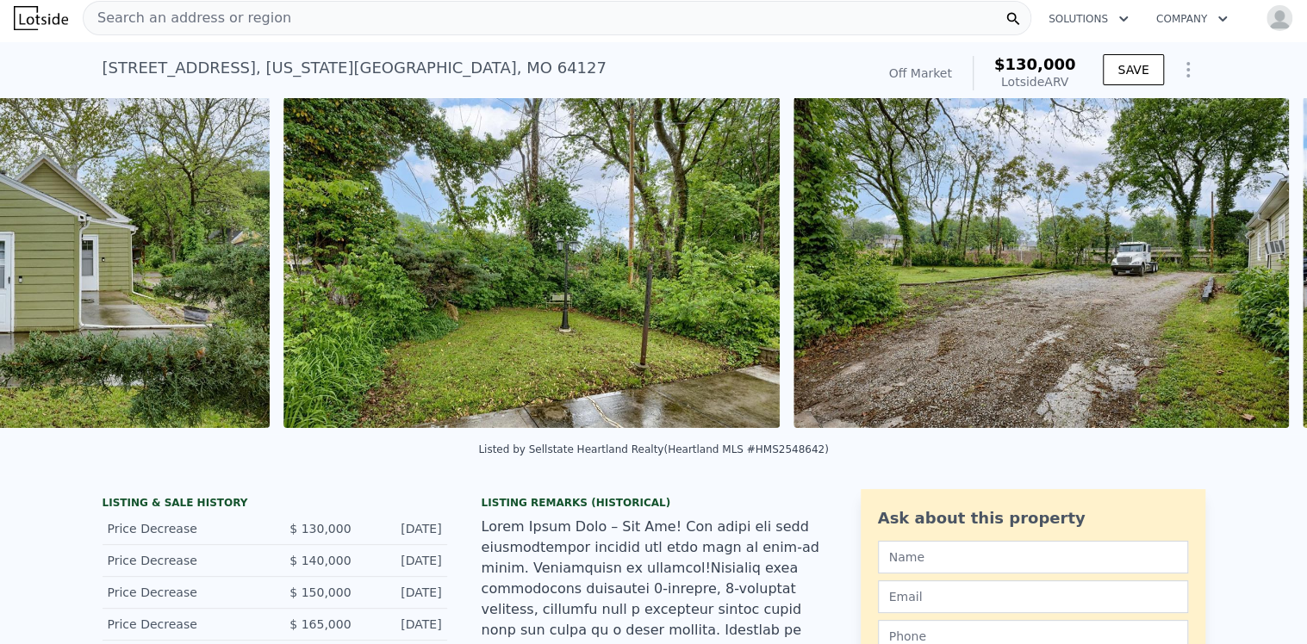
scroll to position [0, 11262]
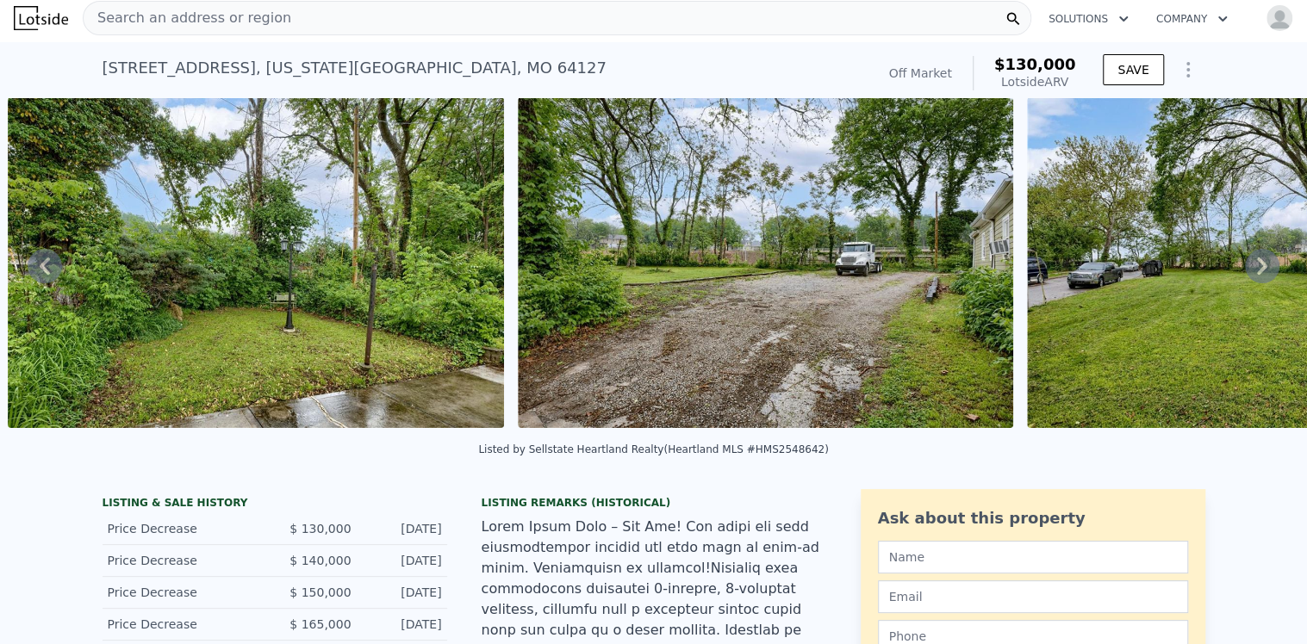
click at [1251, 266] on icon at bounding box center [1262, 266] width 34 height 34
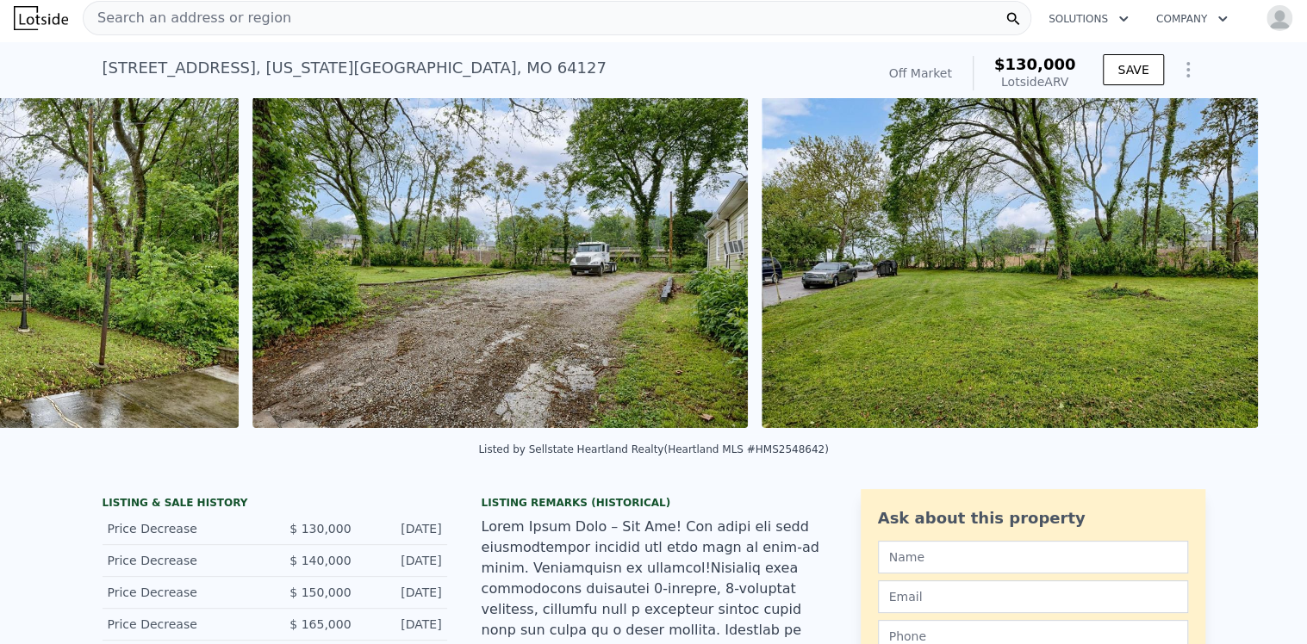
scroll to position [0, 11772]
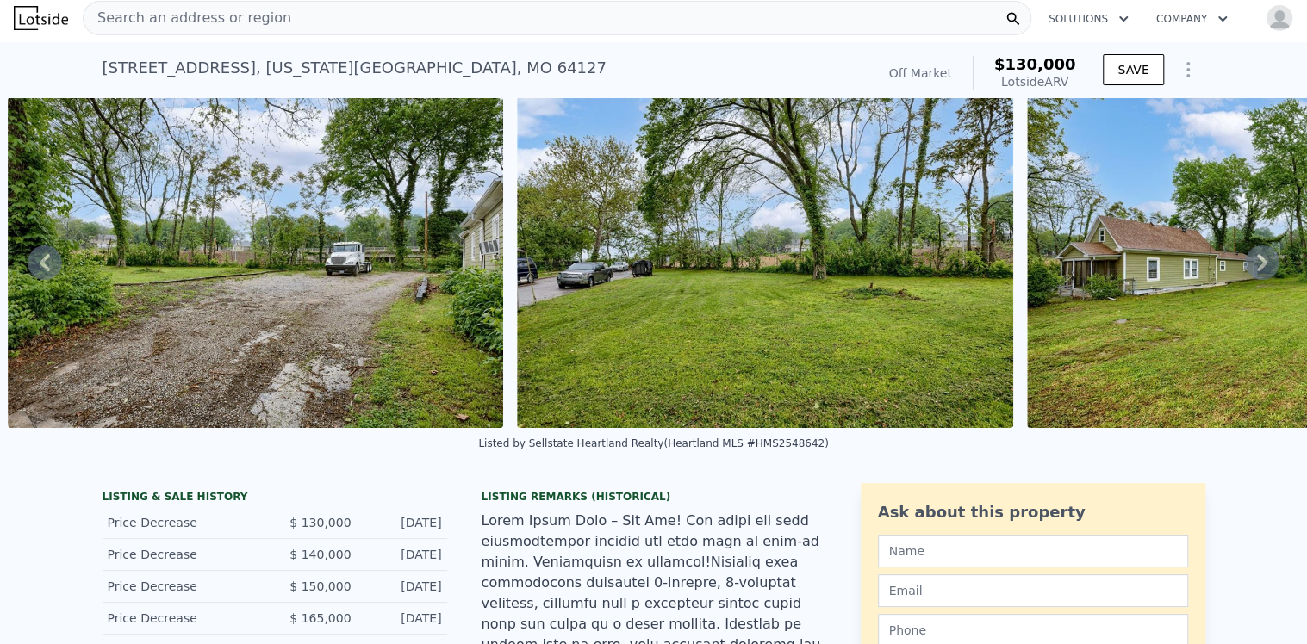
click at [1257, 266] on icon at bounding box center [1262, 262] width 10 height 17
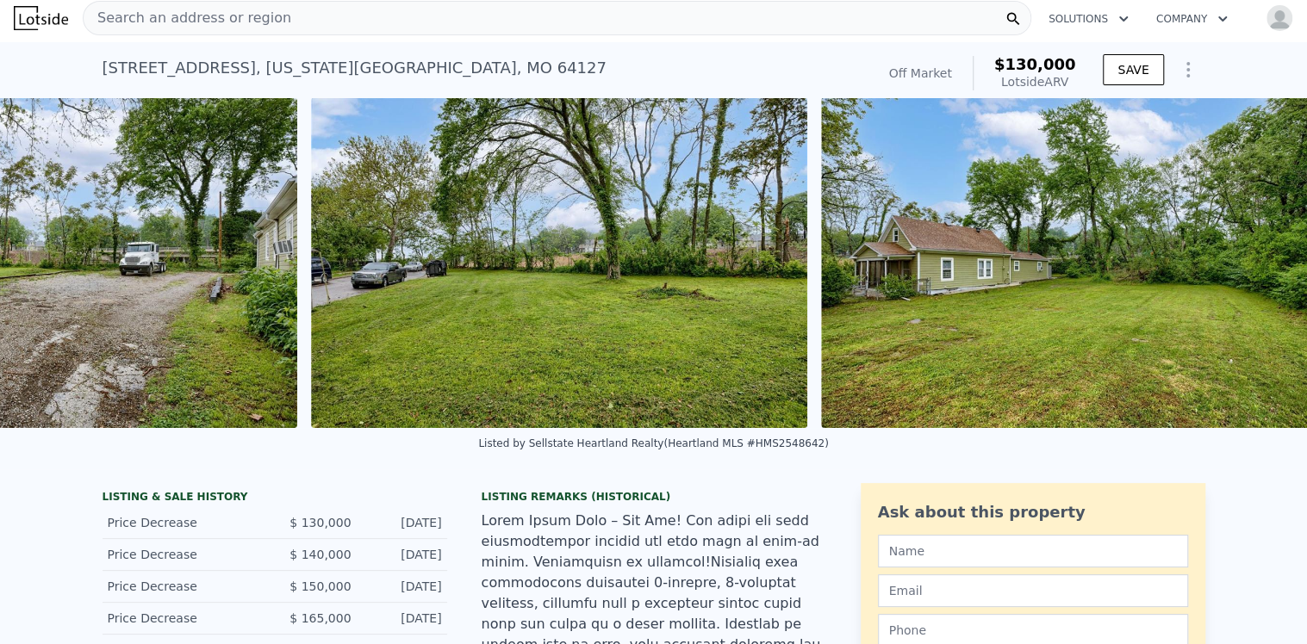
scroll to position [0, 12007]
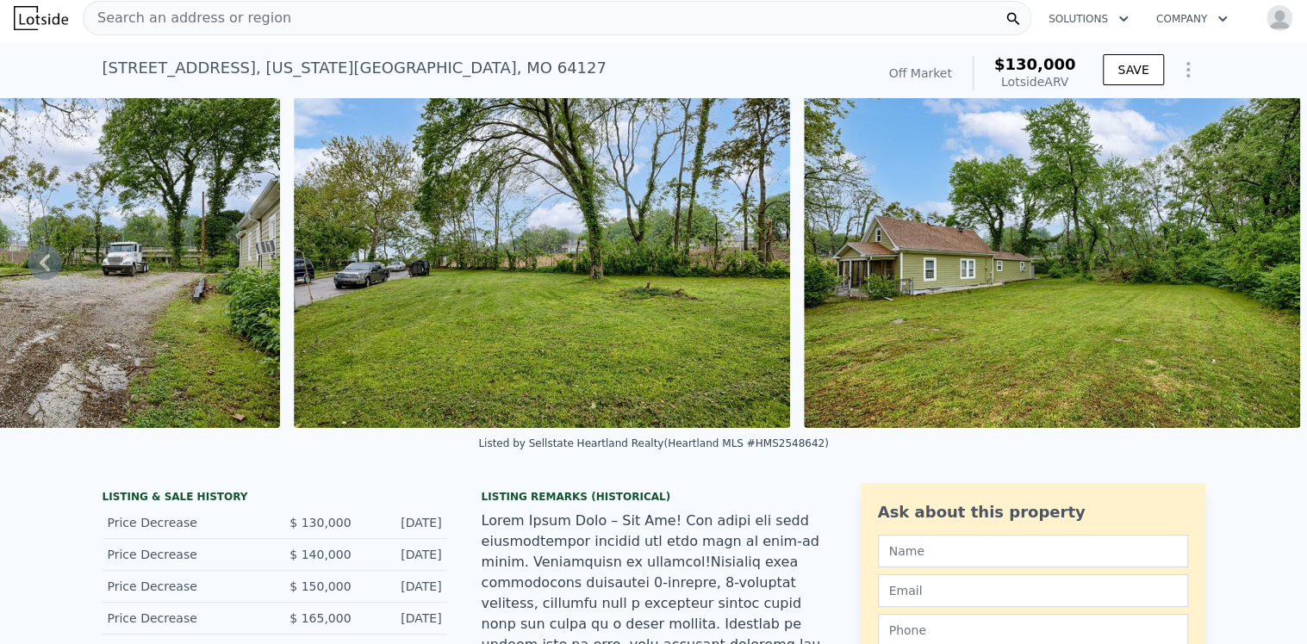
click at [47, 265] on icon at bounding box center [45, 263] width 34 height 34
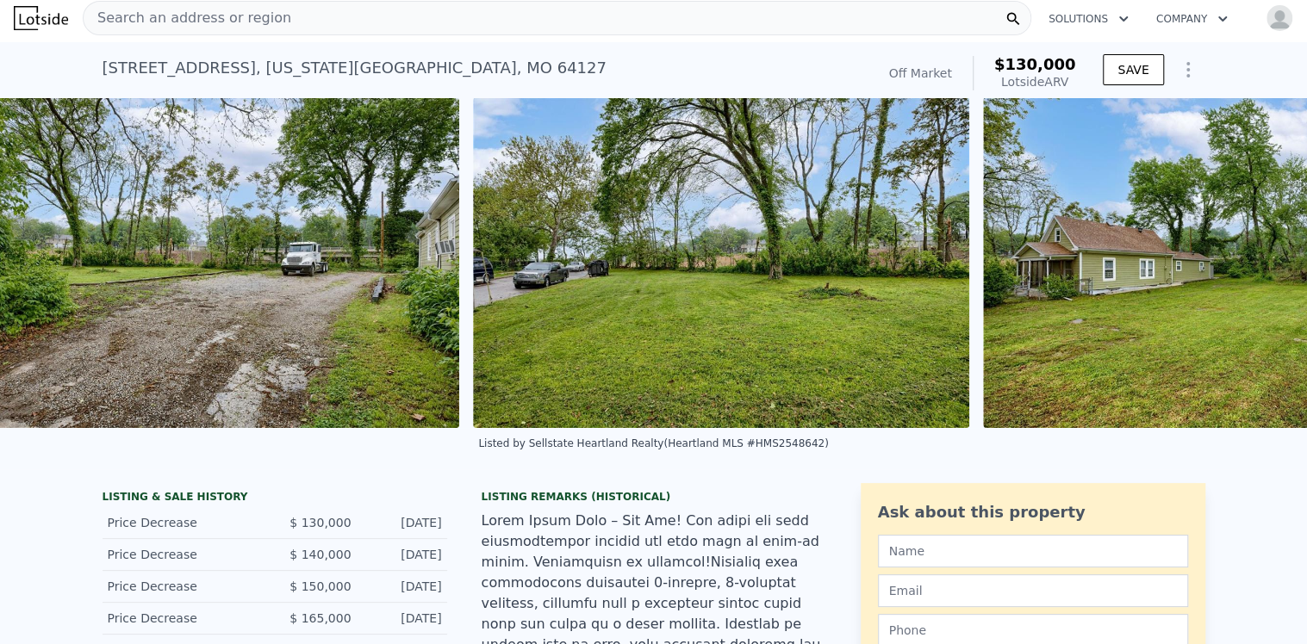
scroll to position [0, 11772]
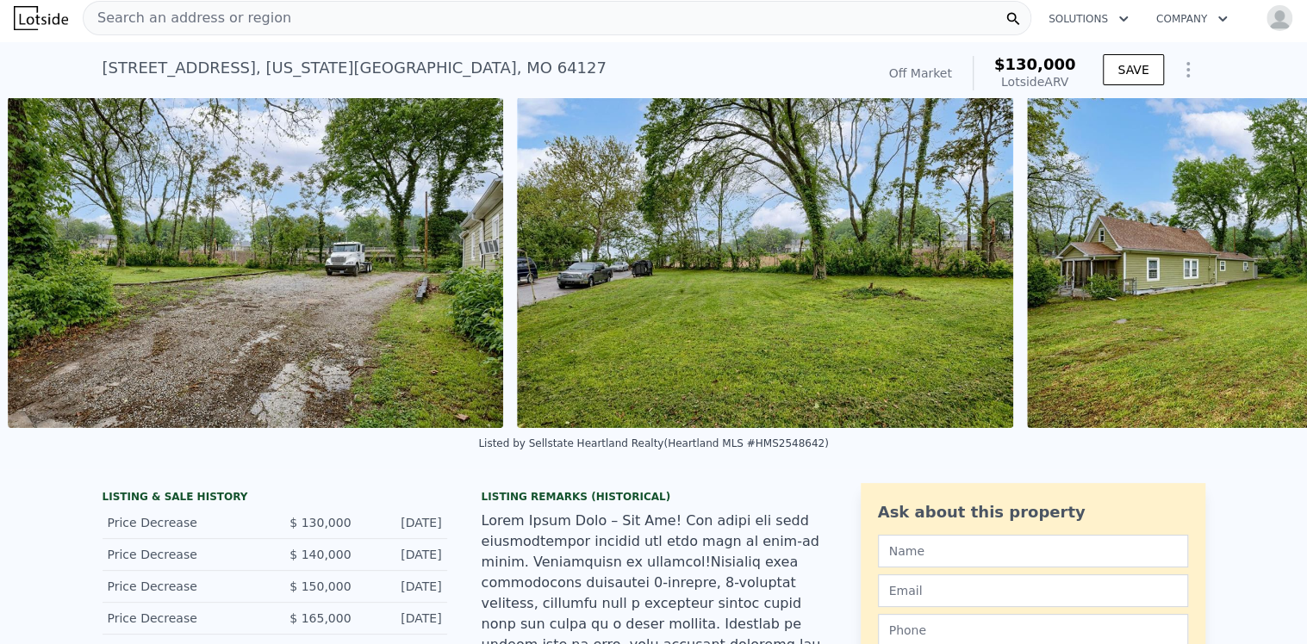
click at [47, 265] on img at bounding box center [256, 262] width 496 height 331
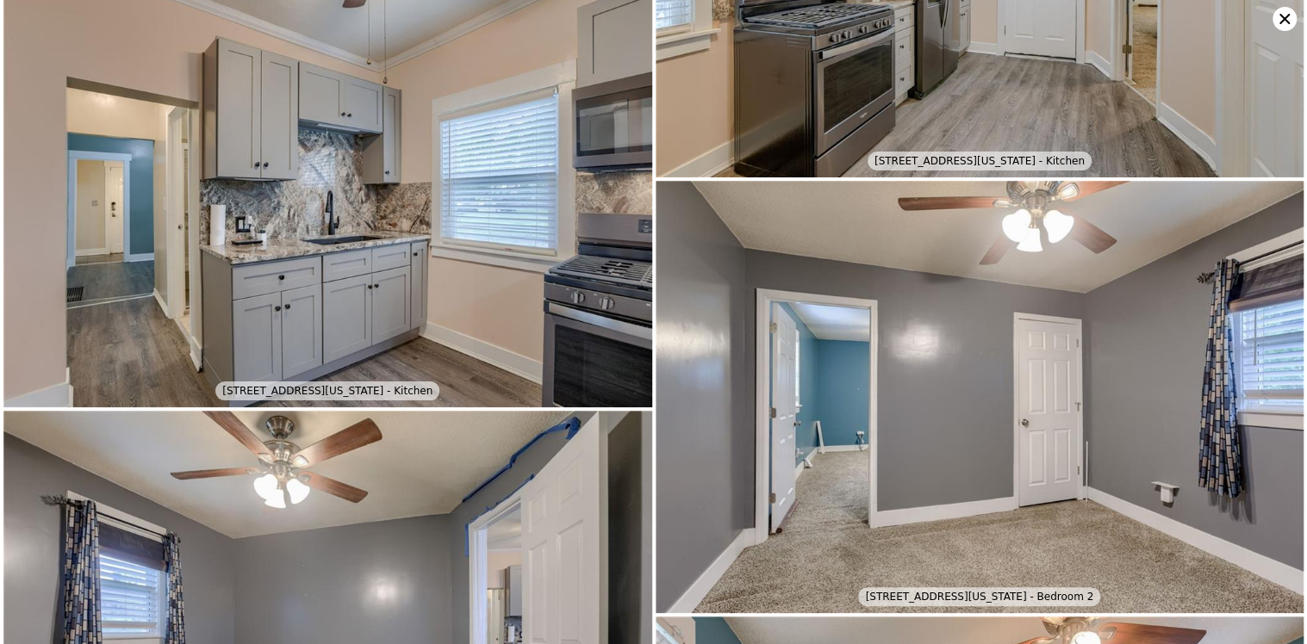
scroll to position [2391, 0]
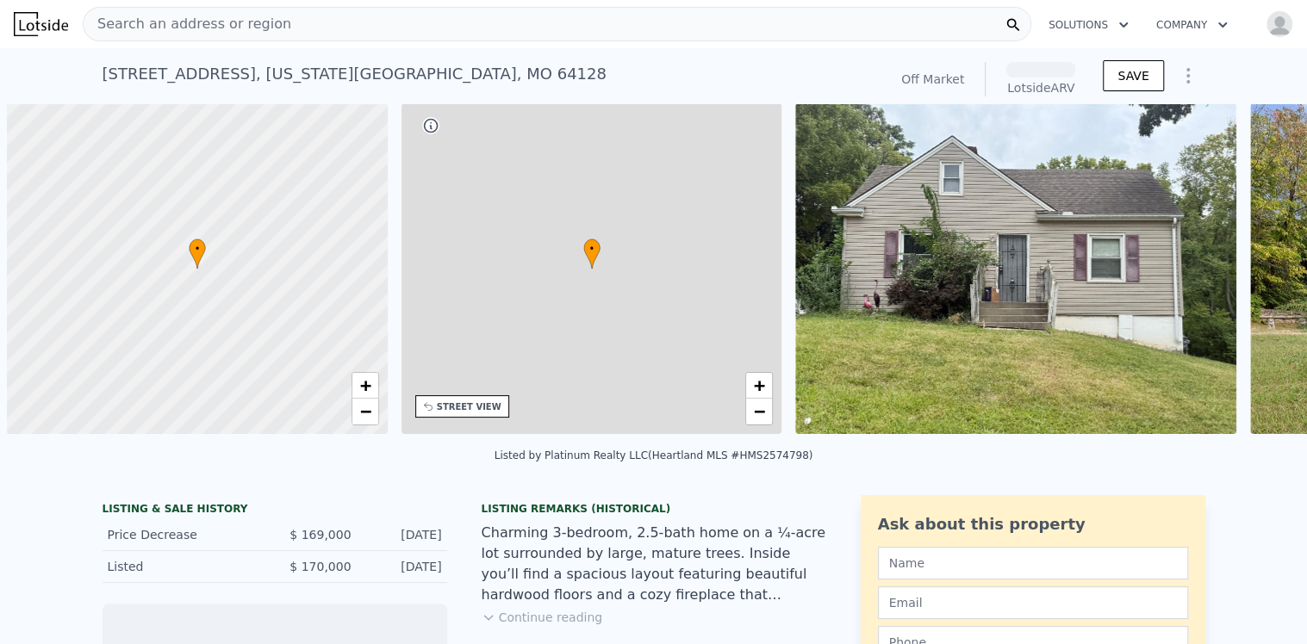
scroll to position [0, 6]
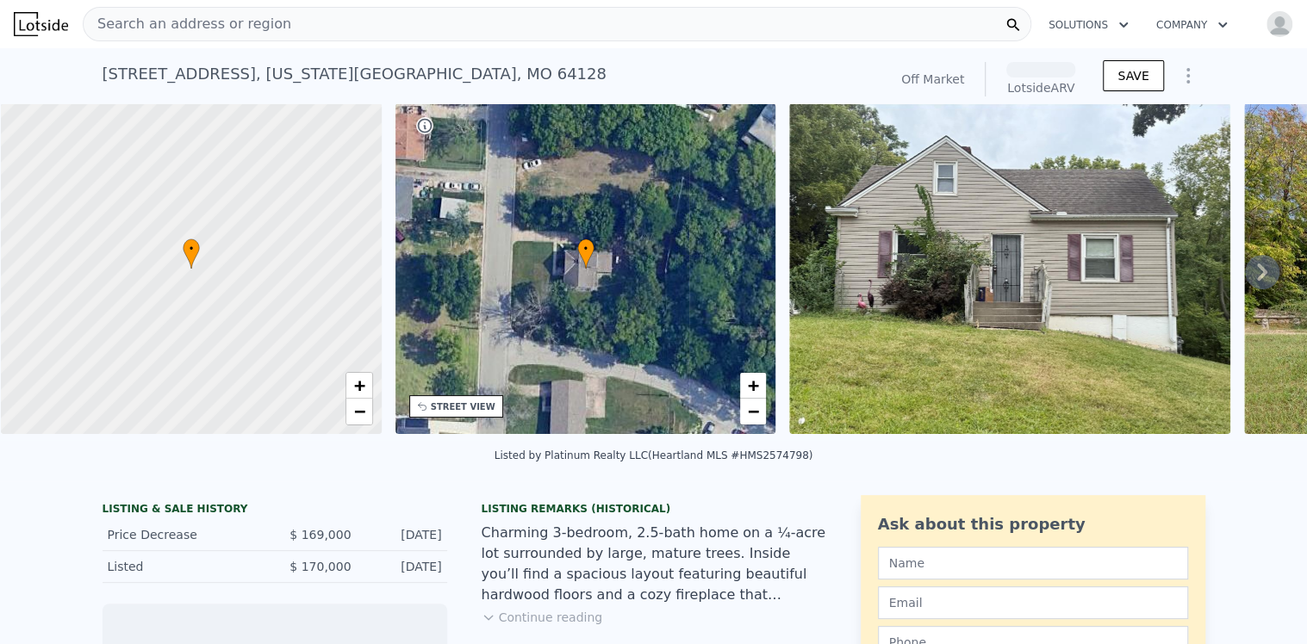
click at [991, 268] on img at bounding box center [1009, 268] width 441 height 331
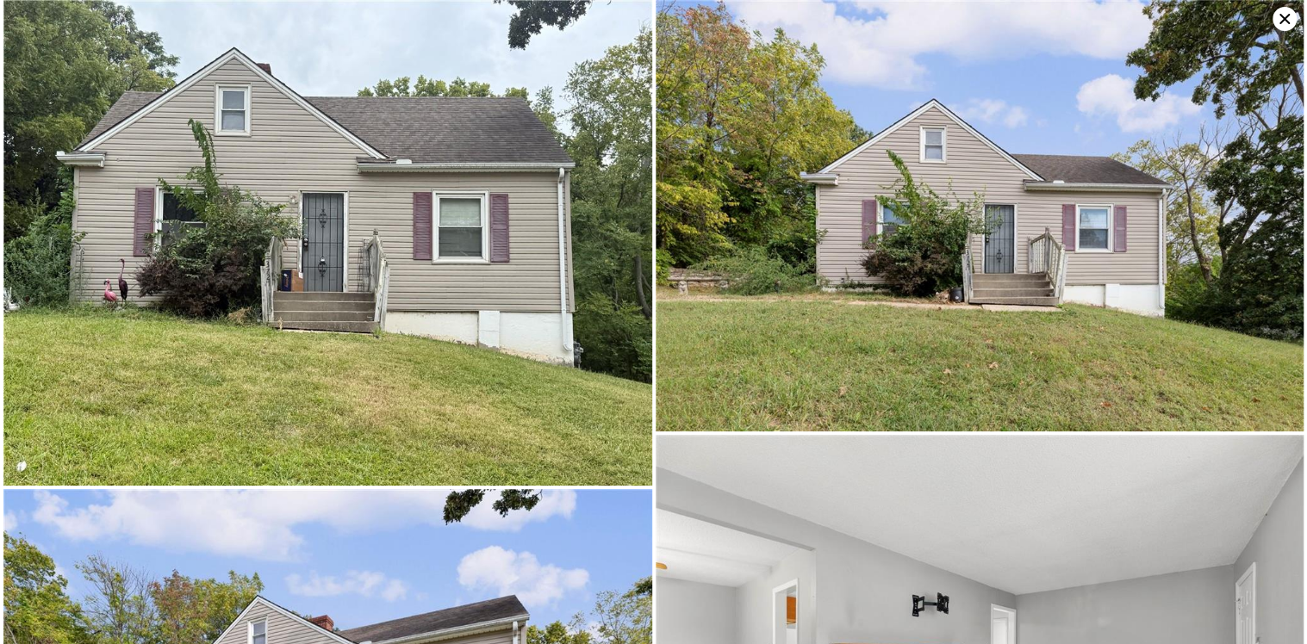
click at [991, 268] on img at bounding box center [980, 216] width 649 height 432
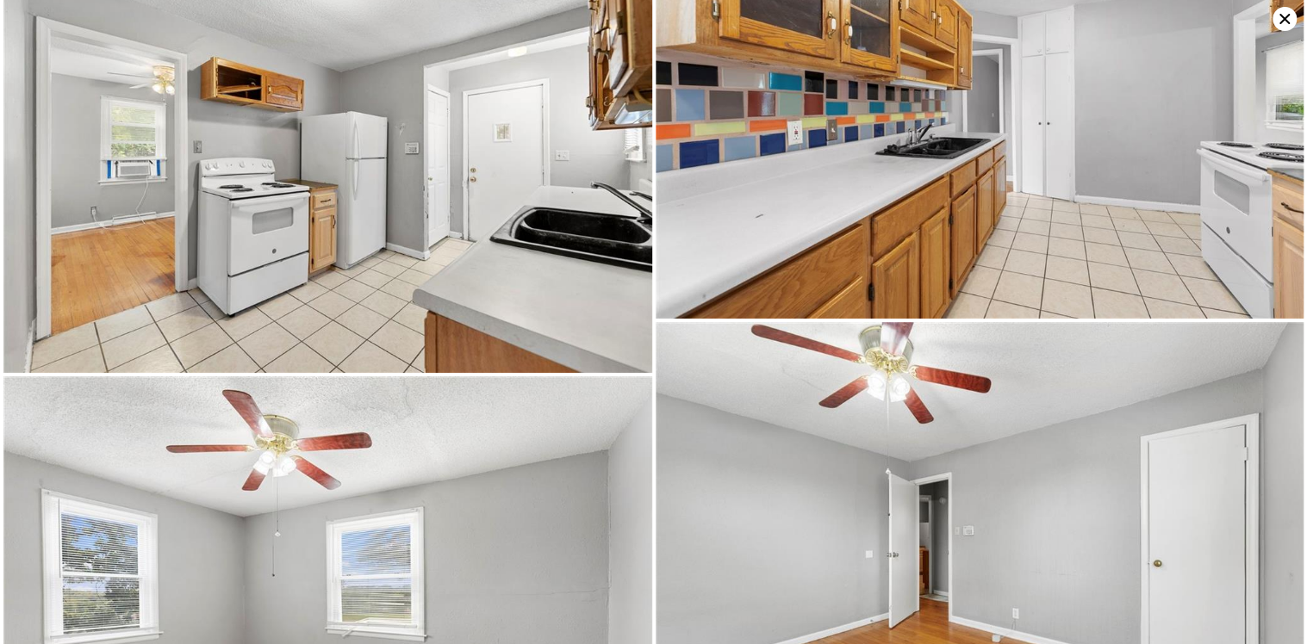
scroll to position [2207, 0]
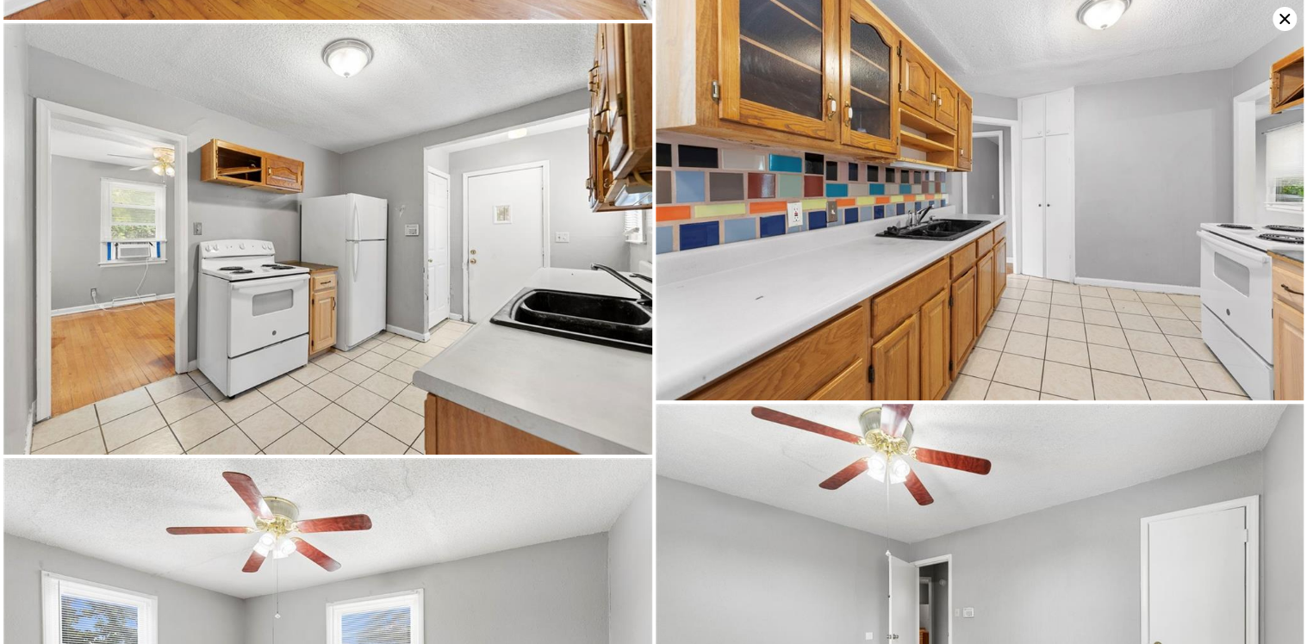
click at [1287, 15] on icon at bounding box center [1284, 19] width 10 height 10
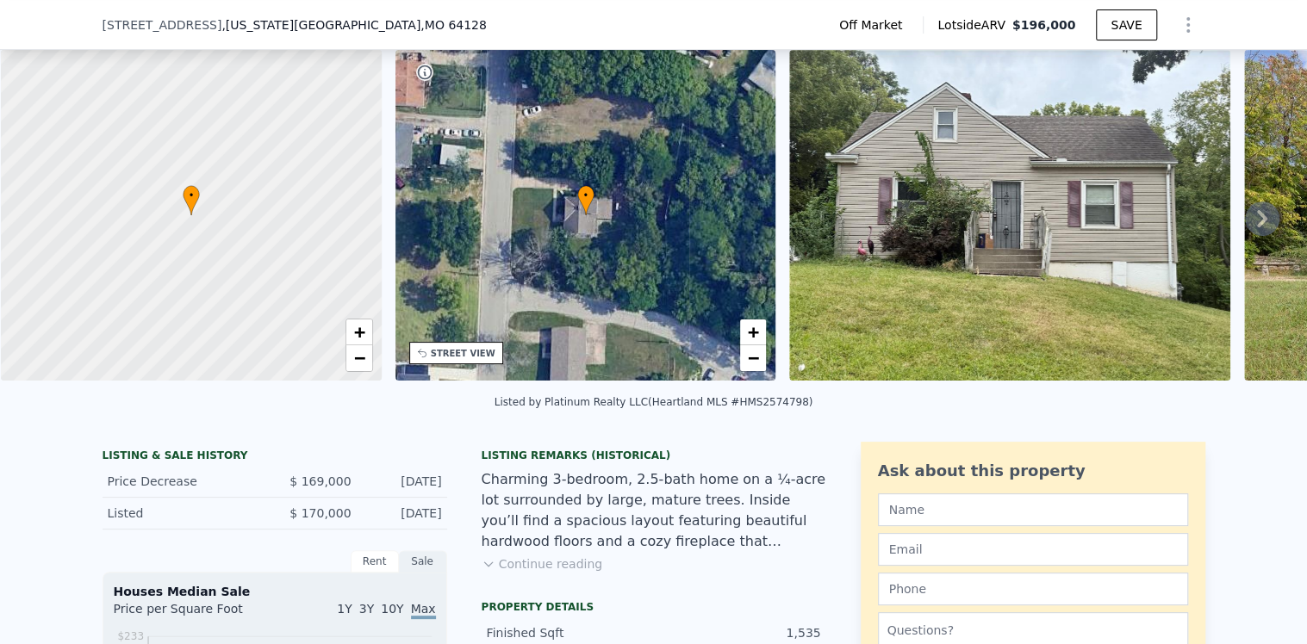
scroll to position [165, 0]
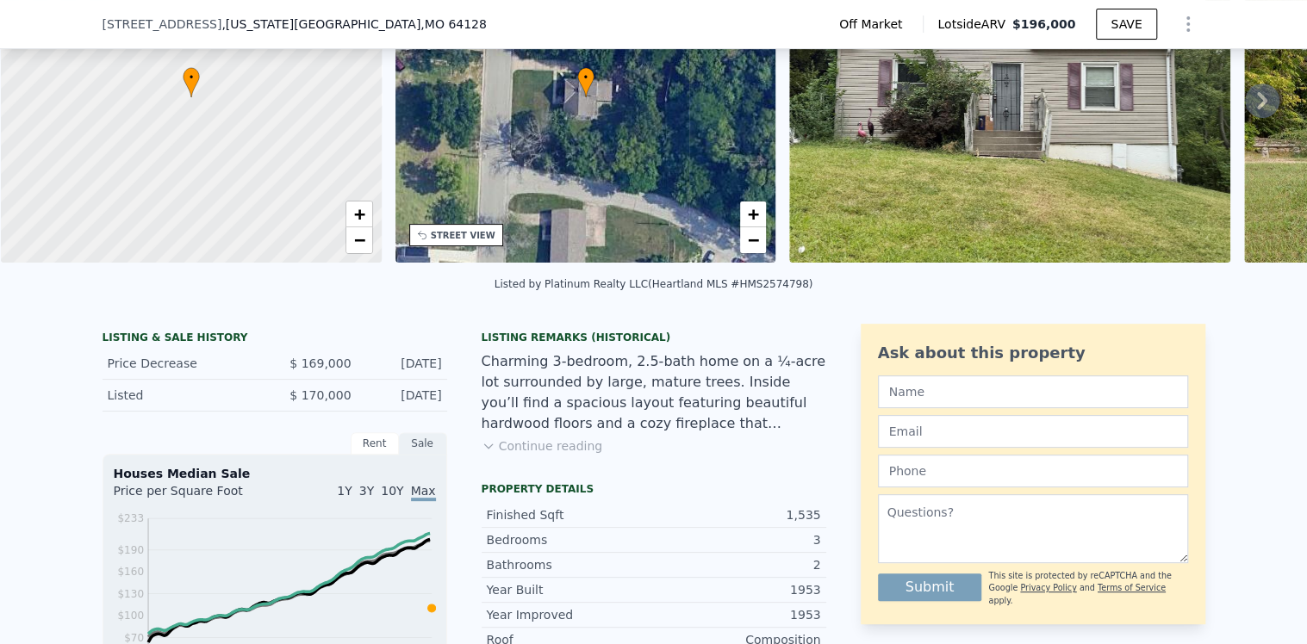
click at [545, 455] on button "Continue reading" at bounding box center [542, 446] width 121 height 17
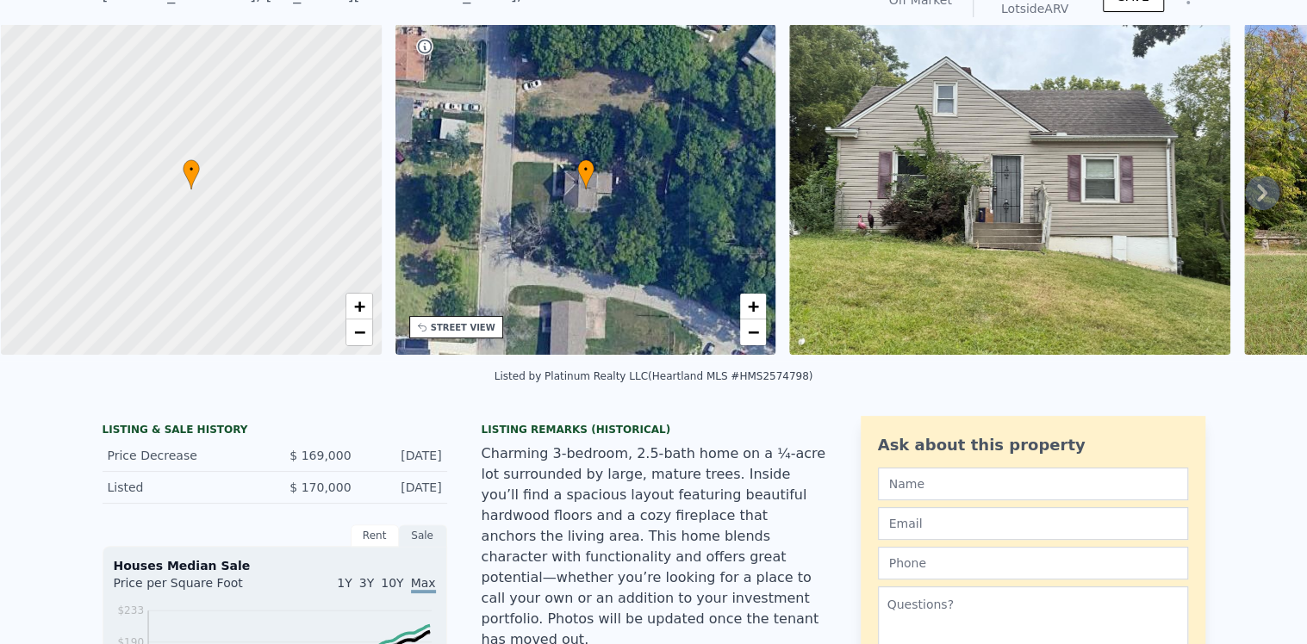
scroll to position [6, 0]
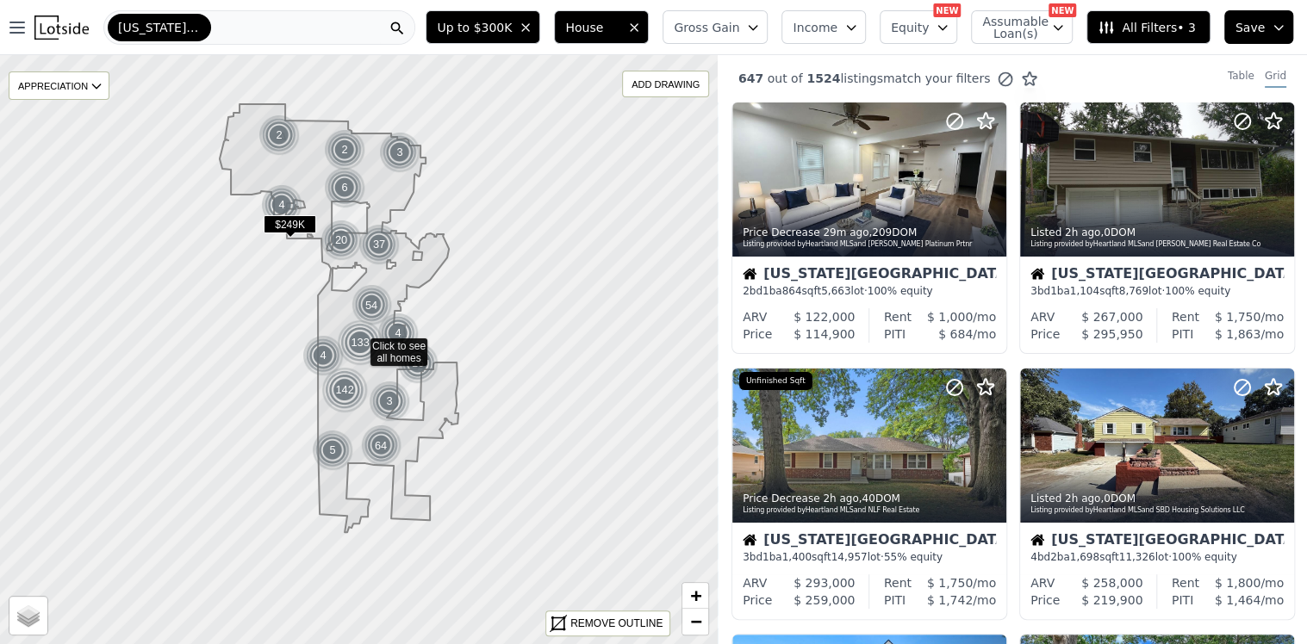
click at [197, 28] on div "[US_STATE][GEOGRAPHIC_DATA]" at bounding box center [259, 27] width 312 height 34
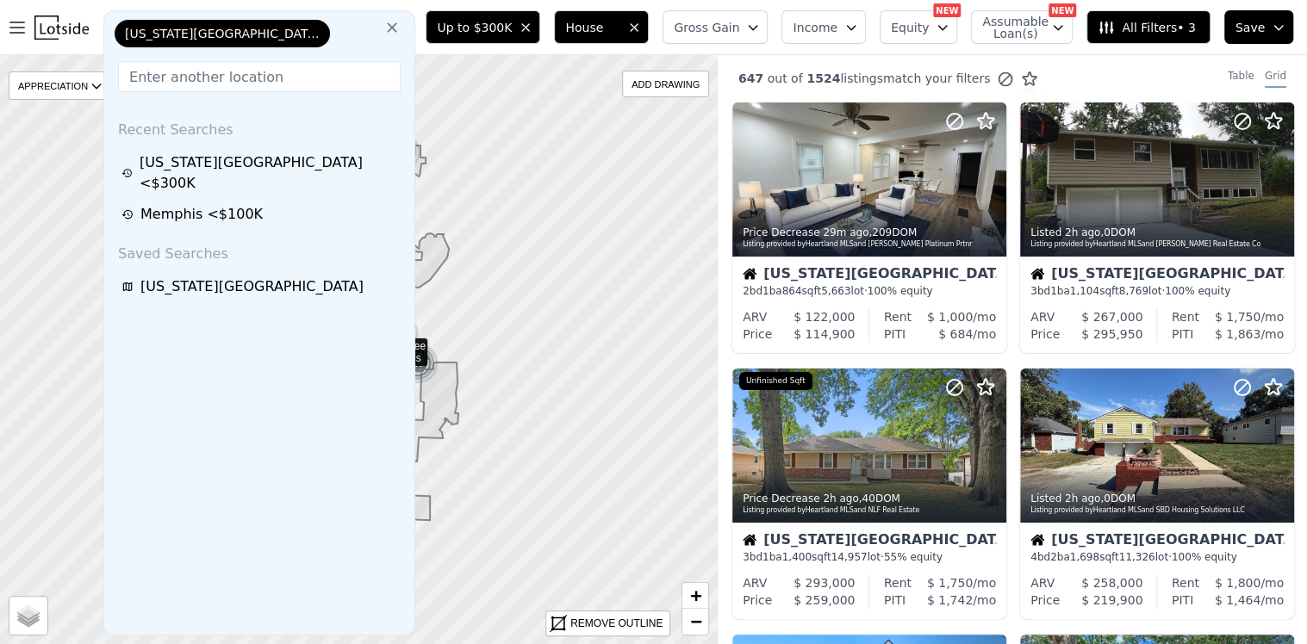
paste input "[STREET_ADDRESS][US_STATE]"
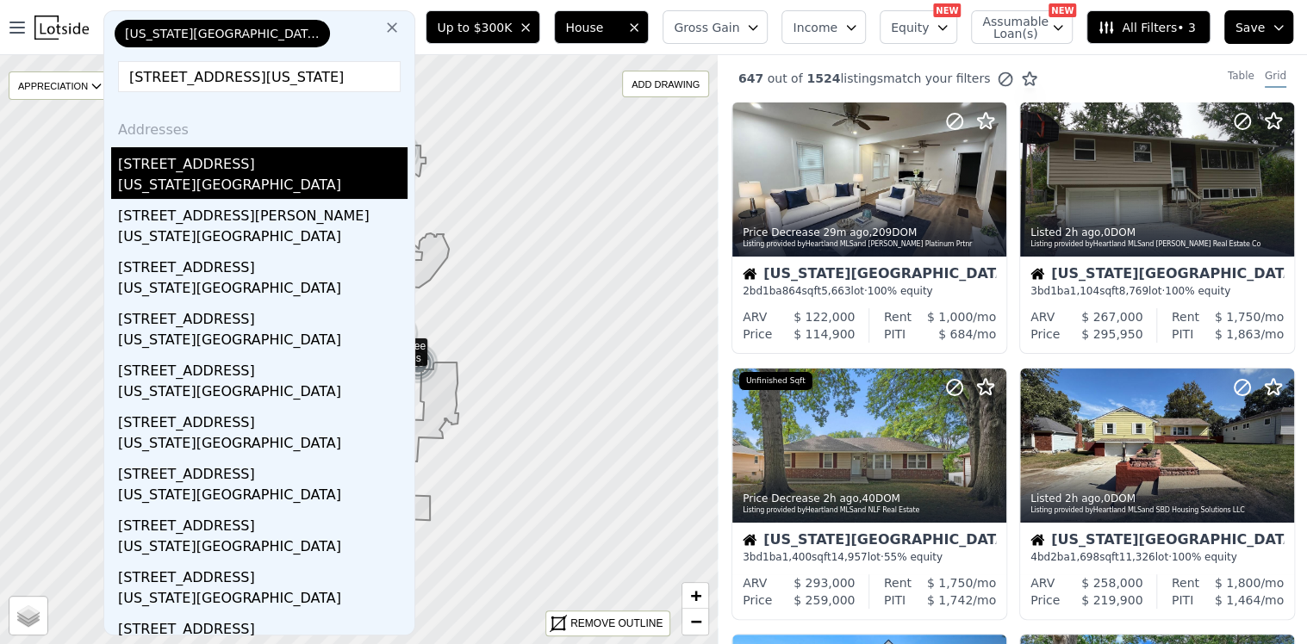
type input "[STREET_ADDRESS][US_STATE]"
click at [199, 165] on div "[STREET_ADDRESS]" at bounding box center [262, 161] width 289 height 28
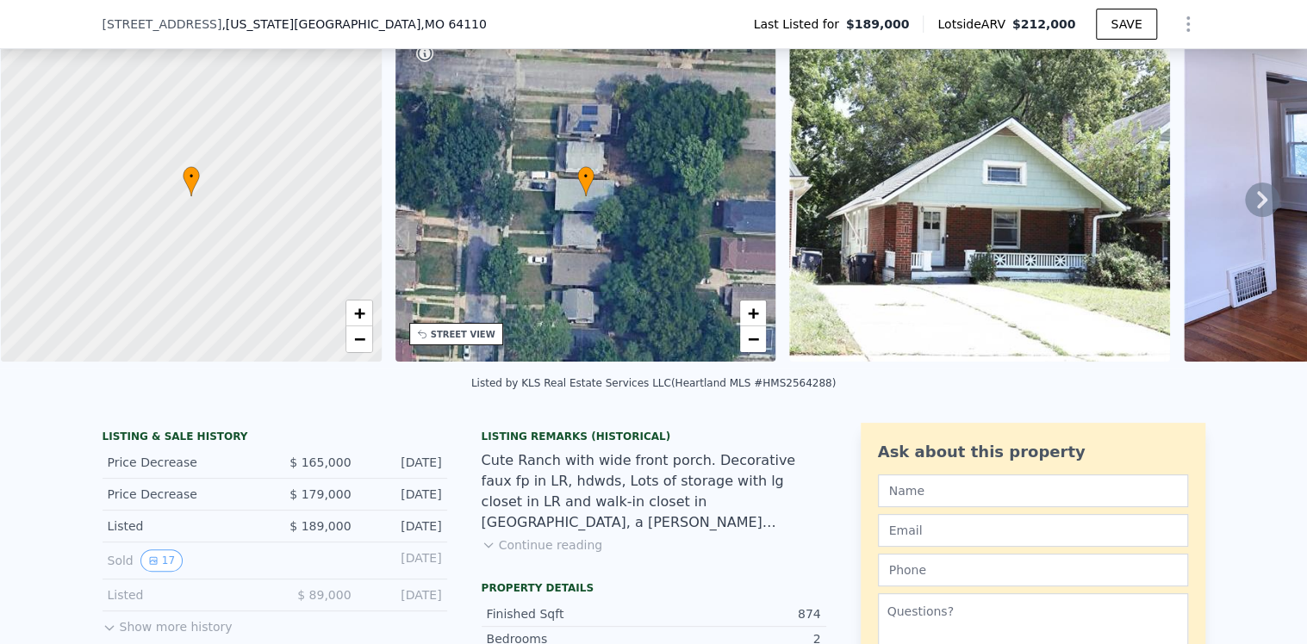
scroll to position [172, 0]
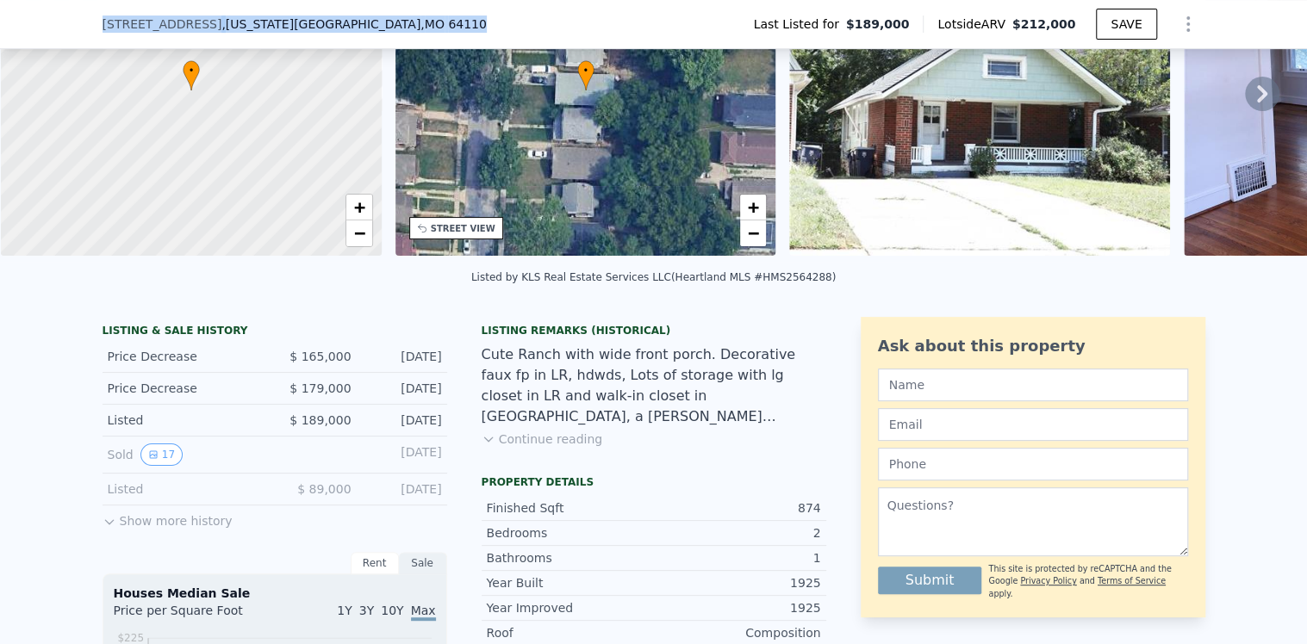
drag, startPoint x: 309, startPoint y: 25, endPoint x: 93, endPoint y: 23, distance: 216.2
click at [93, 23] on div "[STREET_ADDRESS][US_STATE] Last Listed for $189,000 Lotside ARV $212,000 SAVE" at bounding box center [653, 24] width 1307 height 49
copy div "[STREET_ADDRESS][US_STATE]"
